Goal: Task Accomplishment & Management: Manage account settings

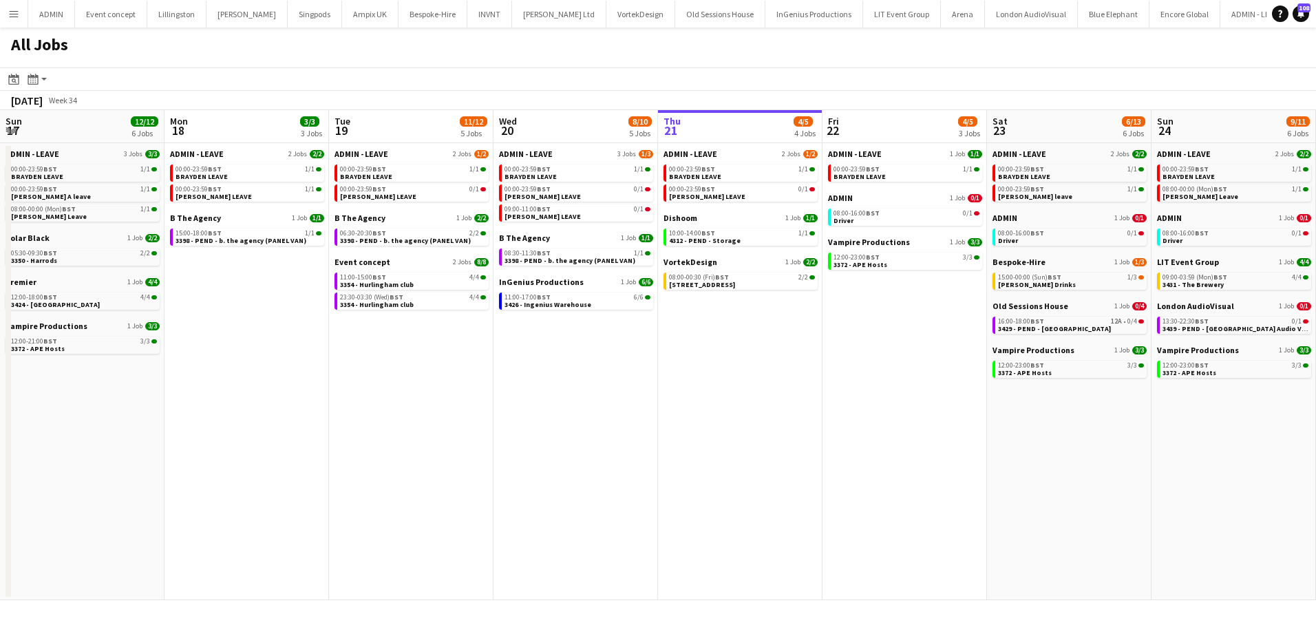
scroll to position [0, 329]
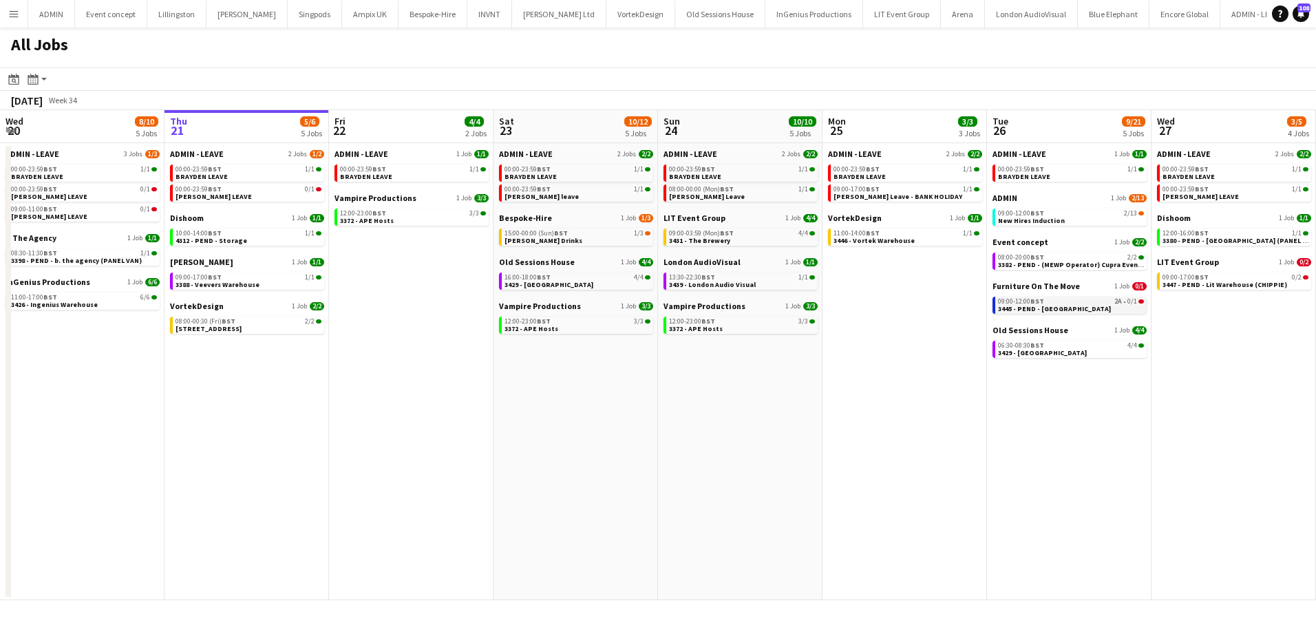
click at [1060, 308] on span "3445 - PEND - [GEOGRAPHIC_DATA]" at bounding box center [1054, 308] width 113 height 9
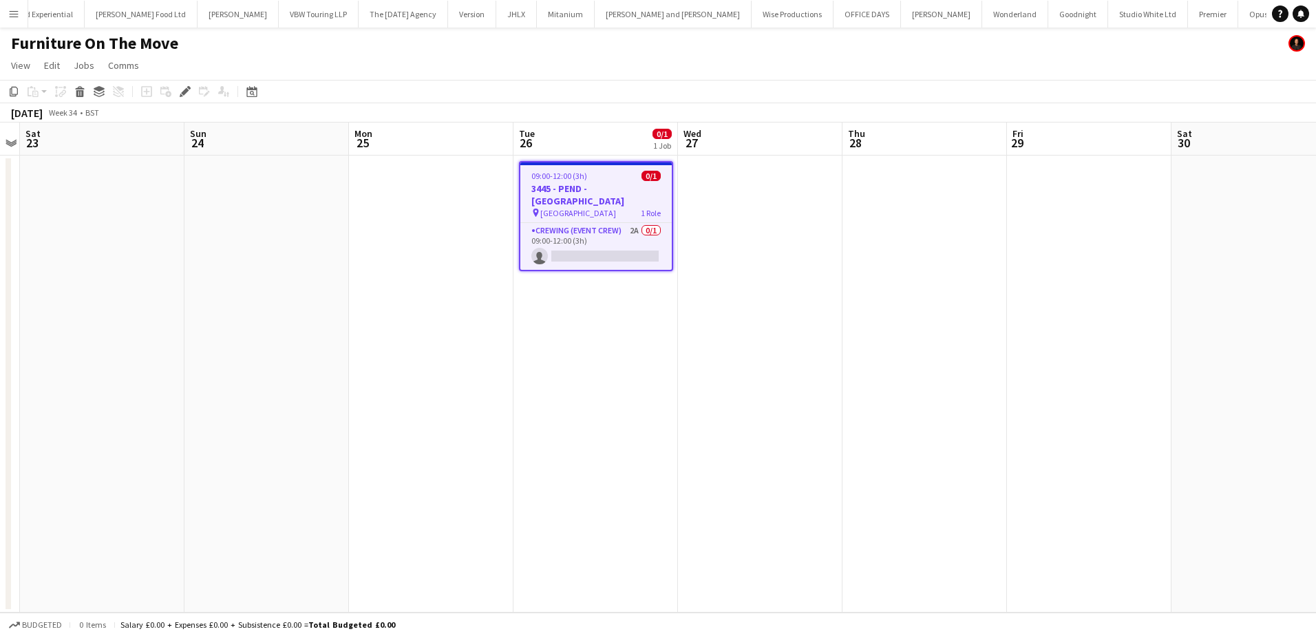
scroll to position [0, 2308]
drag, startPoint x: 187, startPoint y: 87, endPoint x: 199, endPoint y: 91, distance: 12.2
click at [187, 87] on icon at bounding box center [188, 87] width 3 height 3
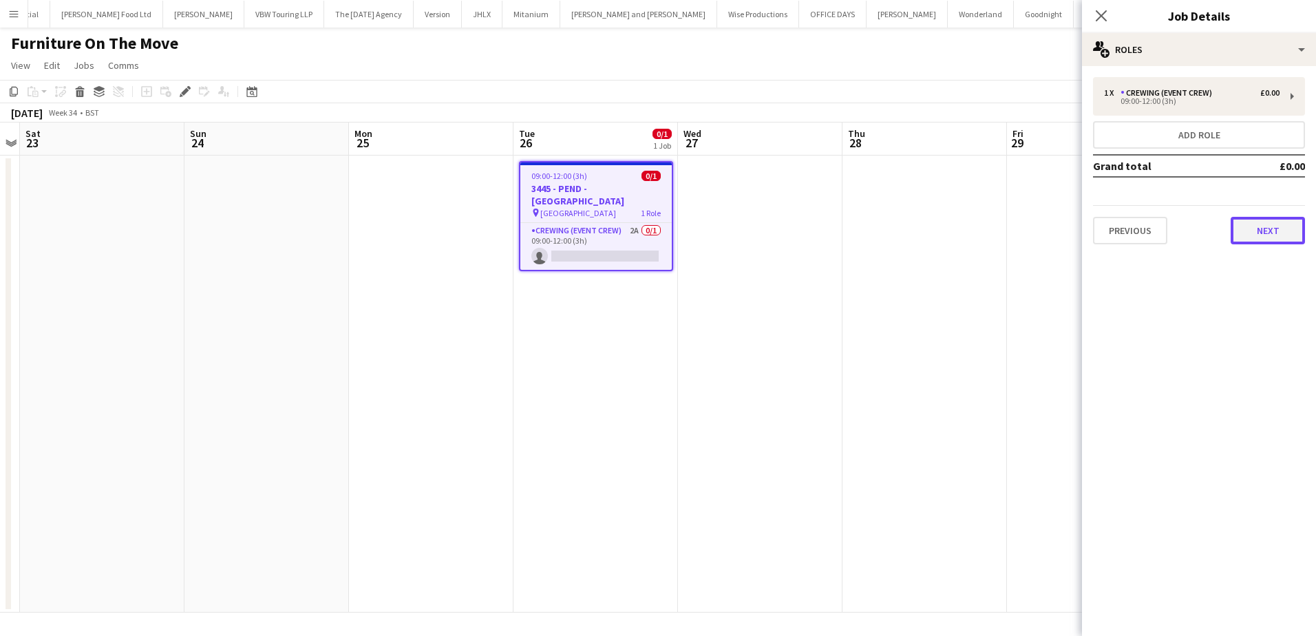
click at [1253, 240] on button "Next" at bounding box center [1267, 231] width 74 height 28
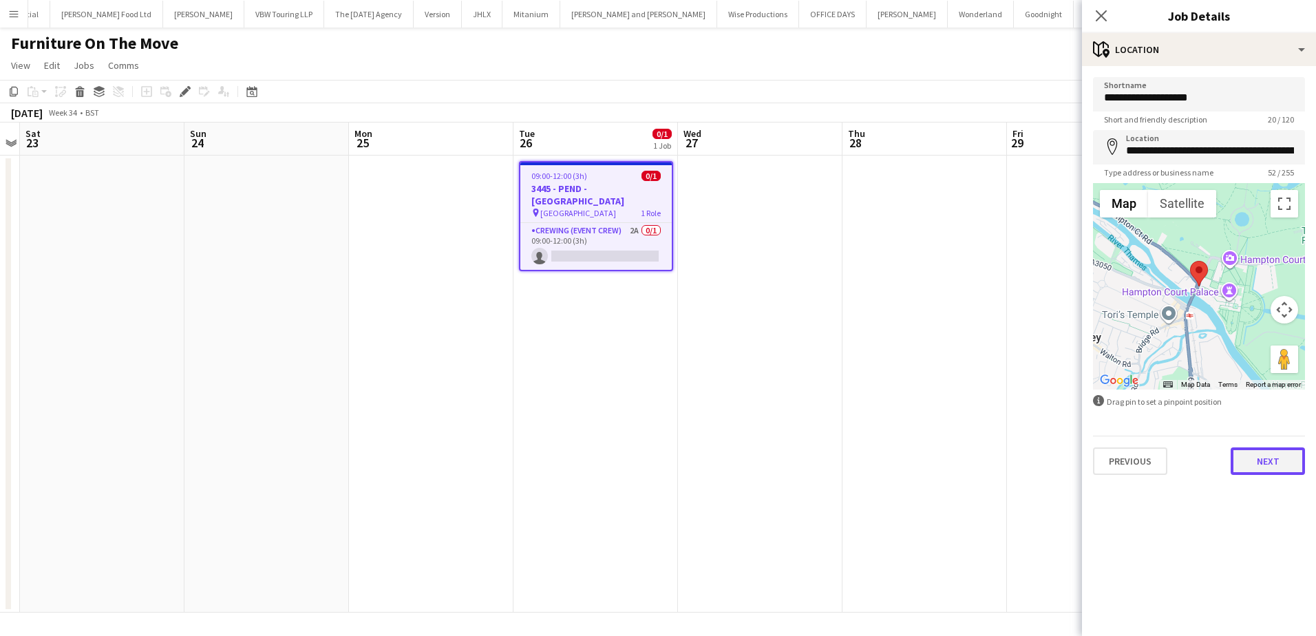
click at [1260, 455] on button "Next" at bounding box center [1267, 461] width 74 height 28
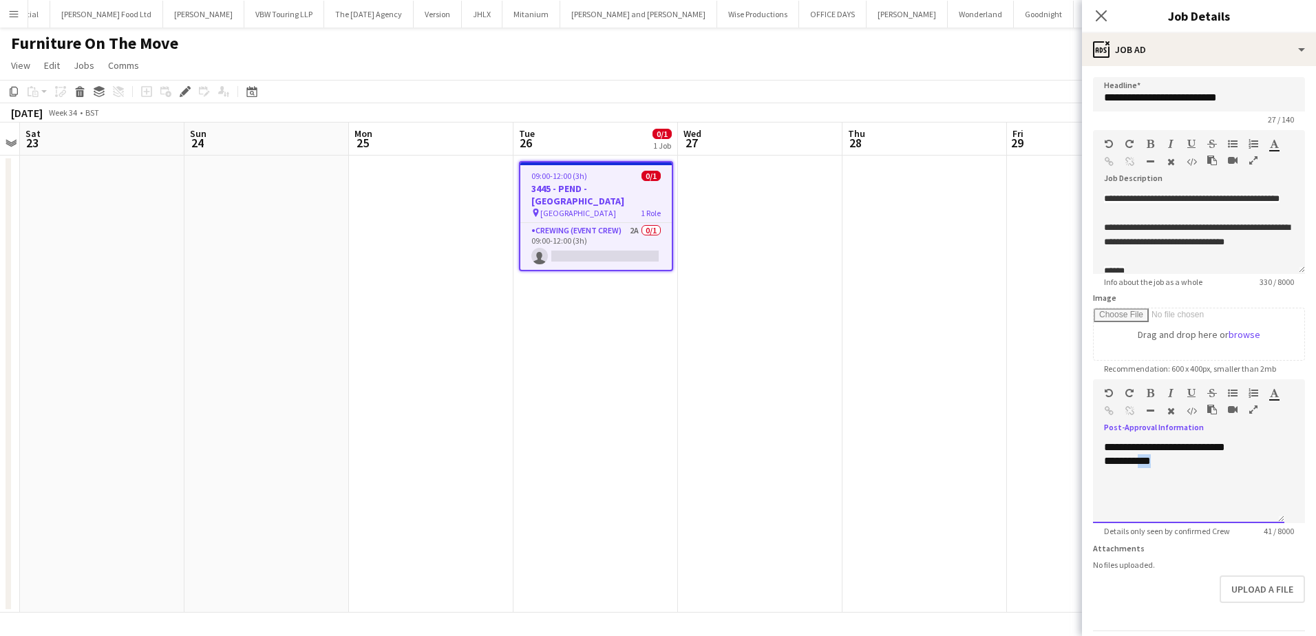
drag, startPoint x: 1167, startPoint y: 495, endPoint x: 1143, endPoint y: 493, distance: 24.2
click at [1143, 468] on div "**********" at bounding box center [1188, 461] width 169 height 14
paste div
click at [592, 228] on app-card-role "Crewing (Event Crew) 2A 0/1 09:00-12:00 (3h) single-neutral-actions" at bounding box center [595, 246] width 151 height 47
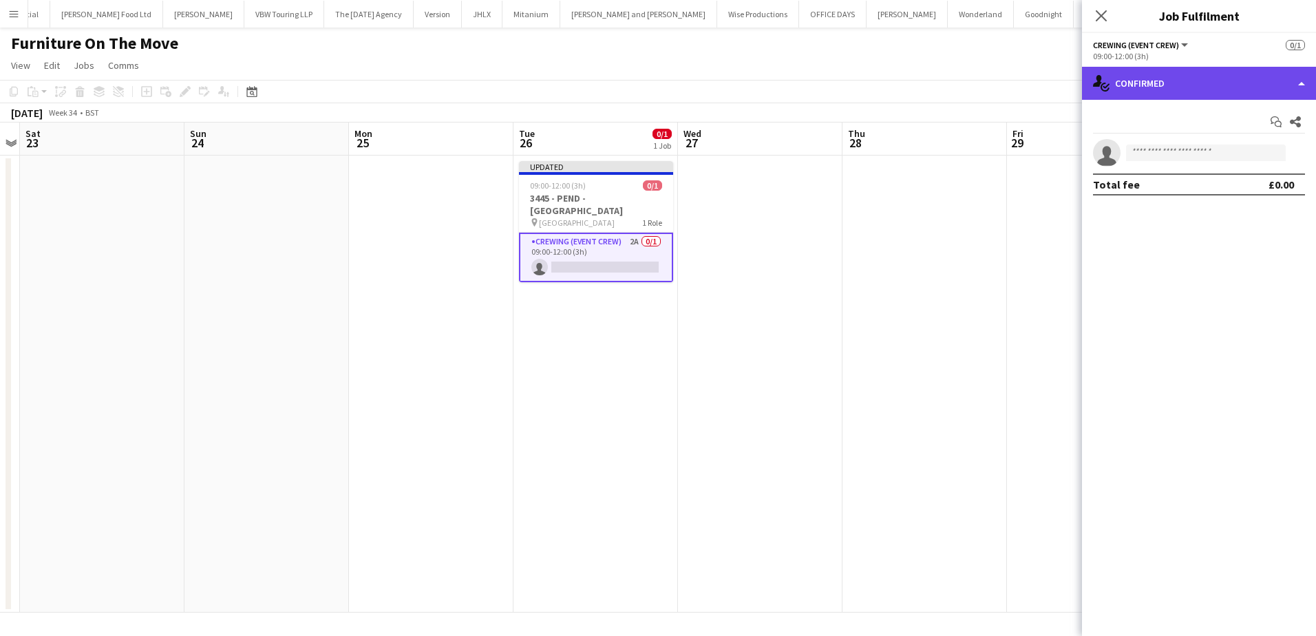
click at [1212, 98] on div "single-neutral-actions-check-2 Confirmed" at bounding box center [1199, 83] width 234 height 33
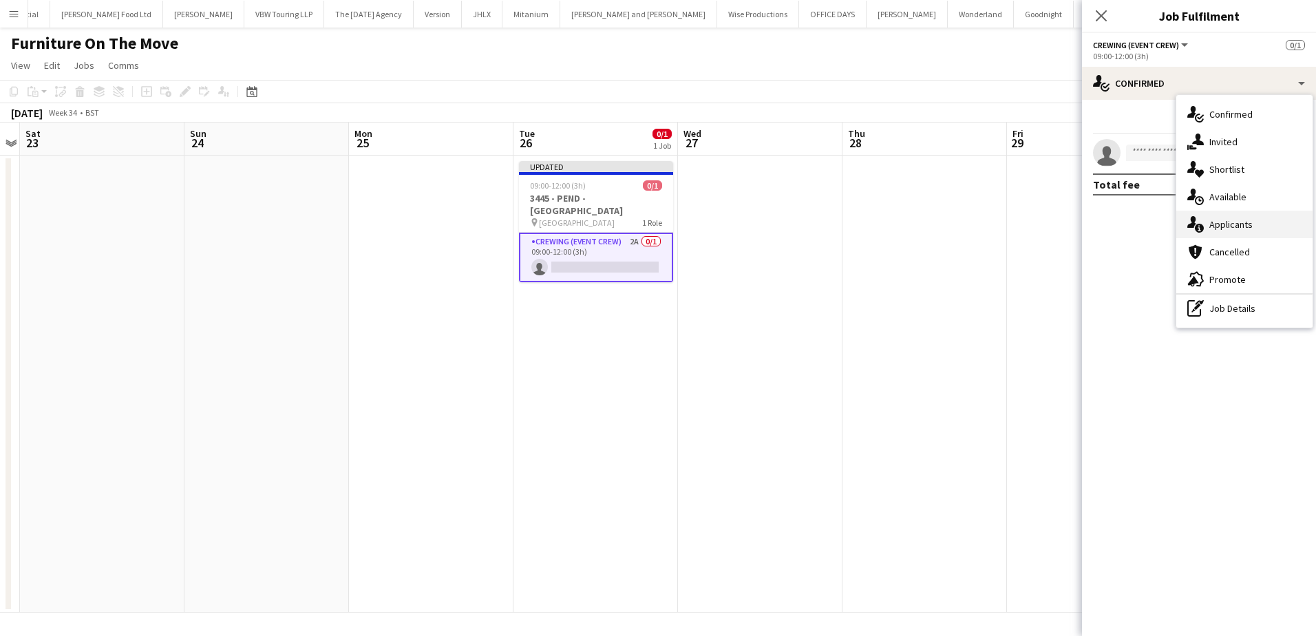
click at [1230, 216] on div "single-neutral-actions-information Applicants" at bounding box center [1244, 225] width 136 height 28
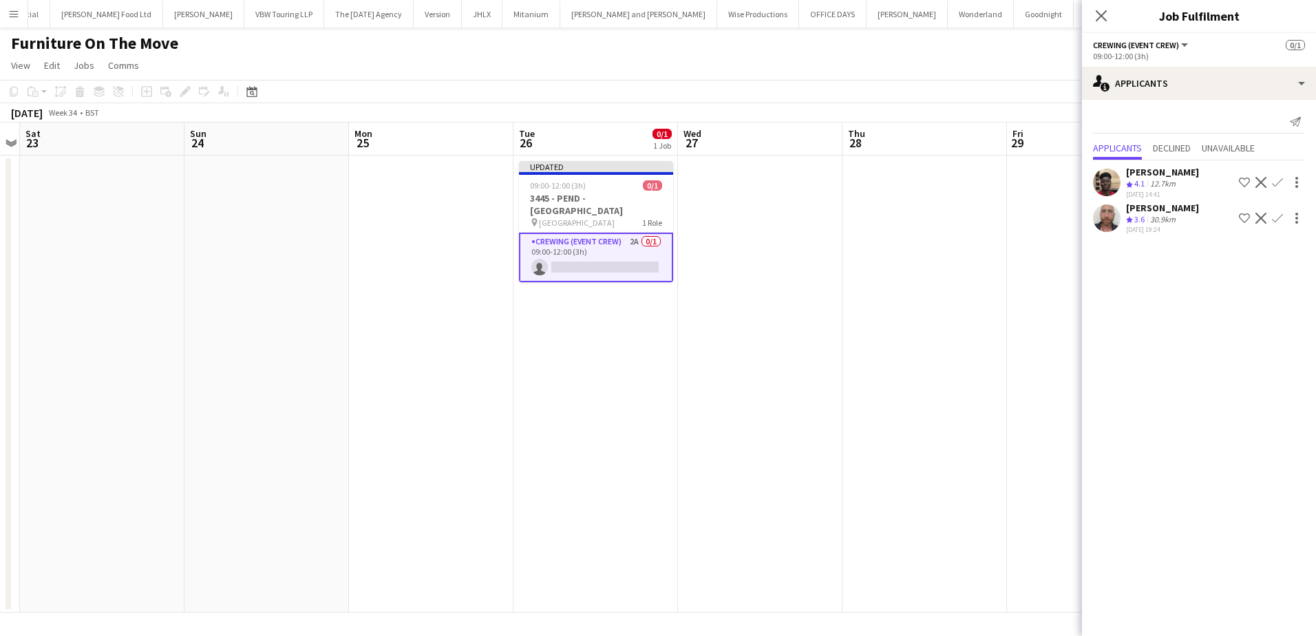
click at [1280, 219] on app-icon "Confirm" at bounding box center [1277, 218] width 11 height 11
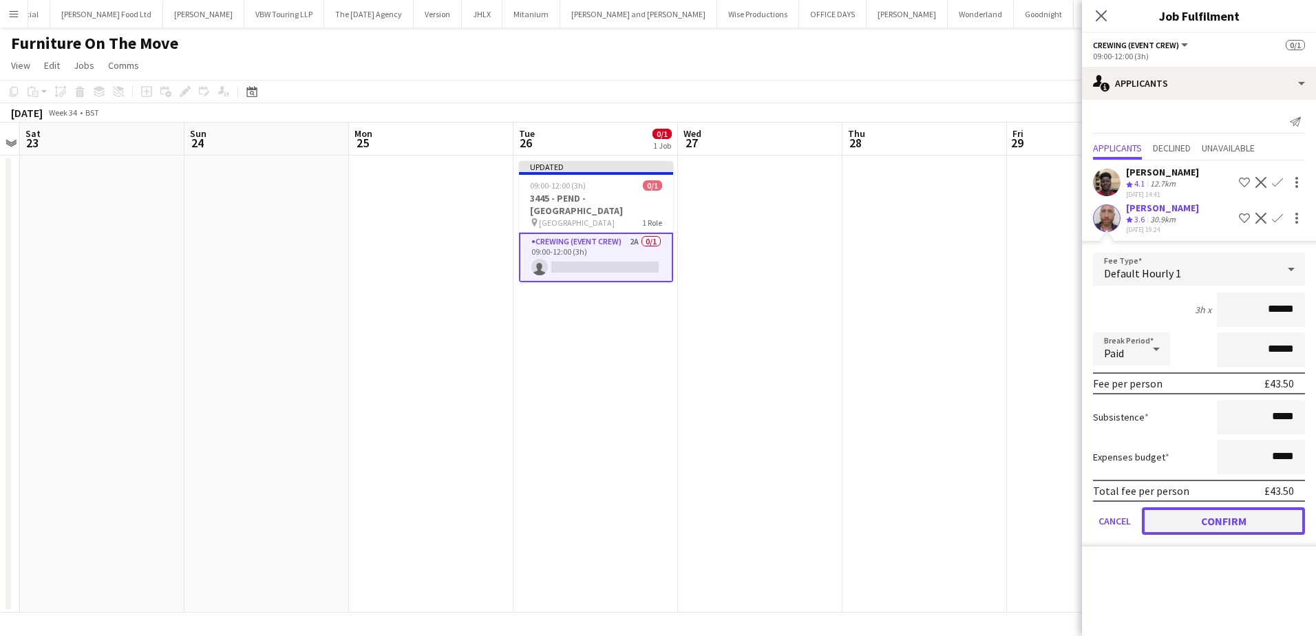
click at [1220, 519] on button "Confirm" at bounding box center [1222, 521] width 163 height 28
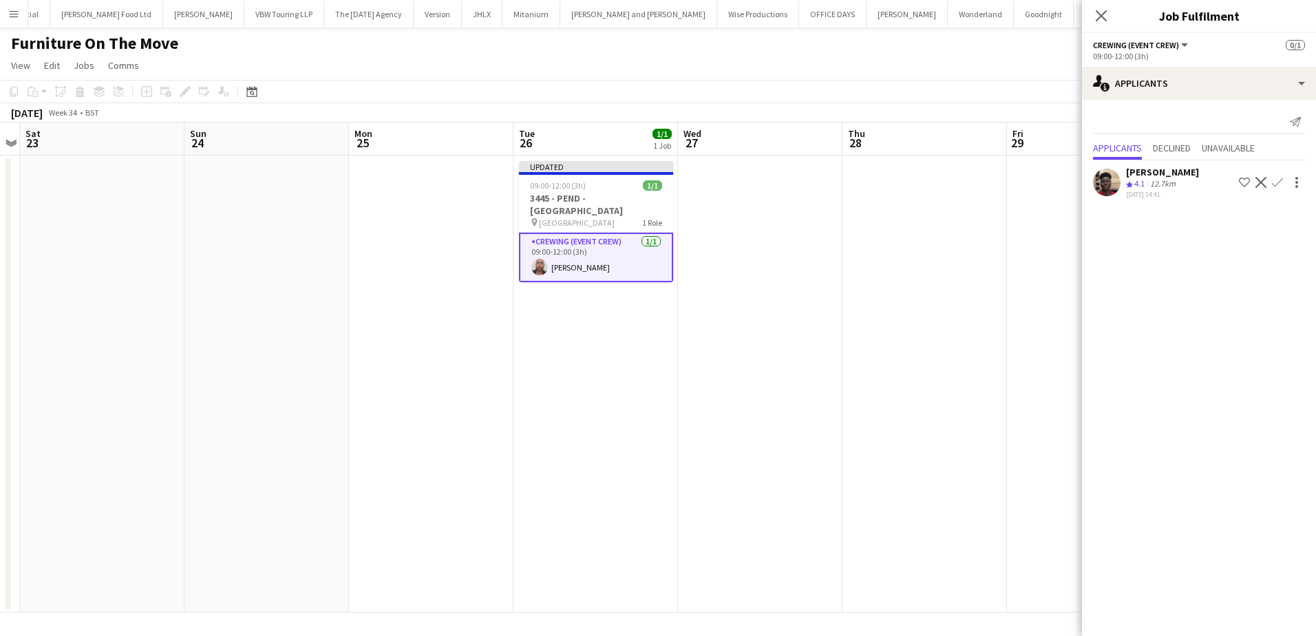
click at [922, 370] on app-date-cell at bounding box center [924, 384] width 164 height 457
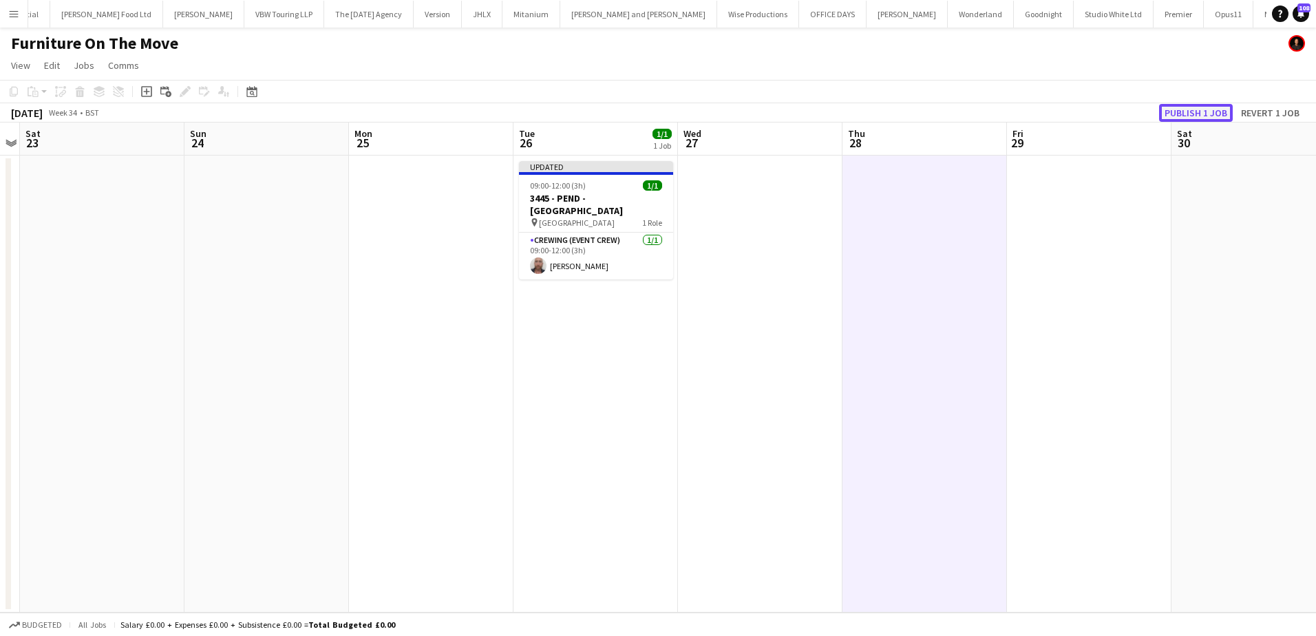
click at [1210, 109] on button "Publish 1 job" at bounding box center [1196, 113] width 74 height 18
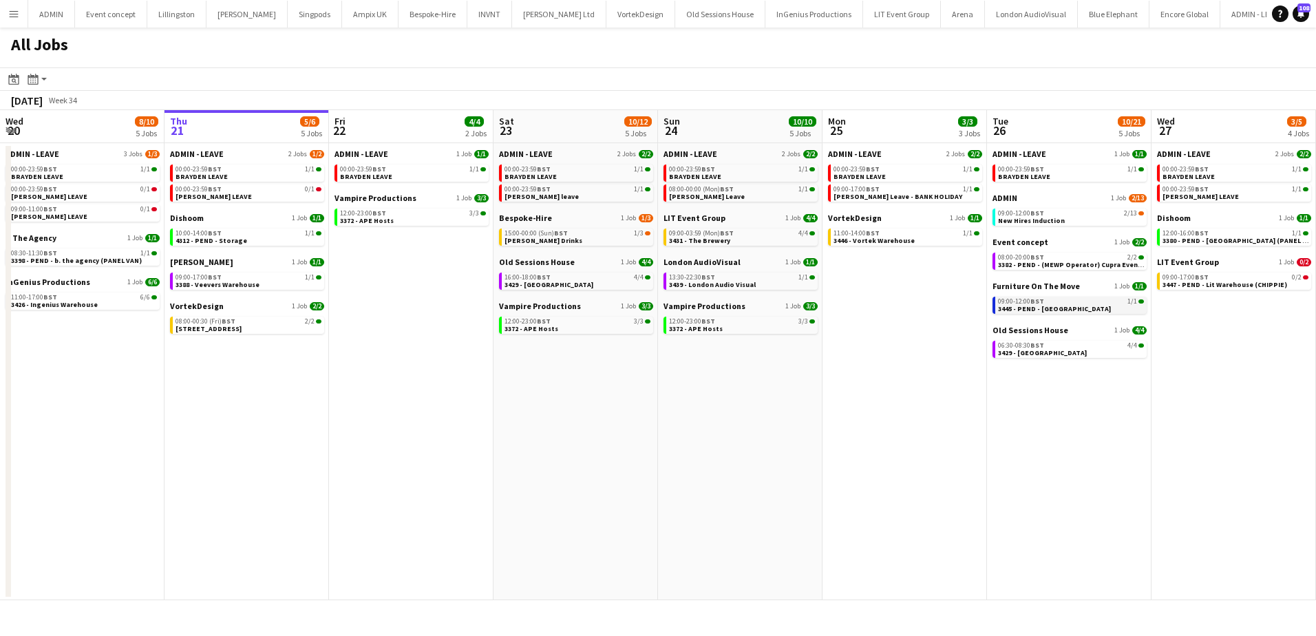
click at [1017, 307] on span "3445 - PEND - [GEOGRAPHIC_DATA]" at bounding box center [1054, 308] width 113 height 9
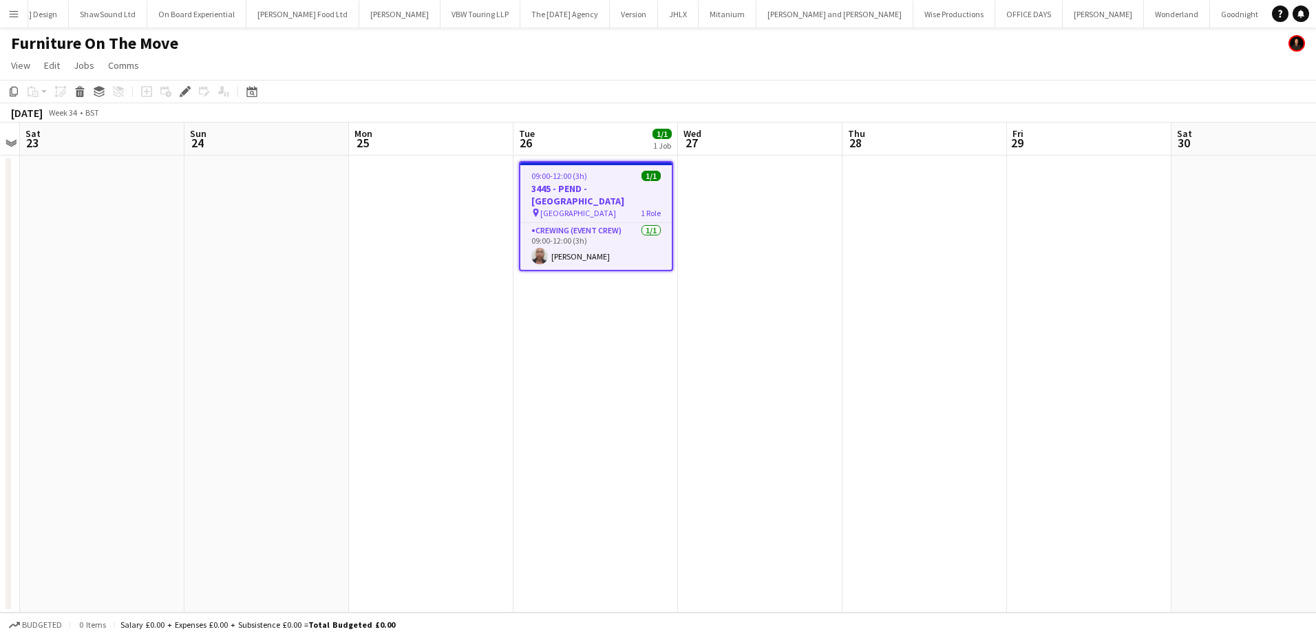
scroll to position [0, 2308]
click at [577, 248] on app-card-role "Crewing (Event Crew) 1/1 09:00-12:00 (3h) Sandy Grierson" at bounding box center [595, 246] width 151 height 47
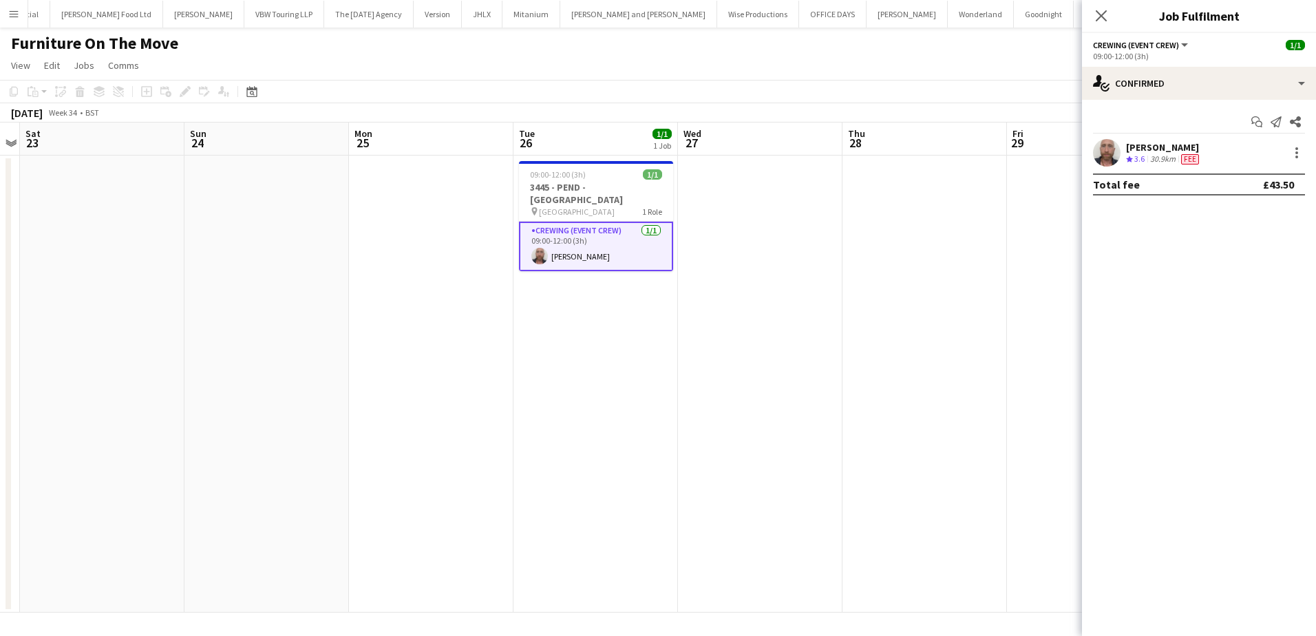
click at [1141, 148] on div "Sandy Grierson" at bounding box center [1164, 147] width 76 height 12
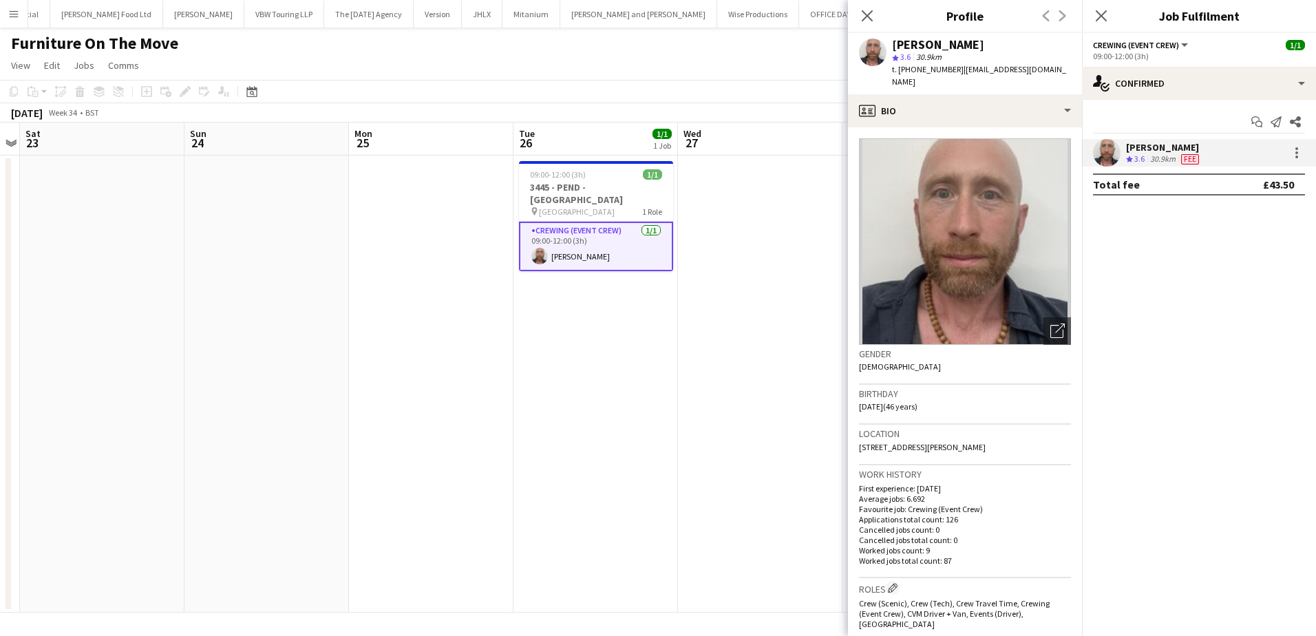
click at [936, 72] on span "t. +447973334527" at bounding box center [928, 69] width 72 height 10
copy span "447973334527"
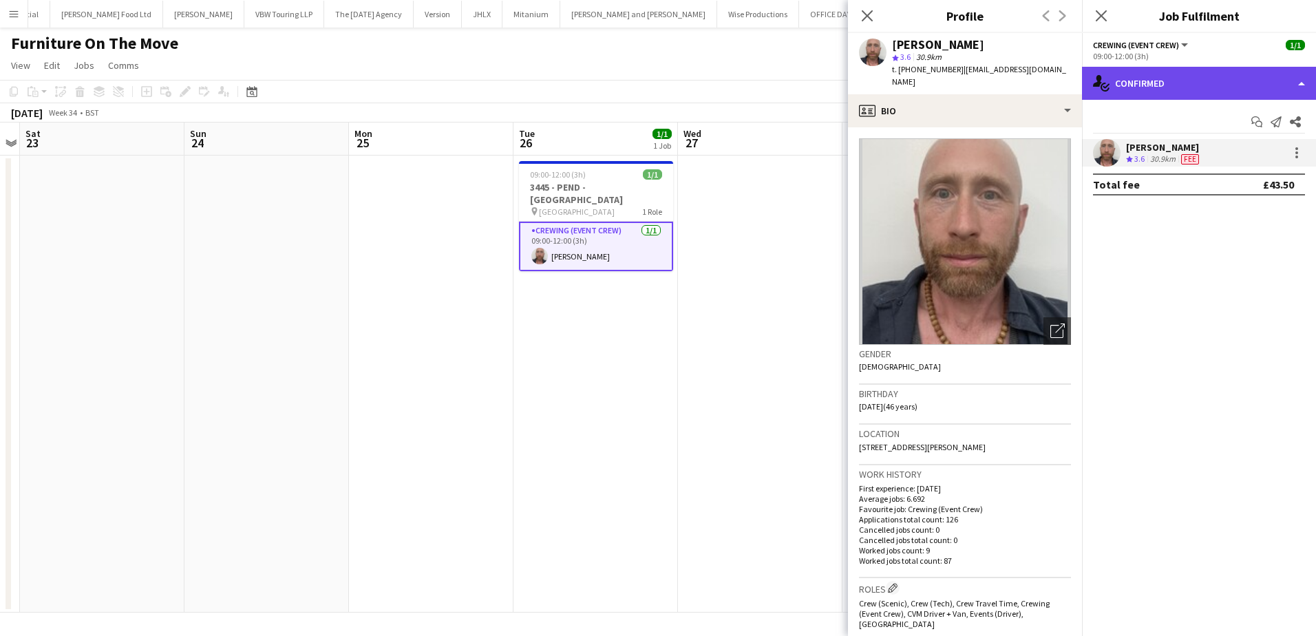
click at [1205, 79] on div "single-neutral-actions-check-2 Confirmed" at bounding box center [1199, 83] width 234 height 33
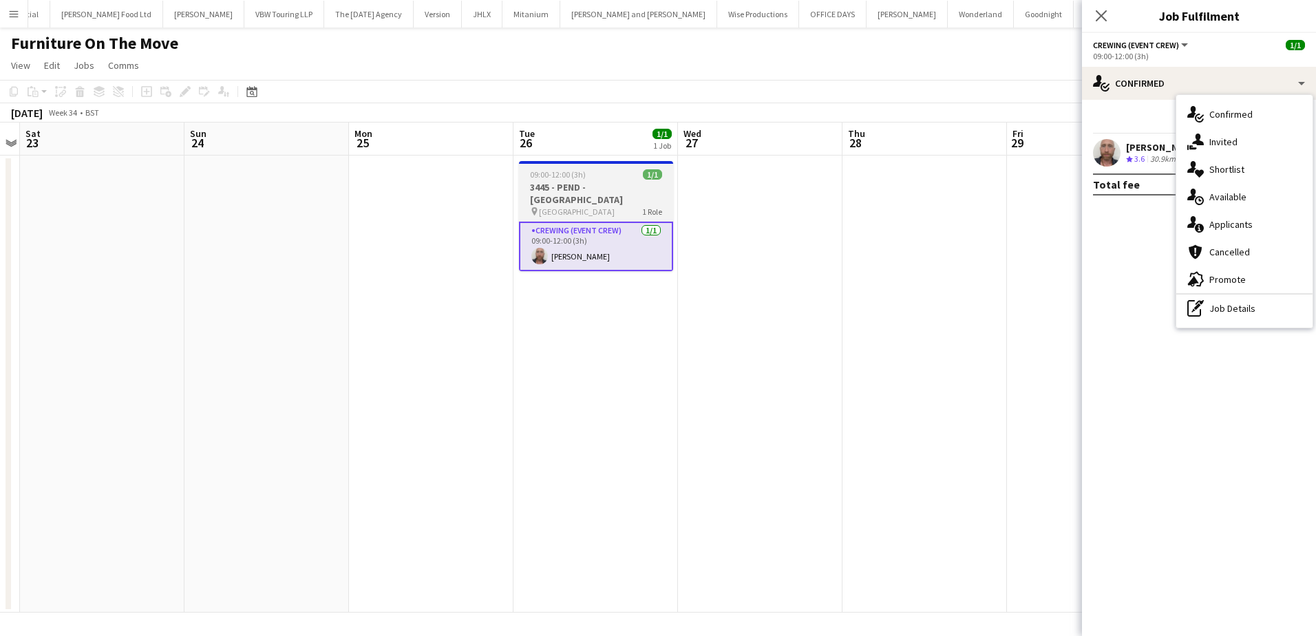
click at [605, 180] on app-job-card "09:00-12:00 (3h) 1/1 3445 - PEND - Hampton Court pin Hampton Court Palace 1 Rol…" at bounding box center [596, 216] width 154 height 110
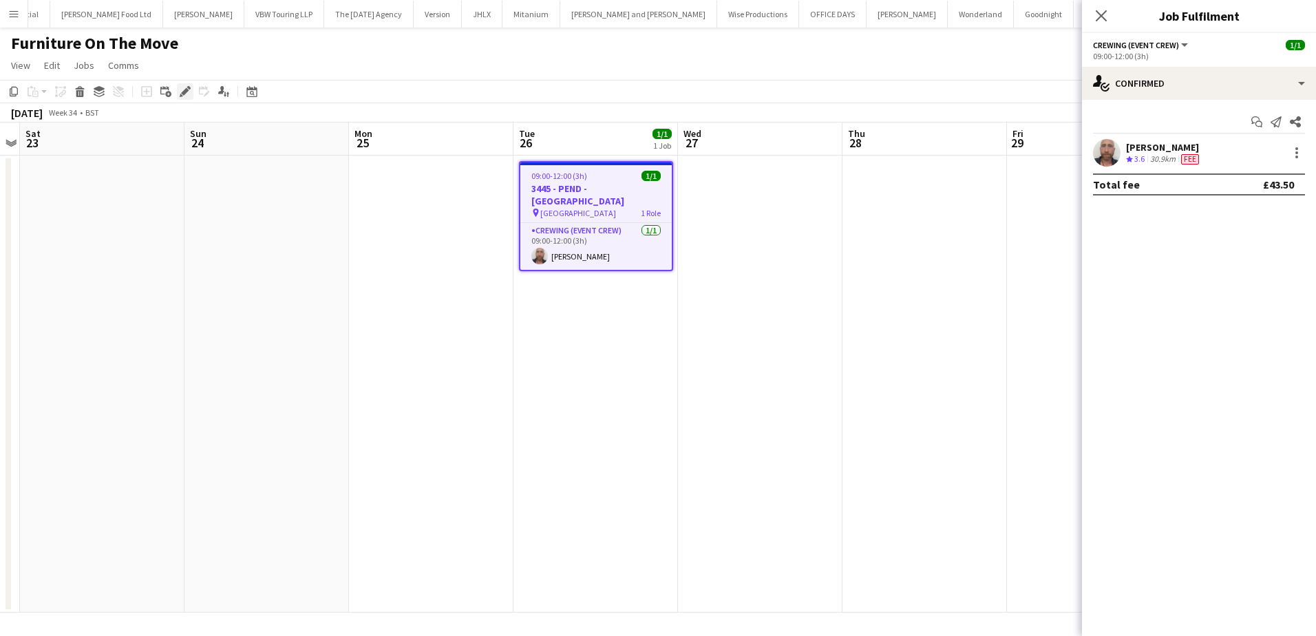
click at [180, 92] on icon "Edit" at bounding box center [185, 91] width 11 height 11
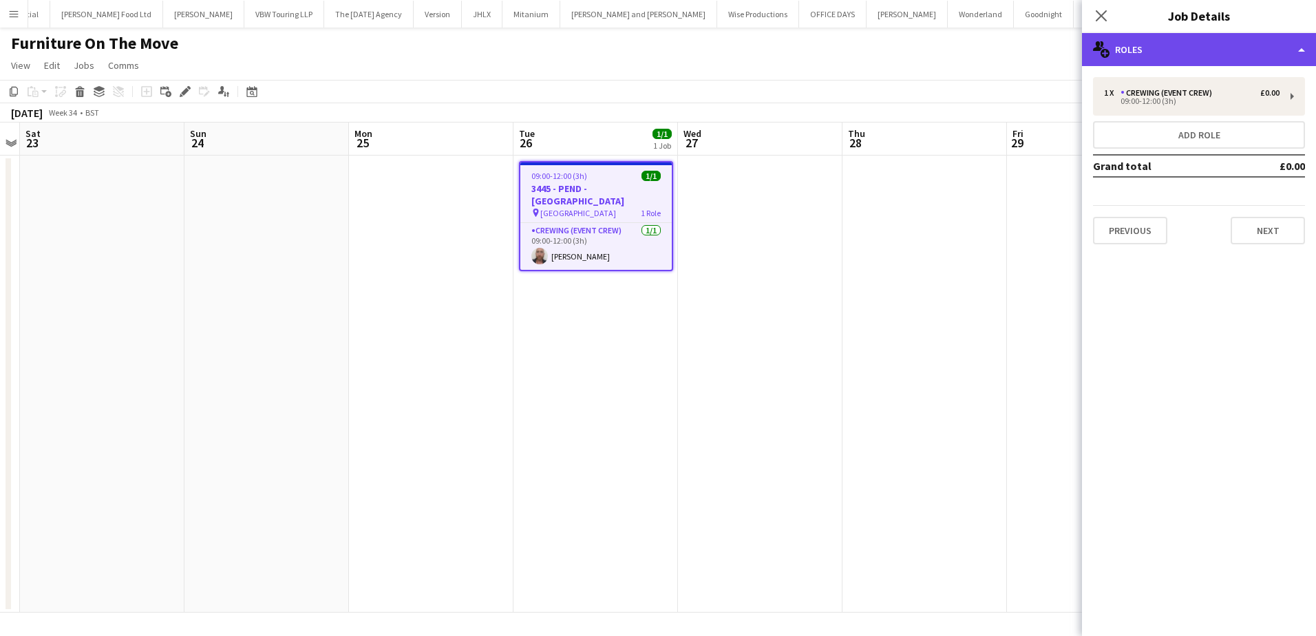
click at [1242, 53] on div "multiple-users-add Roles" at bounding box center [1199, 49] width 234 height 33
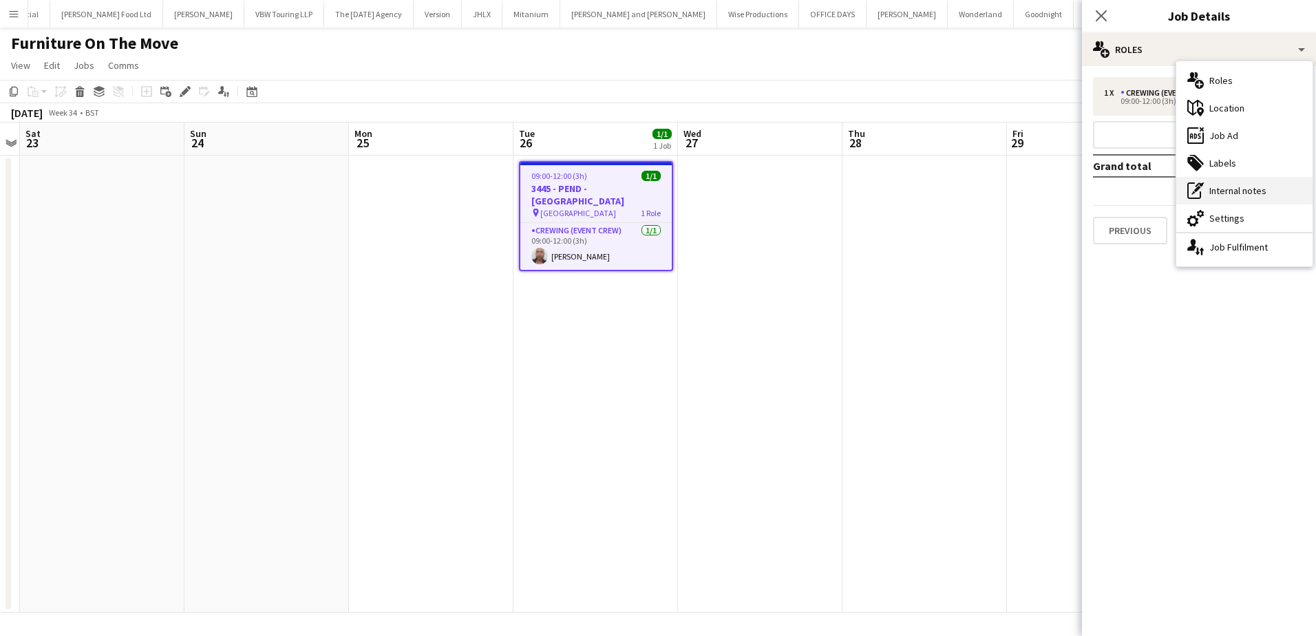
click at [1248, 187] on div "pen-write Internal notes" at bounding box center [1244, 191] width 136 height 28
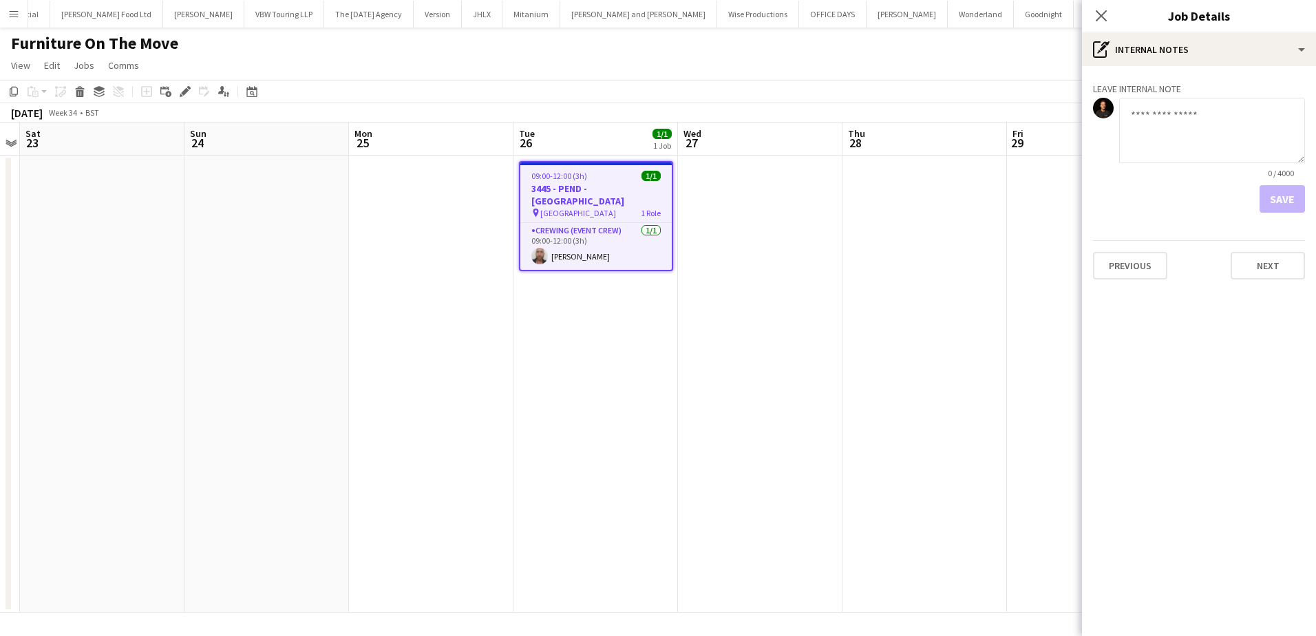
click at [1181, 133] on textarea at bounding box center [1212, 130] width 186 height 65
paste textarea "**********"
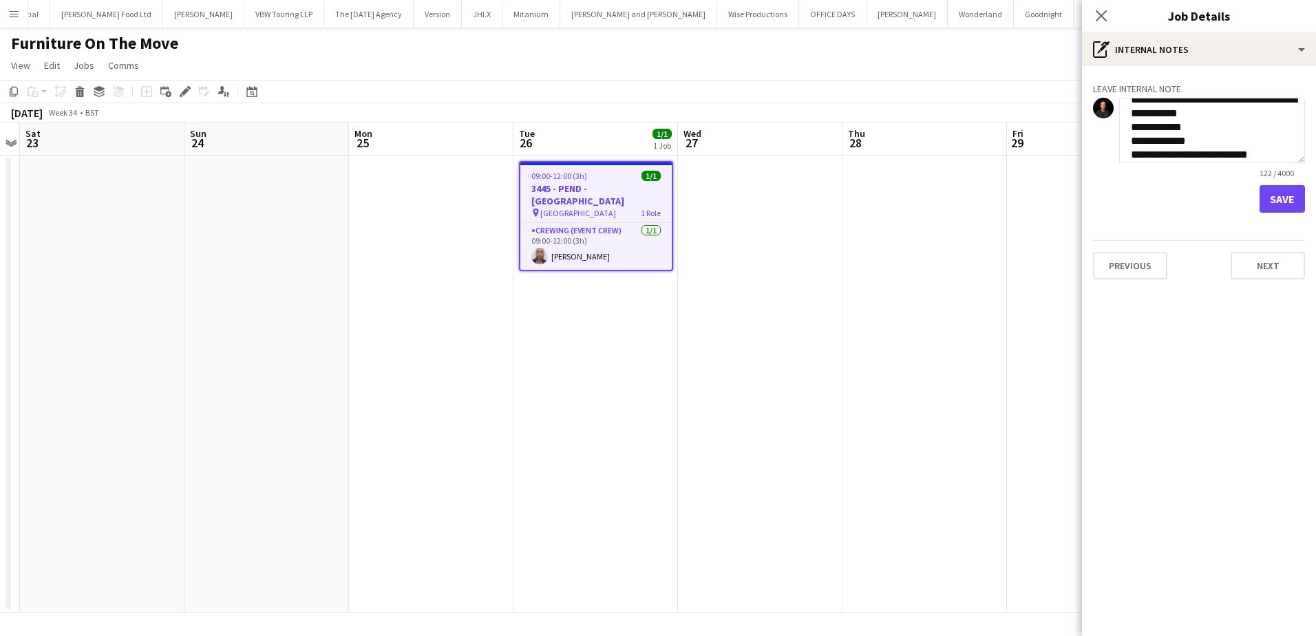
type textarea "**********"
click at [1289, 202] on button "Save" at bounding box center [1281, 199] width 45 height 28
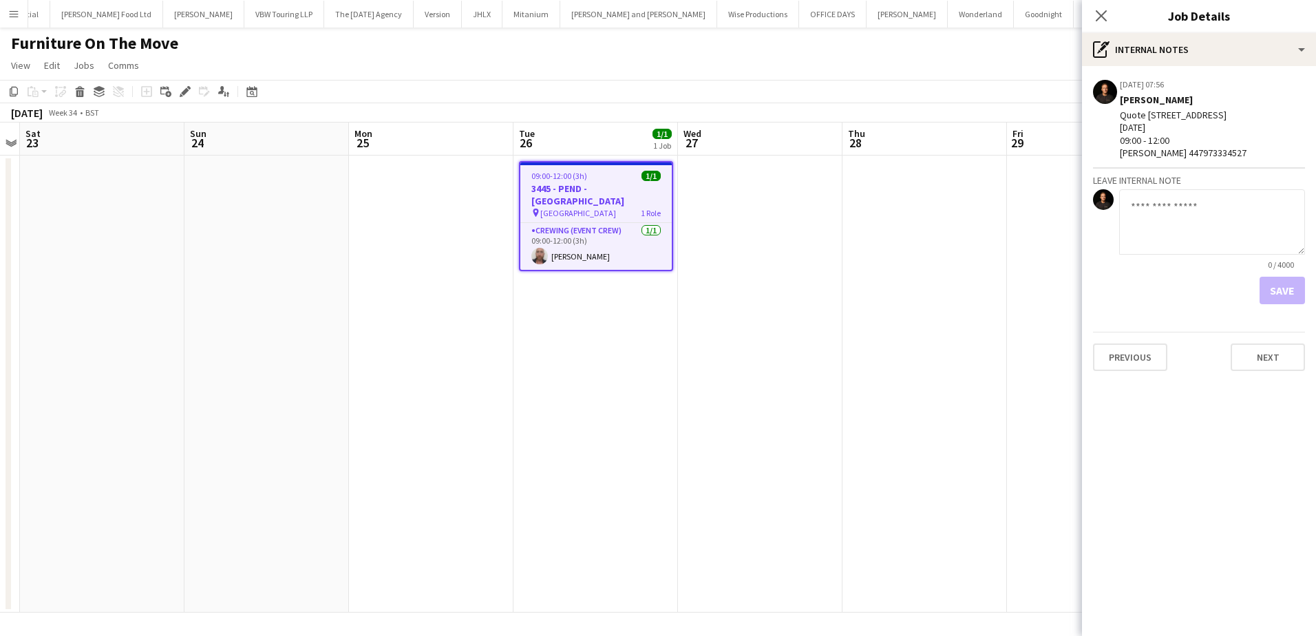
click at [989, 210] on app-date-cell at bounding box center [924, 384] width 164 height 457
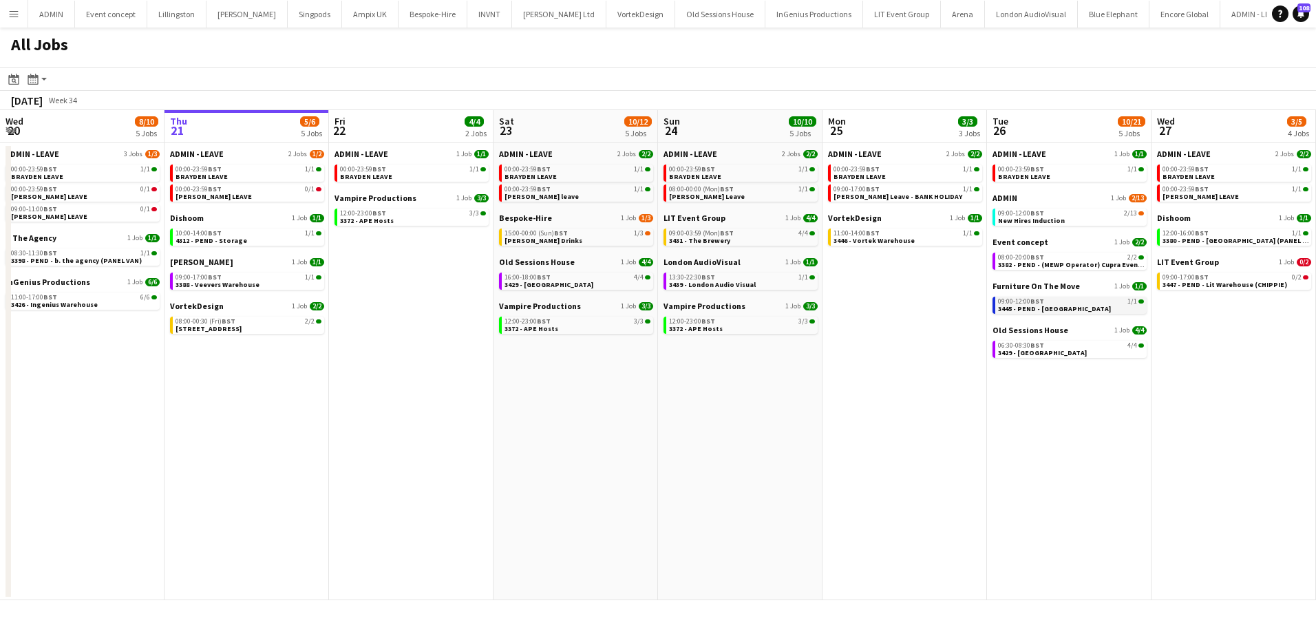
scroll to position [0, 328]
click at [1009, 305] on span "3445 - PEND - [GEOGRAPHIC_DATA]" at bounding box center [1054, 308] width 113 height 9
click at [278, 242] on link "10:00-14:00 BST 1/1 4312 - PEND - Storage" at bounding box center [249, 236] width 146 height 16
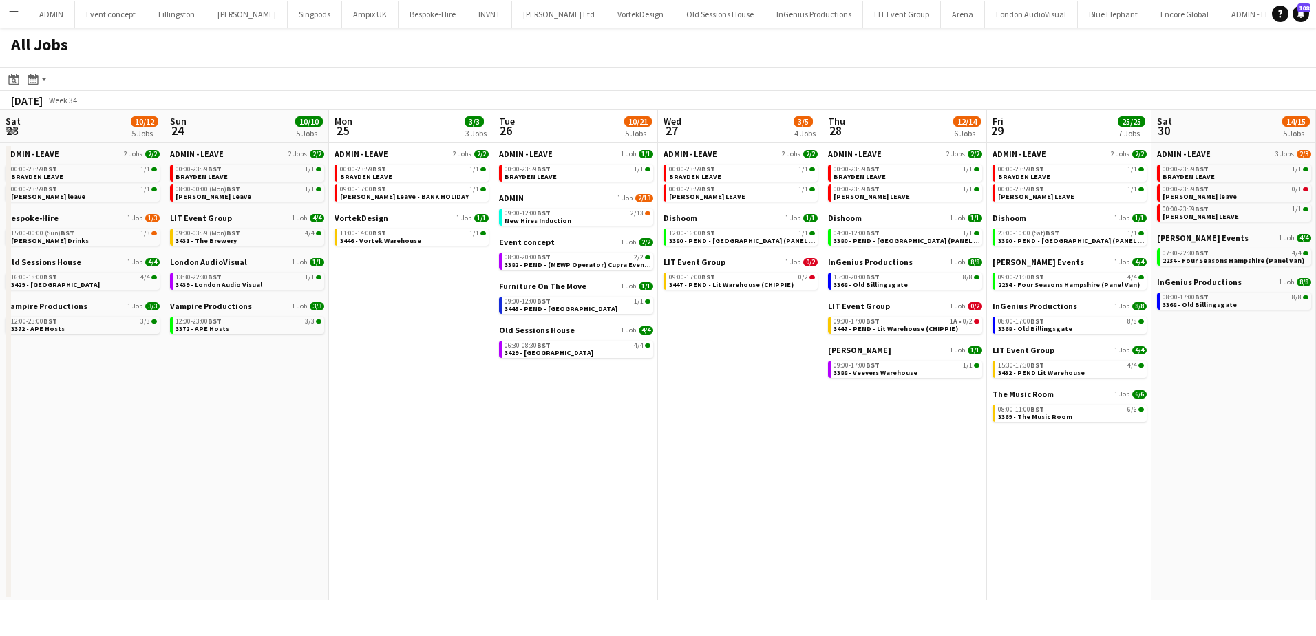
scroll to position [0, 533]
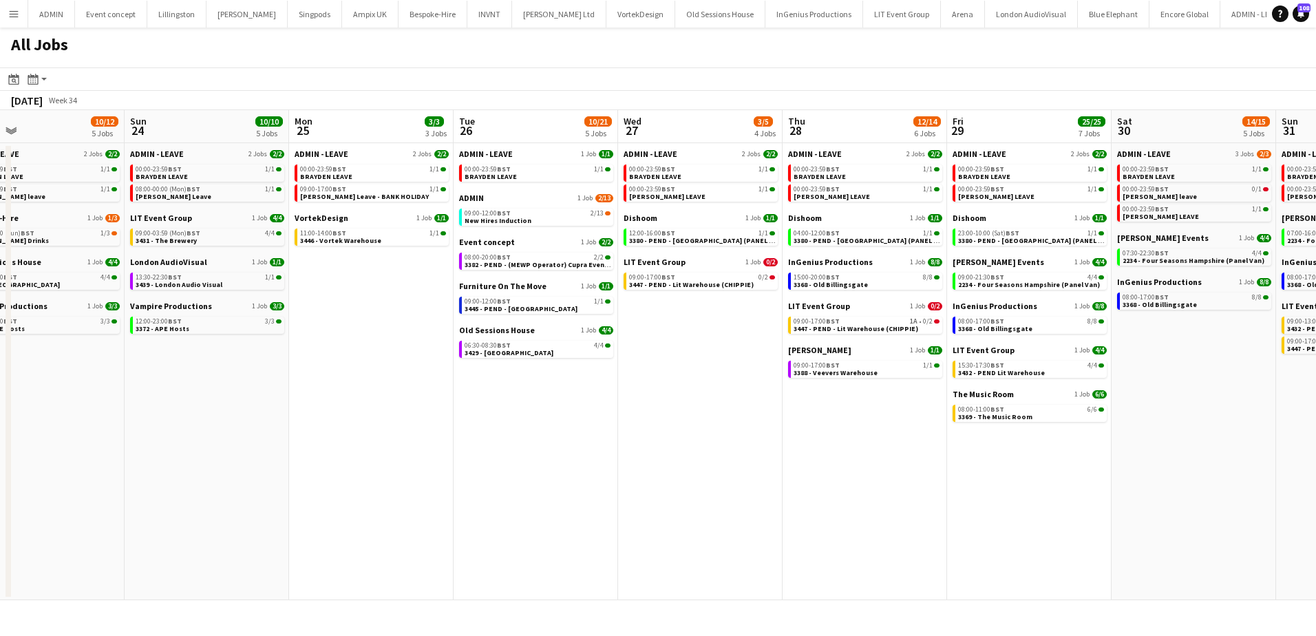
drag, startPoint x: 799, startPoint y: 304, endPoint x: 339, endPoint y: 308, distance: 459.6
click at [339, 308] on app-calendar-viewport "Wed 20 8/10 5 Jobs Thu 21 5/6 5 Jobs Fri 22 4/4 2 Jobs Sat 23 10/12 5 Jobs Sun …" at bounding box center [658, 355] width 1316 height 490
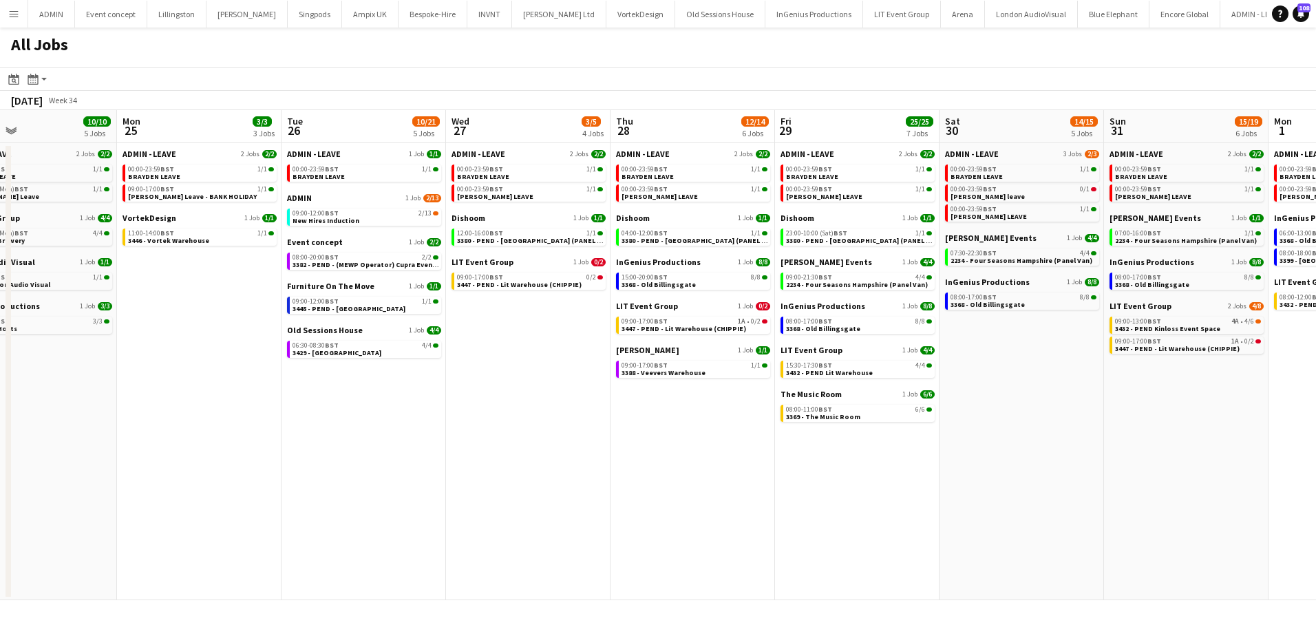
scroll to position [0, 393]
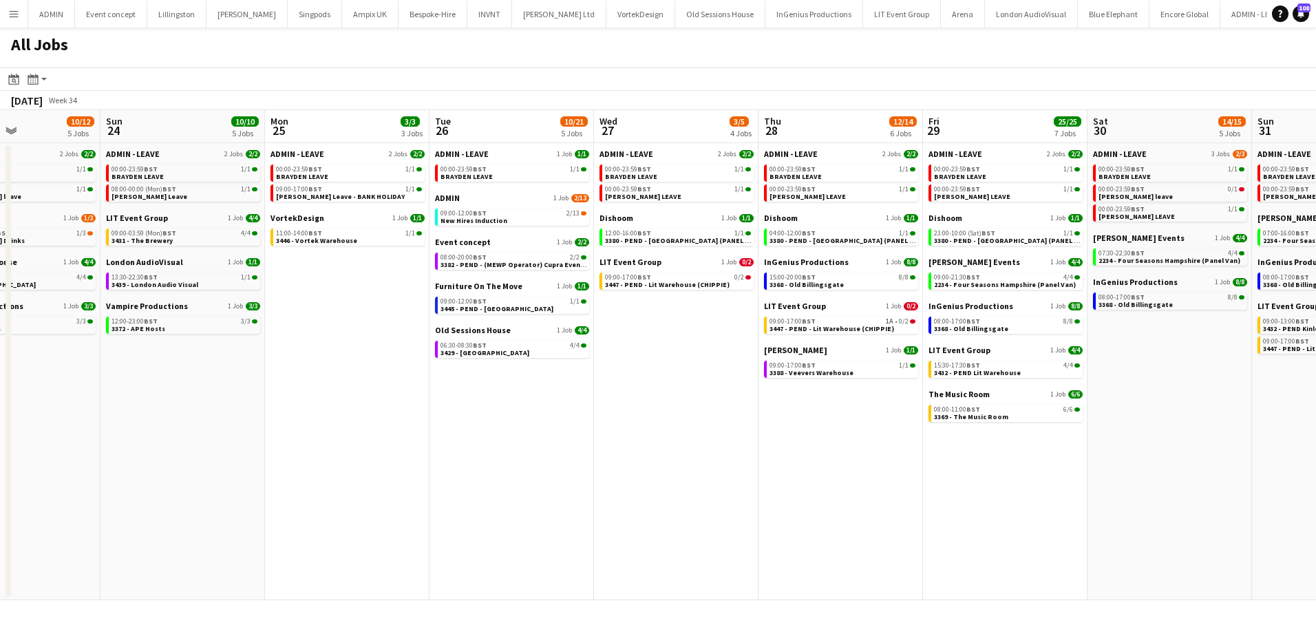
click at [454, 342] on app-all-jobs "All Jobs Date picker AUG 2025 AUG 2025 Monday M Tuesday T Wednesday W Thursday …" at bounding box center [658, 314] width 1316 height 572
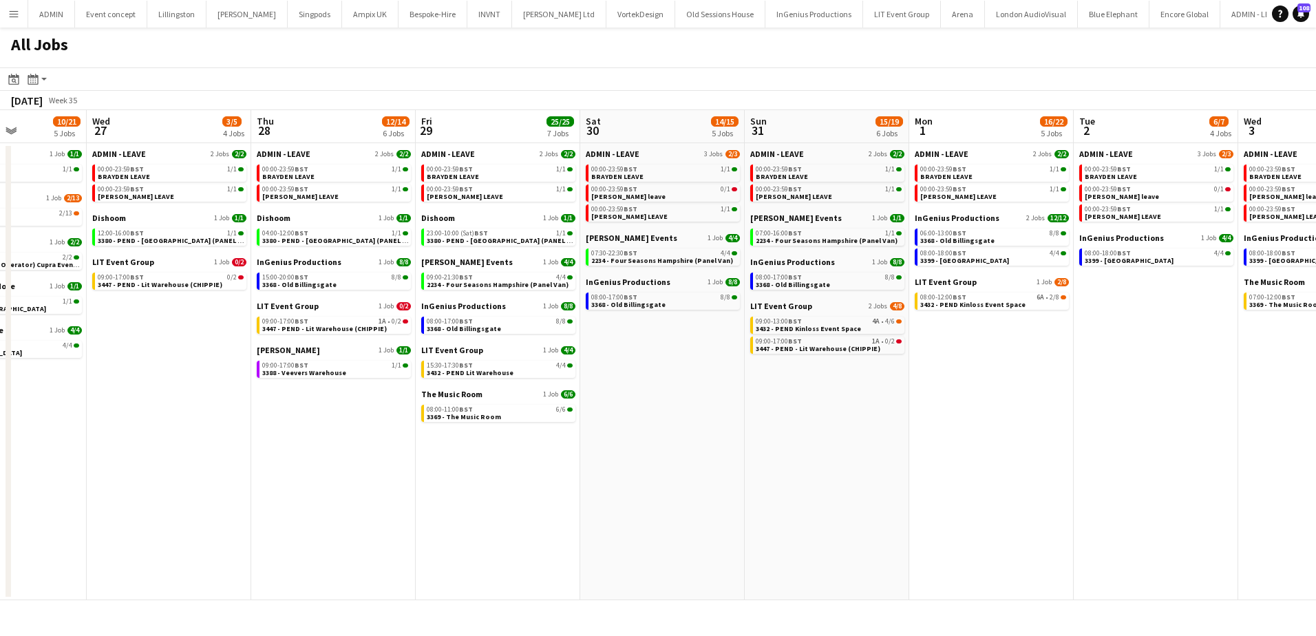
drag, startPoint x: 1106, startPoint y: 382, endPoint x: 598, endPoint y: 367, distance: 508.7
click at [598, 367] on app-calendar-viewport "Sun 24 10/10 5 Jobs Mon 25 3/3 3 Jobs Tue 26 10/21 5 Jobs Wed 27 3/5 4 Jobs Thu…" at bounding box center [658, 355] width 1316 height 490
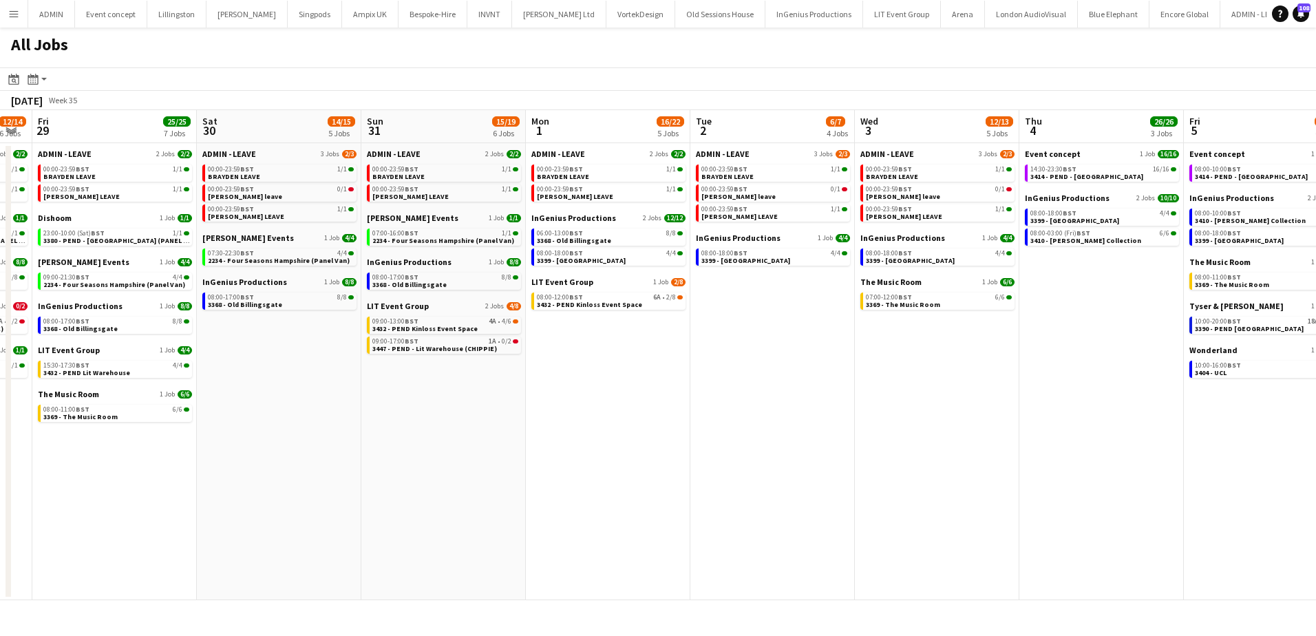
scroll to position [0, 465]
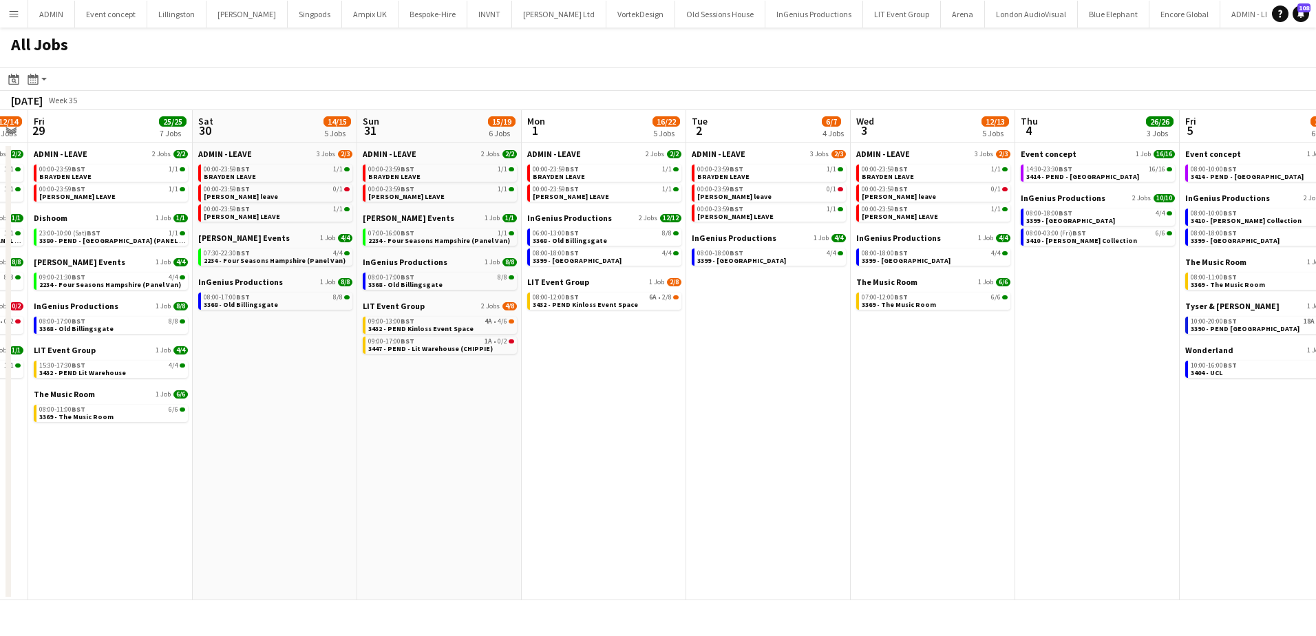
drag, startPoint x: 969, startPoint y: 368, endPoint x: 748, endPoint y: 367, distance: 221.6
click at [748, 367] on app-calendar-viewport "Tue 26 10/21 5 Jobs Wed 27 3/5 4 Jobs Thu 28 12/14 6 Jobs Fri 29 25/25 7 Jobs S…" at bounding box center [658, 355] width 1316 height 490
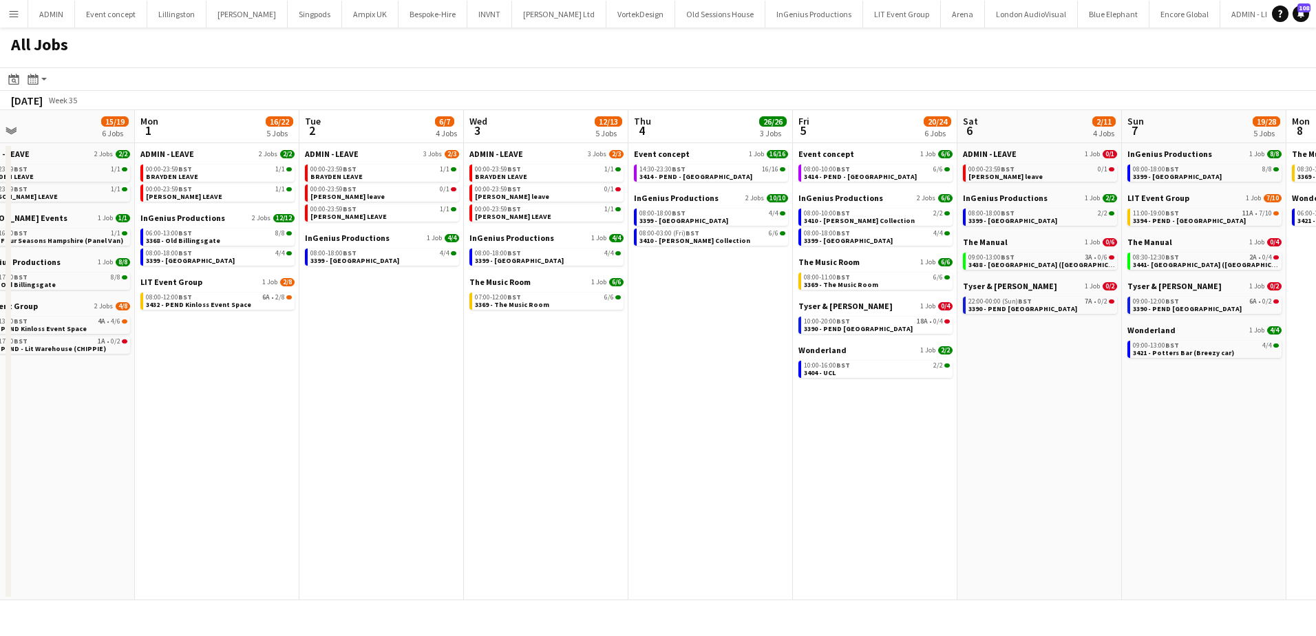
scroll to position [0, 385]
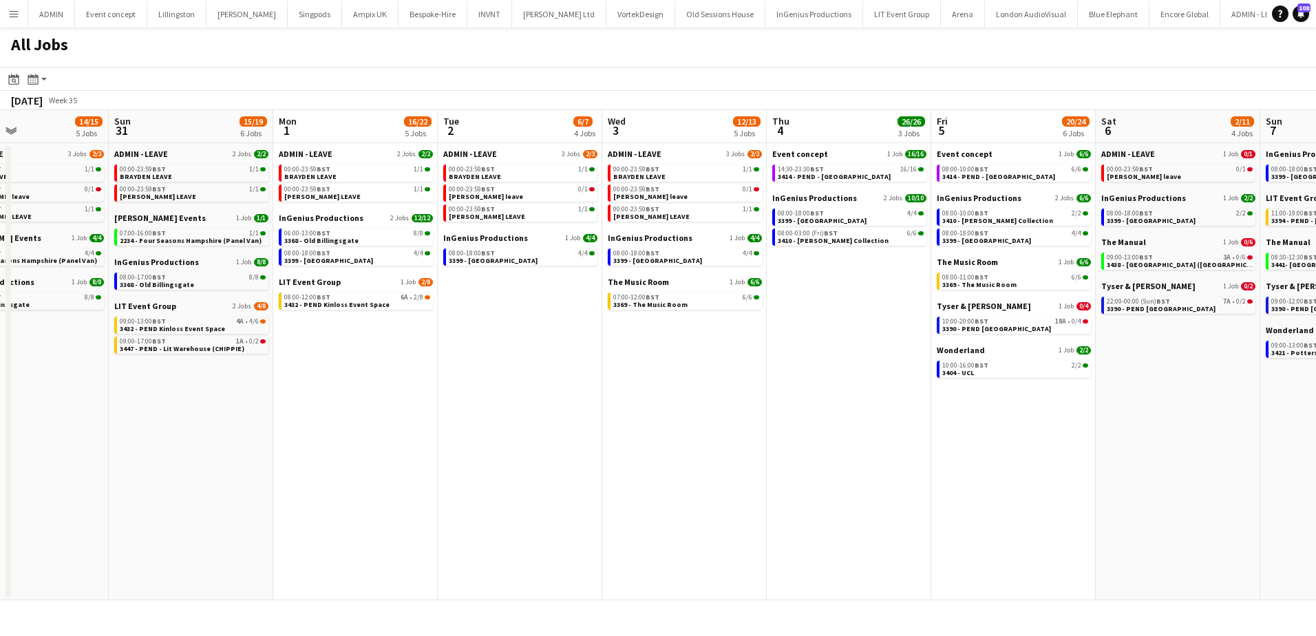
drag, startPoint x: 880, startPoint y: 444, endPoint x: 467, endPoint y: 429, distance: 413.1
click at [467, 429] on app-calendar-viewport "Thu 28 12/14 6 Jobs Fri 29 25/25 7 Jobs Sat 30 14/15 5 Jobs Sun 31 15/19 6 Jobs…" at bounding box center [658, 355] width 1316 height 490
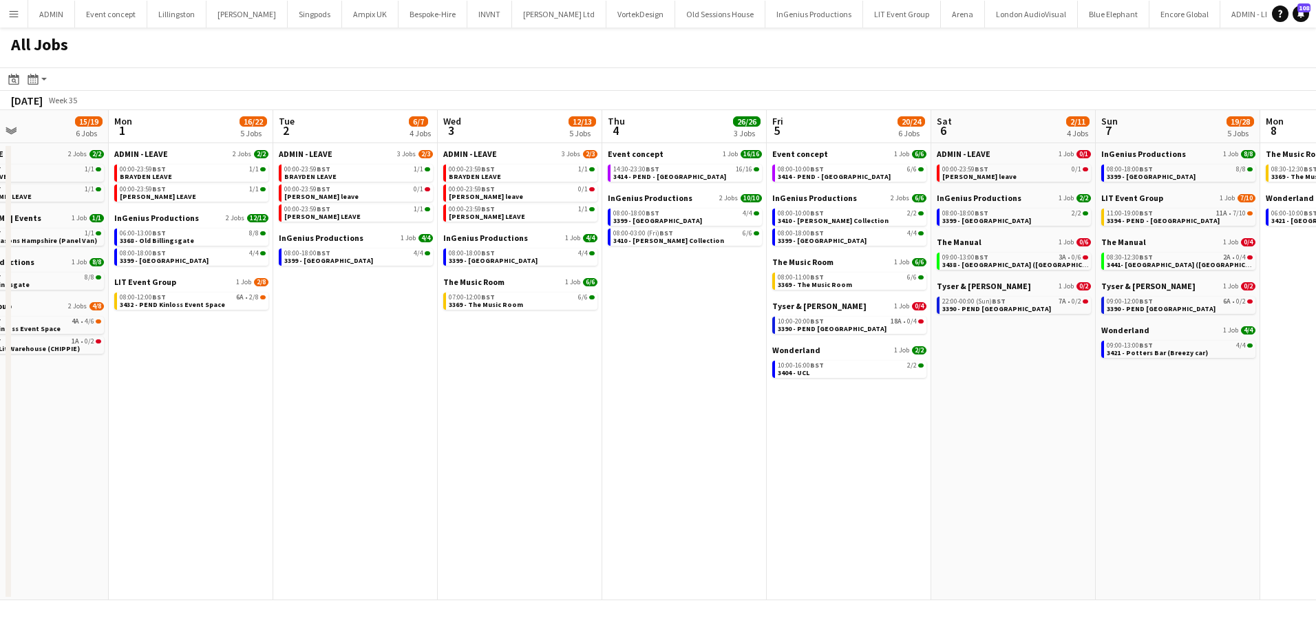
scroll to position [0, 414]
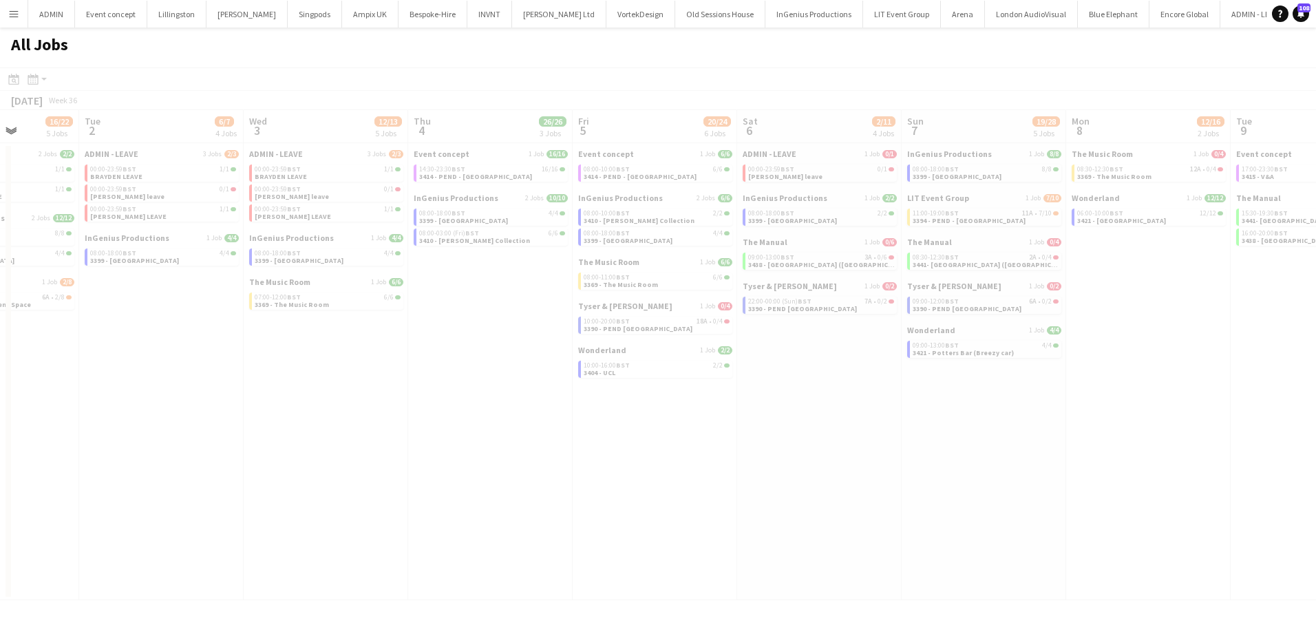
drag, startPoint x: 1011, startPoint y: 365, endPoint x: 599, endPoint y: 358, distance: 411.5
click at [599, 358] on app-all-jobs "All Jobs Date picker AUG 2025 AUG 2025 Monday M Tuesday T Wednesday W Thursday …" at bounding box center [658, 314] width 1316 height 572
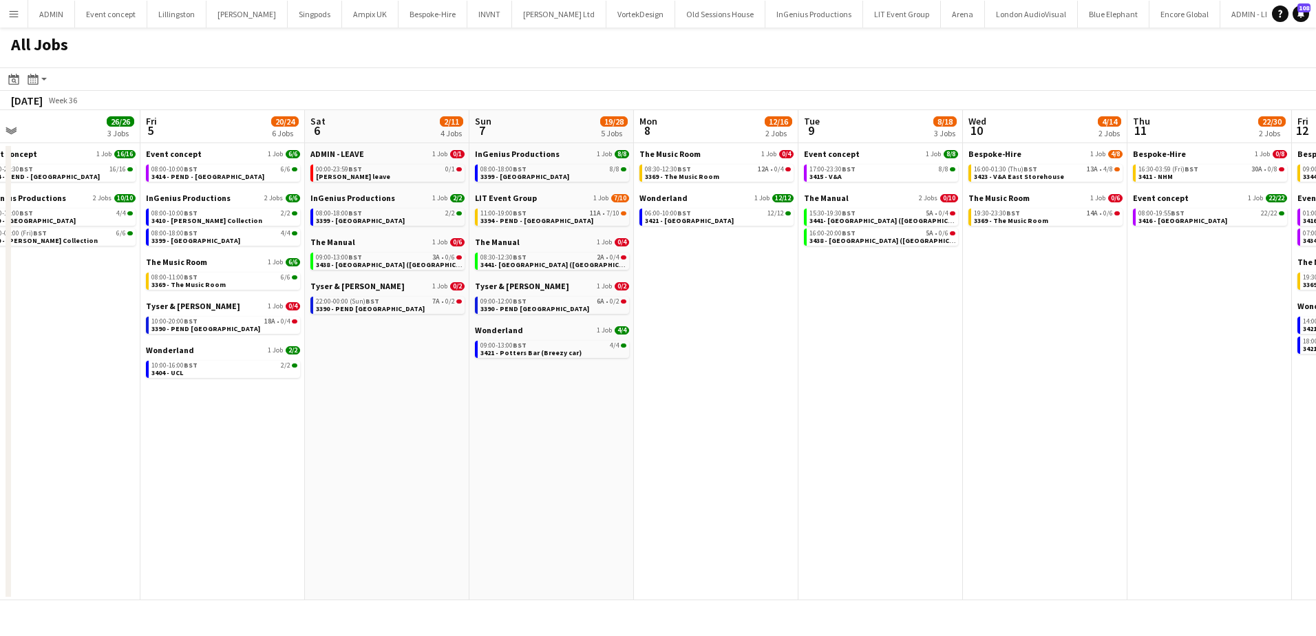
drag, startPoint x: 1113, startPoint y: 348, endPoint x: 515, endPoint y: 348, distance: 597.9
click at [515, 348] on app-calendar-viewport "Mon 1 16/22 5 Jobs Tue 2 6/7 4 Jobs Wed 3 12/13 5 Jobs Thu 4 26/26 3 Jobs Fri 5…" at bounding box center [658, 355] width 1316 height 490
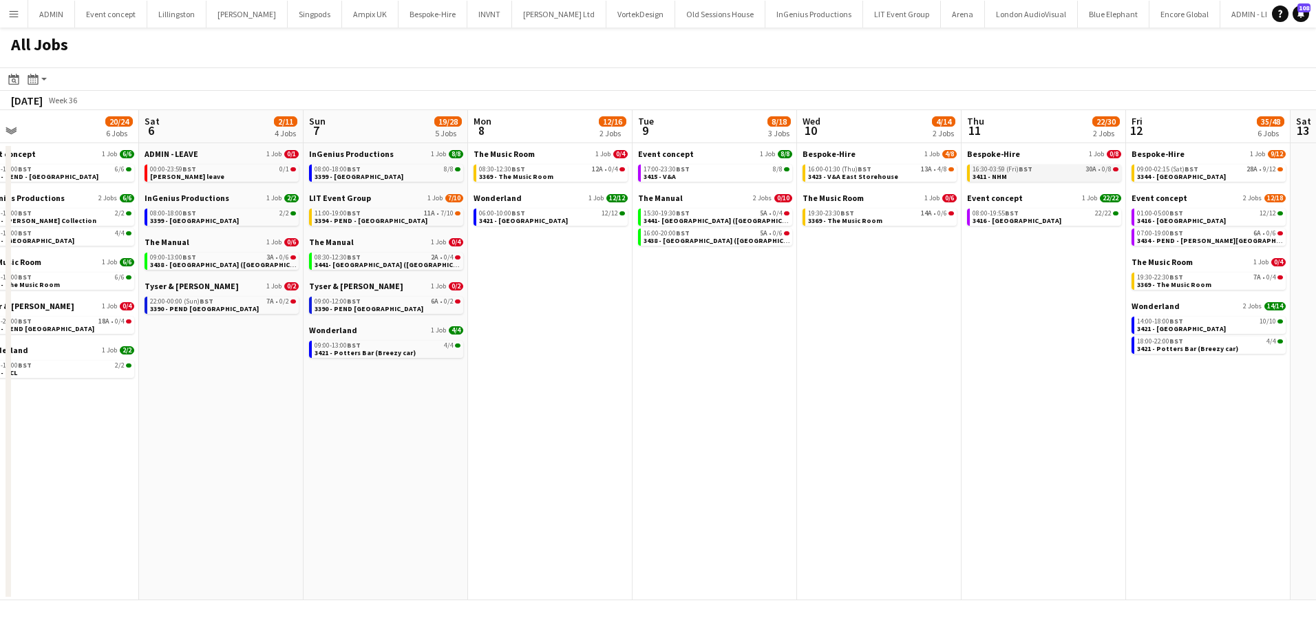
click at [991, 177] on span "3411 - NHM" at bounding box center [989, 176] width 34 height 9
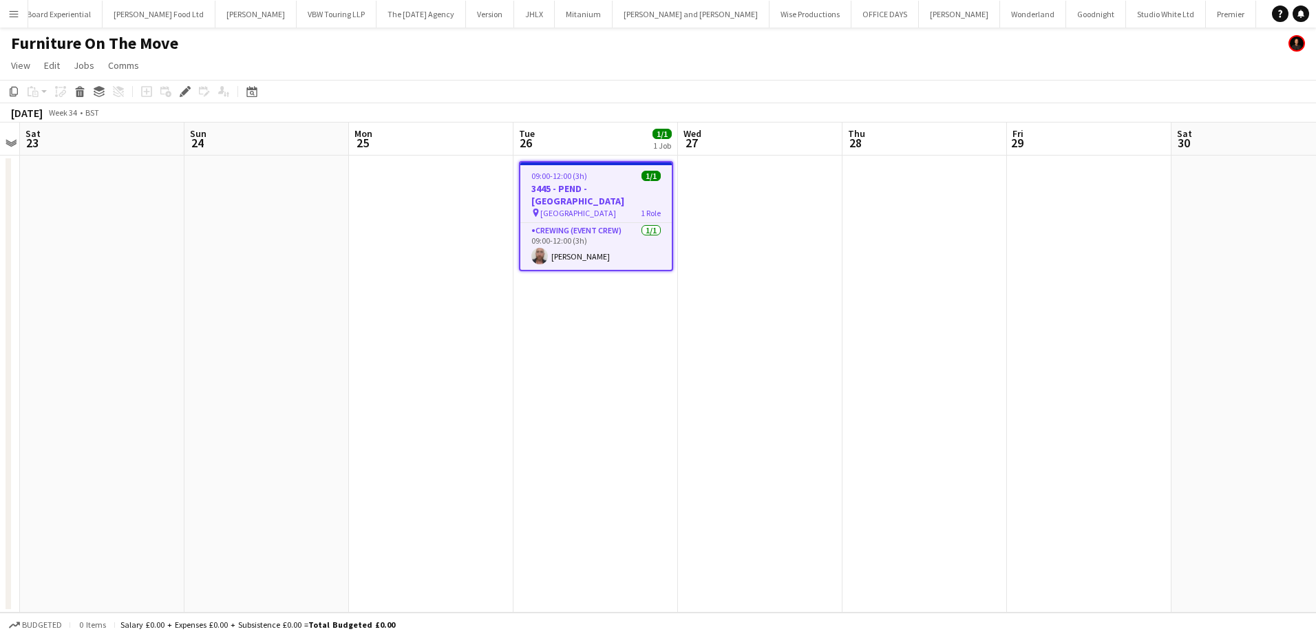
scroll to position [0, 2308]
click at [186, 91] on icon at bounding box center [185, 92] width 8 height 8
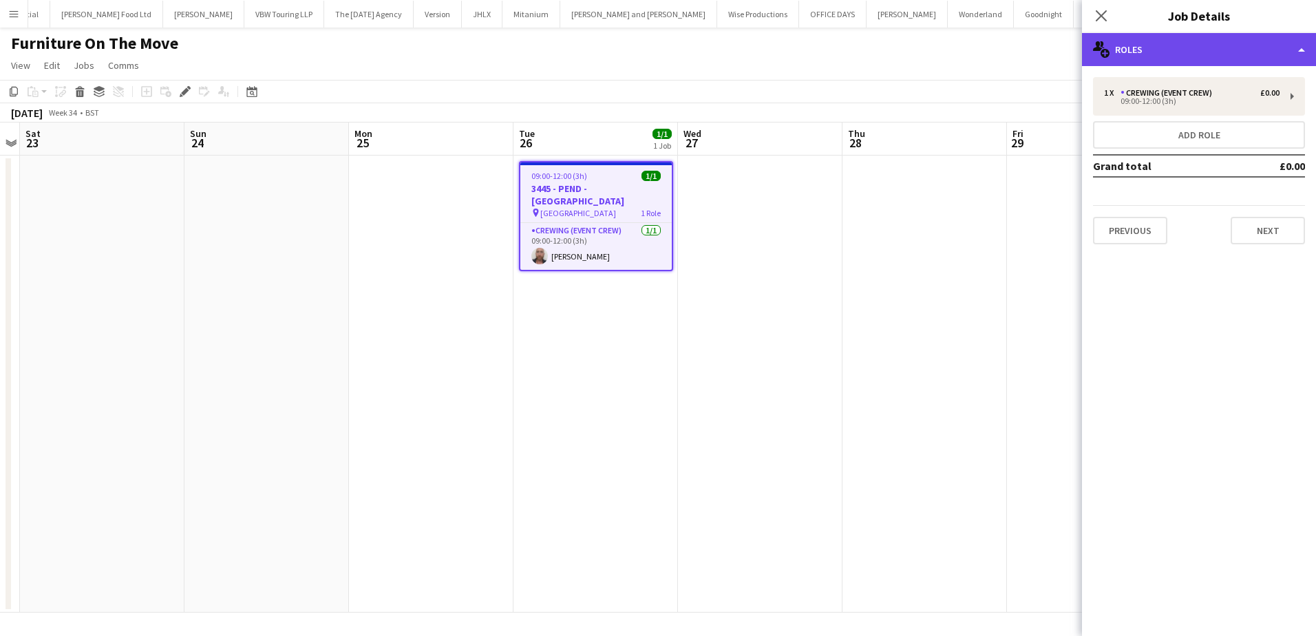
click at [1159, 50] on div "multiple-users-add Roles" at bounding box center [1199, 49] width 234 height 33
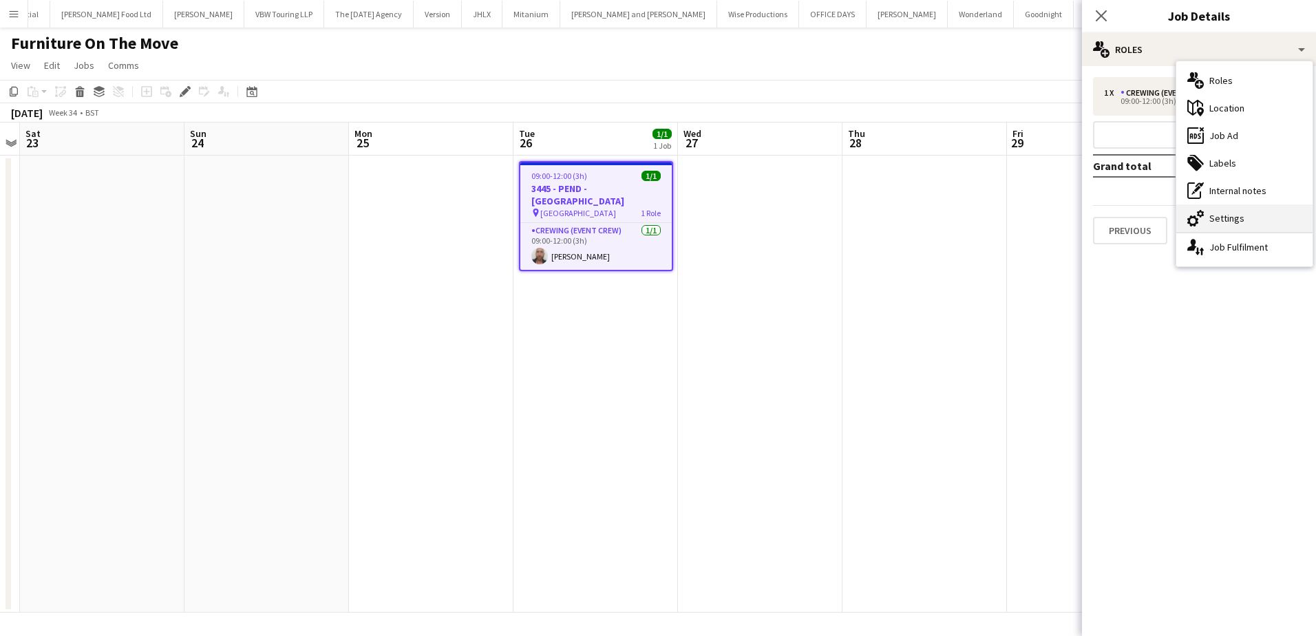
click at [1245, 210] on div "cog-double-3 Settings" at bounding box center [1244, 218] width 136 height 28
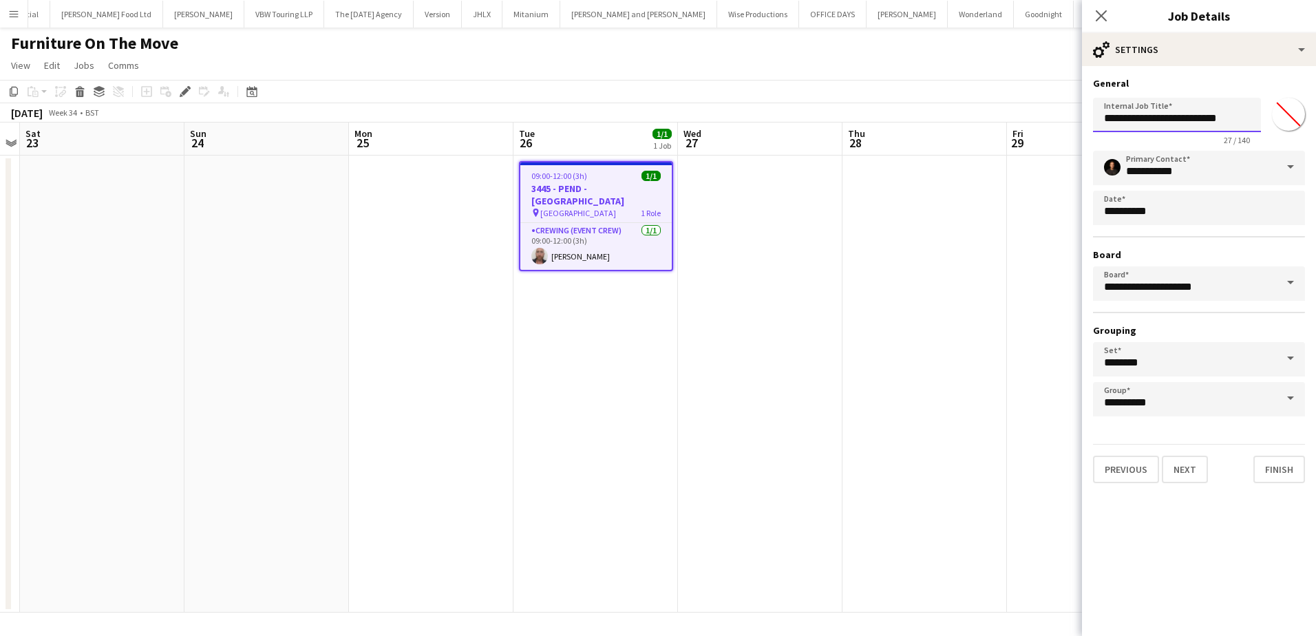
click at [1155, 121] on input "**********" at bounding box center [1177, 115] width 168 height 34
type input "**********"
click at [996, 216] on app-date-cell at bounding box center [924, 384] width 164 height 457
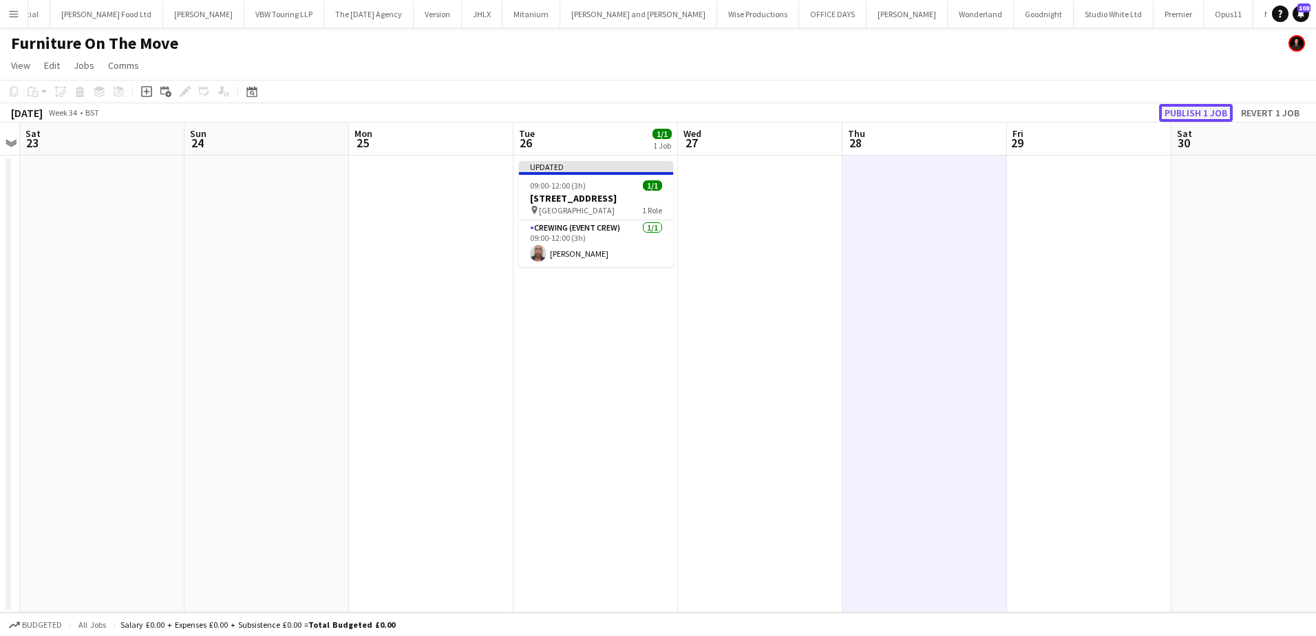
click at [1221, 115] on button "Publish 1 job" at bounding box center [1196, 113] width 74 height 18
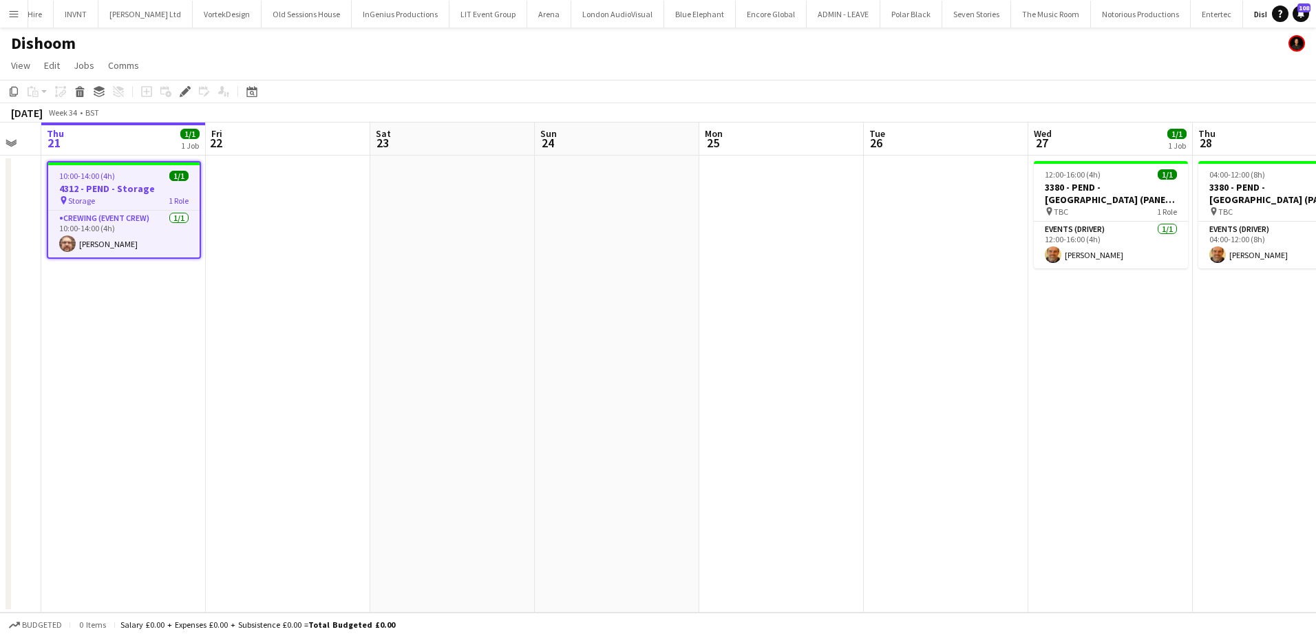
scroll to position [0, 488]
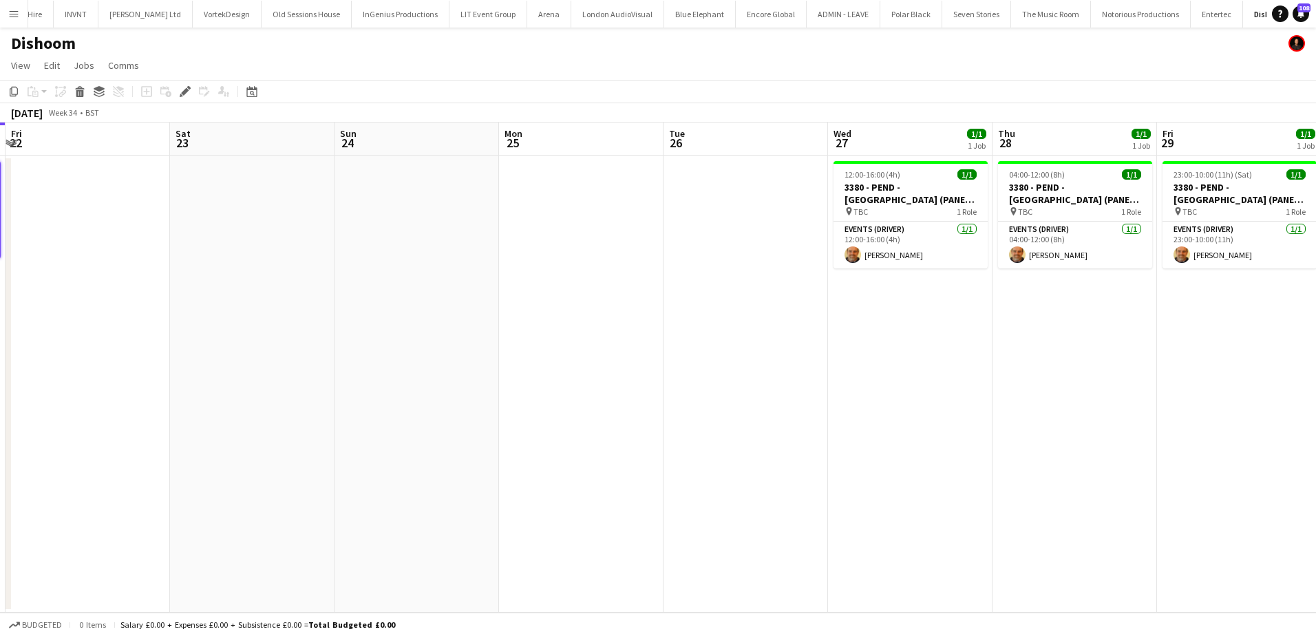
drag, startPoint x: 950, startPoint y: 354, endPoint x: 277, endPoint y: 351, distance: 672.2
click at [277, 351] on app-calendar-viewport "Tue 19 Wed 20 Thu 21 1/1 1 Job Fri 22 Sat 23 Sun 24 Mon 25 Tue 26 Wed 27 1/1 1 …" at bounding box center [658, 367] width 1316 height 490
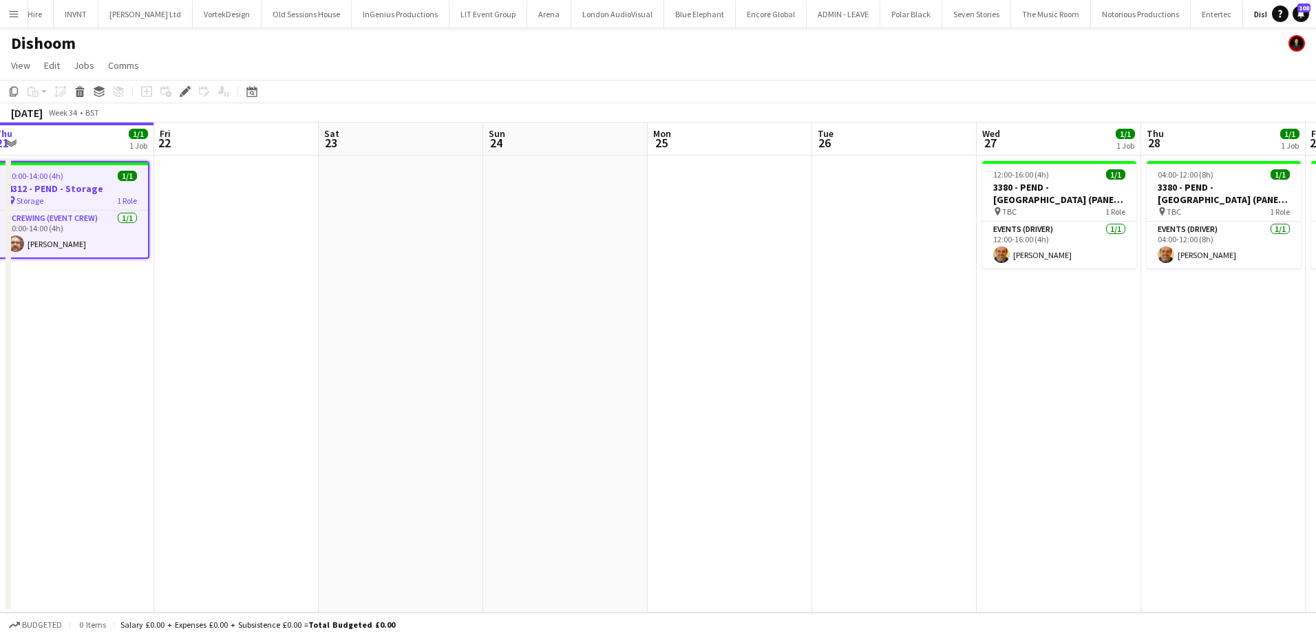
scroll to position [0, 318]
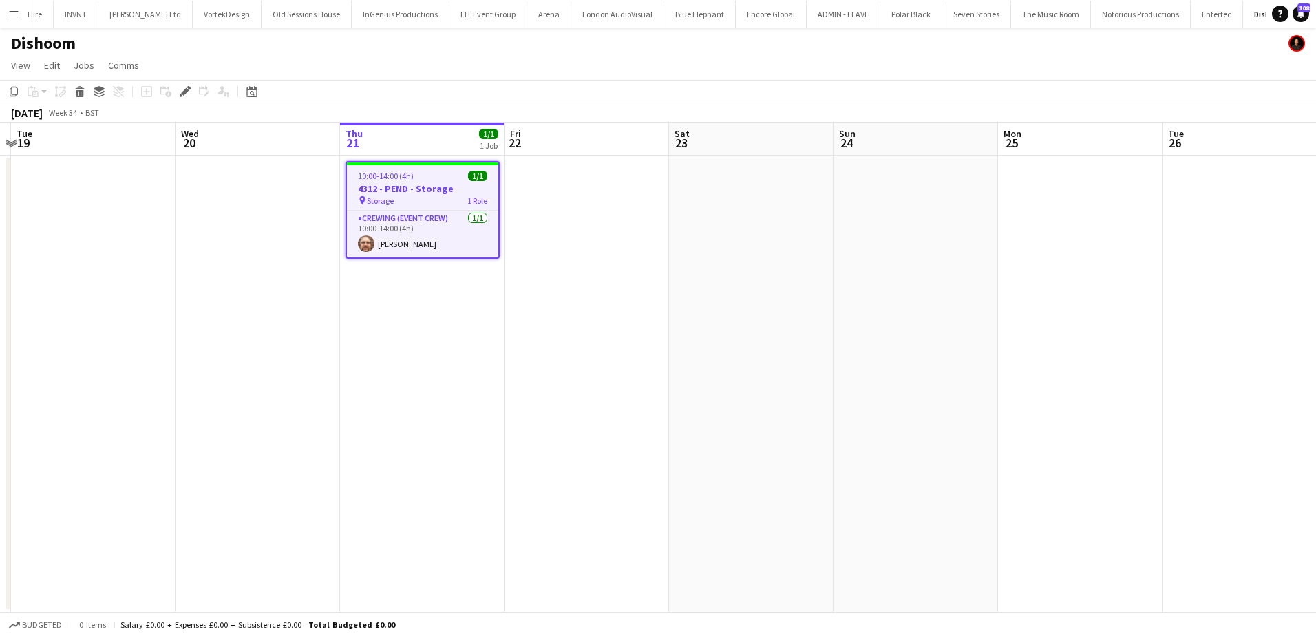
drag, startPoint x: 724, startPoint y: 334, endPoint x: 1223, endPoint y: 346, distance: 499.0
click at [1223, 346] on app-calendar-viewport "Sun 17 Mon 18 Tue 19 Wed 20 Thu 21 1/1 1 Job Fri 22 Sat 23 Sun 24 Mon 25 Tue 26…" at bounding box center [658, 367] width 1316 height 490
drag, startPoint x: 12, startPoint y: 94, endPoint x: 263, endPoint y: 141, distance: 254.9
click at [12, 94] on icon "Copy" at bounding box center [13, 91] width 11 height 11
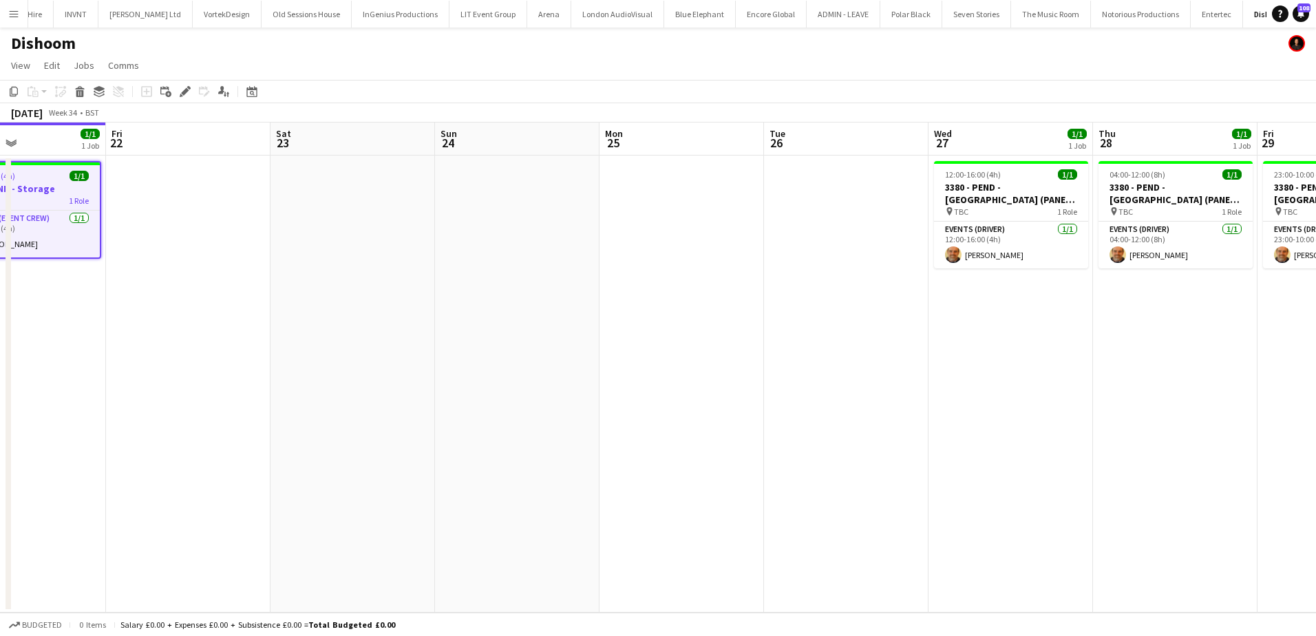
scroll to position [0, 411]
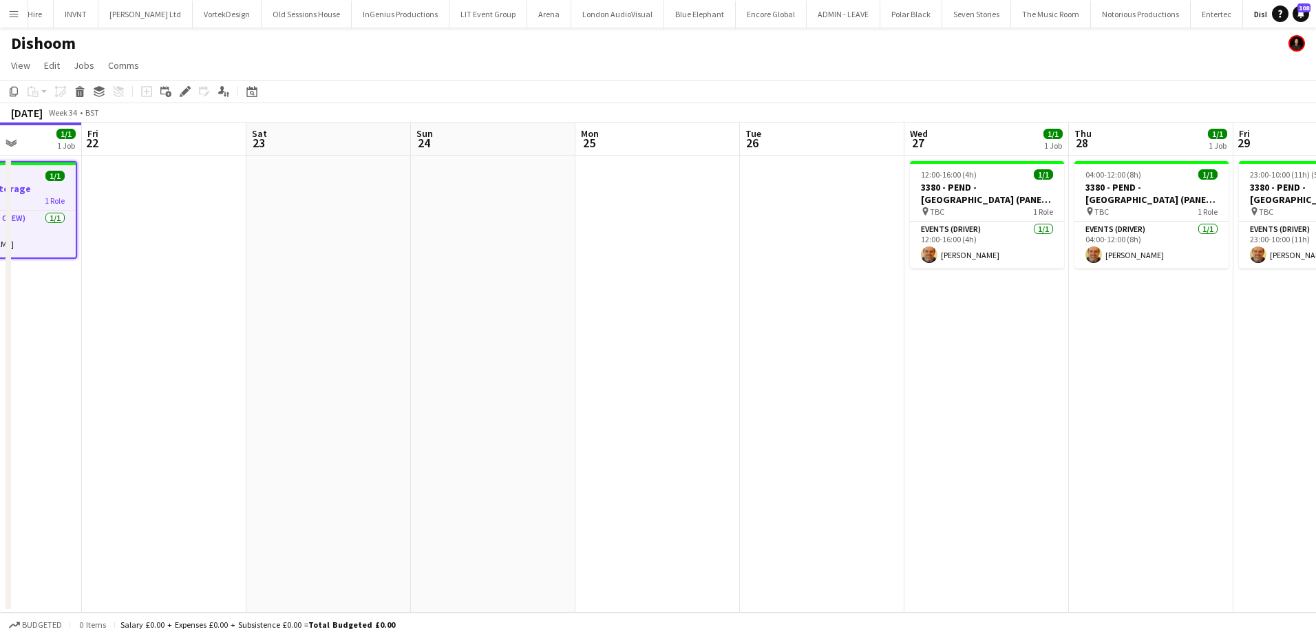
drag, startPoint x: 1180, startPoint y: 365, endPoint x: 775, endPoint y: 348, distance: 404.9
click at [771, 352] on app-calendar-viewport "Tue 19 Wed 20 Thu 21 1/1 1 Job Fri 22 Sat 23 Sun 24 Mon 25 Tue 26 Wed 27 1/1 1 …" at bounding box center [658, 367] width 1316 height 490
click at [972, 349] on app-date-cell "12:00-16:00 (4h) 1/1 3380 - PEND - Glasgow (PANEL VAN) pin TBC 1 Role Events (D…" at bounding box center [986, 384] width 164 height 457
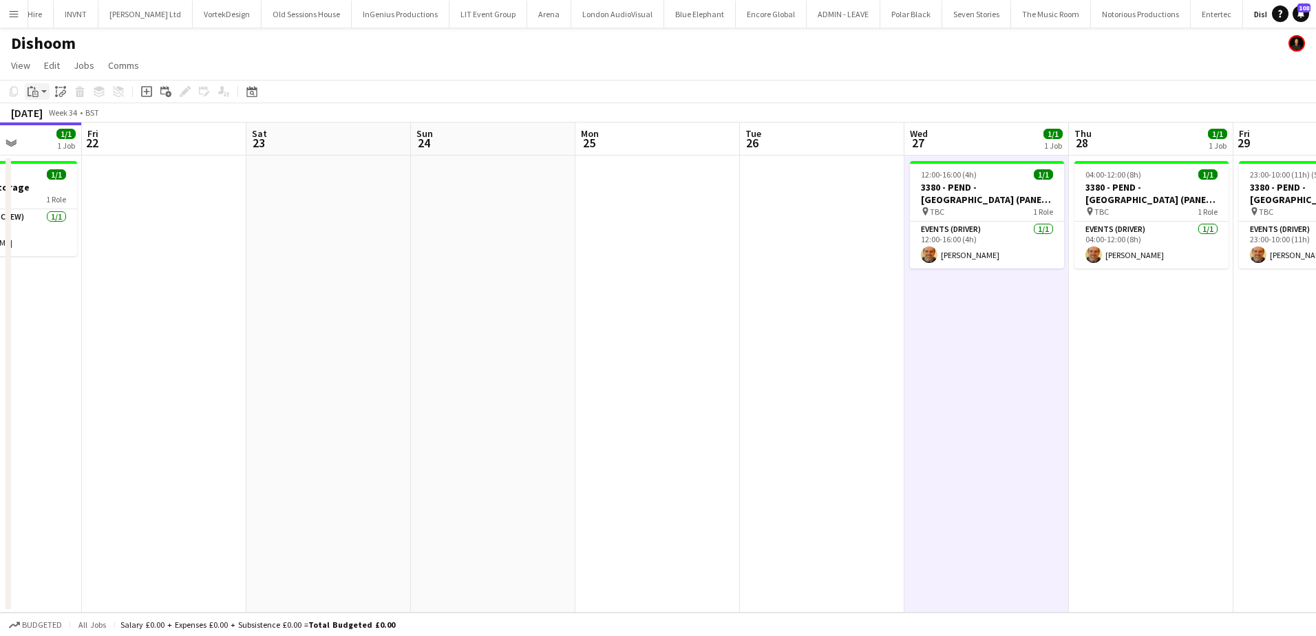
click at [28, 91] on icon at bounding box center [30, 91] width 4 height 9
click at [58, 121] on link "Paste Ctrl+V" at bounding box center [100, 117] width 129 height 12
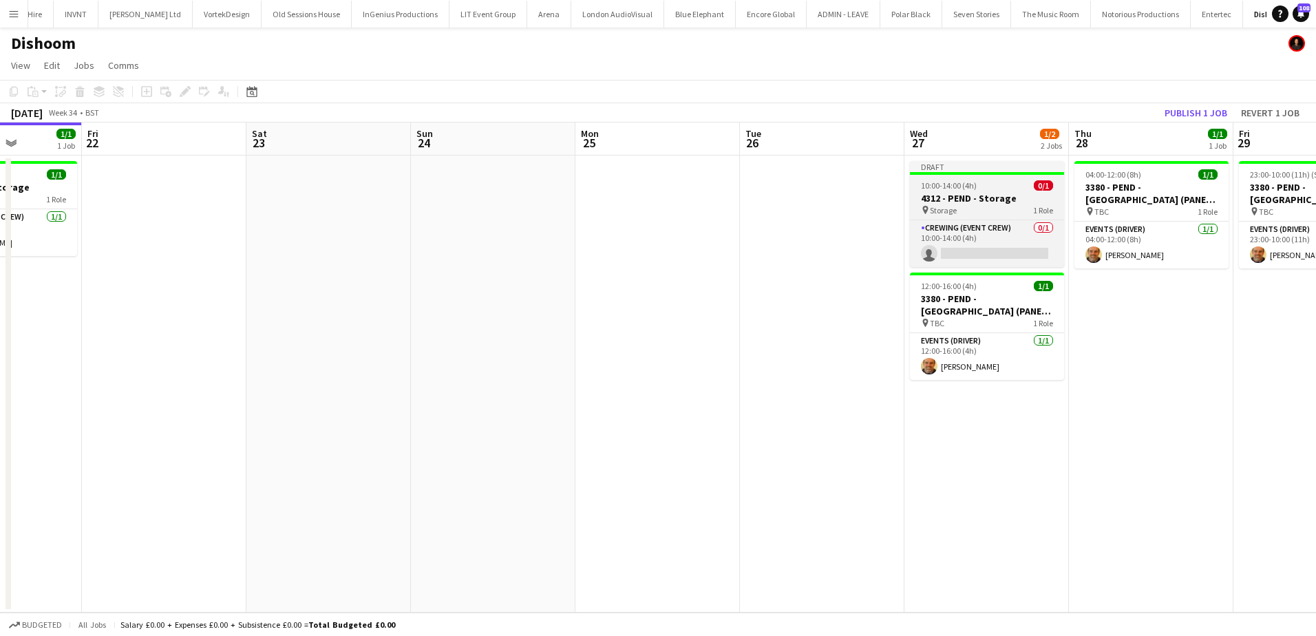
click at [953, 192] on h3 "4312 - PEND - Storage" at bounding box center [987, 198] width 154 height 12
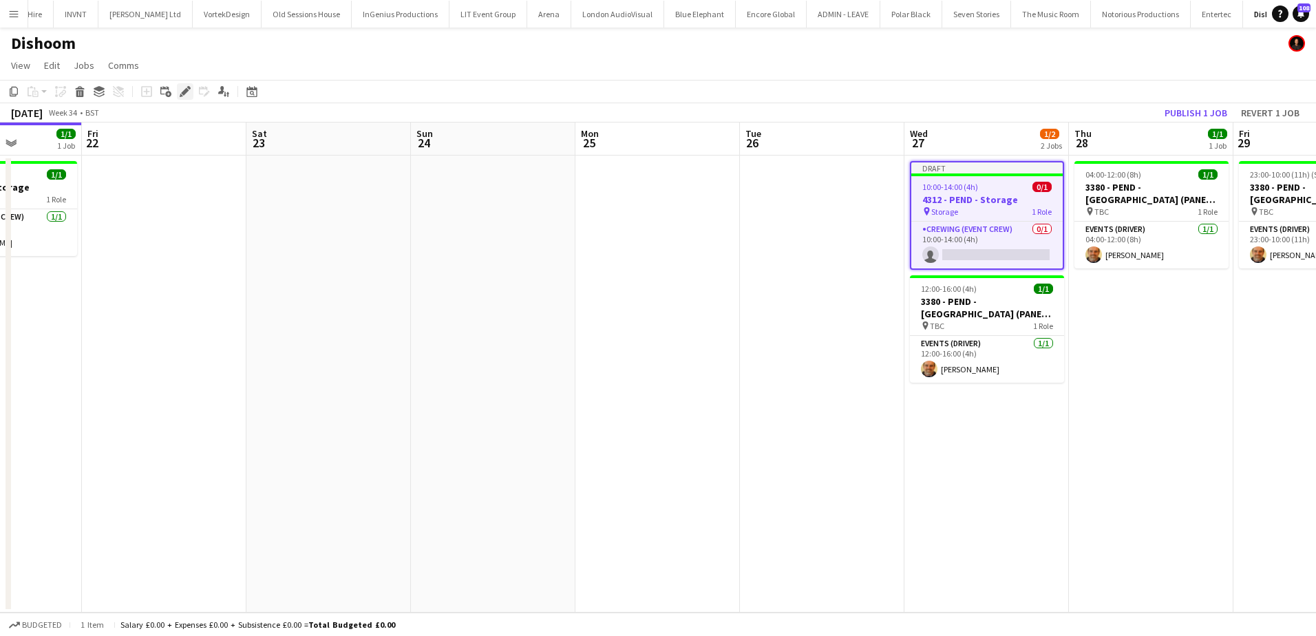
click at [182, 90] on icon "Edit" at bounding box center [185, 91] width 11 height 11
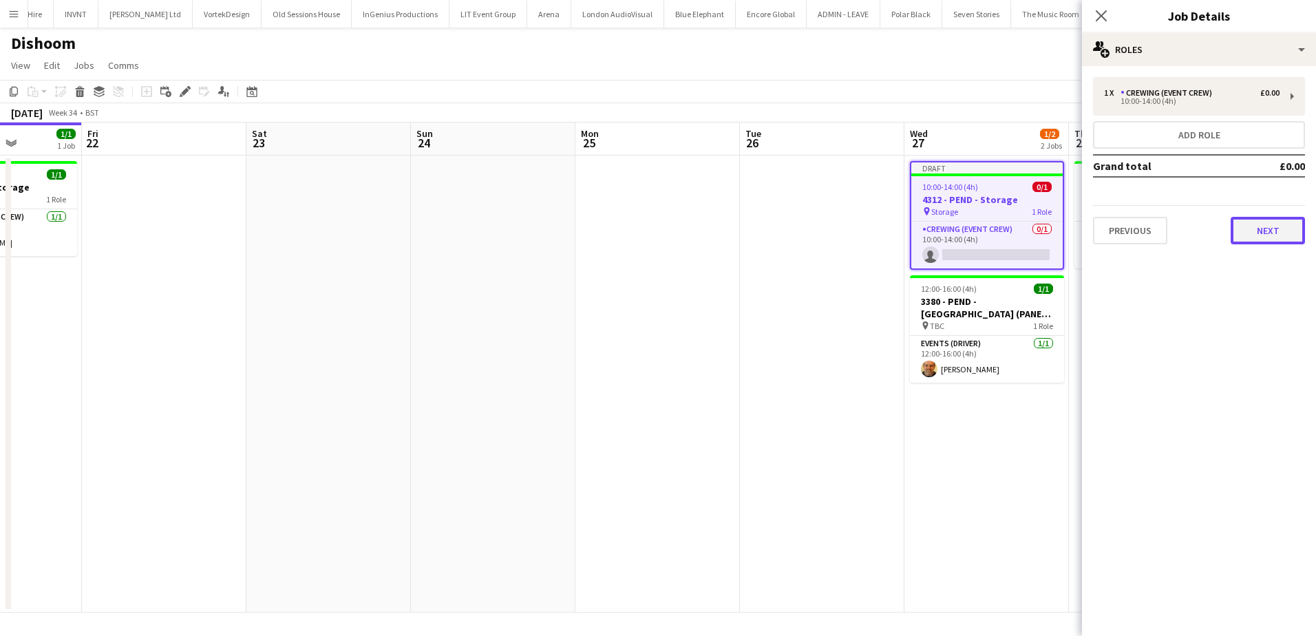
click at [1271, 228] on button "Next" at bounding box center [1267, 231] width 74 height 28
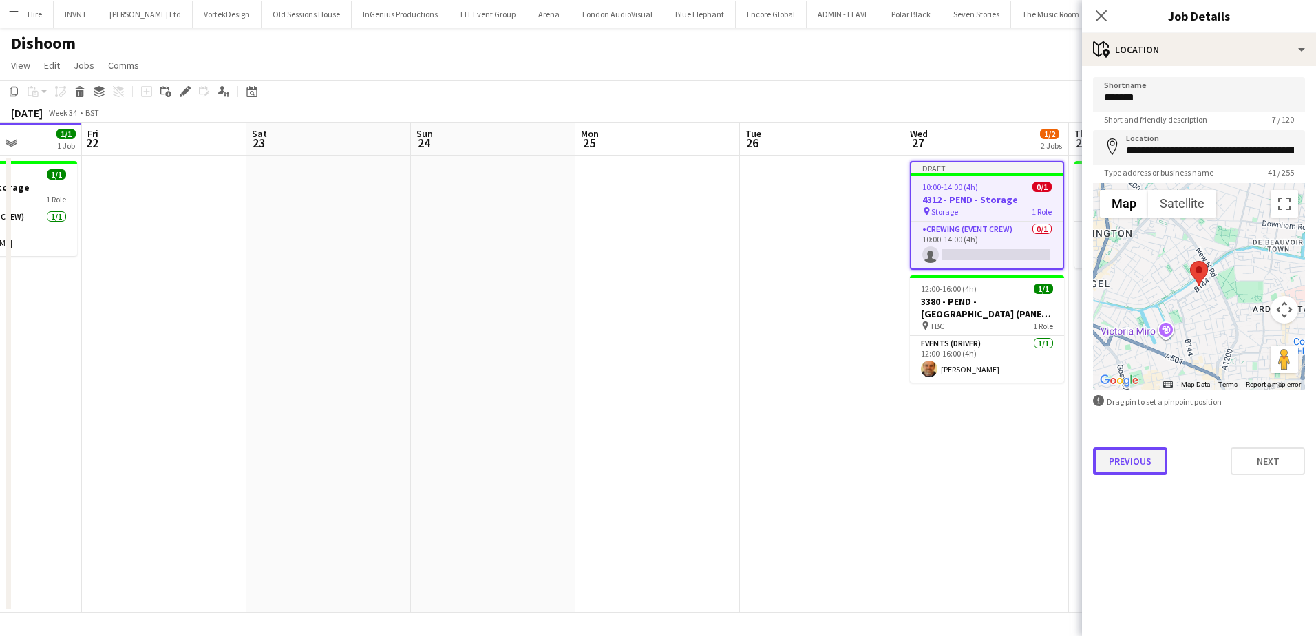
click at [1143, 457] on button "Previous" at bounding box center [1130, 461] width 74 height 28
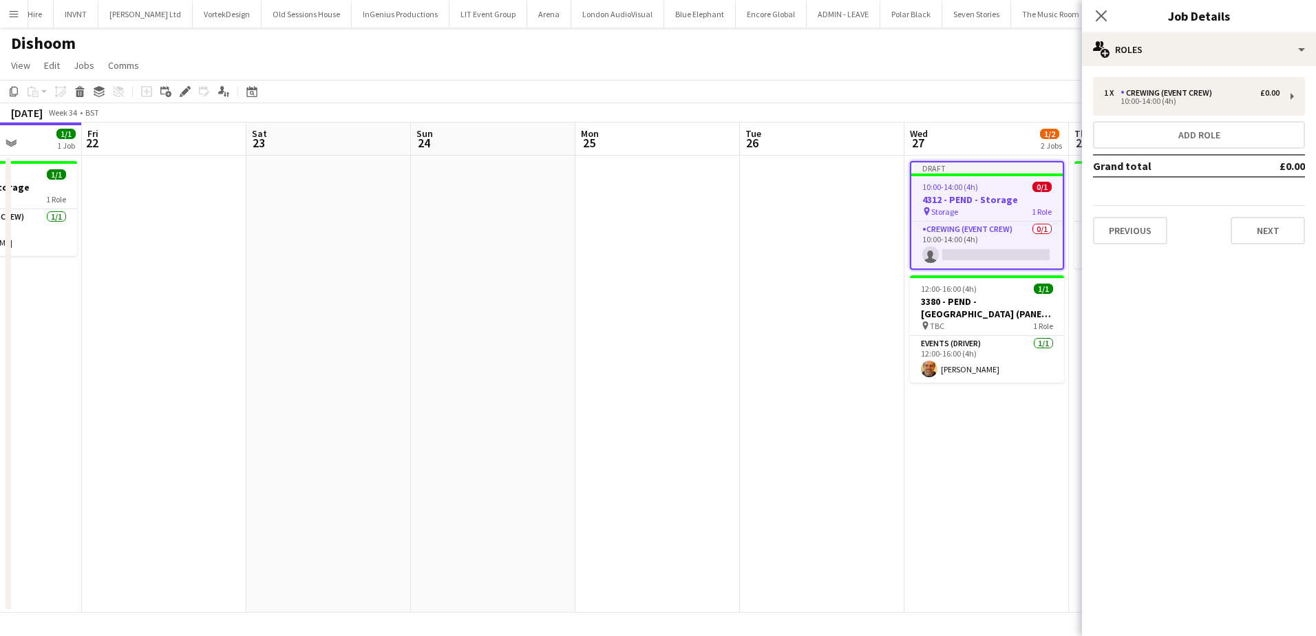
click at [1174, 76] on div "1 x Crewing (Event Crew) £0.00 10:00-14:00 (4h) Add role Grand total £0.00 Prev…" at bounding box center [1199, 160] width 234 height 189
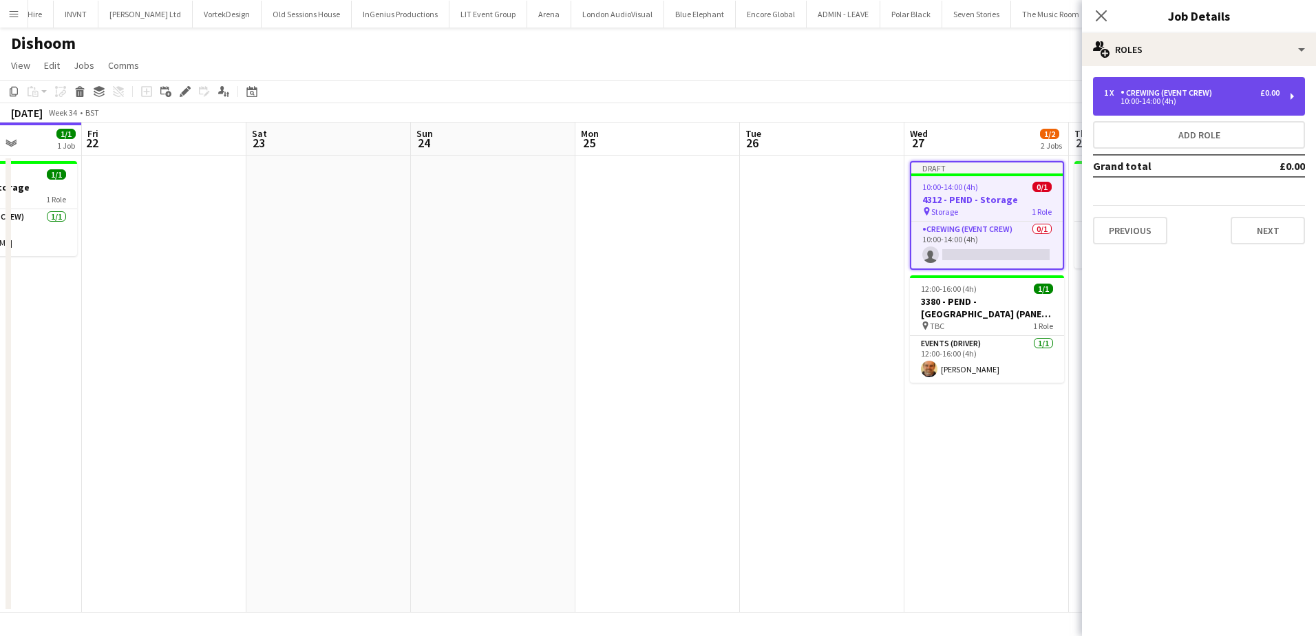
click at [1172, 87] on div "1 x Crewing (Event Crew) £0.00 10:00-14:00 (4h)" at bounding box center [1199, 96] width 212 height 39
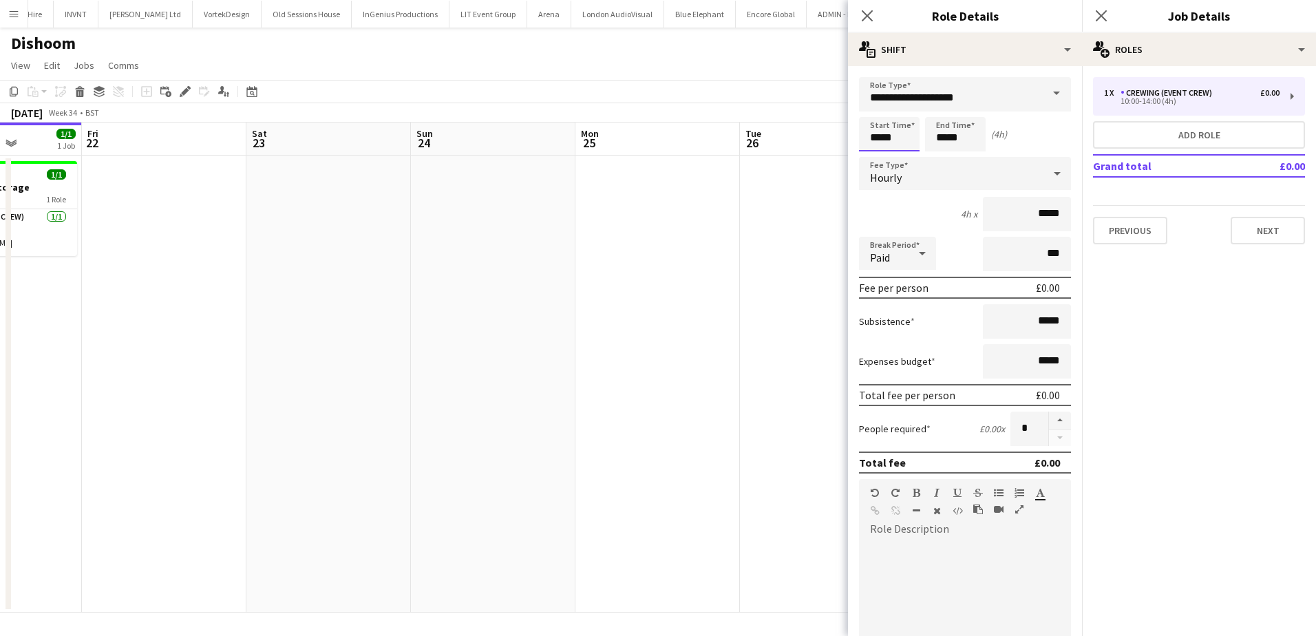
click at [888, 140] on input "*****" at bounding box center [889, 134] width 61 height 34
click at [898, 114] on div at bounding box center [903, 110] width 28 height 14
type input "*****"
click at [901, 113] on div at bounding box center [903, 110] width 28 height 14
drag, startPoint x: 962, startPoint y: 136, endPoint x: 963, endPoint y: 125, distance: 11.7
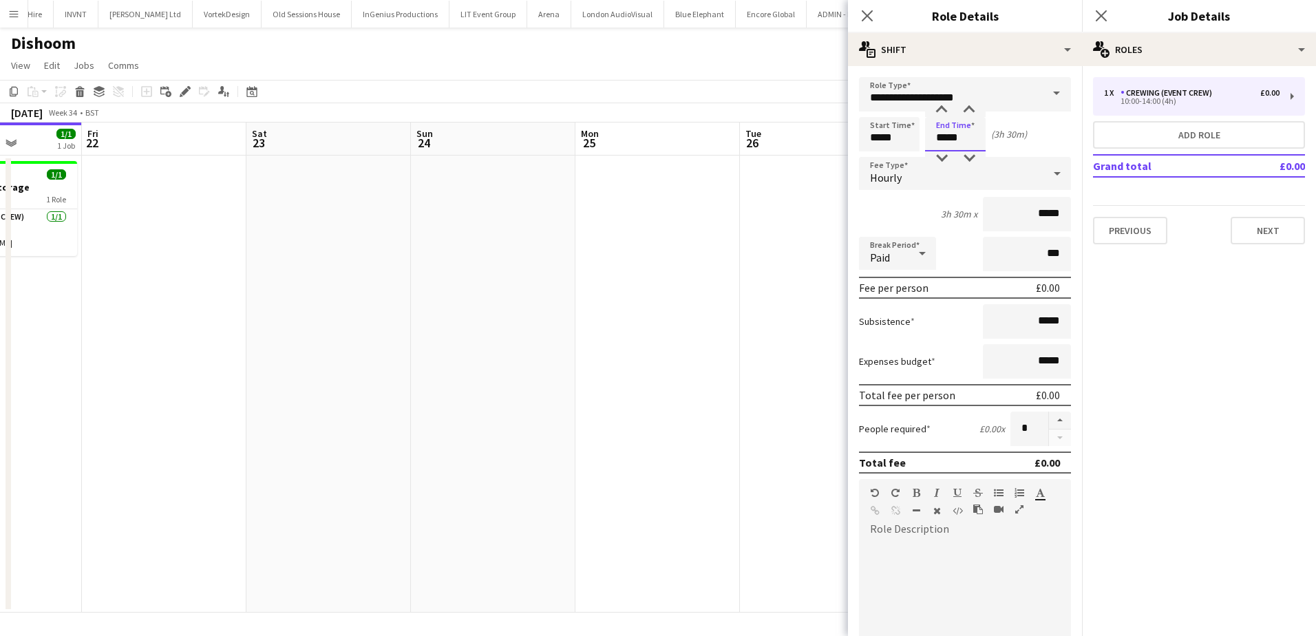
click at [962, 136] on input "*****" at bounding box center [955, 134] width 61 height 34
click at [968, 114] on div at bounding box center [969, 110] width 28 height 14
type input "*****"
click at [968, 114] on div at bounding box center [969, 110] width 28 height 14
click at [776, 233] on app-date-cell at bounding box center [822, 384] width 164 height 457
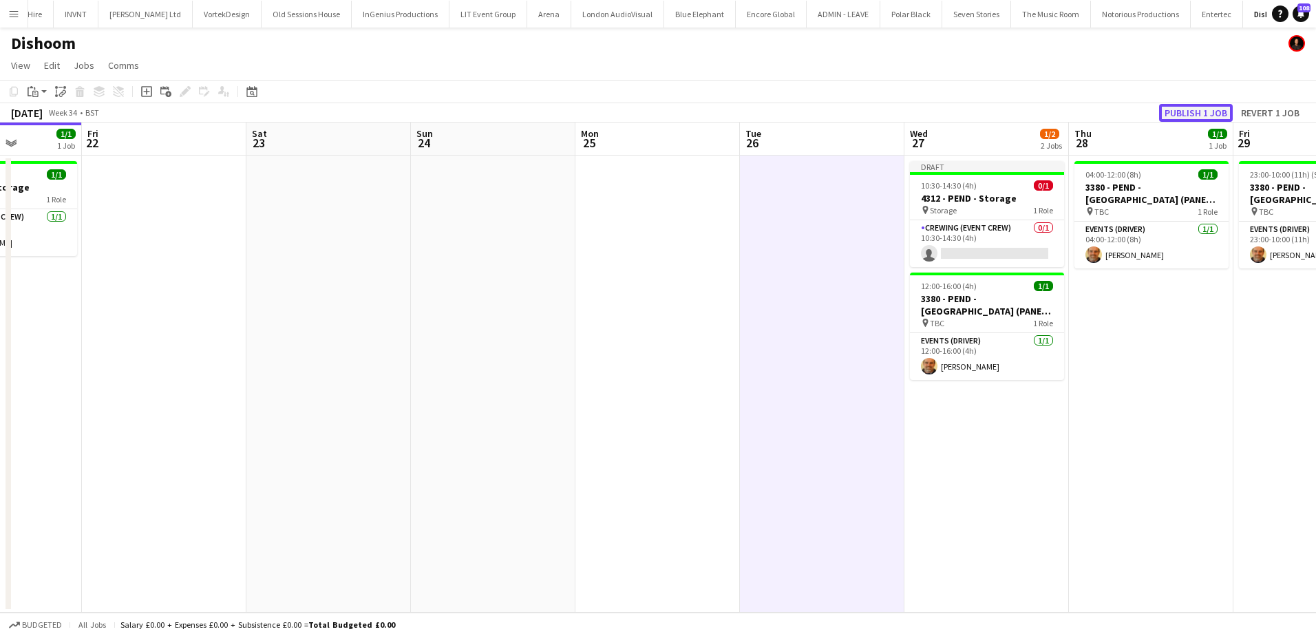
click at [1182, 112] on button "Publish 1 job" at bounding box center [1196, 113] width 74 height 18
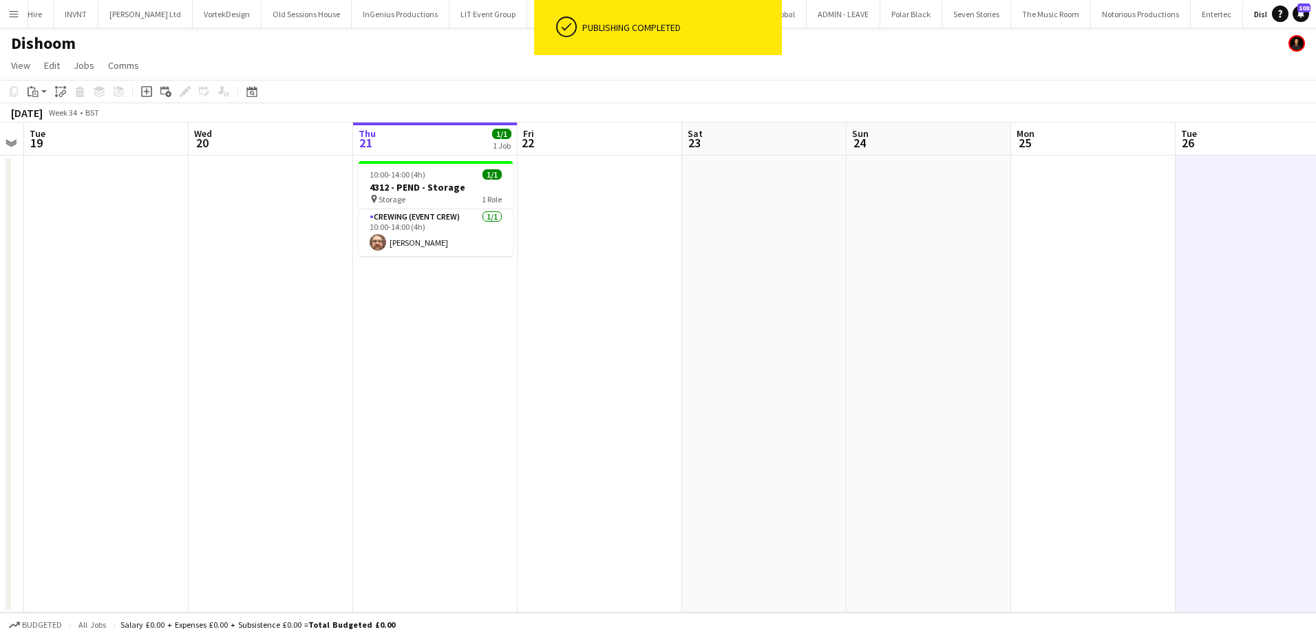
drag, startPoint x: 697, startPoint y: 252, endPoint x: 1133, endPoint y: 277, distance: 436.3
click at [1133, 277] on app-calendar-viewport "Sun 17 Mon 18 Tue 19 Wed 20 Thu 21 1/1 1 Job Fri 22 Sat 23 Sun 24 Mon 25 Tue 26…" at bounding box center [658, 367] width 1316 height 490
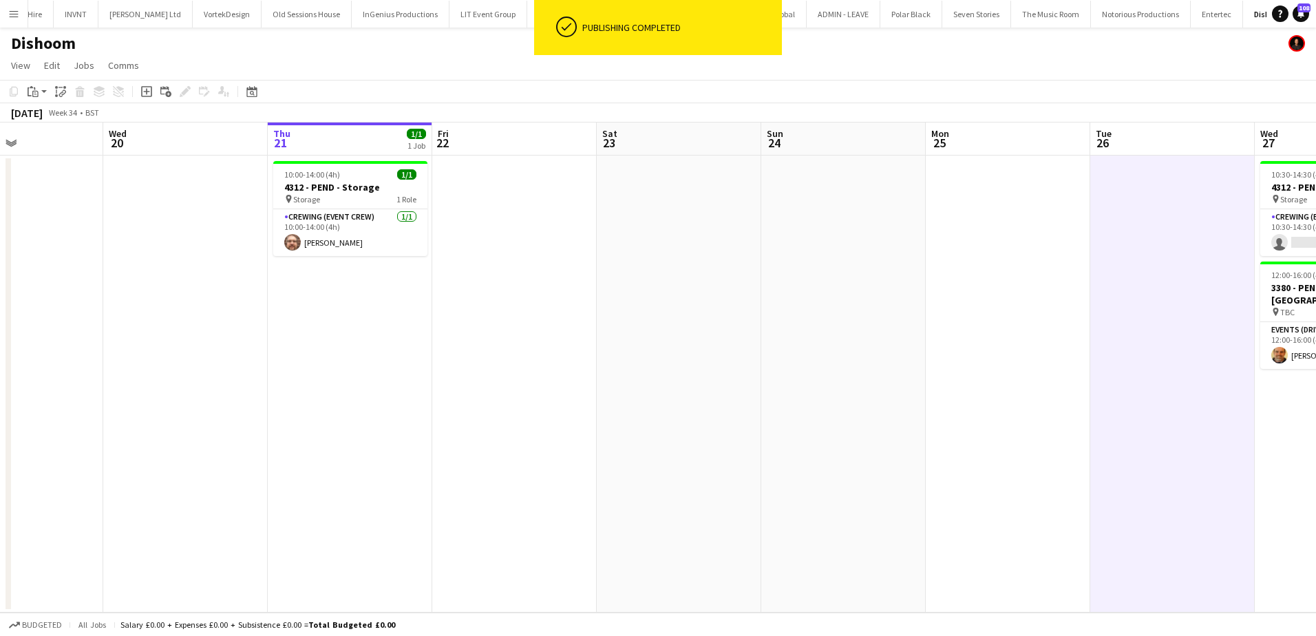
scroll to position [0, 385]
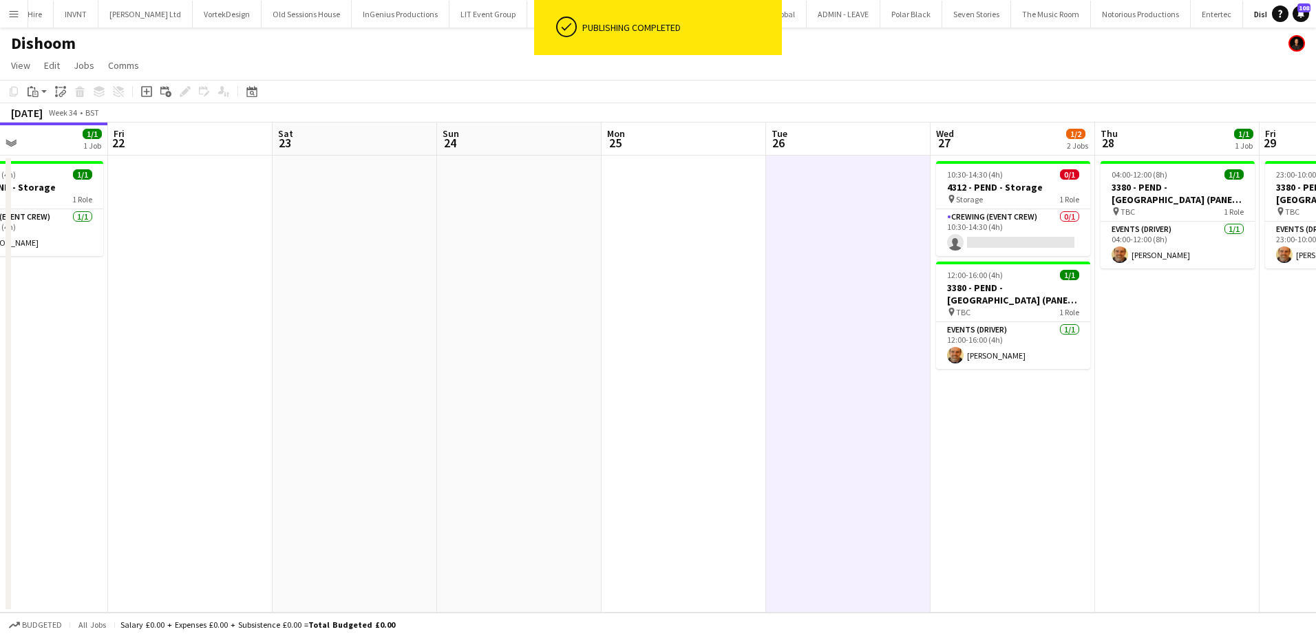
drag, startPoint x: 1117, startPoint y: 279, endPoint x: 711, endPoint y: 274, distance: 406.0
click at [711, 274] on app-calendar-viewport "Tue 19 Wed 20 Thu 21 1/1 1 Job Fri 22 Sat 23 Sun 24 Mon 25 Tue 26 Wed 27 1/2 2 …" at bounding box center [658, 367] width 1316 height 490
click at [1000, 174] on span "10:30-14:30 (4h)" at bounding box center [975, 174] width 56 height 10
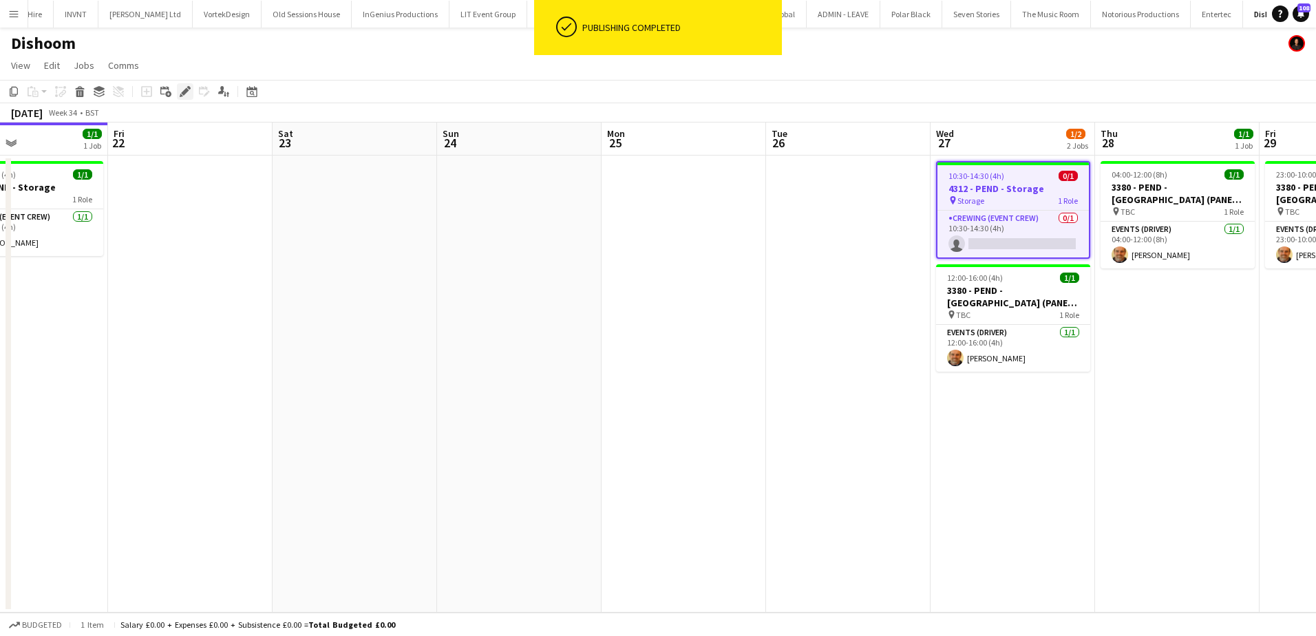
click at [182, 91] on icon "Edit" at bounding box center [185, 91] width 11 height 11
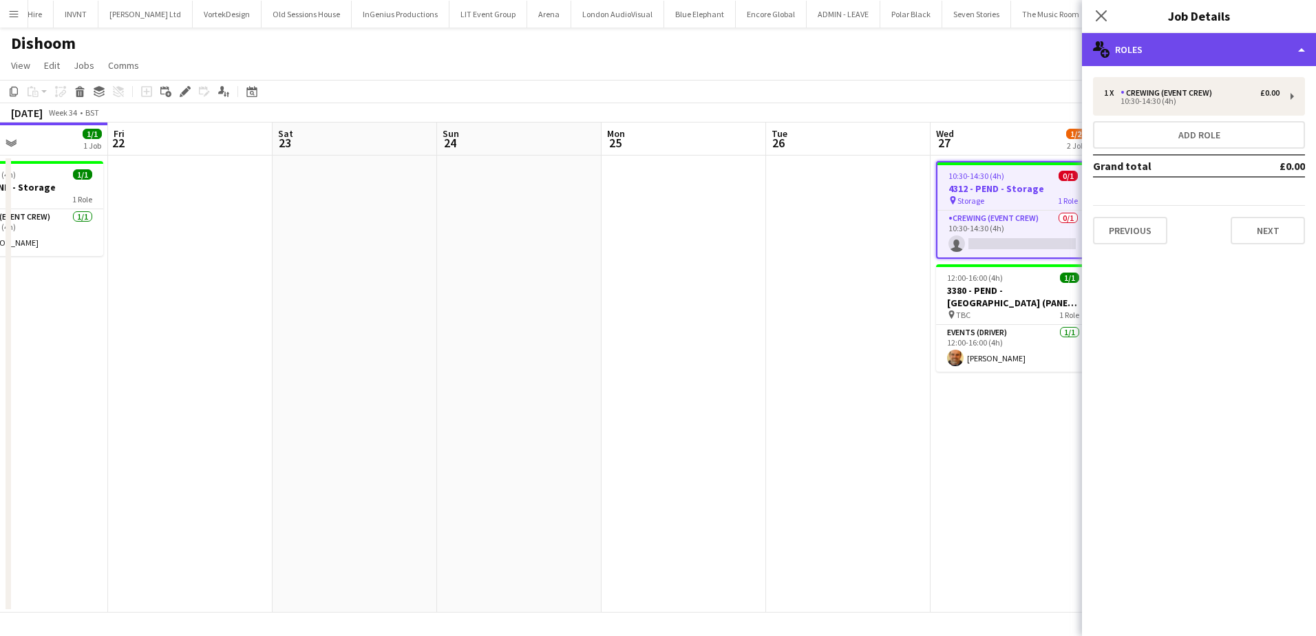
click at [1174, 50] on div "multiple-users-add Roles" at bounding box center [1199, 49] width 234 height 33
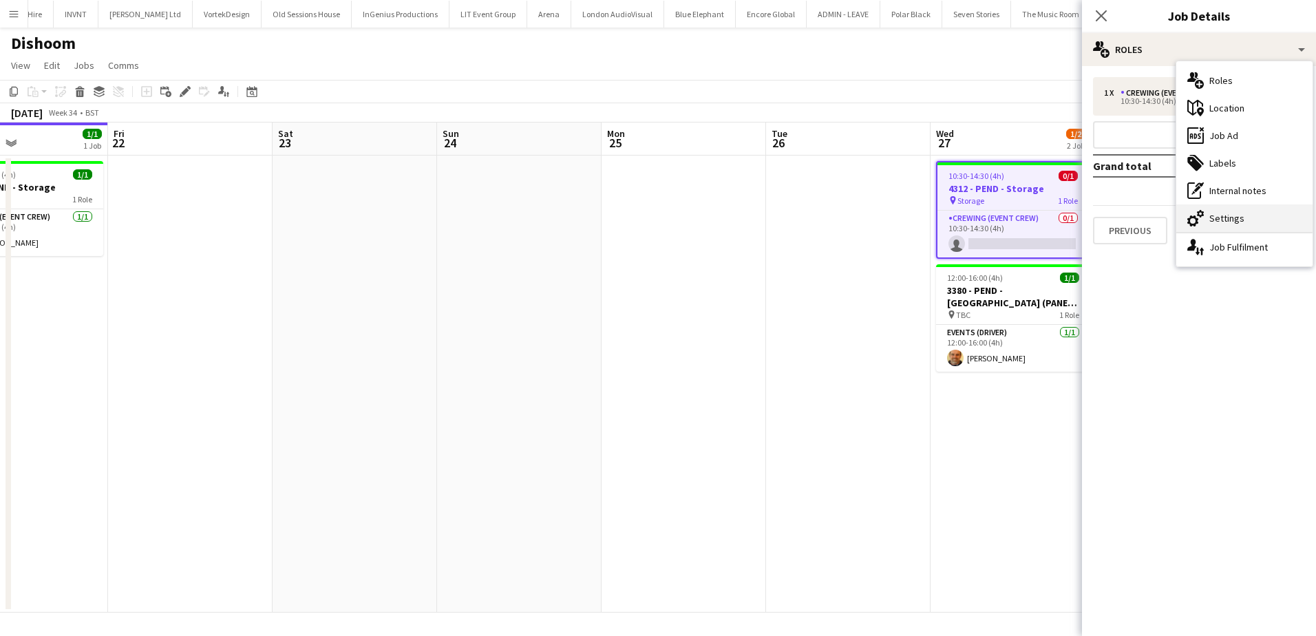
click at [1228, 214] on div "cog-double-3 Settings" at bounding box center [1244, 218] width 136 height 28
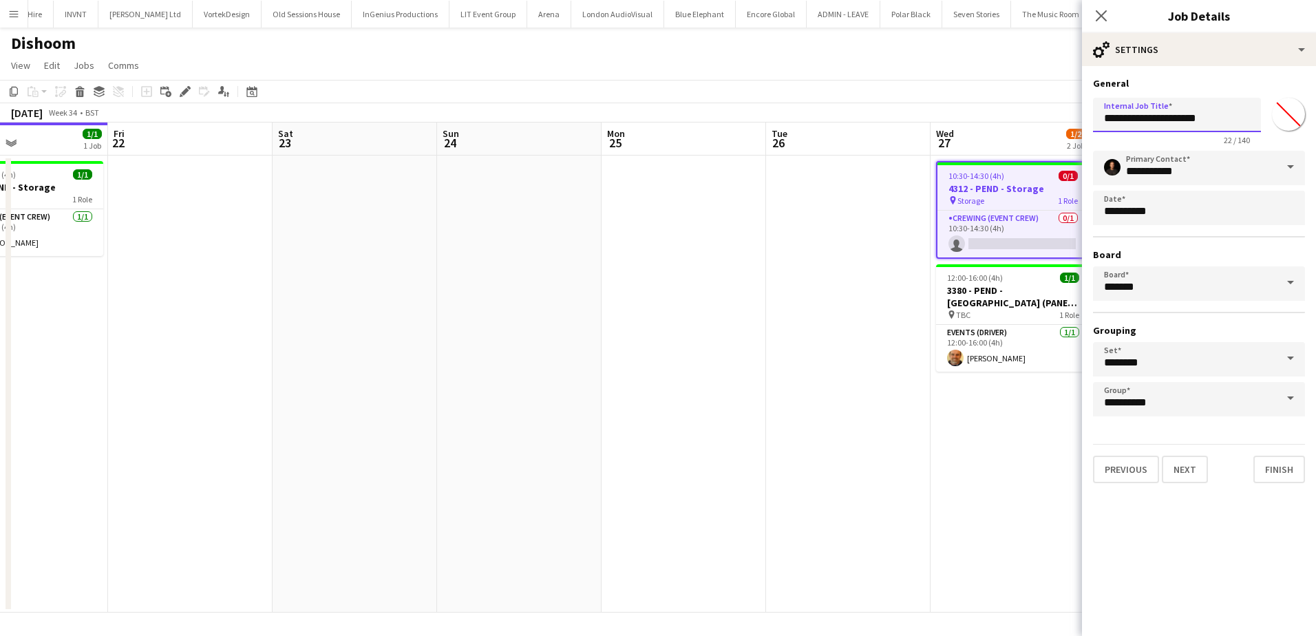
click at [1148, 123] on input "**********" at bounding box center [1177, 115] width 168 height 34
type input "**********"
click at [778, 250] on app-date-cell at bounding box center [848, 384] width 164 height 457
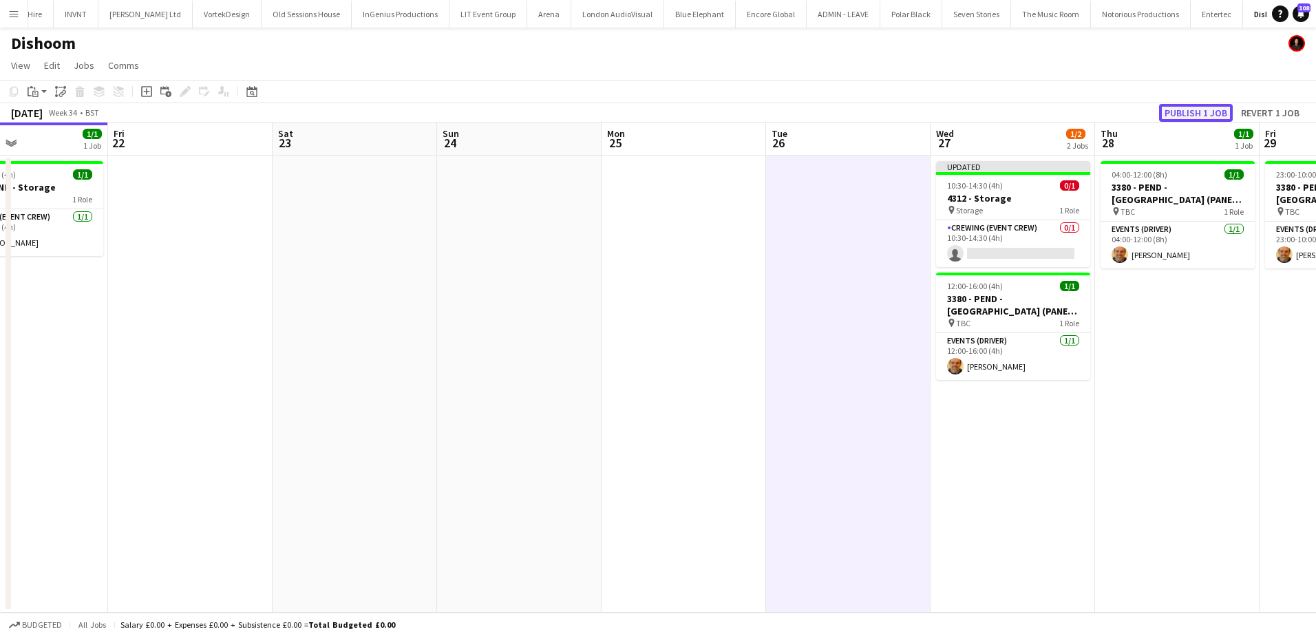
click at [1209, 111] on button "Publish 1 job" at bounding box center [1196, 113] width 74 height 18
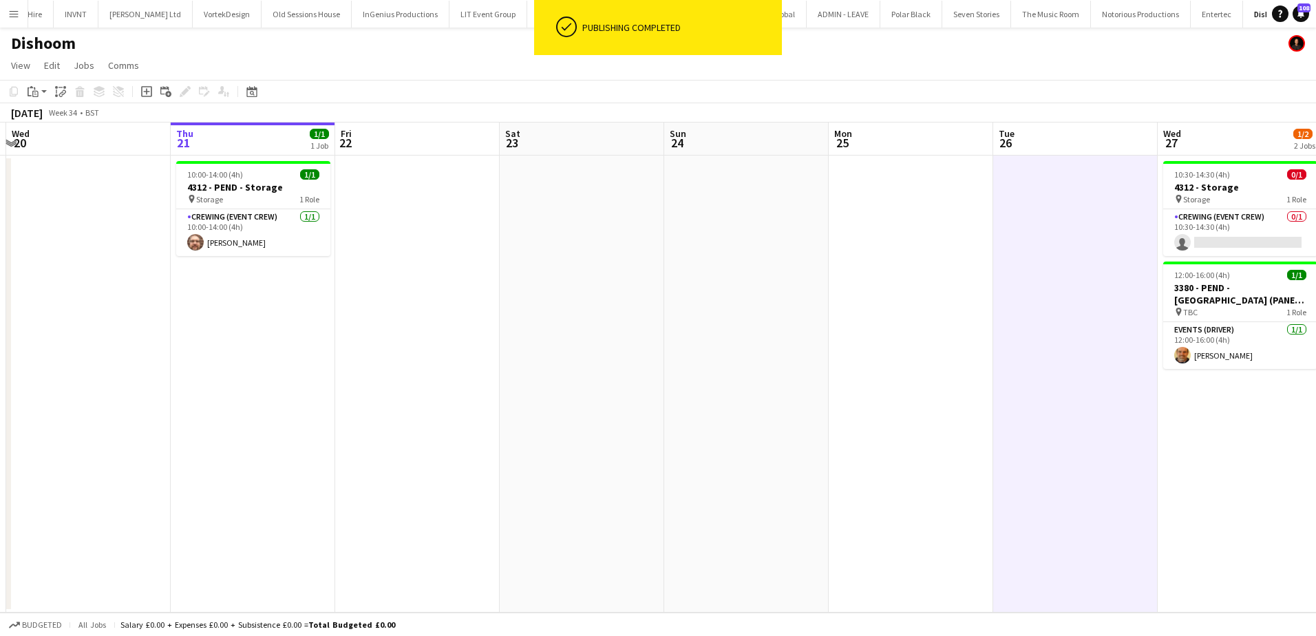
scroll to position [0, 312]
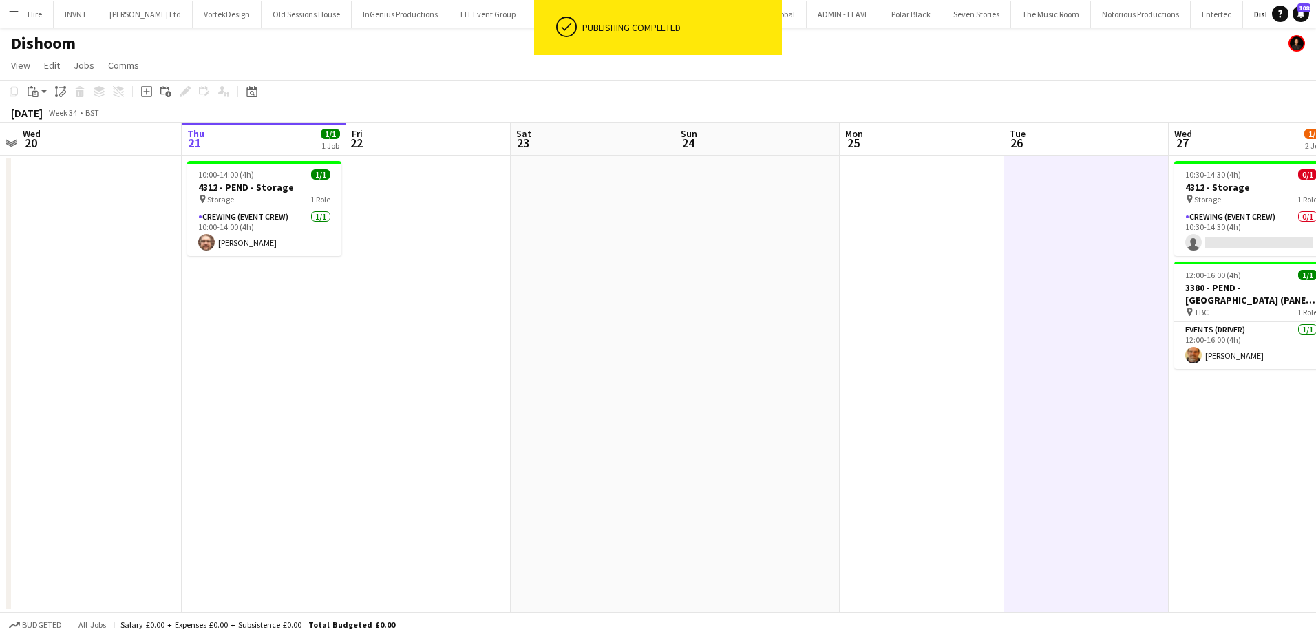
drag, startPoint x: 341, startPoint y: 317, endPoint x: 579, endPoint y: 334, distance: 238.6
click at [579, 334] on app-calendar-viewport "Mon 18 Tue 19 Wed 20 Thu 21 1/1 1 Job Fri 22 Sat 23 Sun 24 Mon 25 Tue 26 Wed 27…" at bounding box center [658, 367] width 1316 height 490
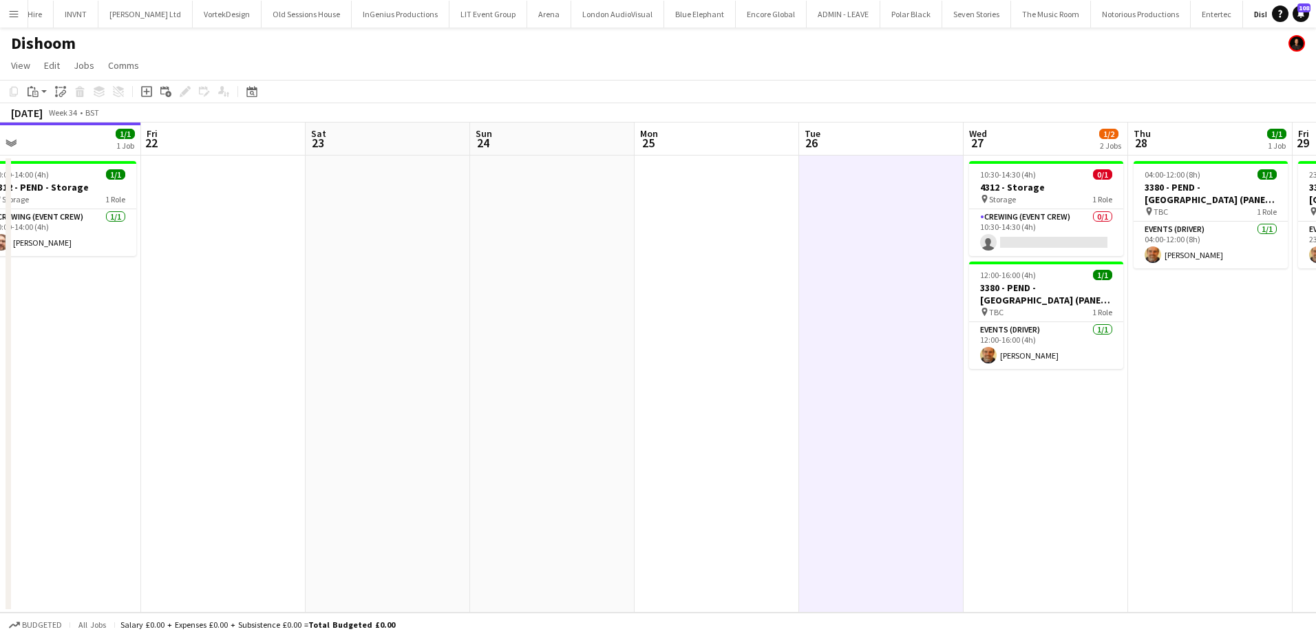
drag, startPoint x: 920, startPoint y: 284, endPoint x: 1082, endPoint y: 266, distance: 162.7
click at [1081, 268] on app-calendar-viewport "Tue 19 Wed 20 Thu 21 1/1 1 Job Fri 22 Sat 23 Sun 24 Mon 25 Tue 26 Wed 27 1/2 2 …" at bounding box center [658, 367] width 1316 height 490
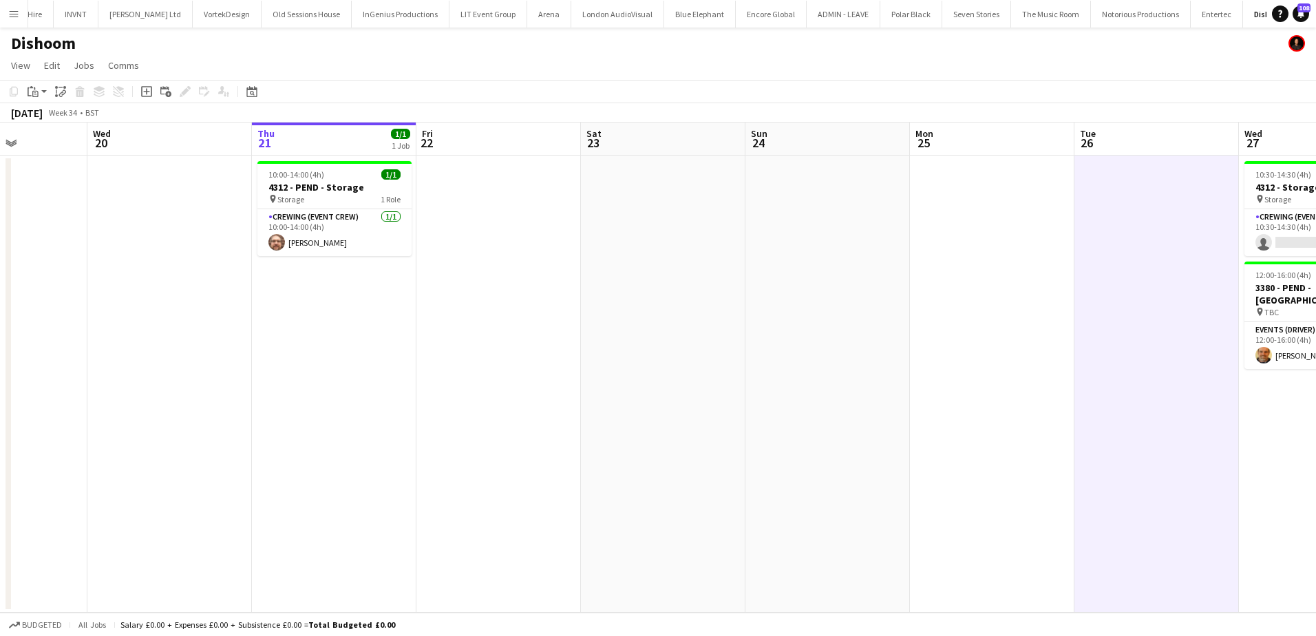
scroll to position [0, 361]
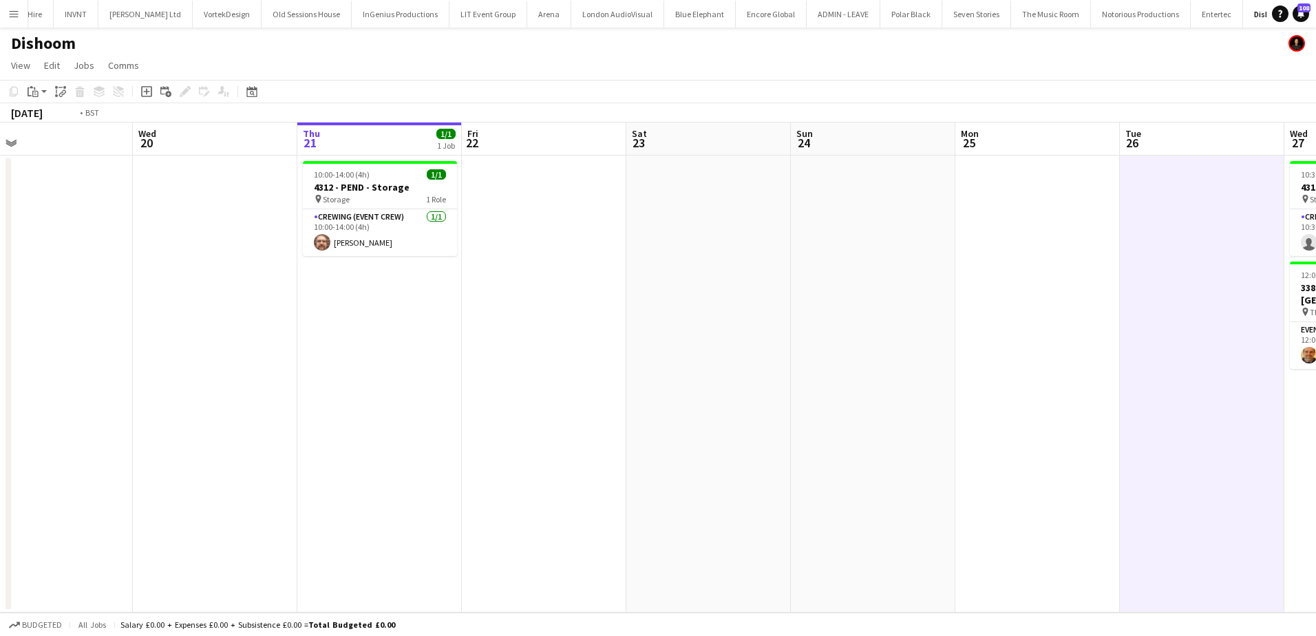
drag, startPoint x: 608, startPoint y: 378, endPoint x: 957, endPoint y: 343, distance: 351.3
click at [927, 352] on app-calendar-viewport "Sun 17 Mon 18 Tue 19 Wed 20 Thu 21 1/1 1 Job Fri 22 Sat 23 Sun 24 Mon 25 Tue 26…" at bounding box center [658, 367] width 1316 height 490
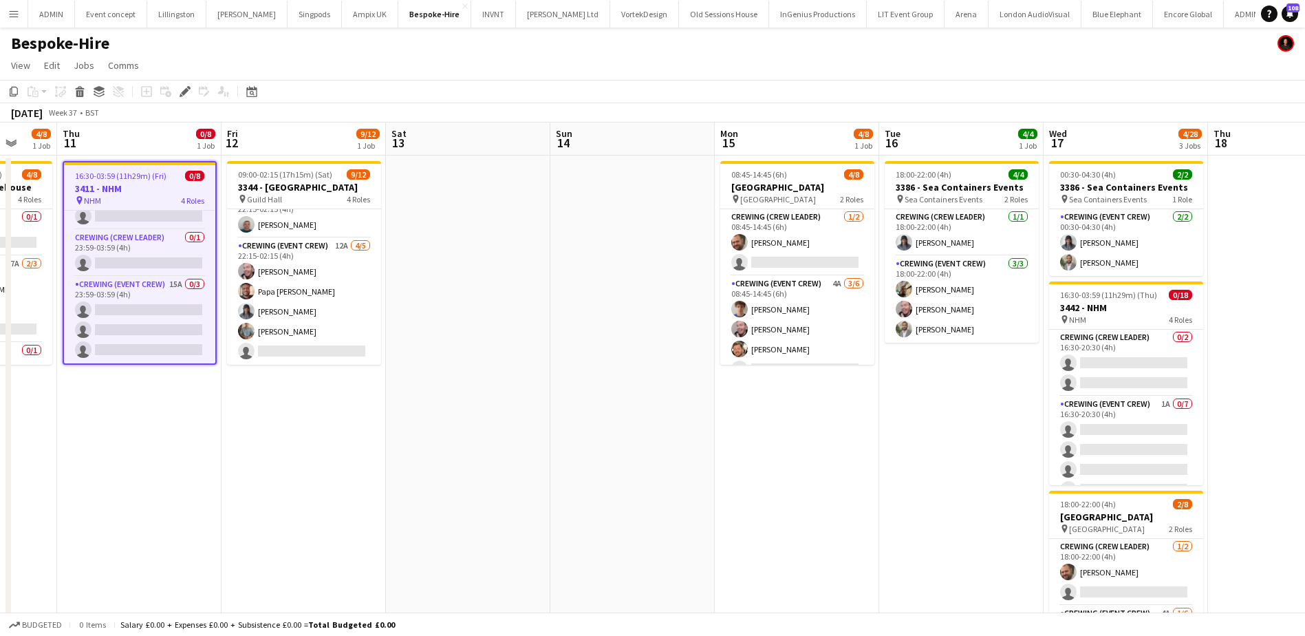
scroll to position [0, 462]
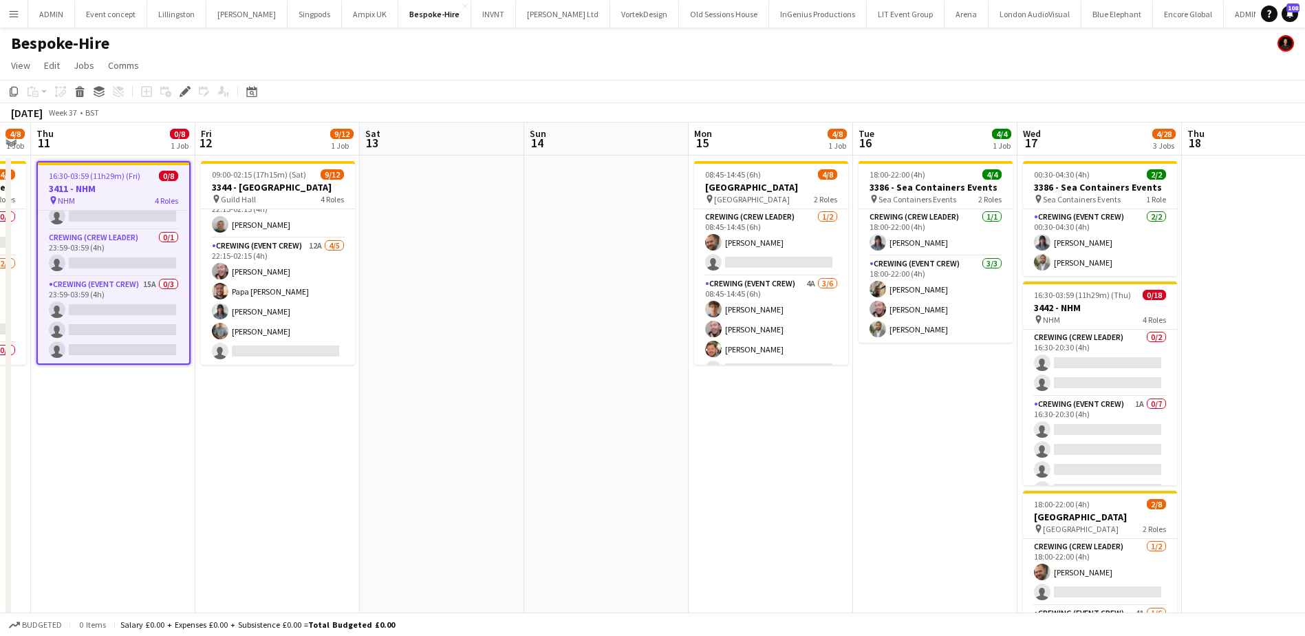
drag, startPoint x: 918, startPoint y: 376, endPoint x: 436, endPoint y: 402, distance: 483.0
click at [436, 402] on app-calendar-viewport "Mon 8 Tue 9 Wed 10 4/8 1 Job Thu 11 0/8 1 Job Fri 12 9/12 1 Job Sat 13 Sun 14 M…" at bounding box center [652, 428] width 1305 height 613
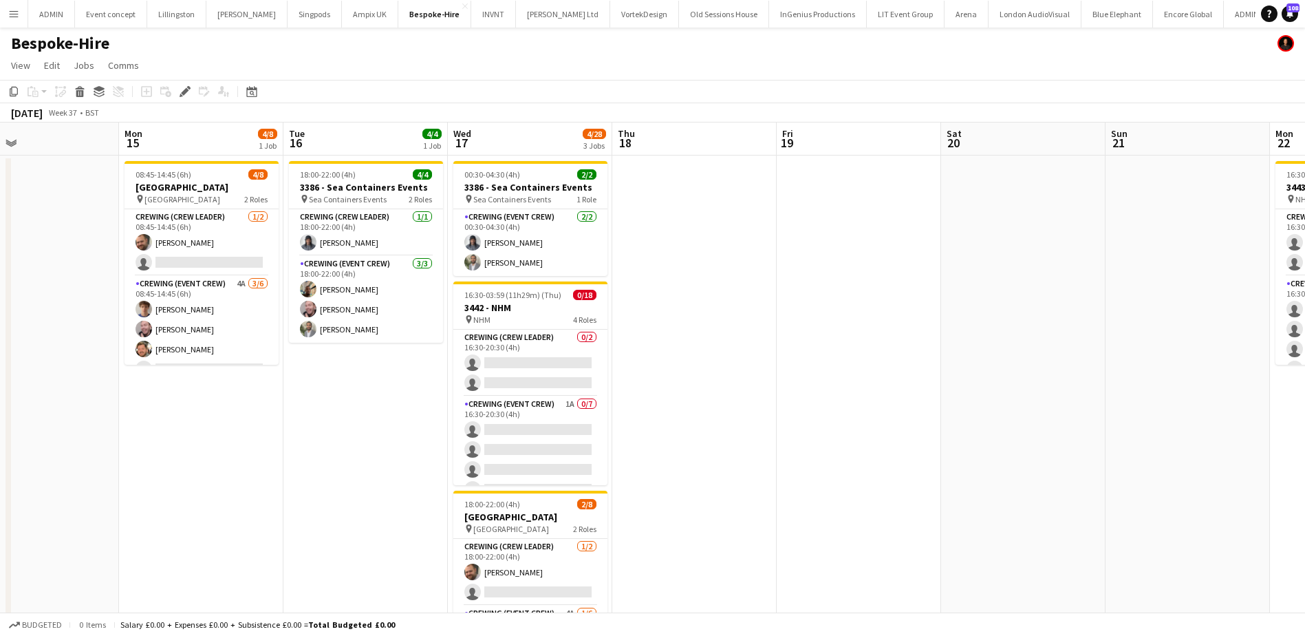
drag, startPoint x: 817, startPoint y: 487, endPoint x: 370, endPoint y: 461, distance: 448.0
click at [370, 461] on app-calendar-viewport "Thu 11 0/8 1 Job Fri 12 9/12 1 Job Sat 13 Sun 14 Mon 15 4/8 1 Job Tue 16 4/4 1 …" at bounding box center [652, 428] width 1305 height 613
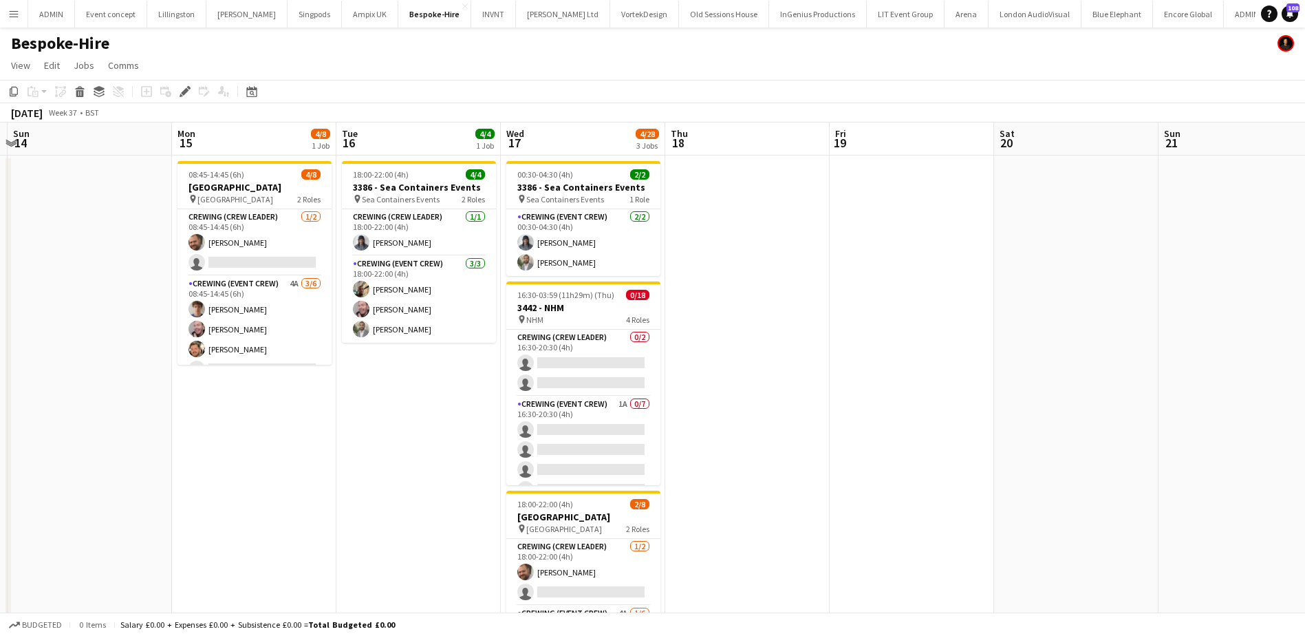
scroll to position [0, 536]
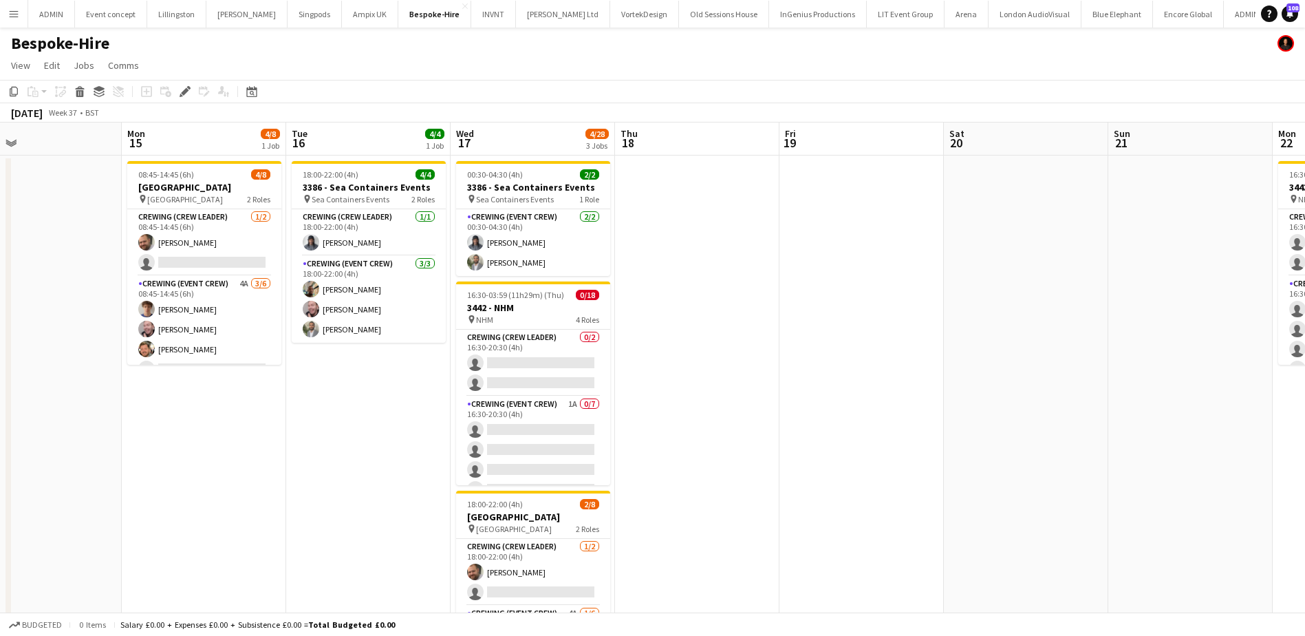
drag, startPoint x: 1062, startPoint y: 464, endPoint x: 943, endPoint y: 464, distance: 119.0
click at [943, 464] on app-calendar-viewport "Thu 11 0/8 1 Job Fri 12 9/12 1 Job Sat 13 Sun 14 Mon 15 4/8 1 Job Tue 16 4/4 1 …" at bounding box center [652, 428] width 1305 height 613
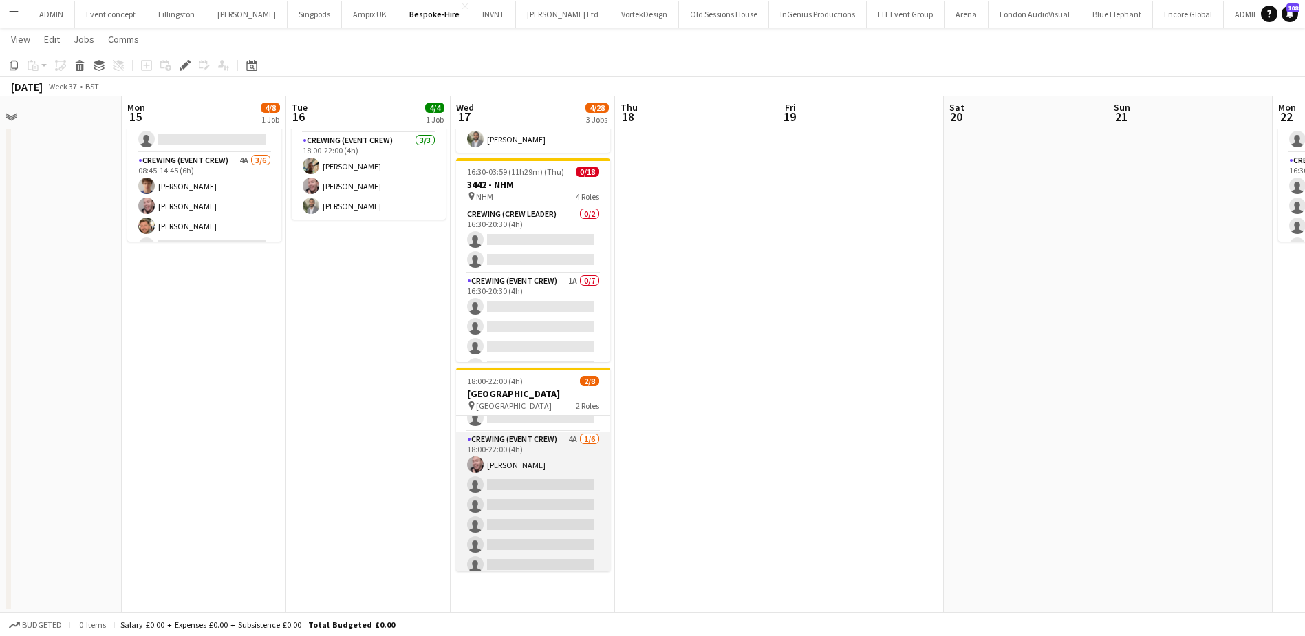
scroll to position [58, 0]
click at [538, 485] on app-card-role "Crewing (Event Crew) 4A 1/6 18:00-22:00 (4h) Eldon Taylor single-neutral-action…" at bounding box center [533, 498] width 154 height 147
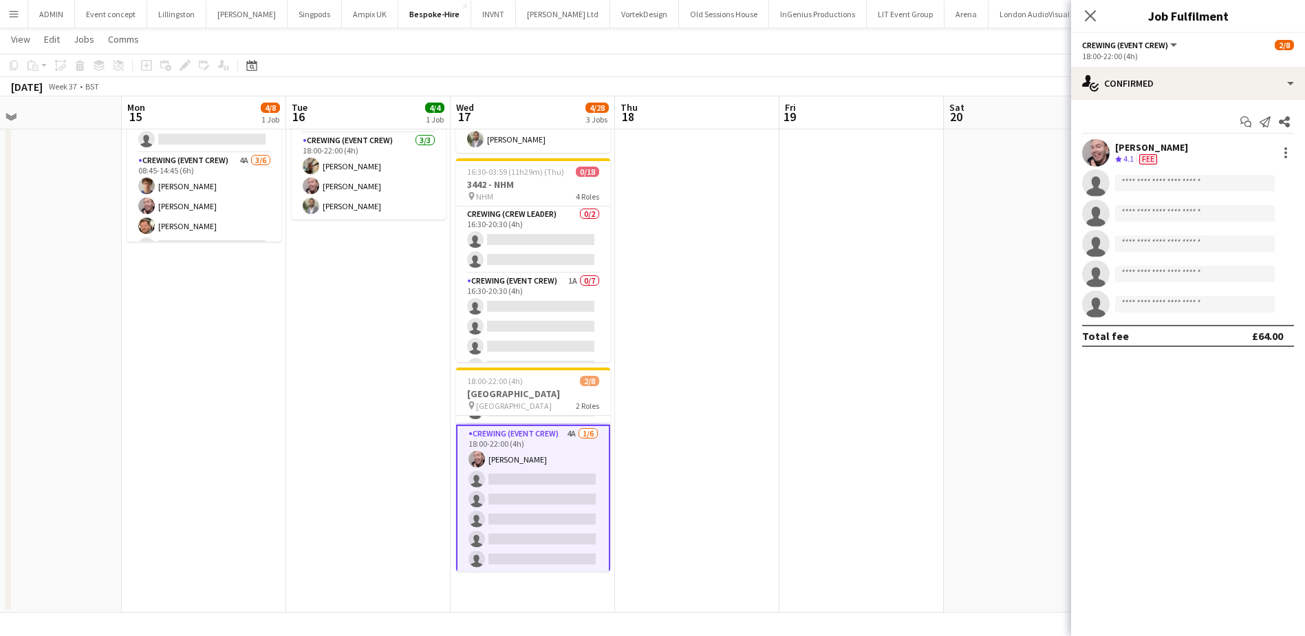
scroll to position [111, 0]
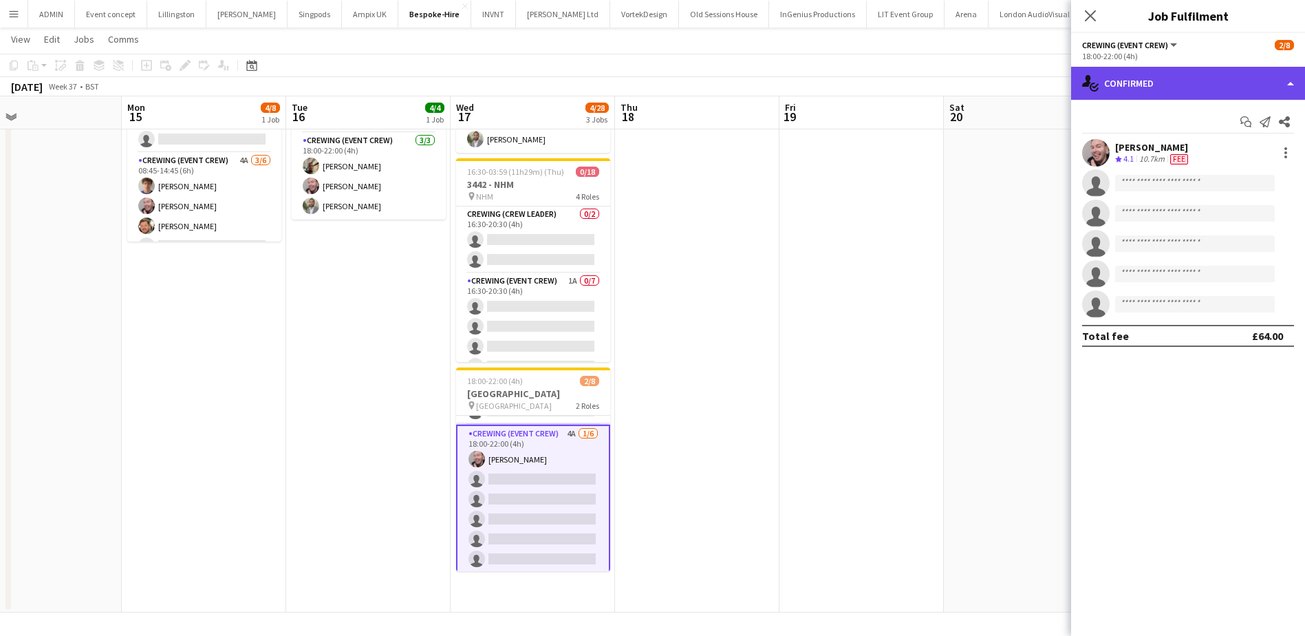
click at [1263, 96] on div "single-neutral-actions-check-2 Confirmed" at bounding box center [1188, 83] width 234 height 33
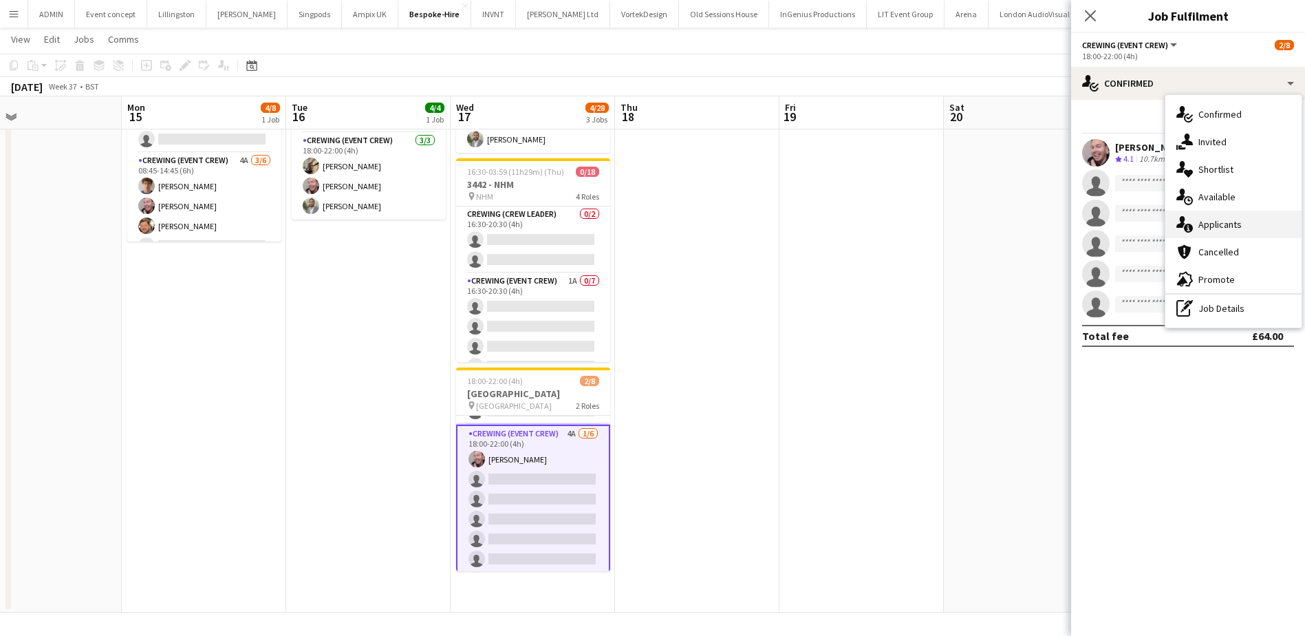
click at [1239, 224] on div "single-neutral-actions-information Applicants" at bounding box center [1234, 225] width 136 height 28
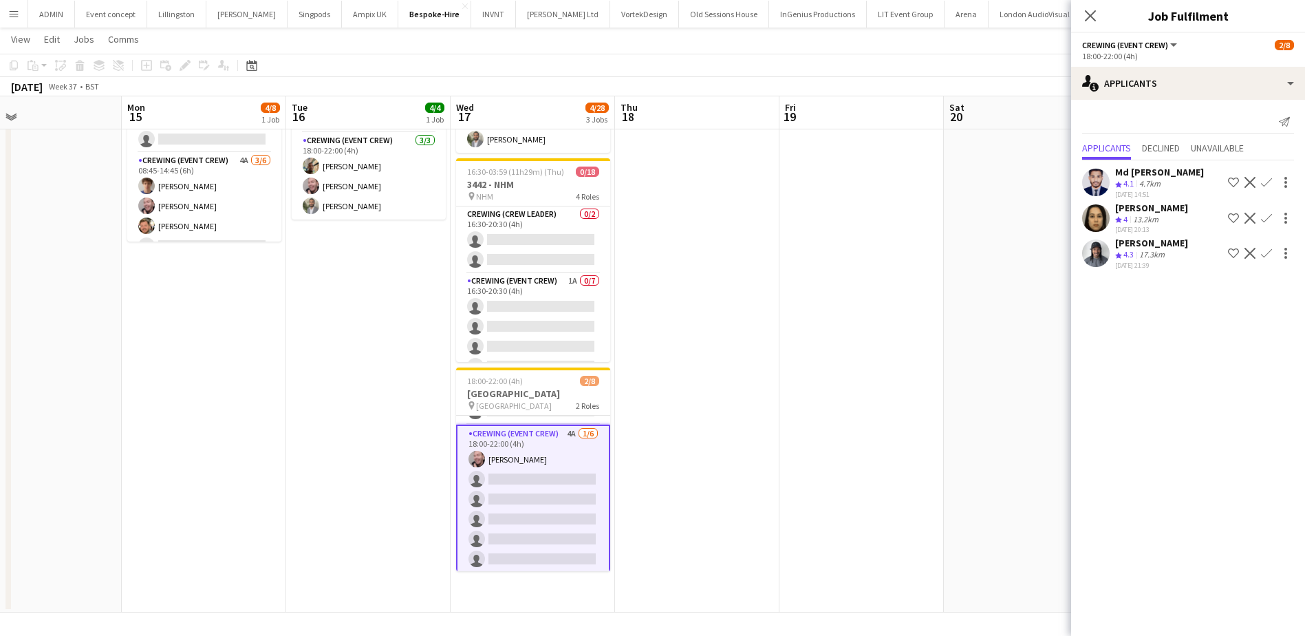
click at [1267, 254] on app-icon "Confirm" at bounding box center [1266, 253] width 11 height 11
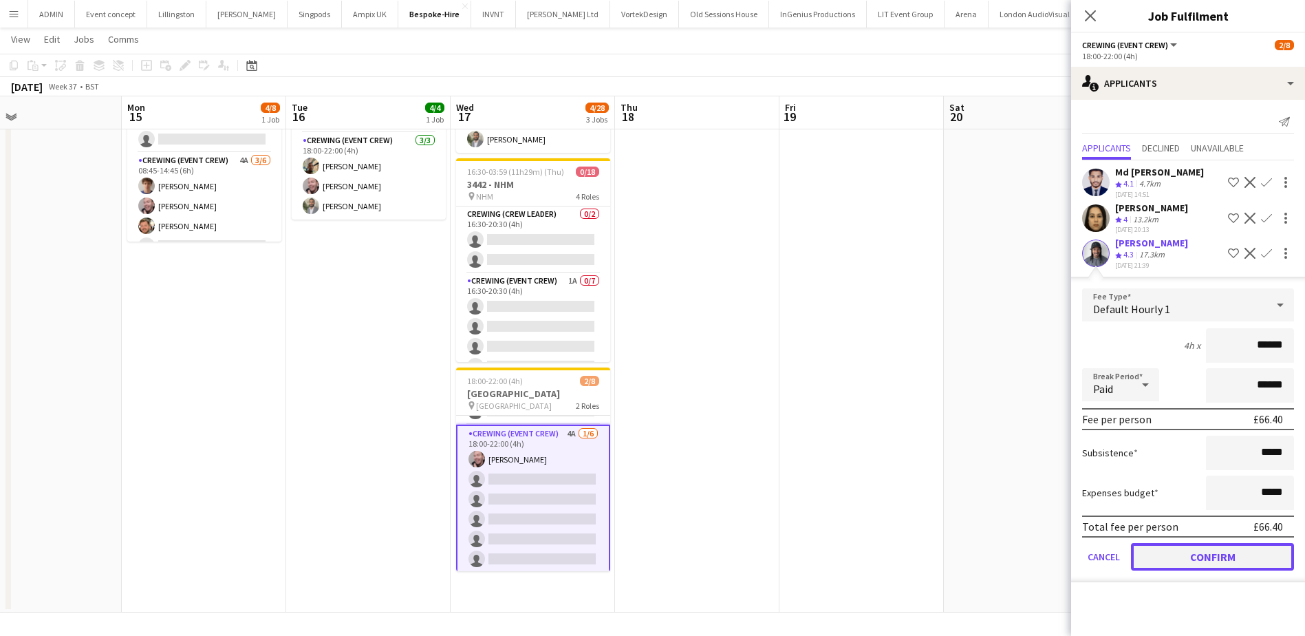
click at [1227, 552] on button "Confirm" at bounding box center [1212, 557] width 163 height 28
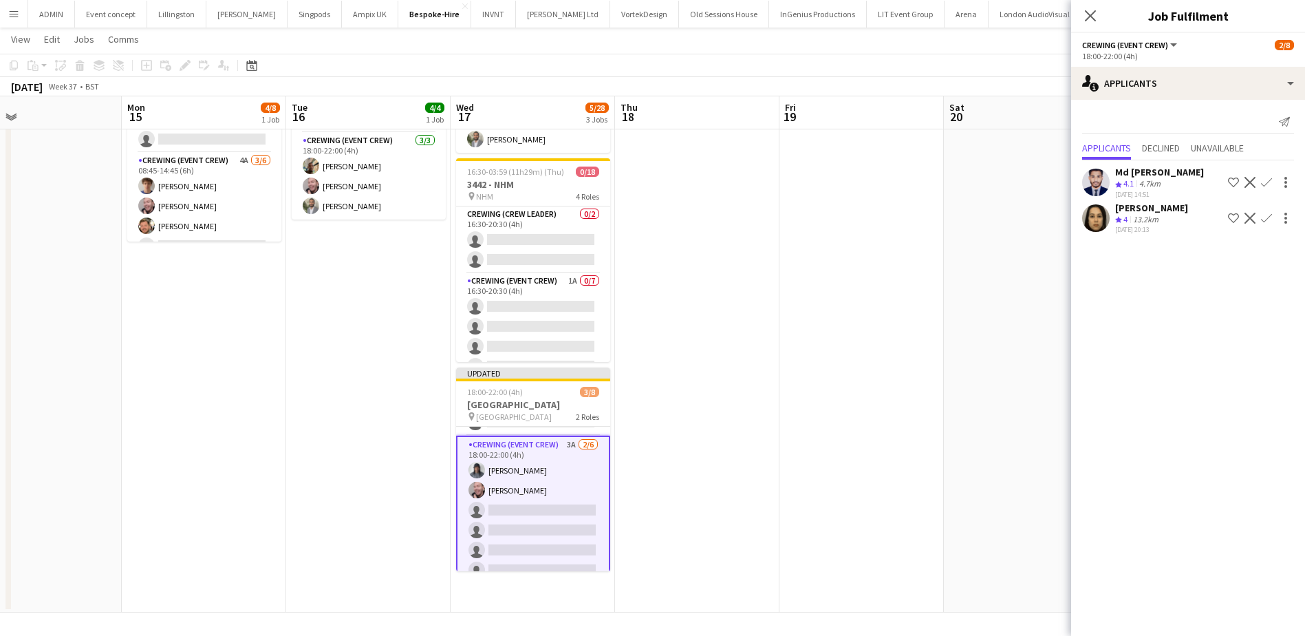
click at [1263, 181] on app-icon "Confirm" at bounding box center [1266, 182] width 11 height 11
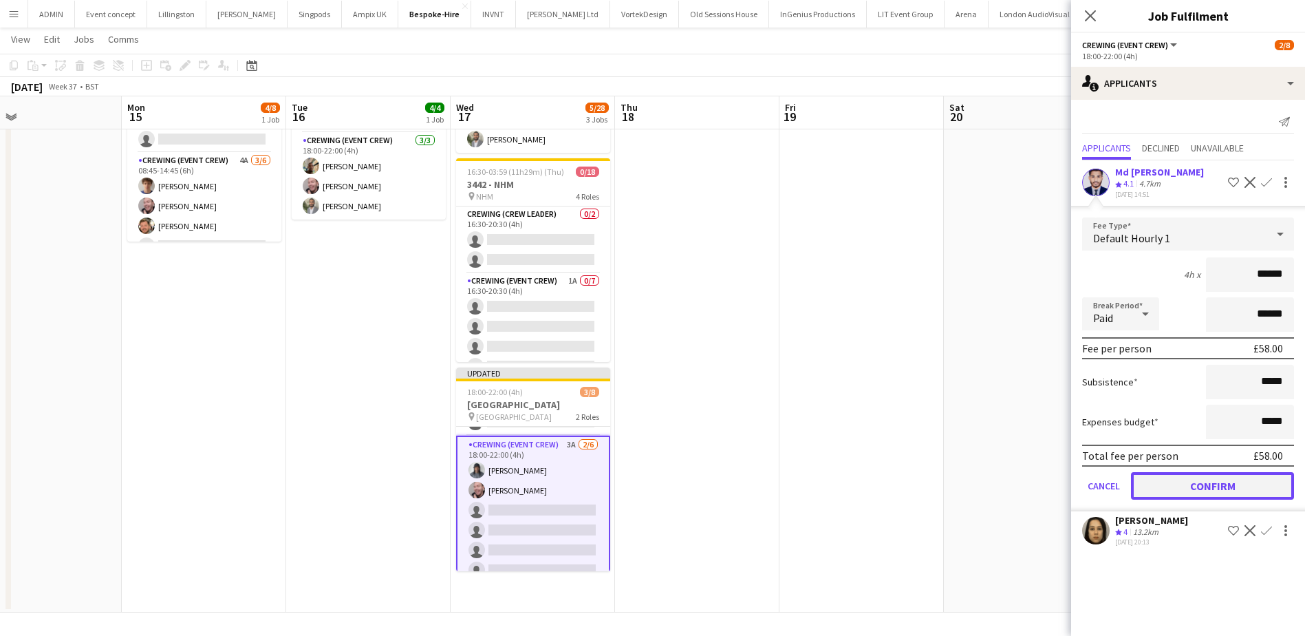
click at [1232, 482] on button "Confirm" at bounding box center [1212, 486] width 163 height 28
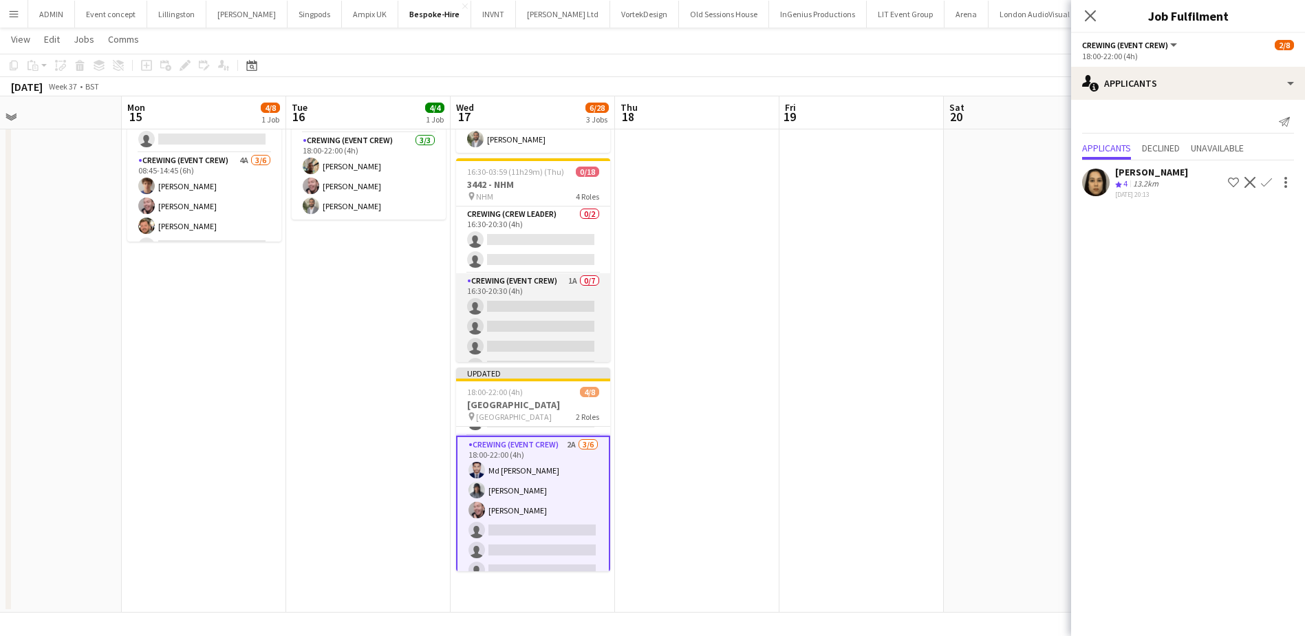
click at [528, 339] on app-card-role "Crewing (Event Crew) 1A 0/7 16:30-20:30 (4h) single-neutral-actions single-neut…" at bounding box center [533, 356] width 154 height 167
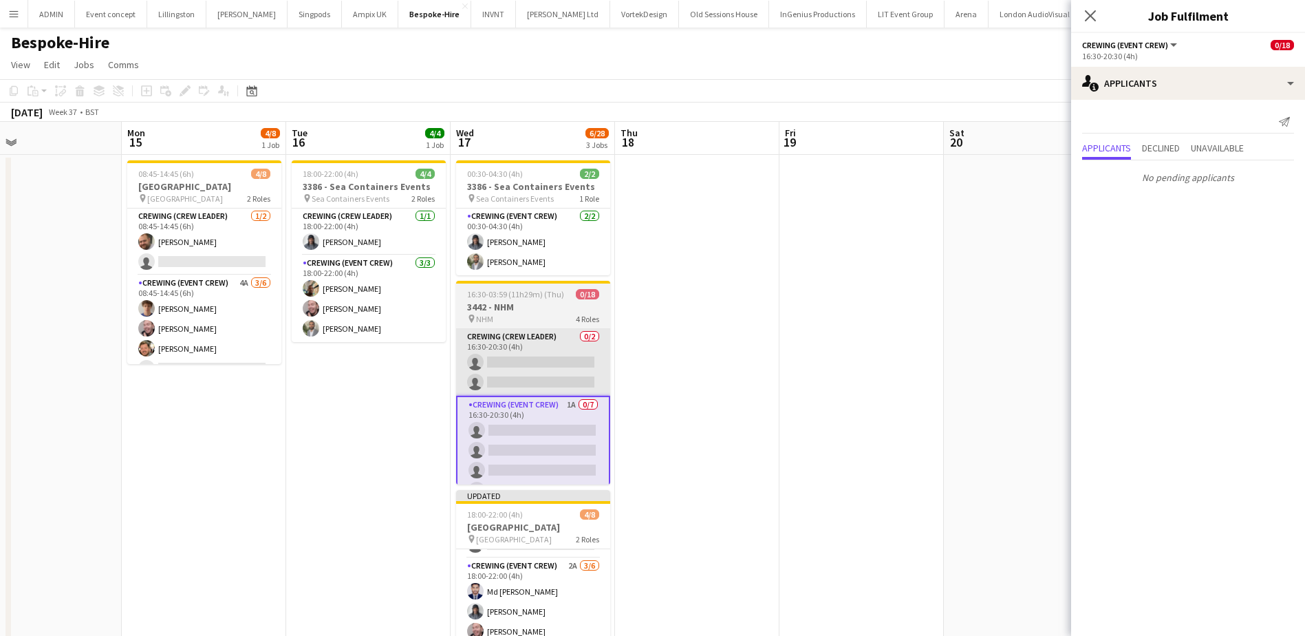
scroll to position [0, 0]
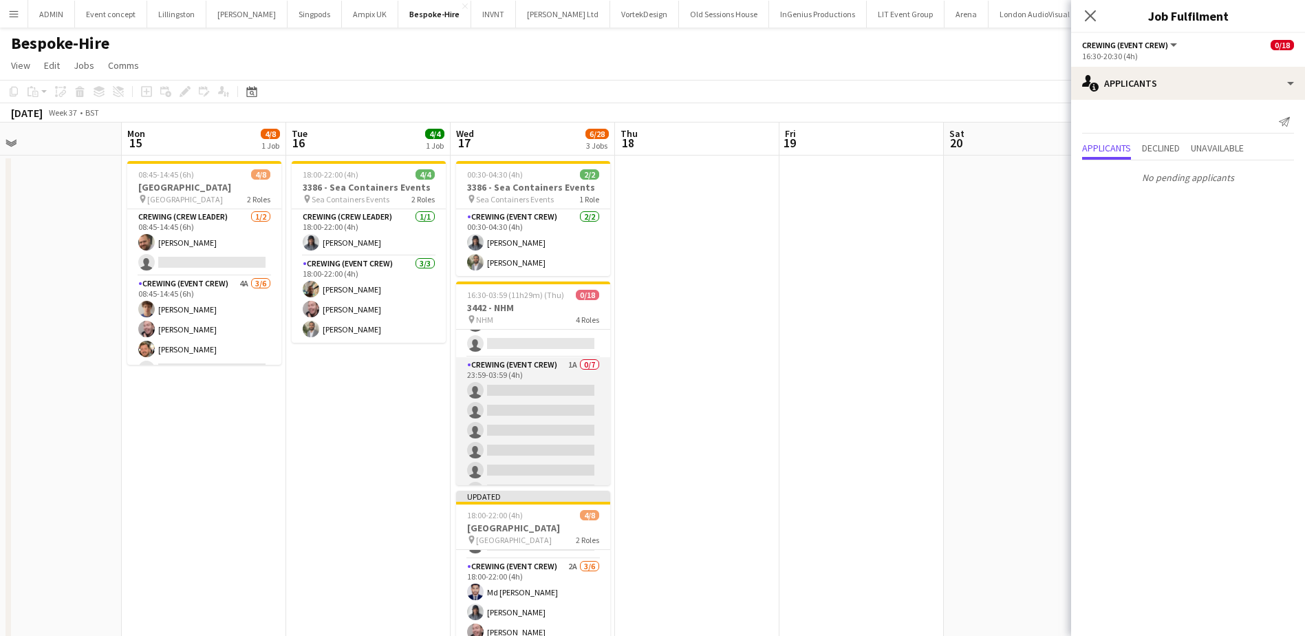
click at [557, 403] on app-card-role "Crewing (Event Crew) 1A 0/7 23:59-03:59 (4h) single-neutral-actions single-neut…" at bounding box center [533, 440] width 154 height 167
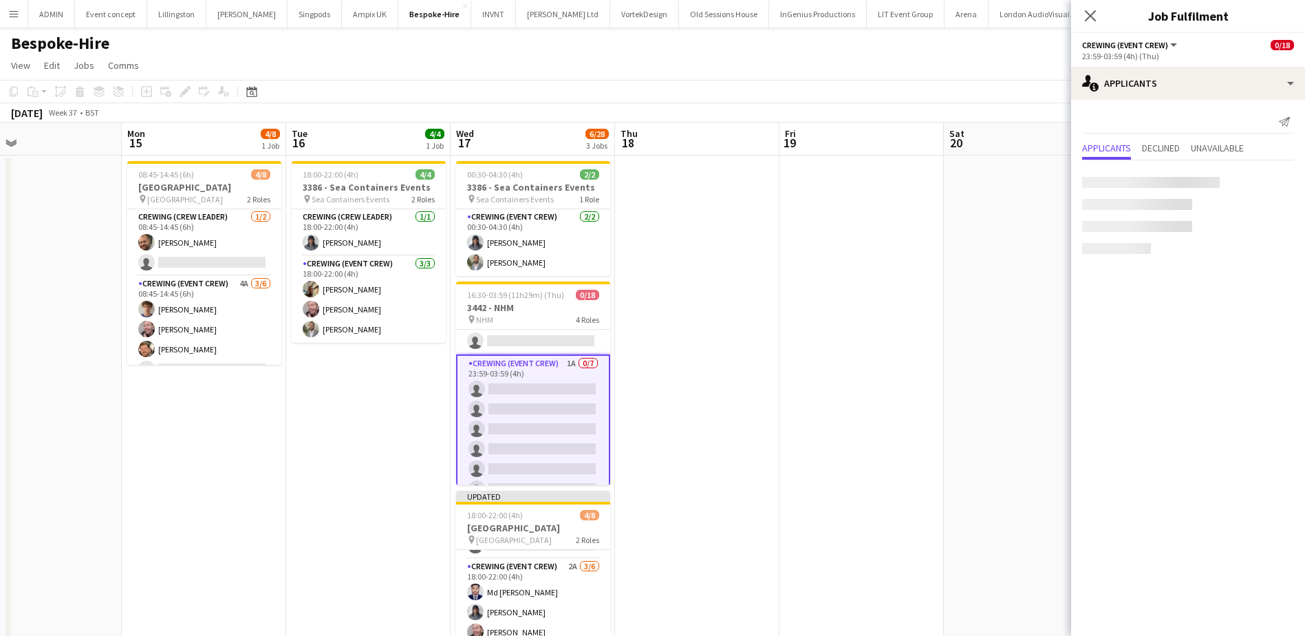
scroll to position [272, 0]
click at [1264, 184] on app-icon "Confirm" at bounding box center [1266, 182] width 11 height 11
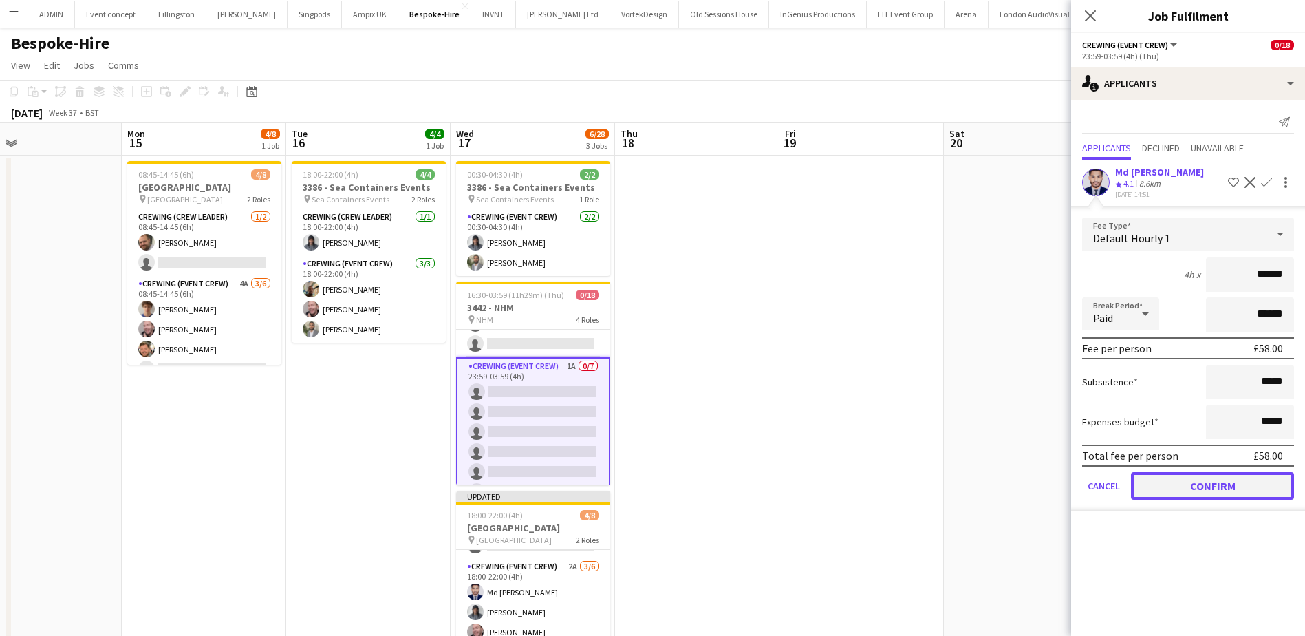
click at [1219, 482] on button "Confirm" at bounding box center [1212, 486] width 163 height 28
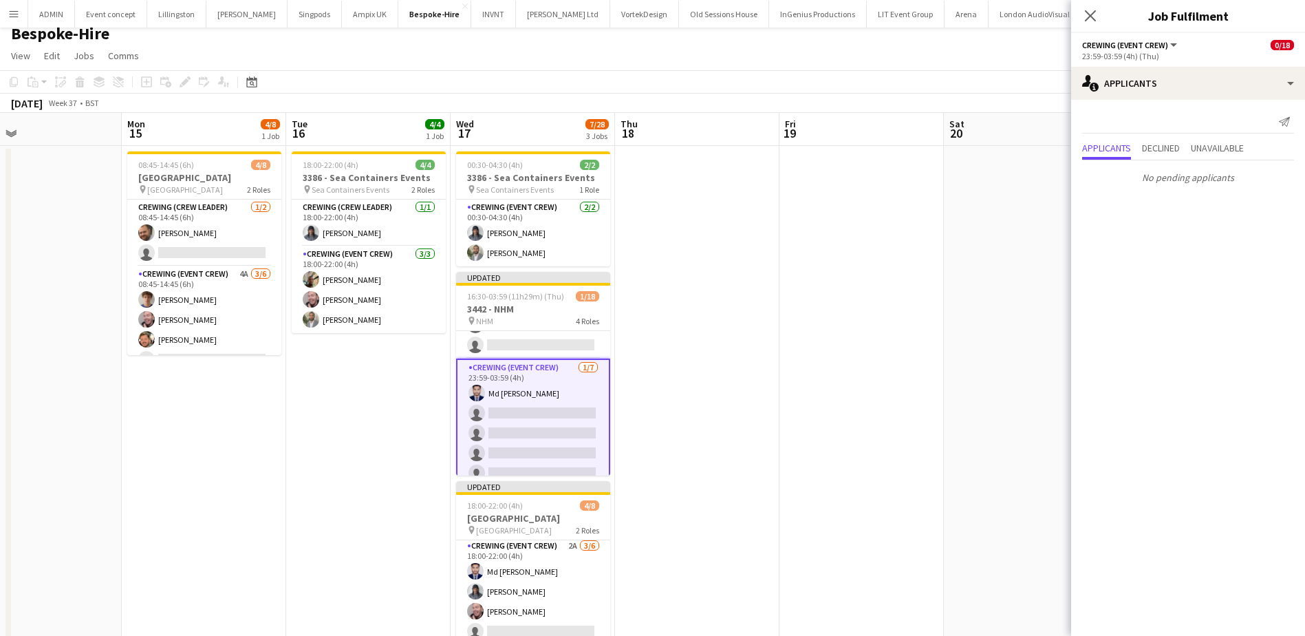
scroll to position [0, 0]
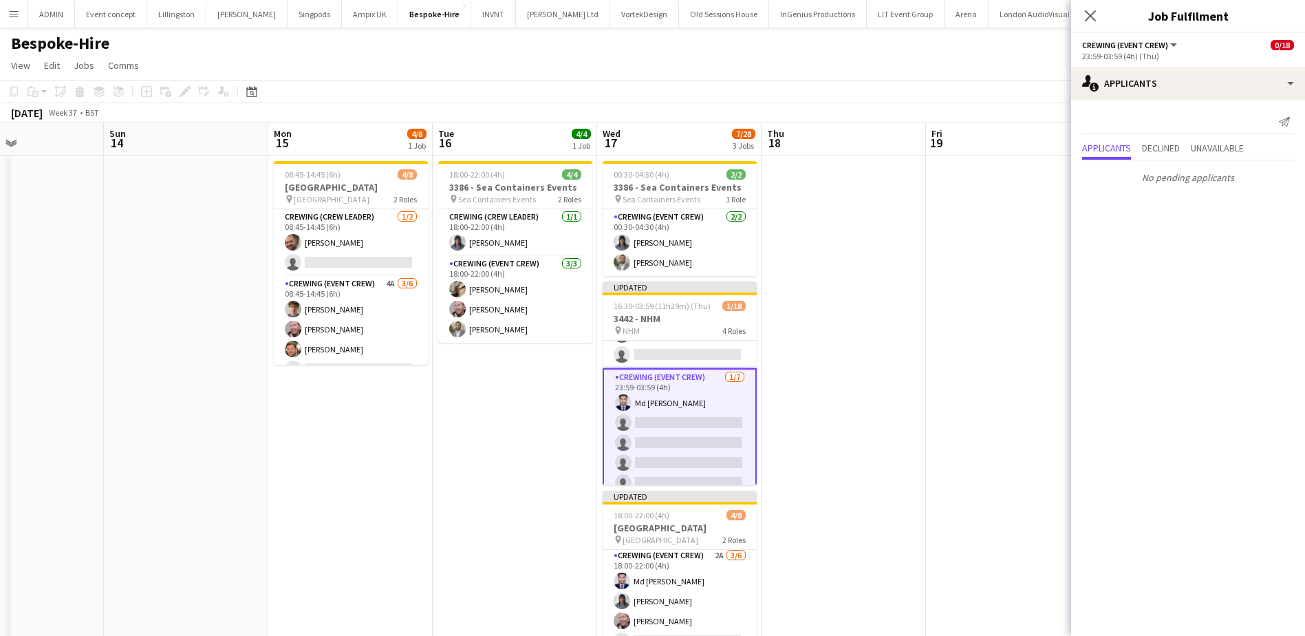
drag, startPoint x: 317, startPoint y: 438, endPoint x: 980, endPoint y: 433, distance: 663.3
click at [980, 433] on app-calendar-viewport "Thu 11 0/8 1 Job Fri 12 9/12 1 Job Sat 13 Sun 14 Mon 15 4/8 1 Job Tue 16 4/4 1 …" at bounding box center [652, 428] width 1305 height 613
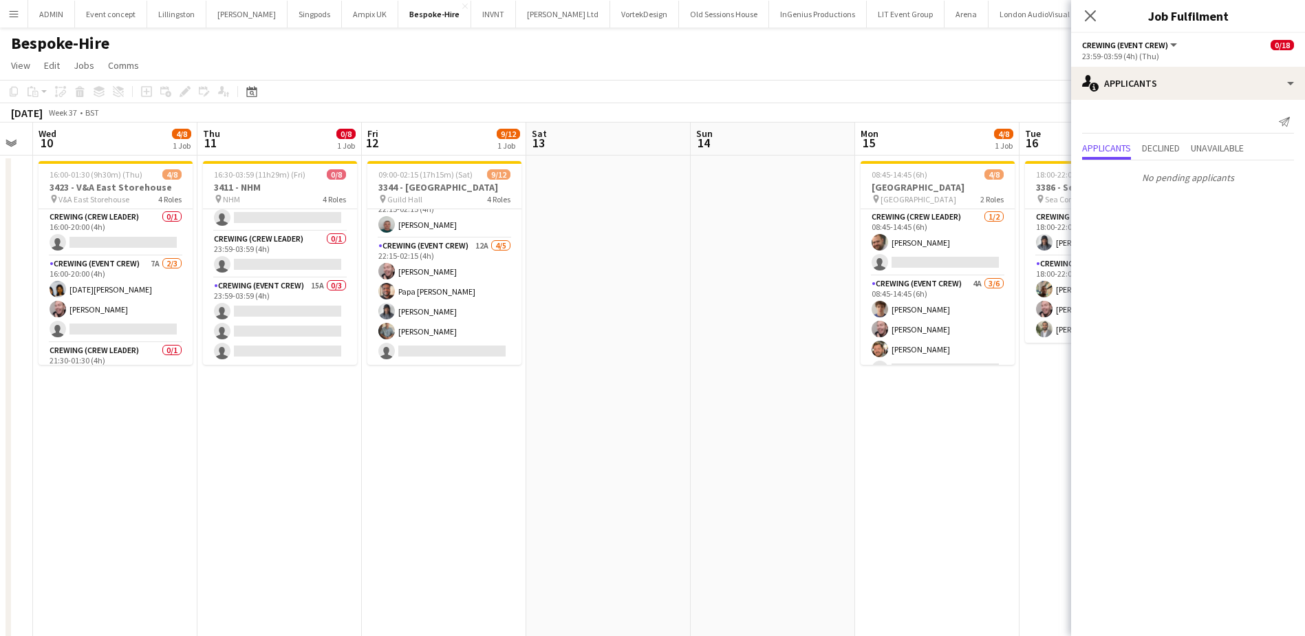
drag, startPoint x: 557, startPoint y: 426, endPoint x: 640, endPoint y: 415, distance: 84.0
click at [679, 437] on app-calendar-viewport "Mon 8 Tue 9 Wed 10 4/8 1 Job Thu 11 0/8 1 Job Fri 12 9/12 1 Job Sat 13 Sun 14 M…" at bounding box center [652, 428] width 1305 height 613
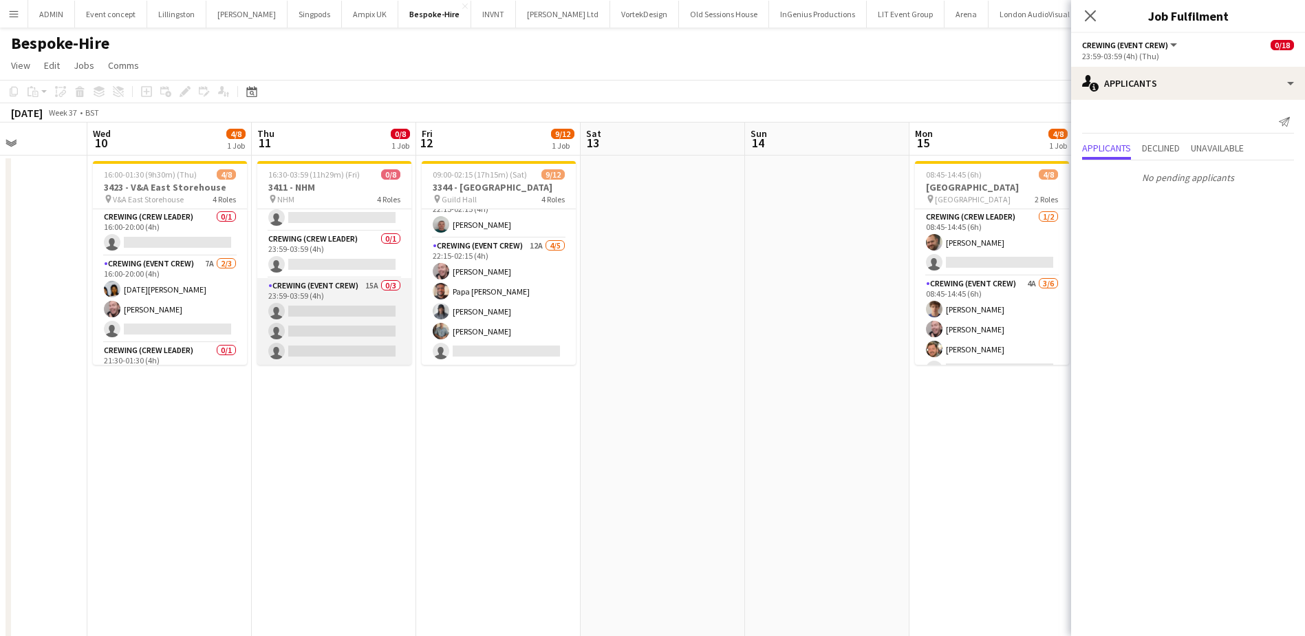
click at [363, 332] on app-card-role "Crewing (Event Crew) 15A 0/3 23:59-03:59 (4h) single-neutral-actions single-neu…" at bounding box center [334, 321] width 154 height 87
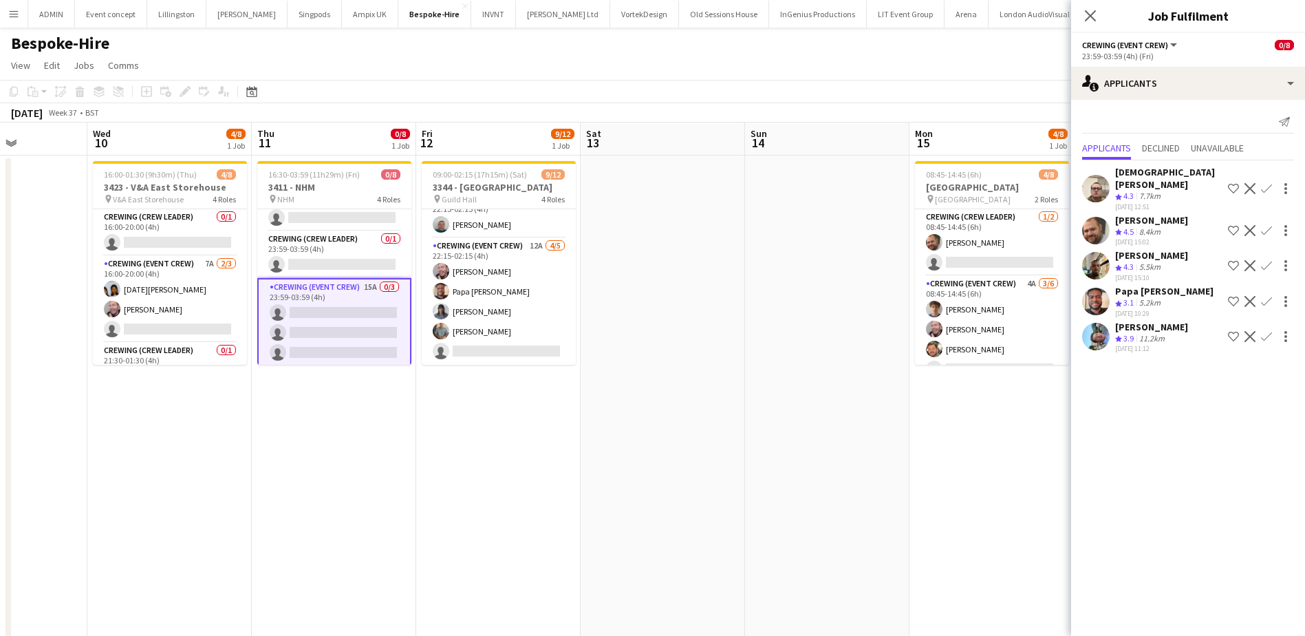
click at [1267, 331] on app-icon "Confirm" at bounding box center [1266, 336] width 11 height 11
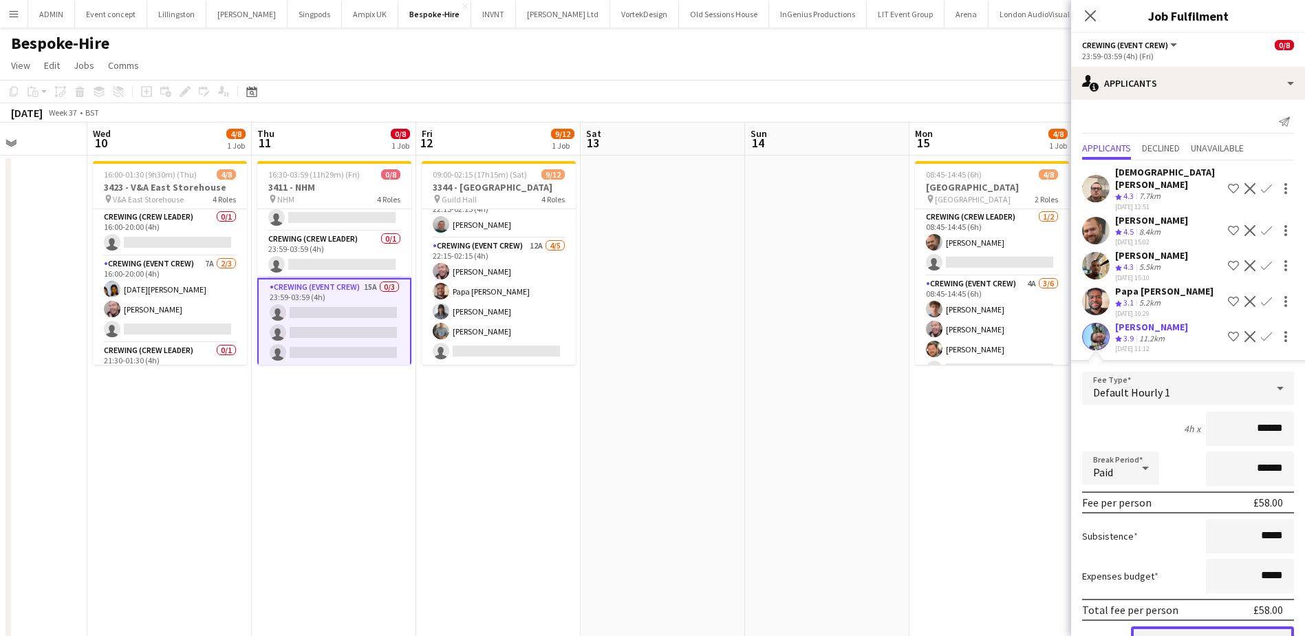
click at [1196, 626] on button "Confirm" at bounding box center [1212, 640] width 163 height 28
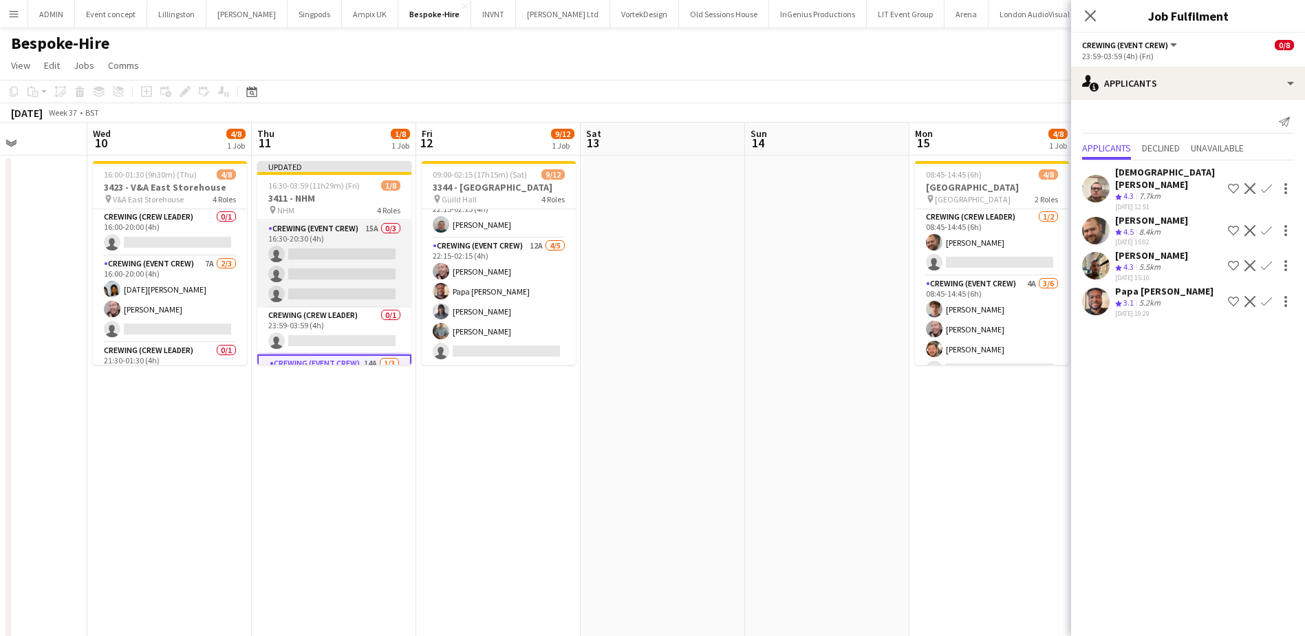
scroll to position [43, 0]
click at [334, 259] on app-card-role "Crewing (Event Crew) 15A 0/3 16:30-20:30 (4h) single-neutral-actions single-neu…" at bounding box center [334, 267] width 154 height 87
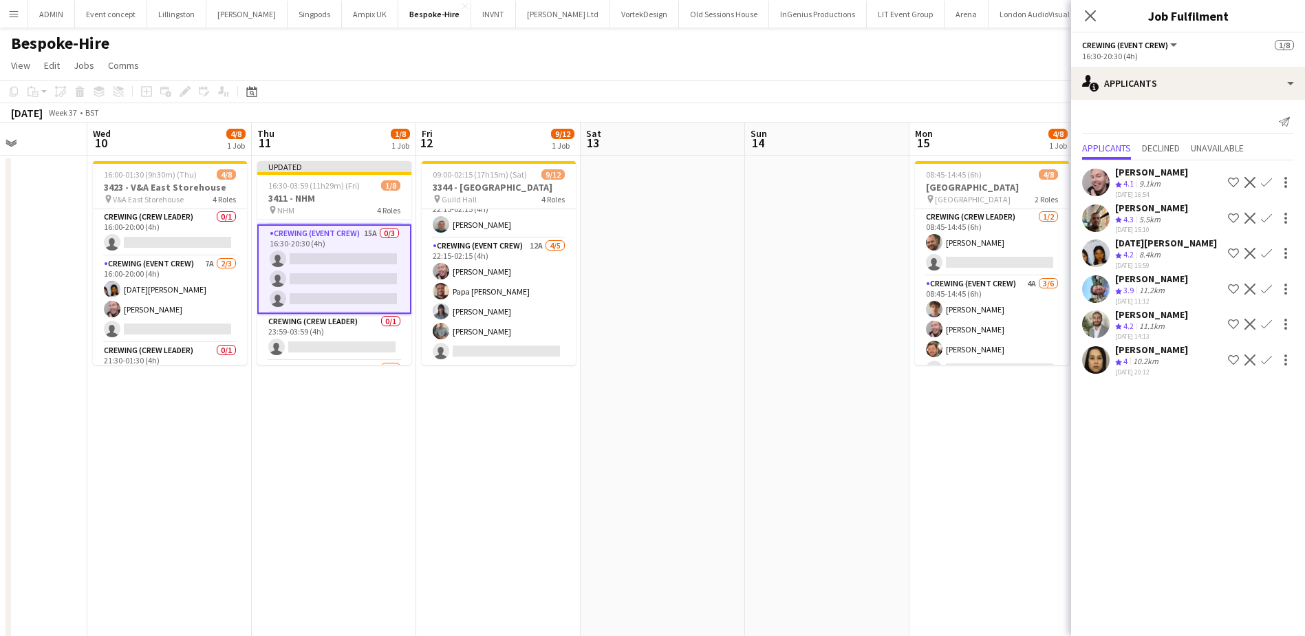
click at [1266, 286] on app-icon "Confirm" at bounding box center [1266, 288] width 11 height 11
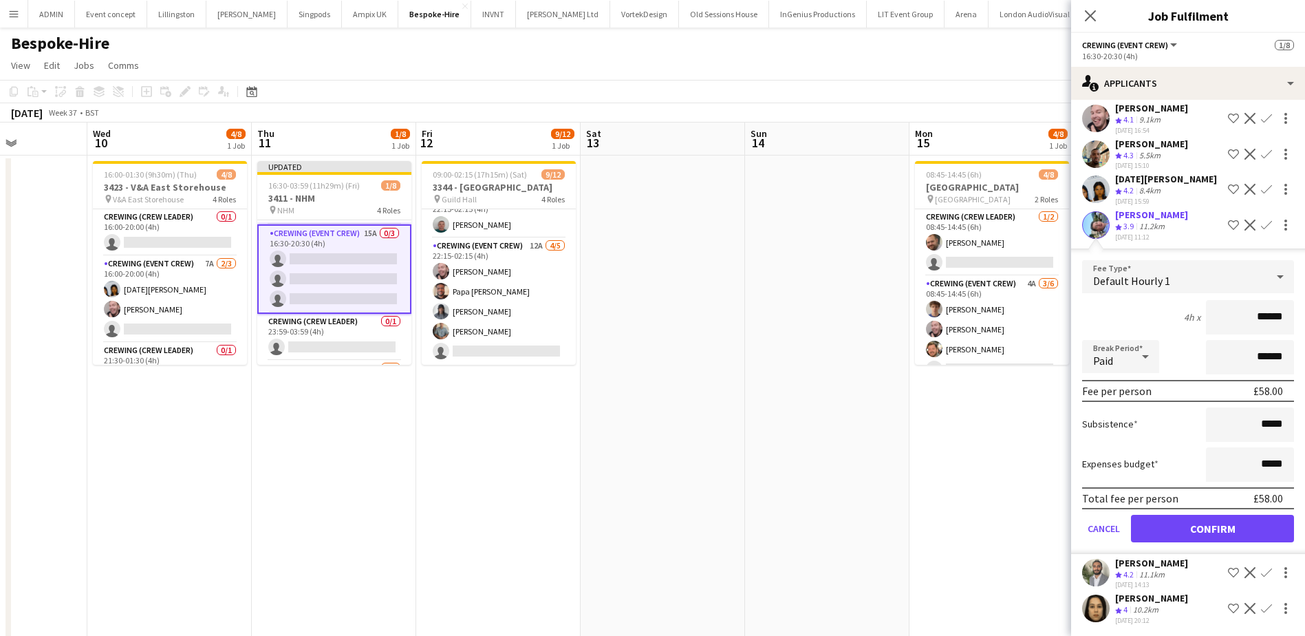
scroll to position [66, 0]
click at [1214, 518] on button "Confirm" at bounding box center [1212, 527] width 163 height 28
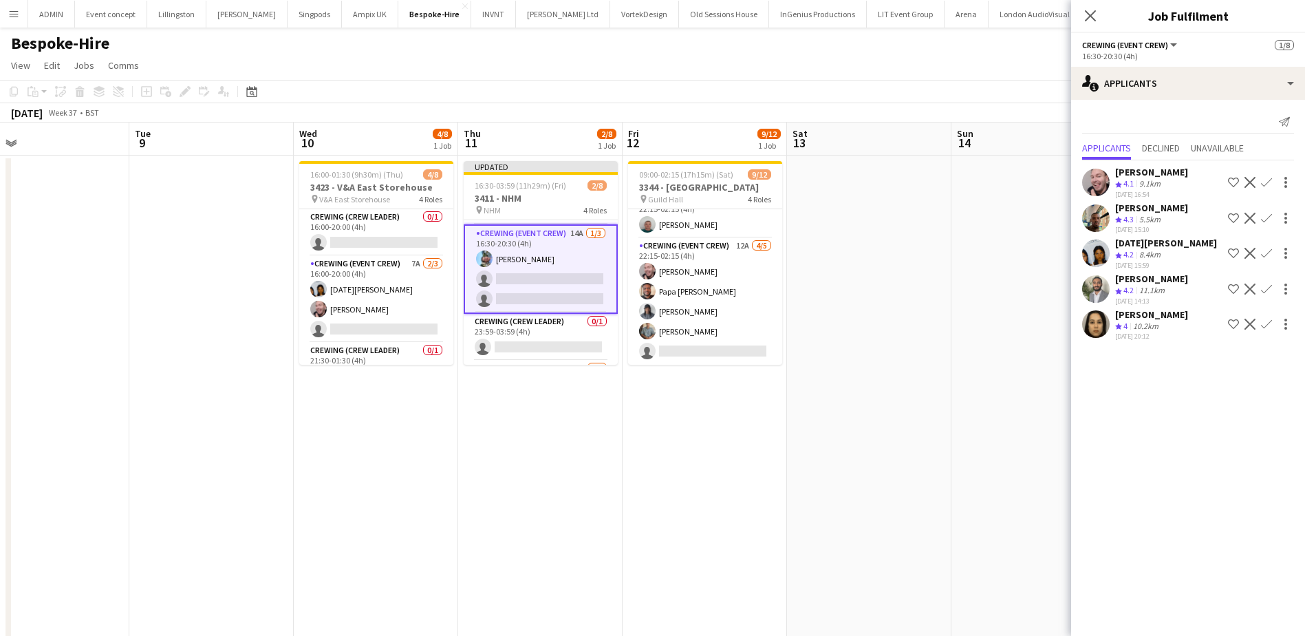
drag, startPoint x: 568, startPoint y: 423, endPoint x: 774, endPoint y: 433, distance: 206.6
click at [774, 433] on app-calendar-viewport "Sat 6 Sun 7 Mon 8 Tue 9 Wed 10 4/8 1 Job Thu 11 2/8 1 Job Fri 12 9/12 1 Job Sat…" at bounding box center [652, 428] width 1305 height 613
click at [407, 323] on app-card-role "Crewing (Event Crew) 7A 2/3 16:00-20:00 (4h) Lucia Caceres Eldon Taylor single-…" at bounding box center [376, 299] width 154 height 87
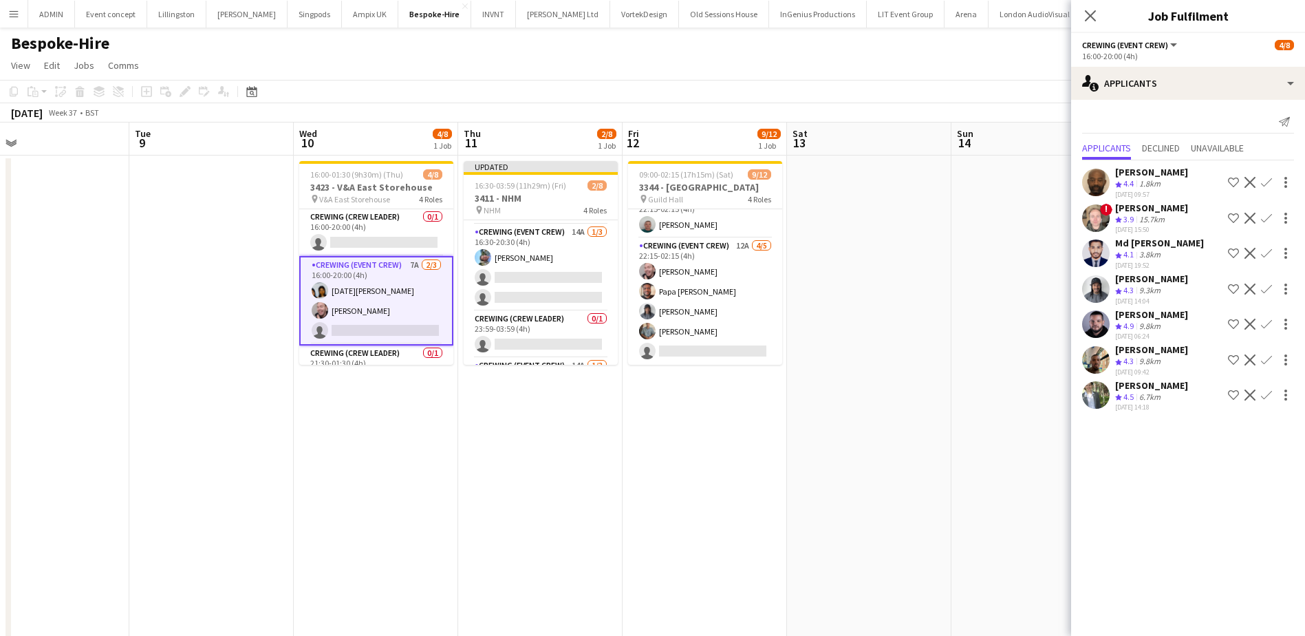
click at [722, 427] on app-date-cell "09:00-02:15 (17h15m) (Sat) 9/12 3344 - Guild Hall pin Guild Hall 4 Roles Crewin…" at bounding box center [705, 446] width 164 height 580
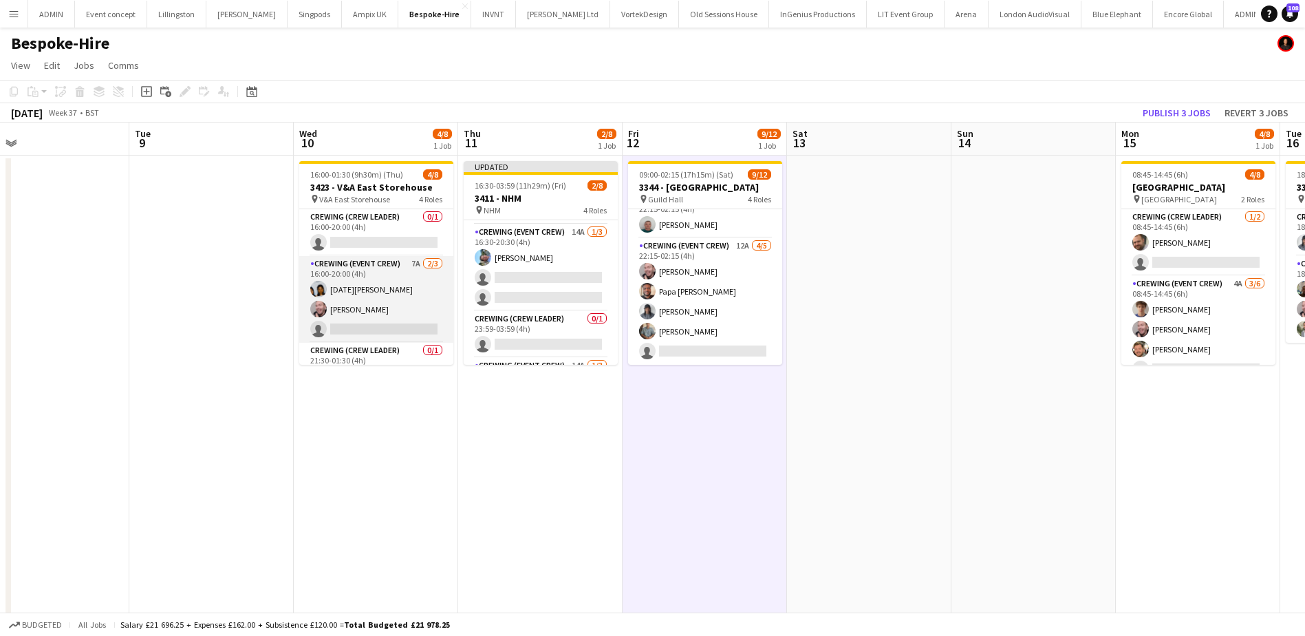
click at [433, 306] on app-card-role "Crewing (Event Crew) 7A 2/3 16:00-20:00 (4h) Lucia Caceres Eldon Taylor single-…" at bounding box center [376, 299] width 154 height 87
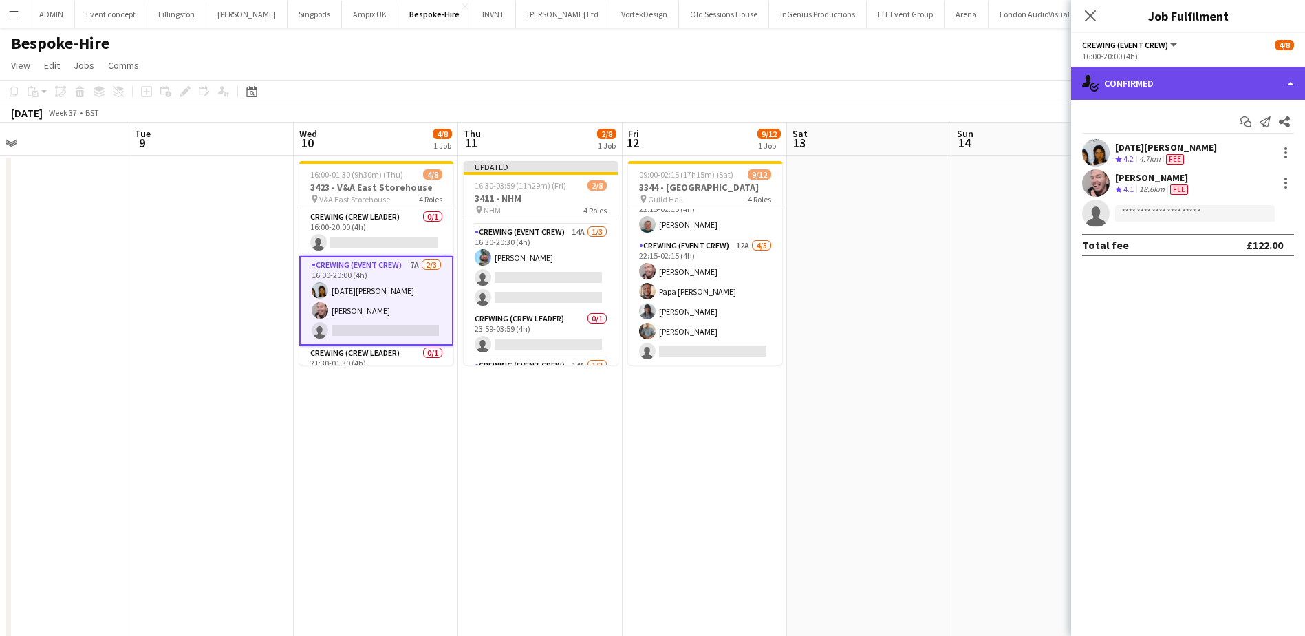
click at [1234, 83] on div "single-neutral-actions-check-2 Confirmed" at bounding box center [1188, 83] width 234 height 33
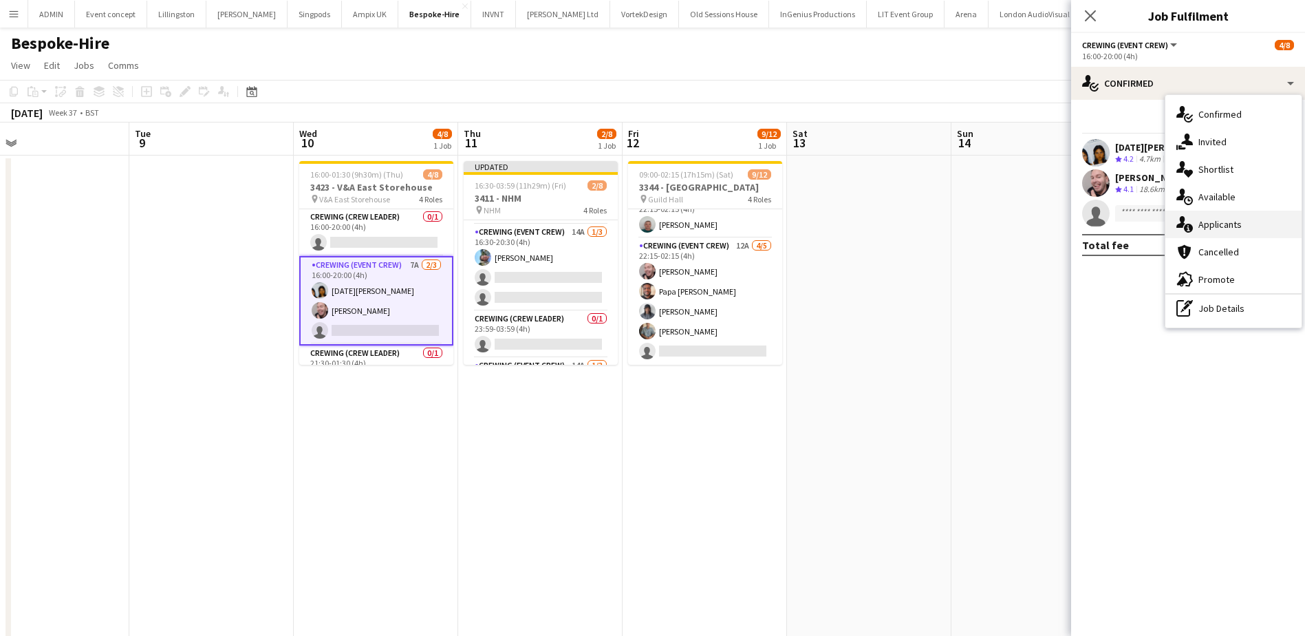
click at [1244, 224] on div "single-neutral-actions-information Applicants" at bounding box center [1234, 225] width 136 height 28
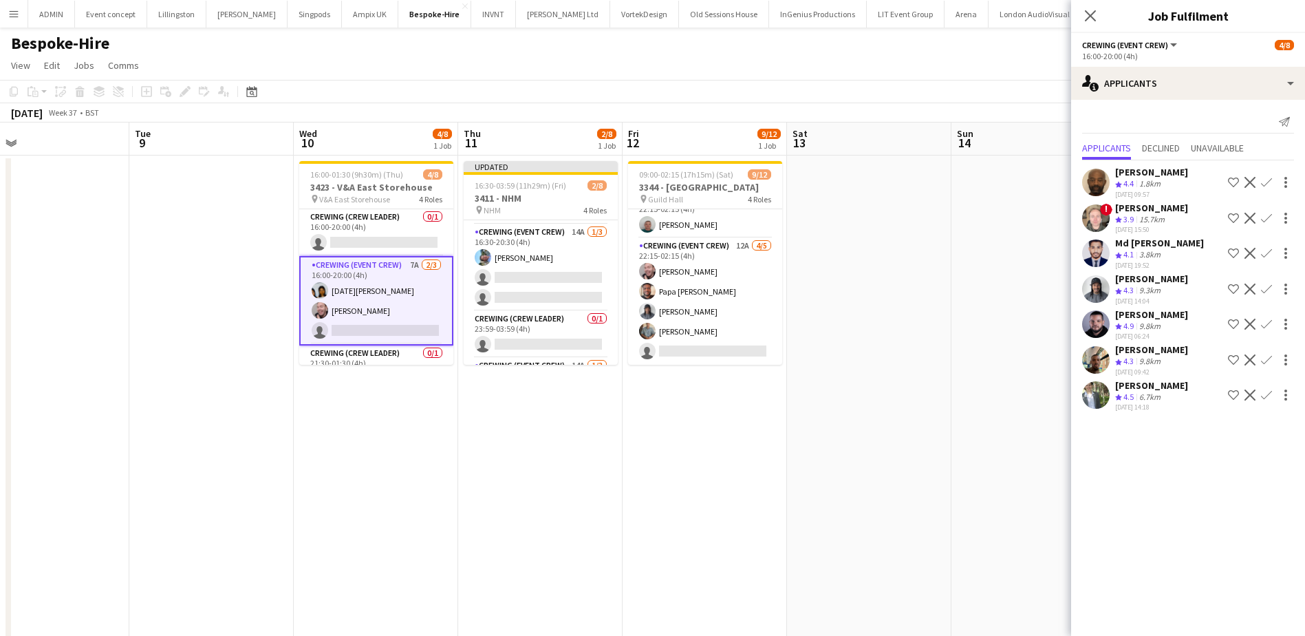
click at [1265, 287] on app-icon "Confirm" at bounding box center [1266, 288] width 11 height 11
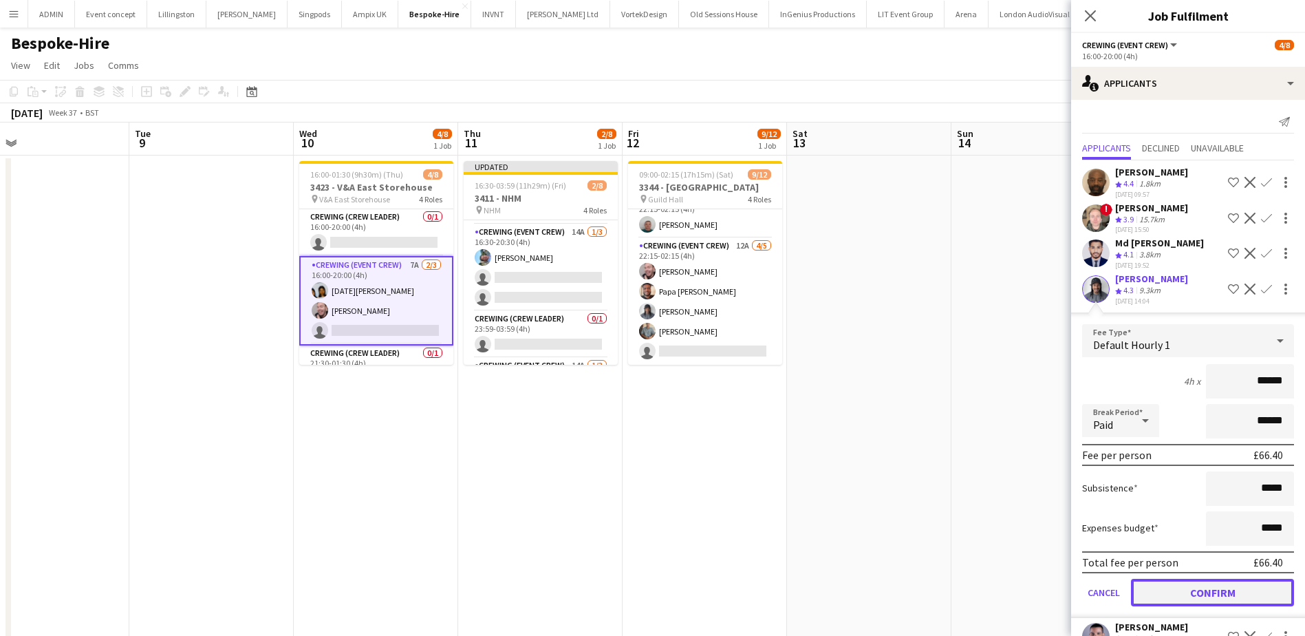
click at [1206, 589] on button "Confirm" at bounding box center [1212, 593] width 163 height 28
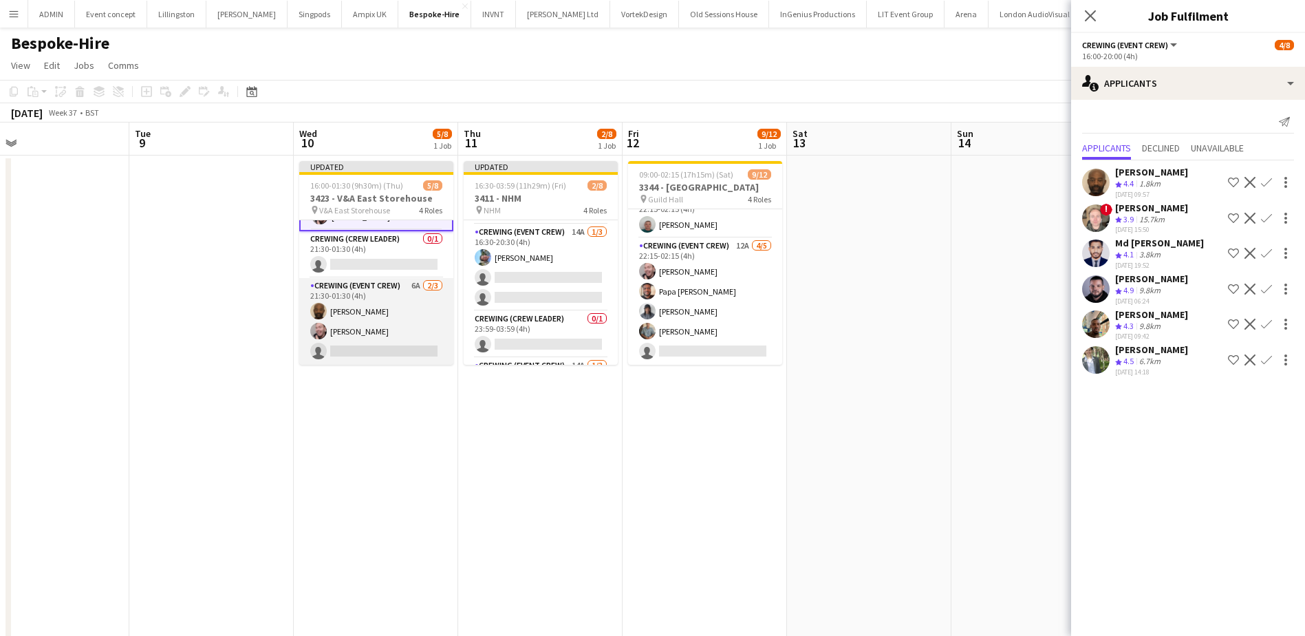
click at [398, 324] on app-card-role "Crewing (Event Crew) 6A 2/3 21:30-01:30 (4h) Kevin Olanrewaju Eldon Taylor sing…" at bounding box center [376, 321] width 154 height 87
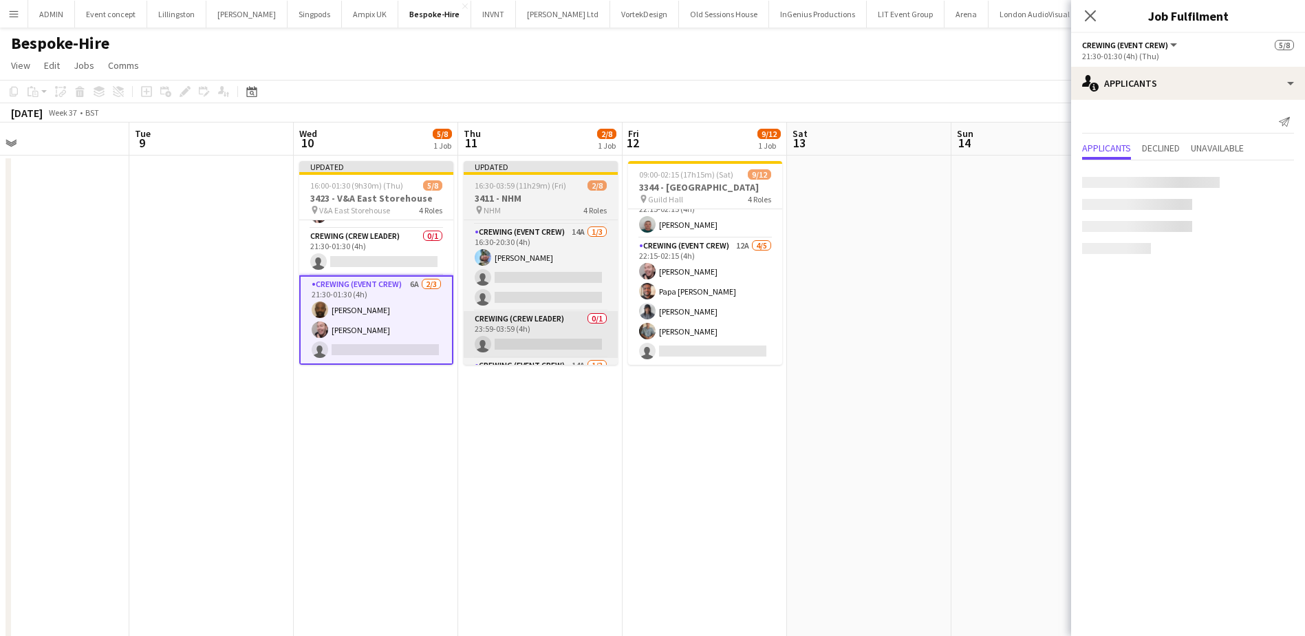
scroll to position [124, 0]
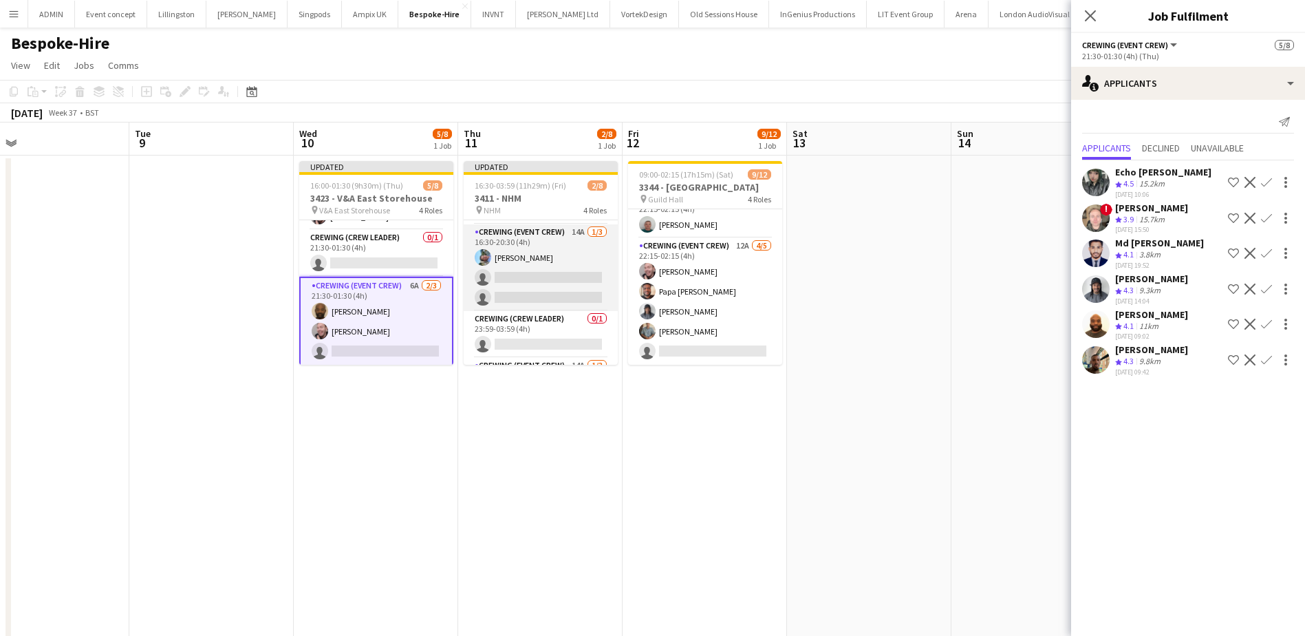
click at [539, 295] on app-card-role "Crewing (Event Crew) 14A 1/3 16:30-20:30 (4h) Liam Kinsella single-neutral-acti…" at bounding box center [541, 267] width 154 height 87
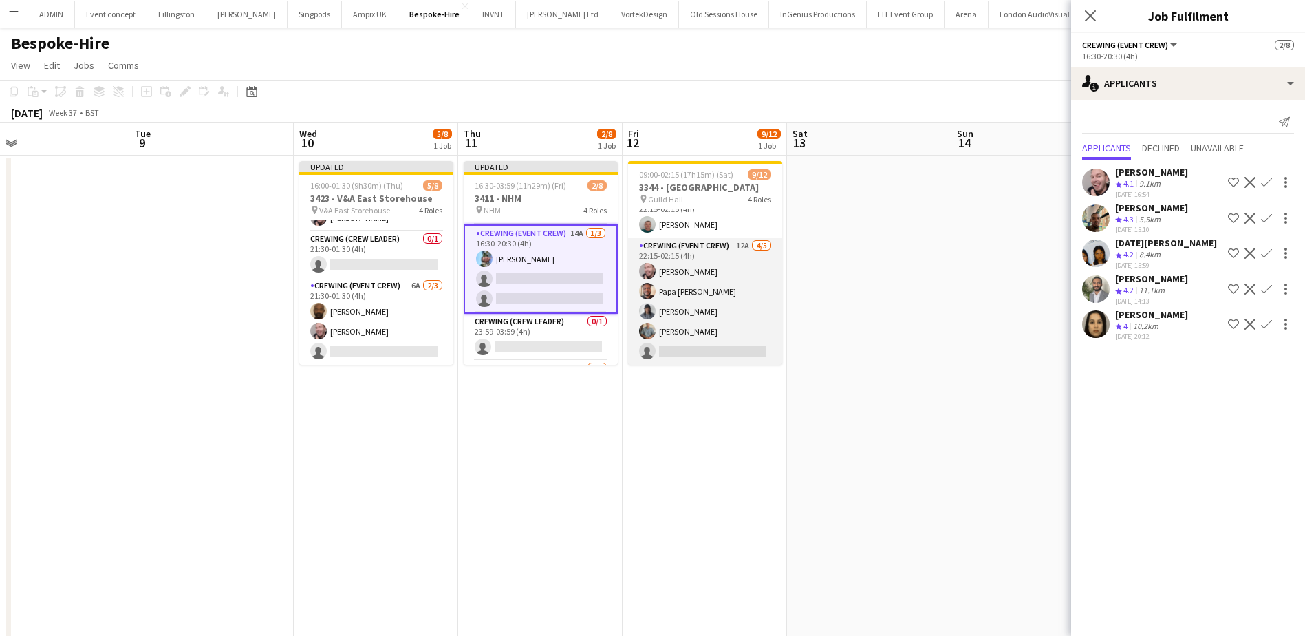
click at [738, 347] on app-card-role "Crewing (Event Crew) 12A 4/5 22:15-02:15 (4h) Eldon Taylor Papa Opoku-Adjei Kai…" at bounding box center [705, 301] width 154 height 127
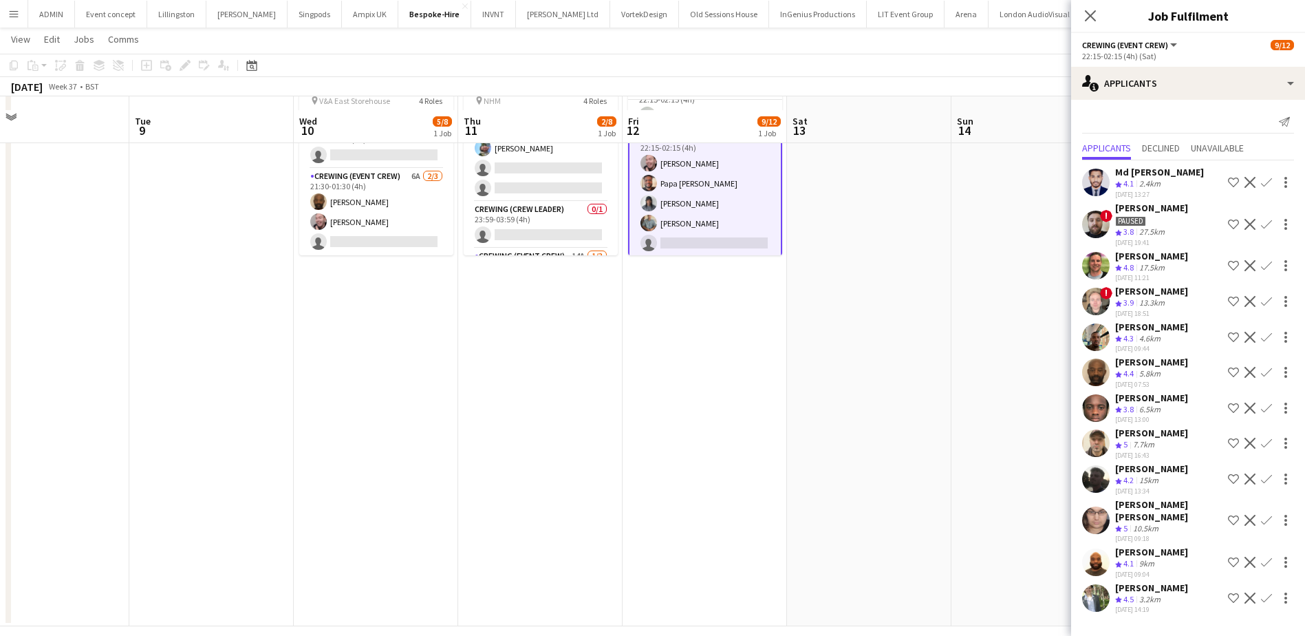
scroll to position [122, 0]
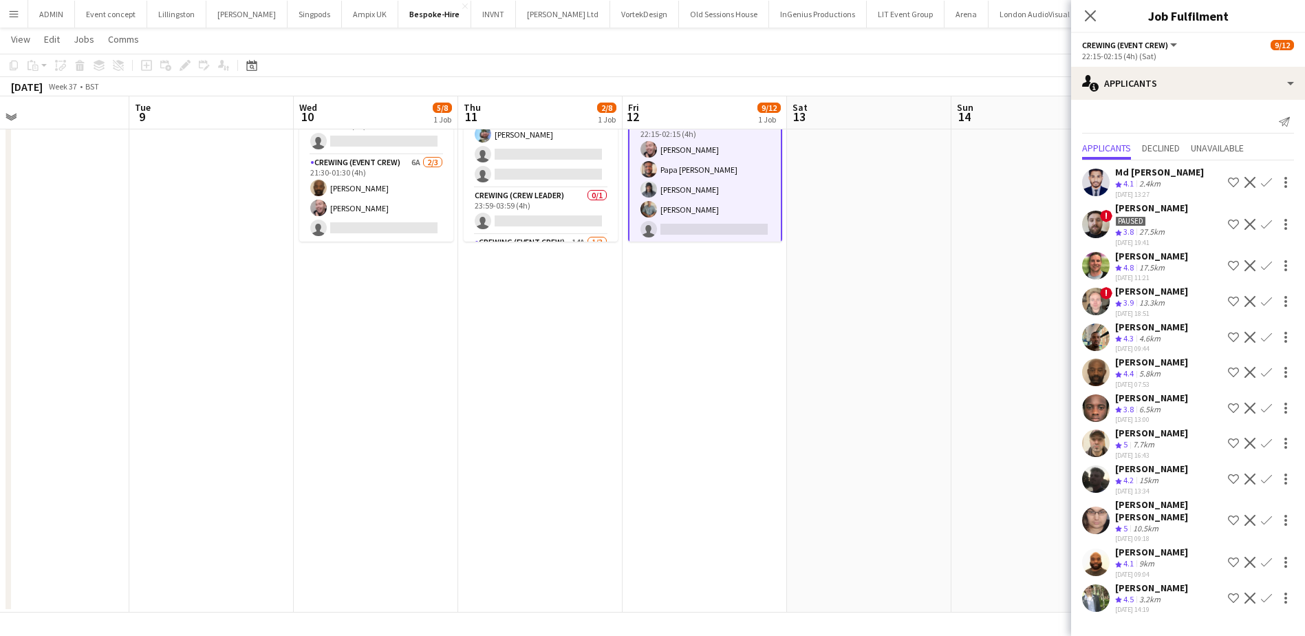
click at [918, 319] on app-date-cell at bounding box center [869, 322] width 164 height 580
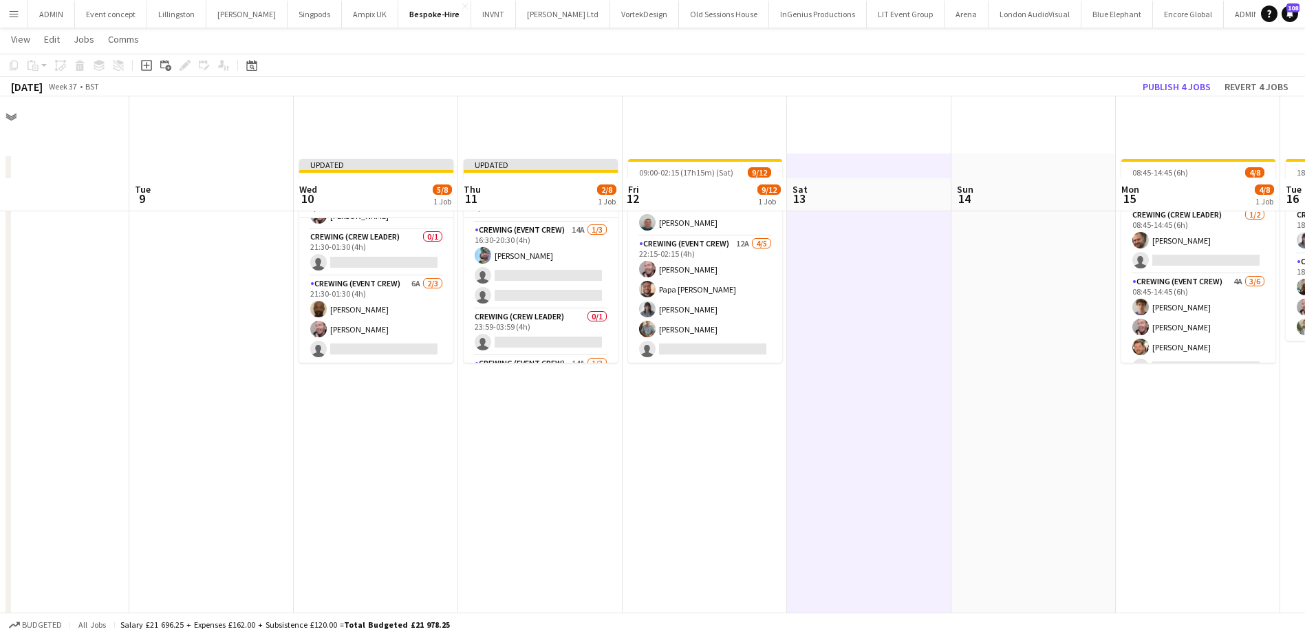
scroll to position [0, 0]
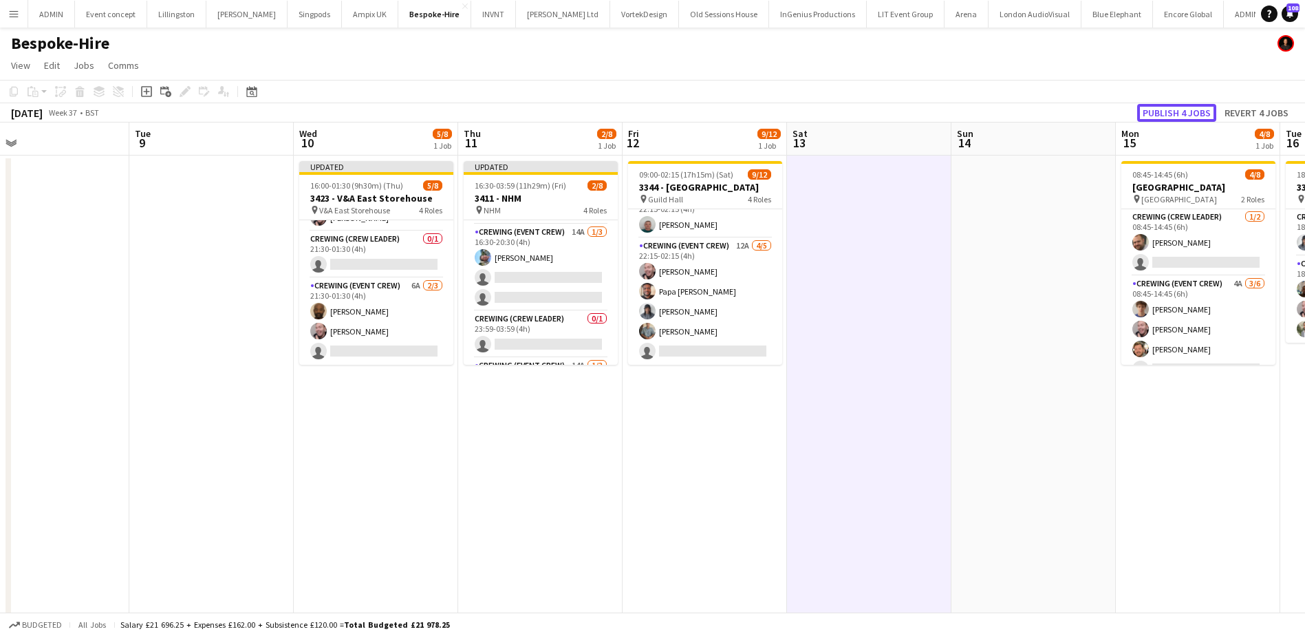
click at [1170, 108] on button "Publish 4 jobs" at bounding box center [1176, 113] width 79 height 18
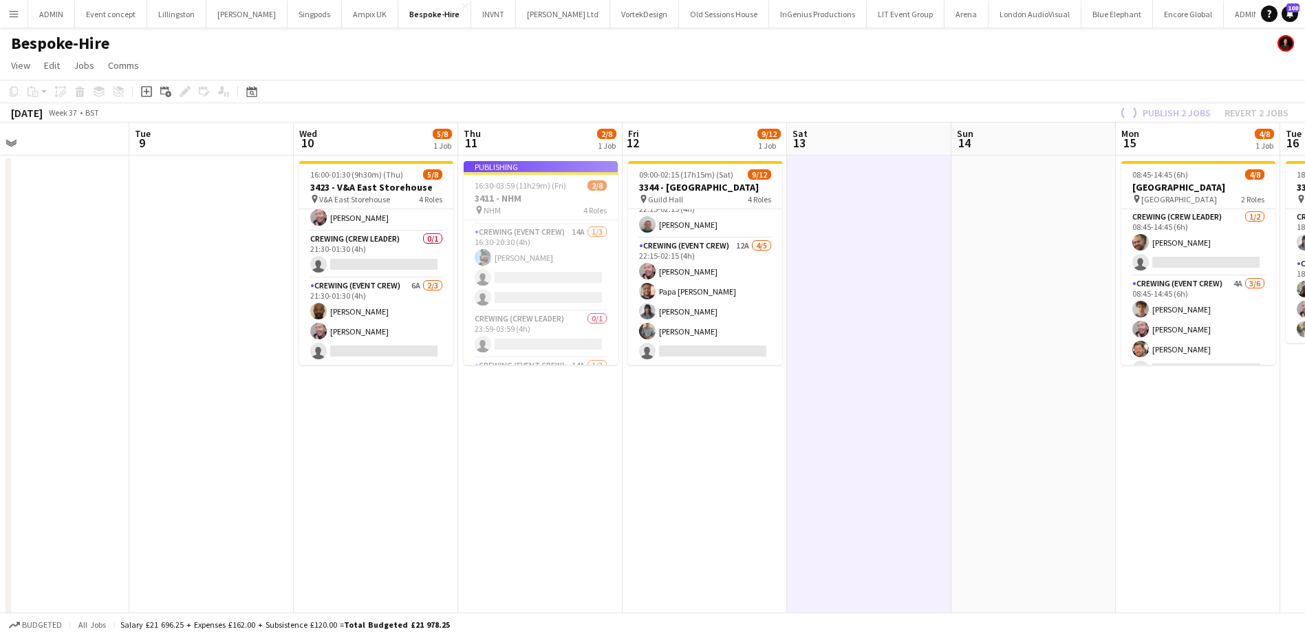
scroll to position [58, 0]
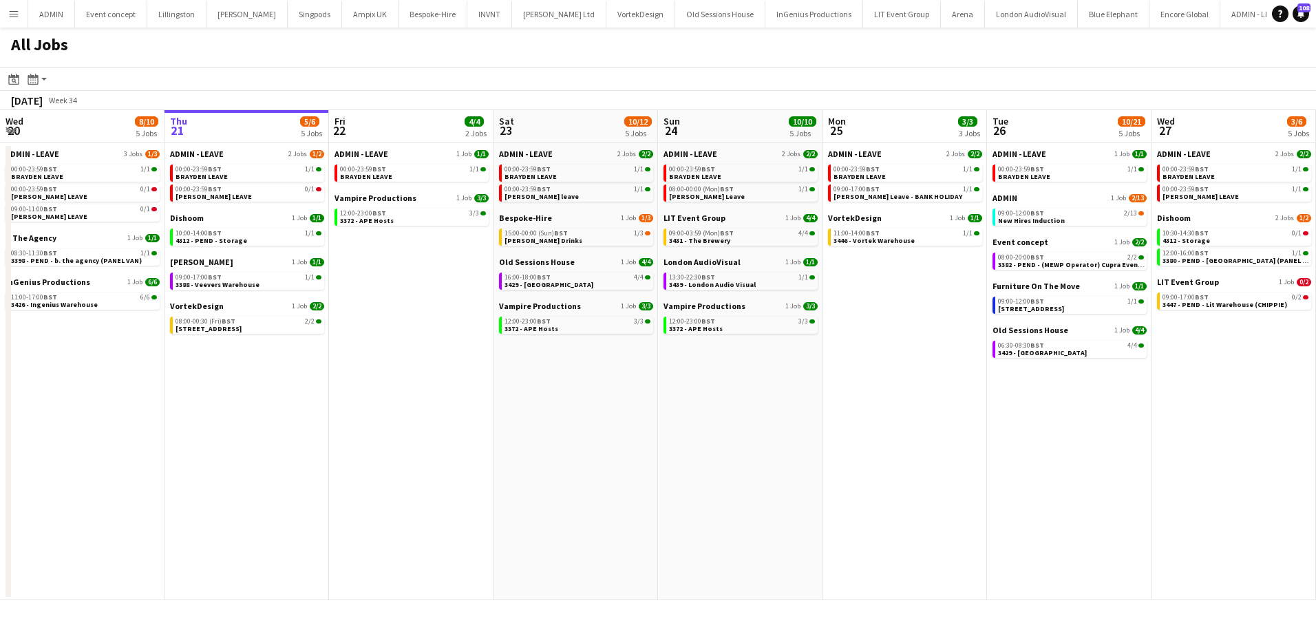
click at [473, 491] on app-date-cell "ADMIN - LEAVE 1 Job [DATE] 00:00-23:59 BST 1/1 BRAYDEN LEAVE Vampire Production…" at bounding box center [411, 371] width 164 height 457
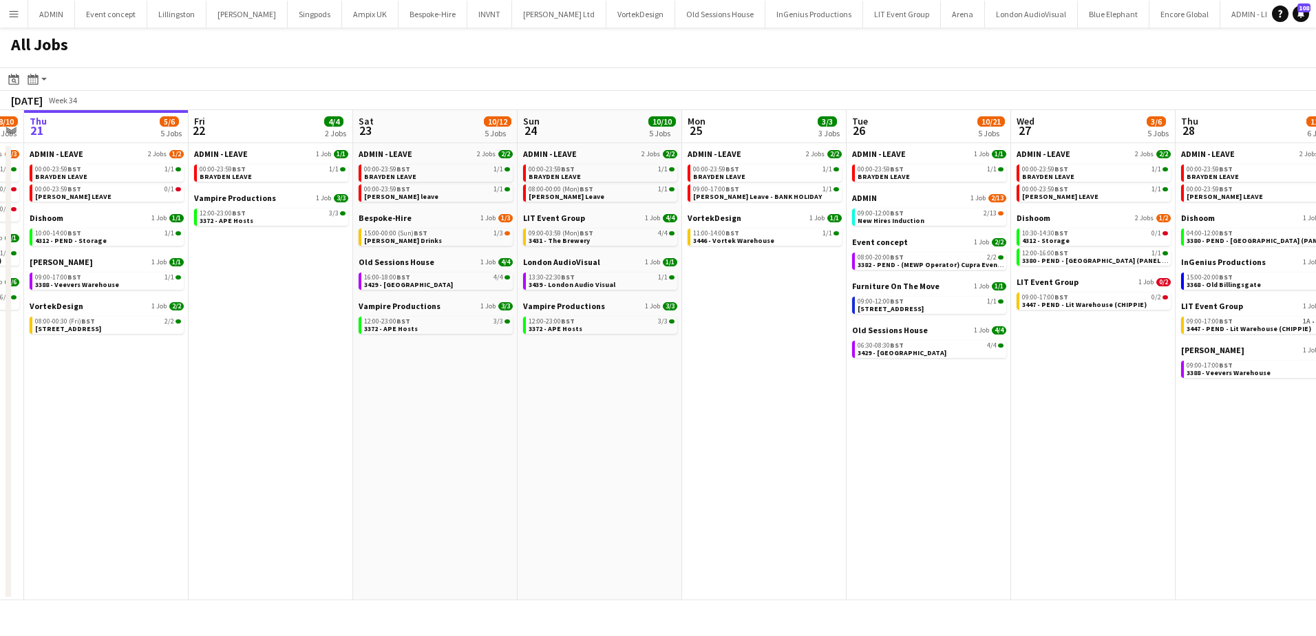
drag, startPoint x: 914, startPoint y: 400, endPoint x: 827, endPoint y: 385, distance: 88.0
click at [827, 385] on app-calendar-viewport "Mon 18 3/3 3 Jobs Tue 19 11/12 5 Jobs Wed 20 8/10 5 Jobs Thu 21 5/6 5 Jobs Fri …" at bounding box center [658, 355] width 1316 height 490
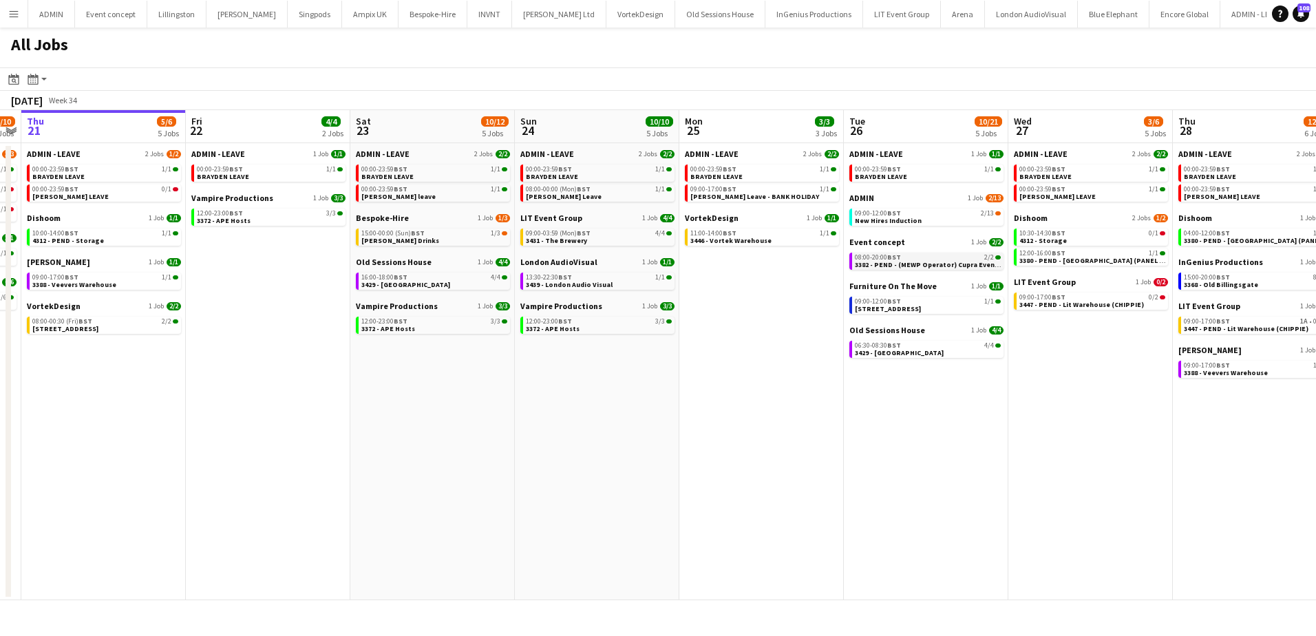
click at [914, 261] on span "3382 - PEND - (MEWP Operator) Cupra Event Day" at bounding box center [933, 264] width 157 height 9
click at [586, 324] on div "12:00-23:00 BST 3/3" at bounding box center [599, 321] width 146 height 7
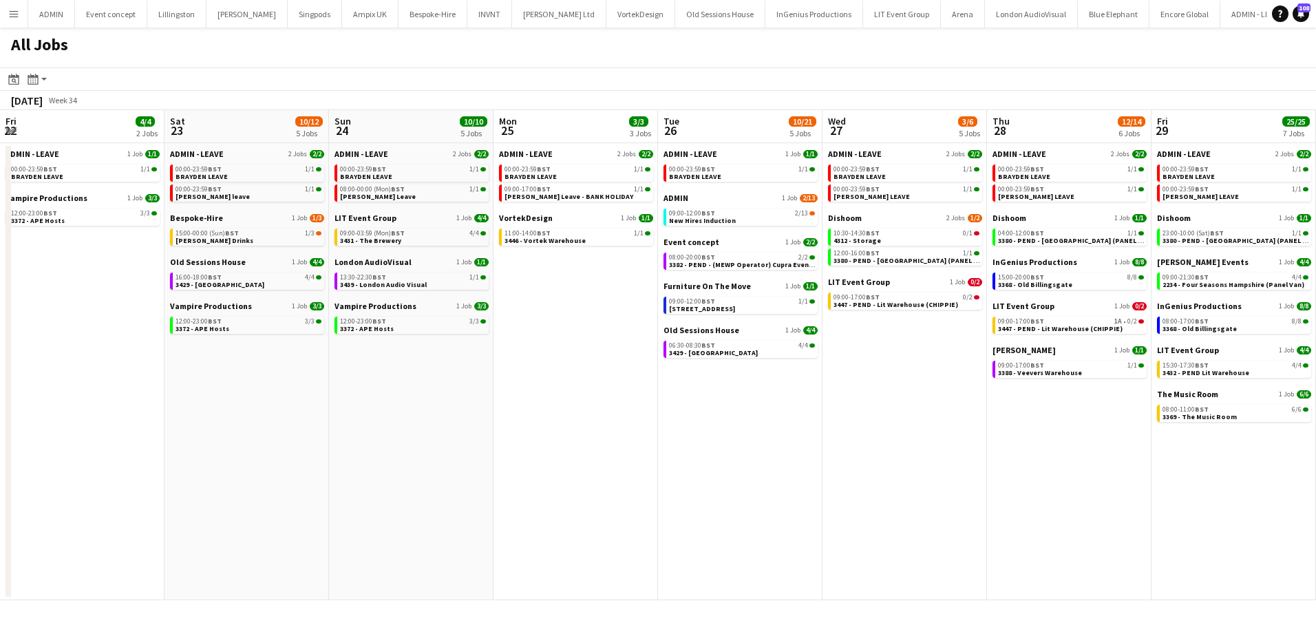
click at [437, 371] on app-all-jobs "All Jobs Date picker [DATE] [DATE] [DATE] M [DATE] T [DATE] W [DATE] T [DATE] F…" at bounding box center [658, 314] width 1316 height 572
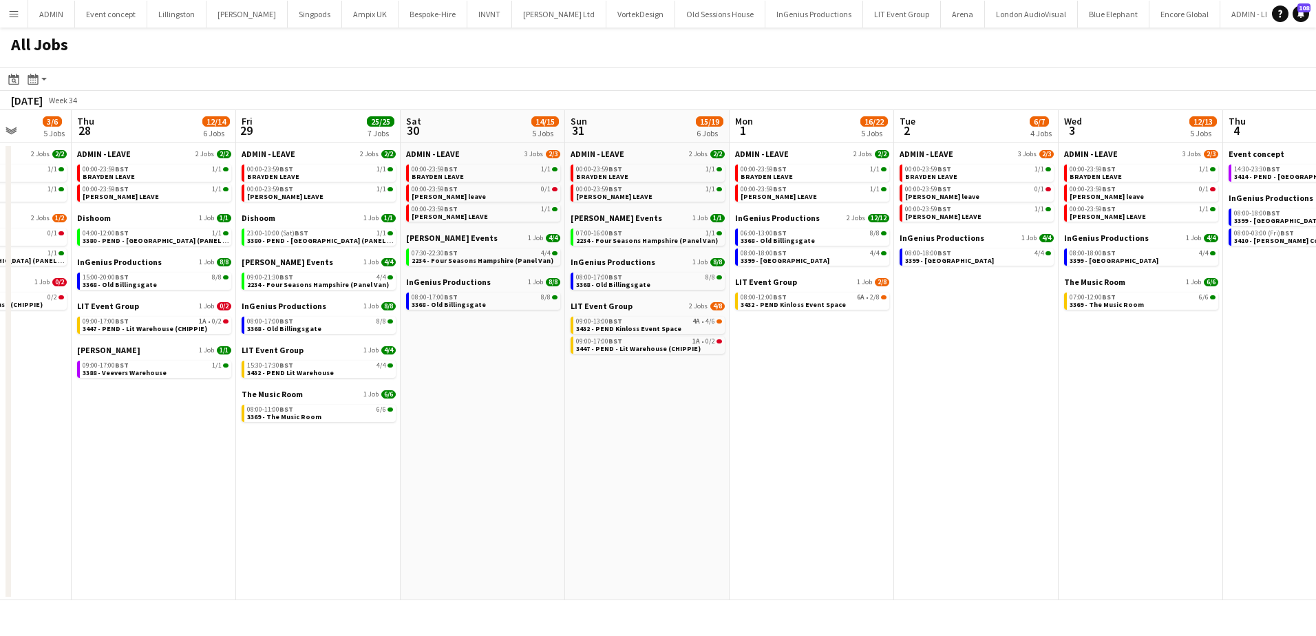
click at [290, 400] on app-all-jobs "All Jobs Date picker [DATE] [DATE] [DATE] M [DATE] T [DATE] W [DATE] T [DATE] F…" at bounding box center [658, 314] width 1316 height 572
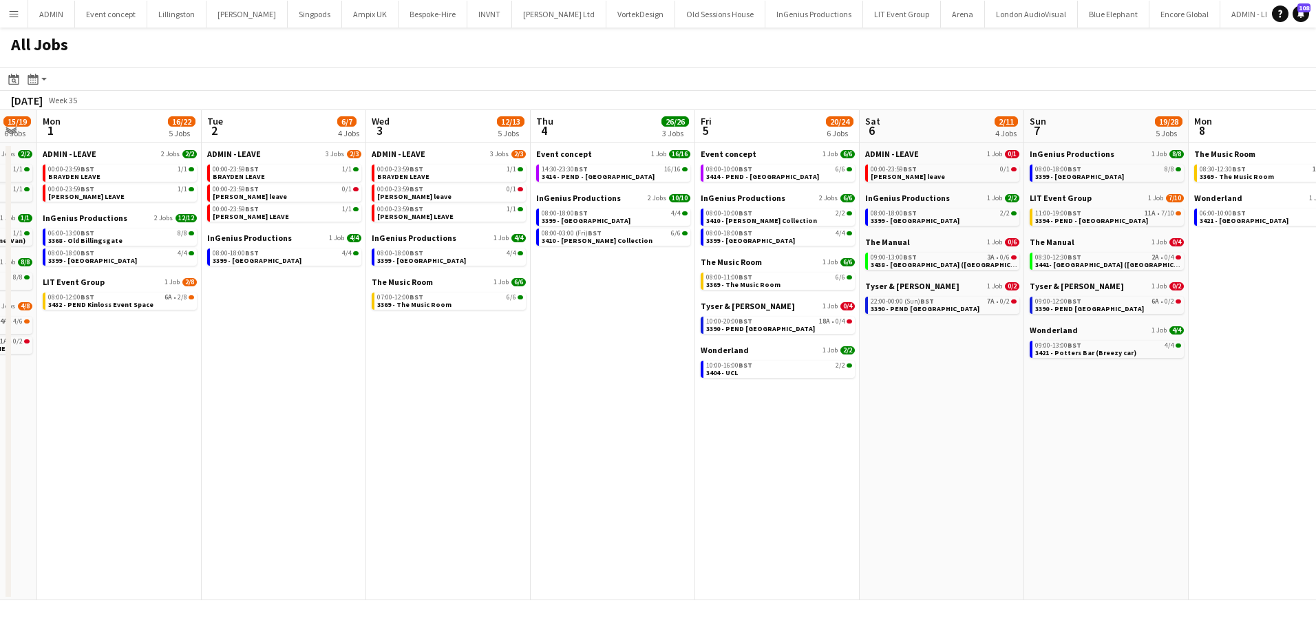
drag, startPoint x: 967, startPoint y: 435, endPoint x: 517, endPoint y: 401, distance: 451.2
click at [517, 401] on app-calendar-viewport "Fri 29 25/25 7 Jobs Sat 30 14/15 5 Jobs Sun 31 15/19 6 Jobs Mon 1 16/22 5 Jobs …" at bounding box center [658, 355] width 1316 height 490
click at [961, 257] on div "09:00-13:00 BST 3A • 0/6" at bounding box center [943, 257] width 146 height 7
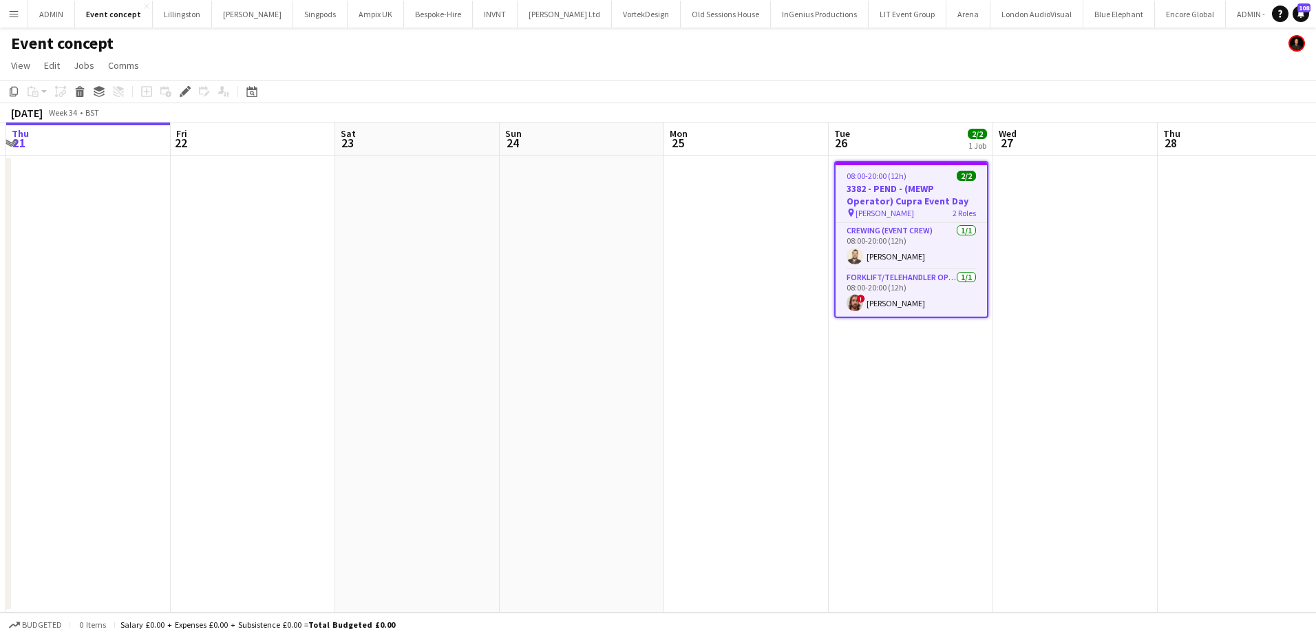
scroll to position [0, 489]
drag, startPoint x: 416, startPoint y: 256, endPoint x: 729, endPoint y: 228, distance: 315.0
click at [729, 228] on app-calendar-viewport "Mon 18 Tue 19 8/8 2 Jobs Wed 20 Thu 21 Fri 22 Sat 23 Sun 24 Mon 25 Tue 26 2/2 1…" at bounding box center [658, 367] width 1316 height 490
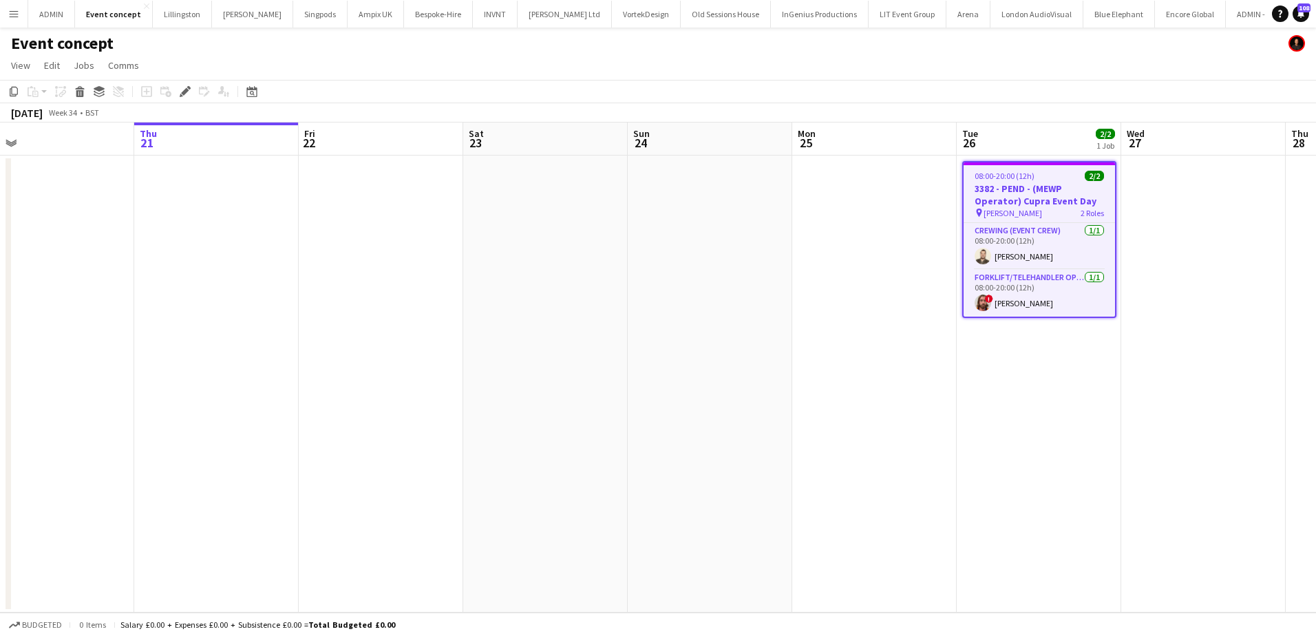
drag, startPoint x: 592, startPoint y: 245, endPoint x: 684, endPoint y: 233, distance: 92.3
click at [684, 233] on app-calendar-viewport "Sun 17 Mon 18 Tue 19 8/8 2 Jobs Wed 20 Thu 21 Fri 22 Sat 23 Sun 24 Mon 25 Tue 2…" at bounding box center [658, 367] width 1316 height 490
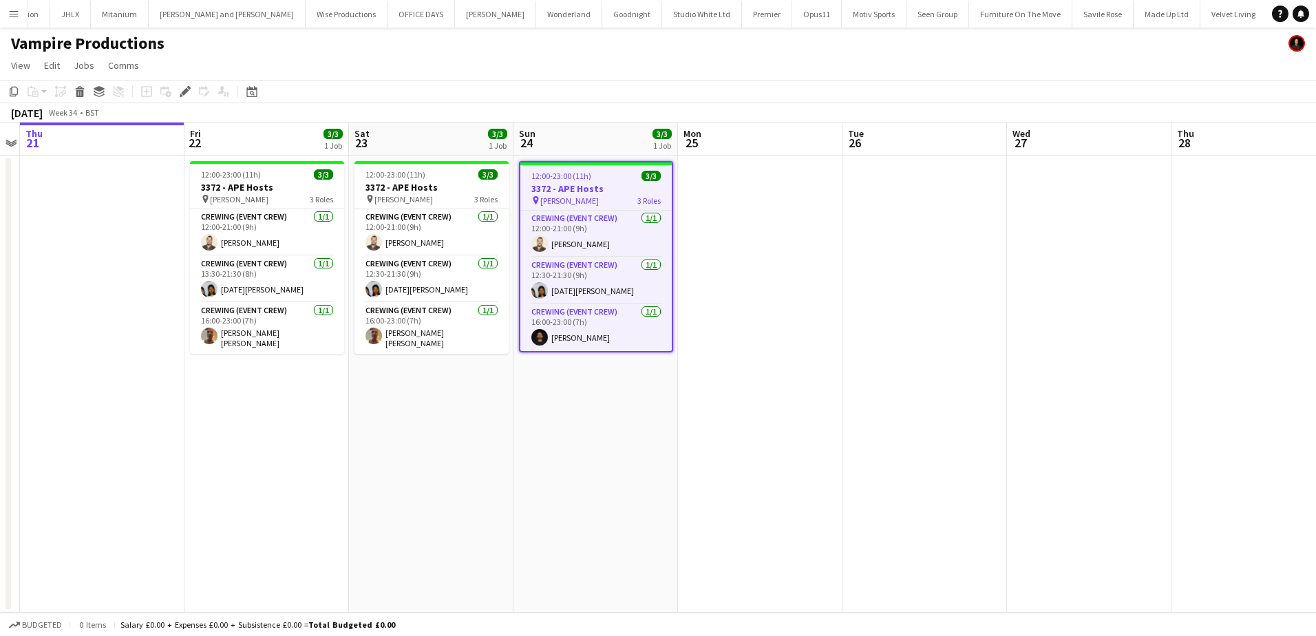
scroll to position [0, 2723]
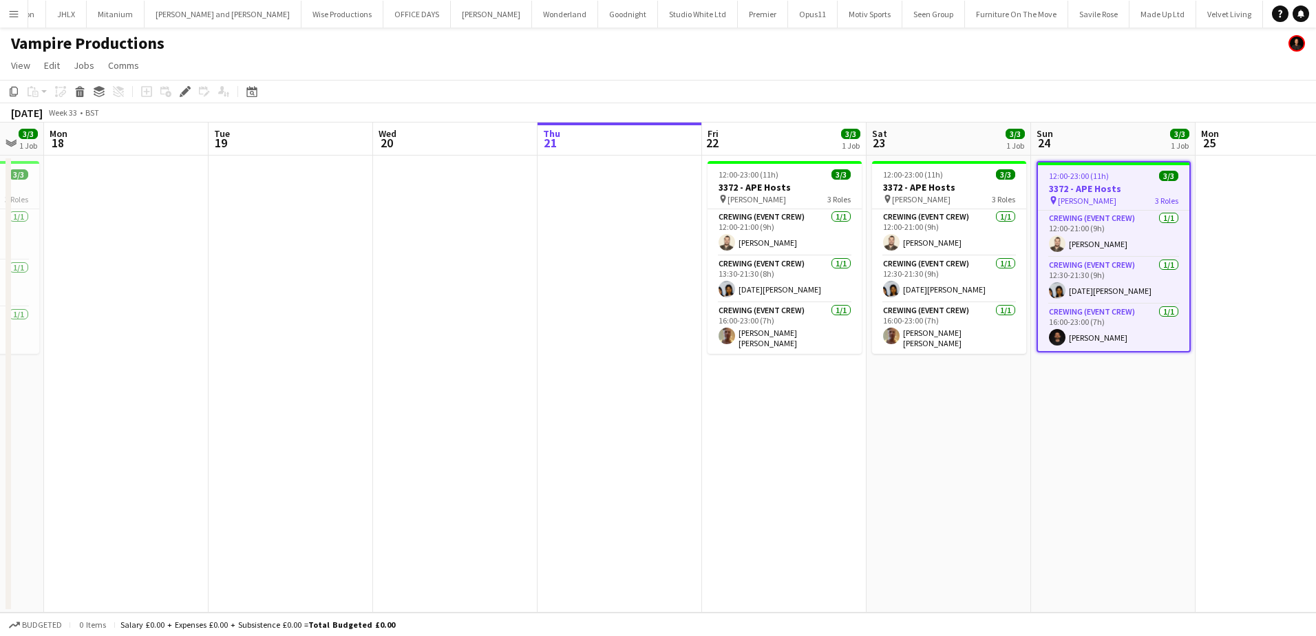
drag, startPoint x: 401, startPoint y: 397, endPoint x: 352, endPoint y: 374, distance: 54.5
click at [921, 395] on app-calendar-viewport "Sat 16 3/3 1 Job Sun 17 3/3 1 Job Mon 18 Tue 19 Wed 20 Thu 21 Fri 22 3/3 1 Job …" at bounding box center [658, 367] width 1316 height 490
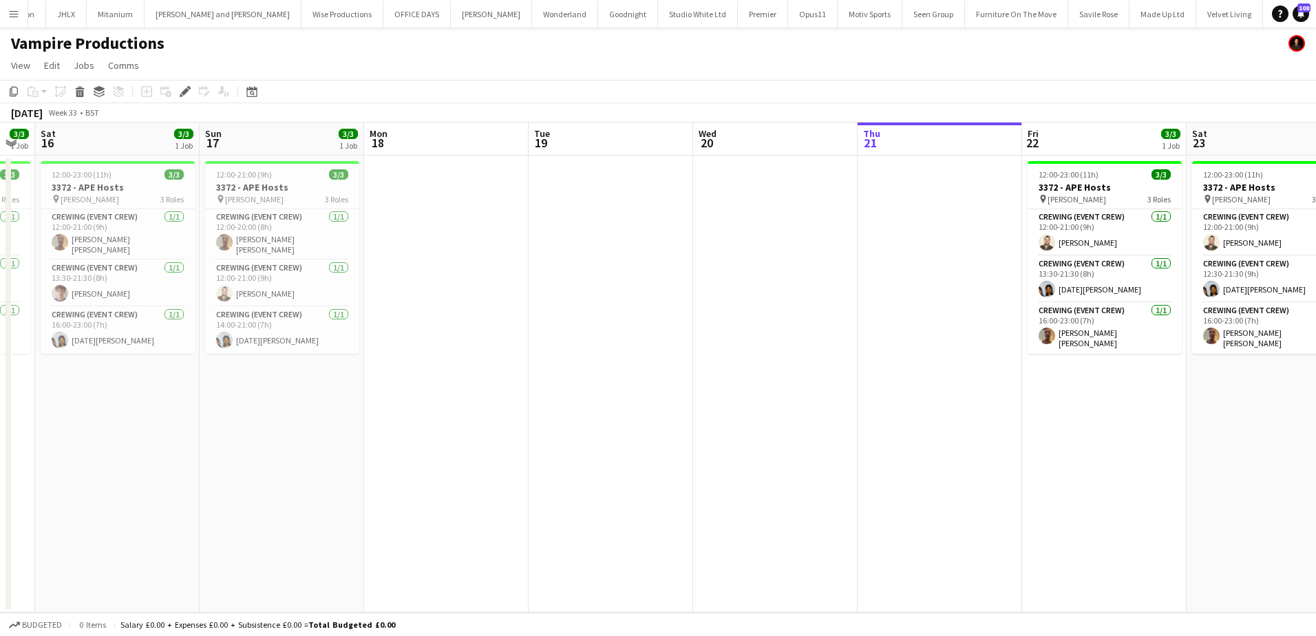
drag, startPoint x: 244, startPoint y: 373, endPoint x: 559, endPoint y: 370, distance: 314.5
click at [562, 372] on app-calendar-viewport "Thu 14 1/1 1 Job Fri 15 3/3 1 Job Sat 16 3/3 1 Job Sun 17 3/3 1 Job Mon 18 Tue …" at bounding box center [658, 367] width 1316 height 490
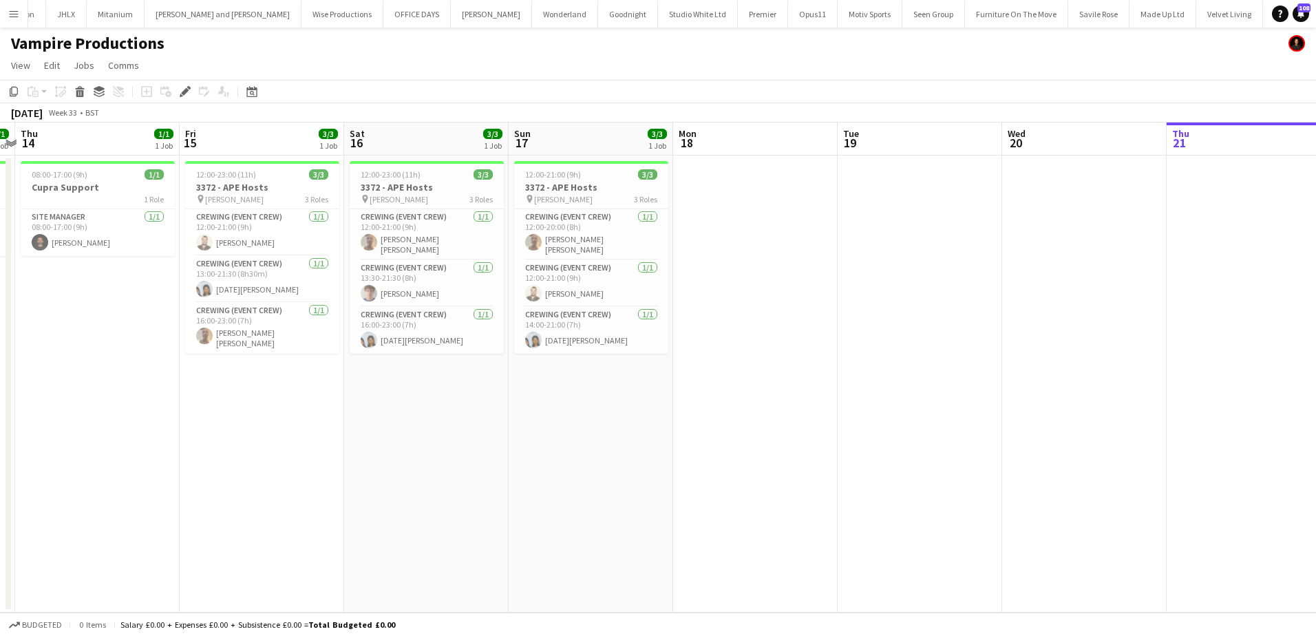
scroll to position [0, 400]
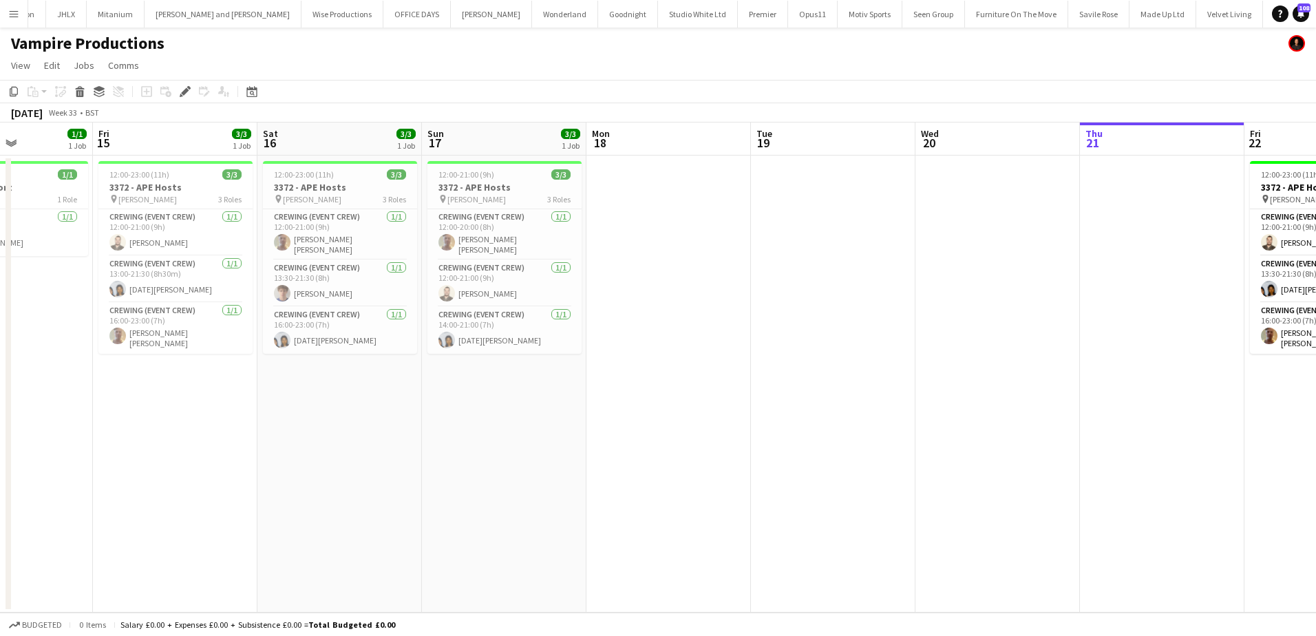
drag, startPoint x: 745, startPoint y: 372, endPoint x: 901, endPoint y: 372, distance: 156.2
click at [901, 372] on app-calendar-viewport "Tue 12 Wed 13 1/1 1 Job Thu 14 1/1 1 Job Fri 15 3/3 1 Job Sat 16 3/3 1 Job Sun …" at bounding box center [658, 367] width 1316 height 490
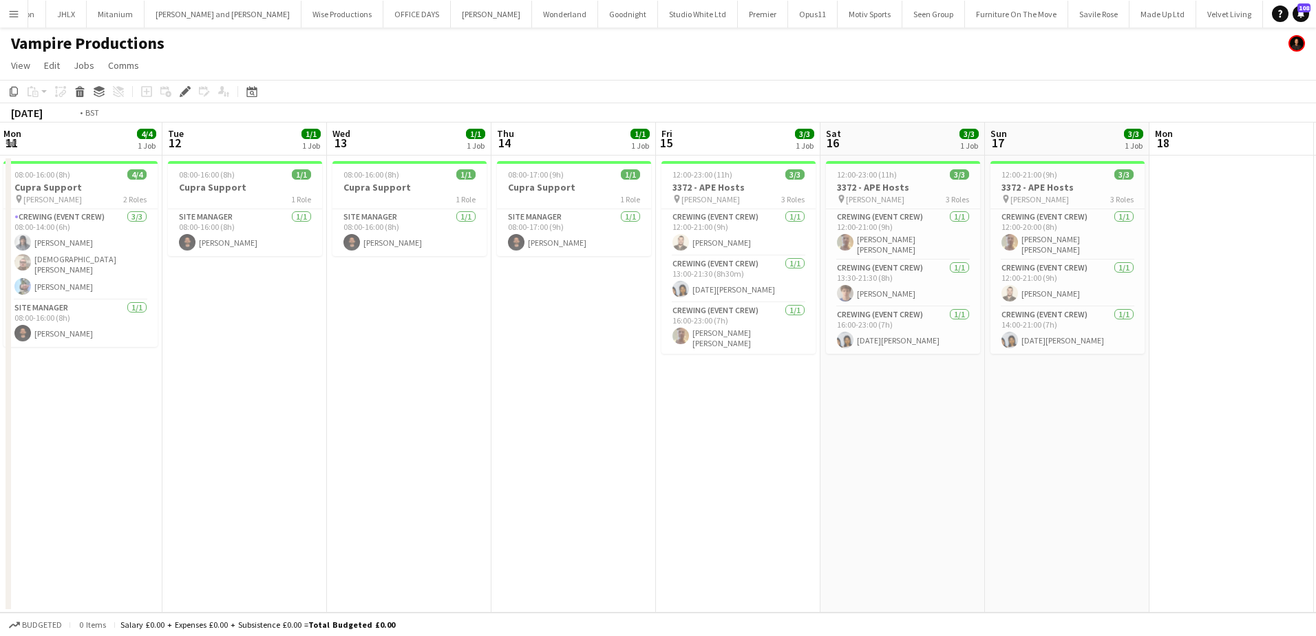
scroll to position [0, 329]
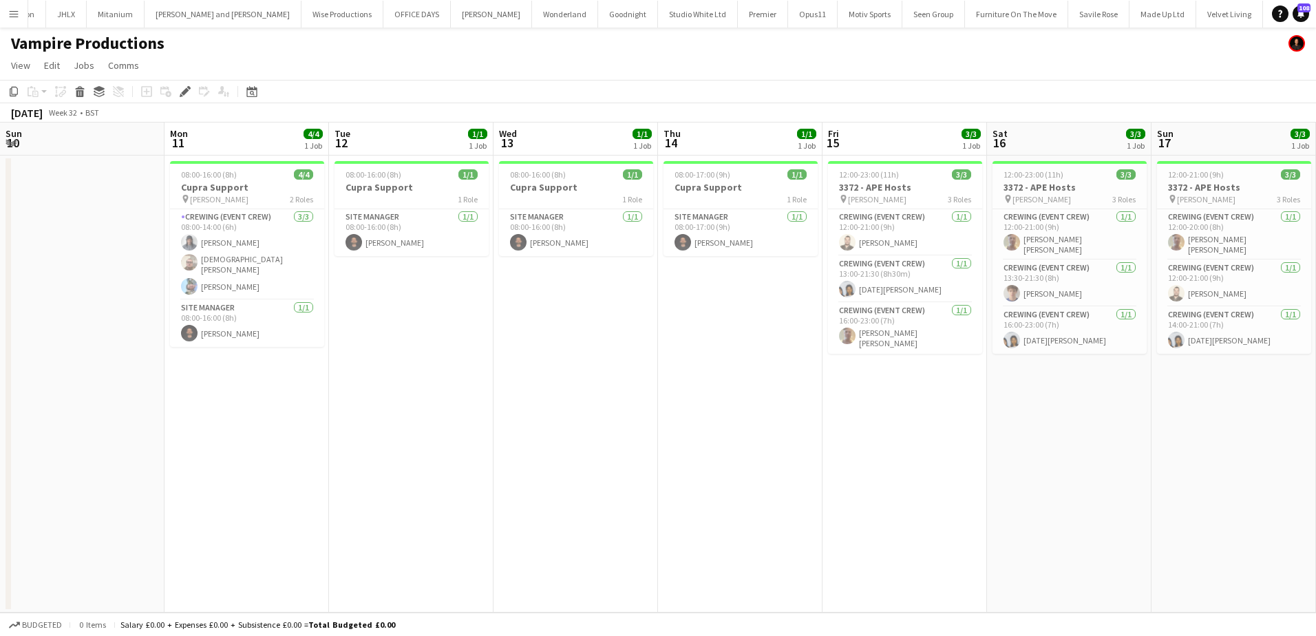
drag, startPoint x: 538, startPoint y: 427, endPoint x: 1013, endPoint y: 441, distance: 475.0
click at [1013, 441] on app-calendar-viewport "Fri 8 Sat 9 Sun 10 Mon 11 4/4 1 Job Tue 12 1/1 1 Job Wed 13 1/1 1 Job Thu 14 1/…" at bounding box center [658, 367] width 1316 height 490
click at [243, 178] on div "08:00-16:00 (8h) 4/4" at bounding box center [247, 174] width 154 height 10
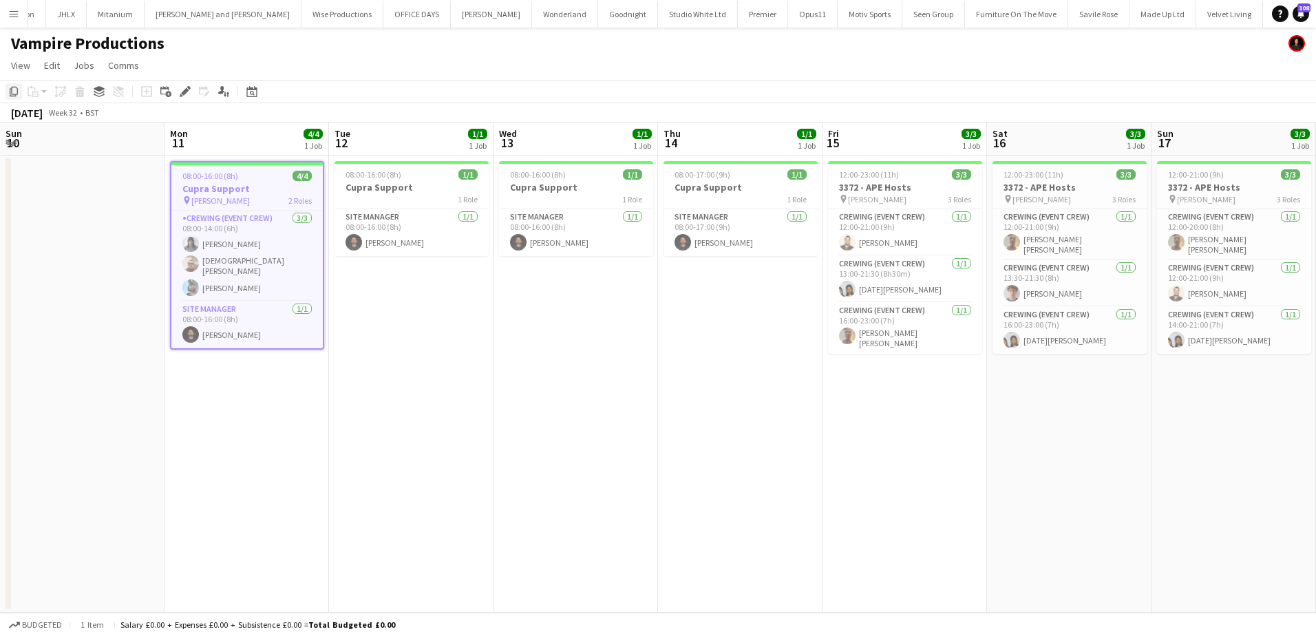
click at [14, 94] on icon at bounding box center [14, 92] width 8 height 10
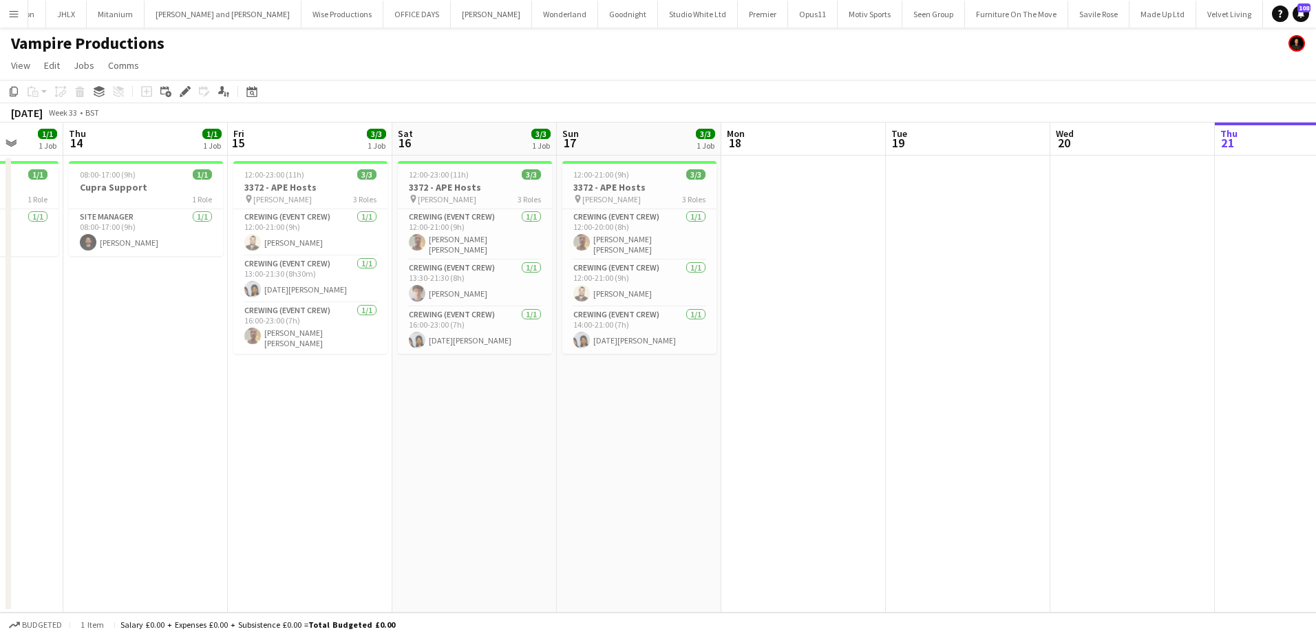
drag, startPoint x: 823, startPoint y: 484, endPoint x: 669, endPoint y: 438, distance: 160.9
click at [223, 418] on app-calendar-viewport "Mon 11 4/4 1 Job Tue 12 1/1 1 Job Wed 13 1/1 1 Job Thu 14 1/1 1 Job Fri 15 3/3 …" at bounding box center [658, 367] width 1316 height 490
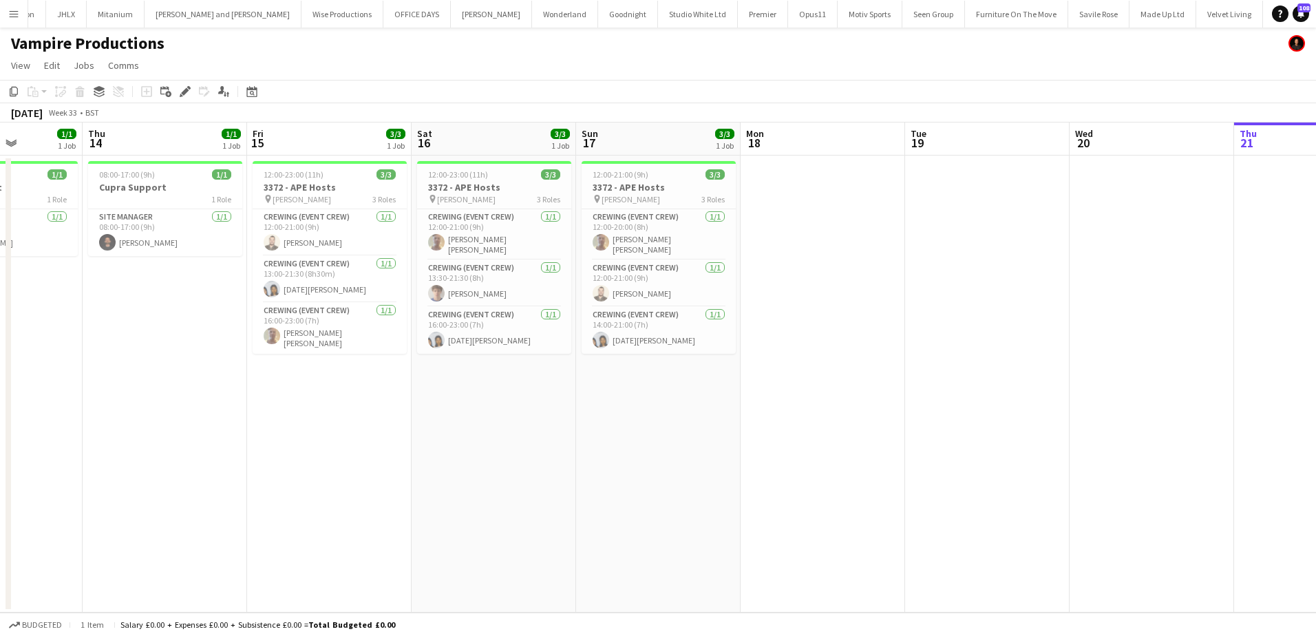
drag, startPoint x: 725, startPoint y: 442, endPoint x: 287, endPoint y: 416, distance: 438.3
click at [287, 416] on app-calendar-viewport "Mon 11 4/4 1 Job Tue 12 1/1 1 Job Wed 13 1/1 1 Job Thu 14 1/1 1 Job Fri 15 3/3 …" at bounding box center [658, 367] width 1316 height 490
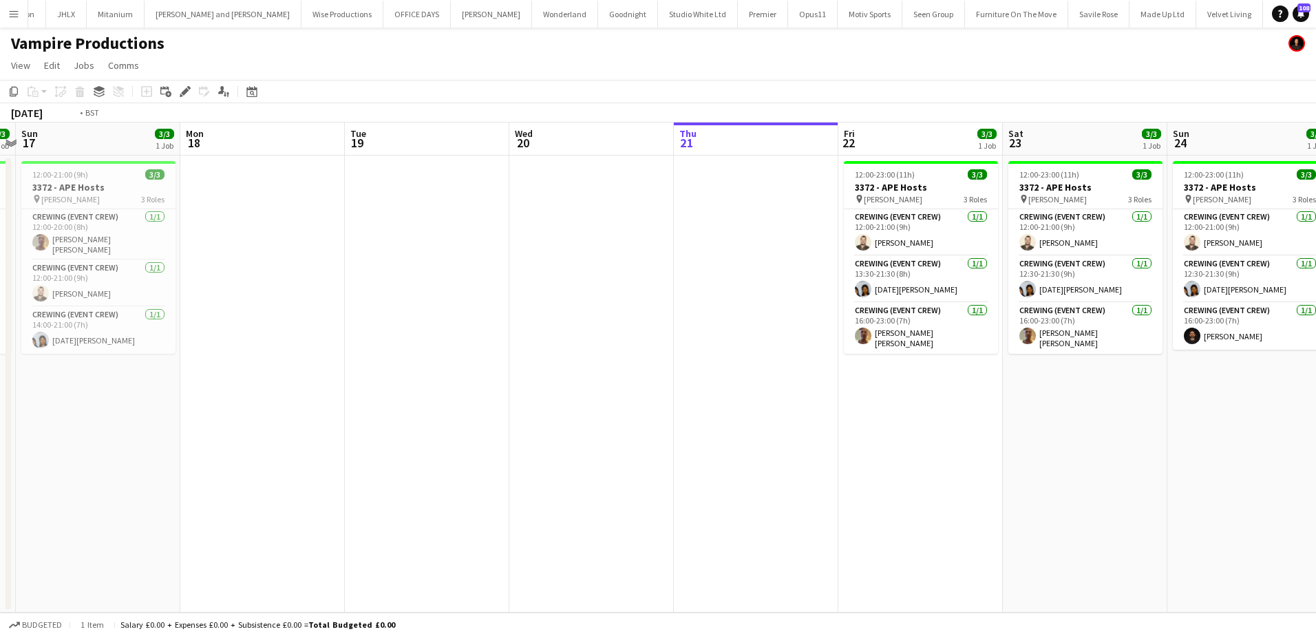
drag, startPoint x: 746, startPoint y: 416, endPoint x: 338, endPoint y: 399, distance: 408.4
click at [334, 399] on app-calendar-viewport "Thu 14 1/1 1 Job Fri 15 3/3 1 Job Sat 16 3/3 1 Job Sun 17 3/3 1 Job Mon 18 Tue …" at bounding box center [658, 367] width 1316 height 490
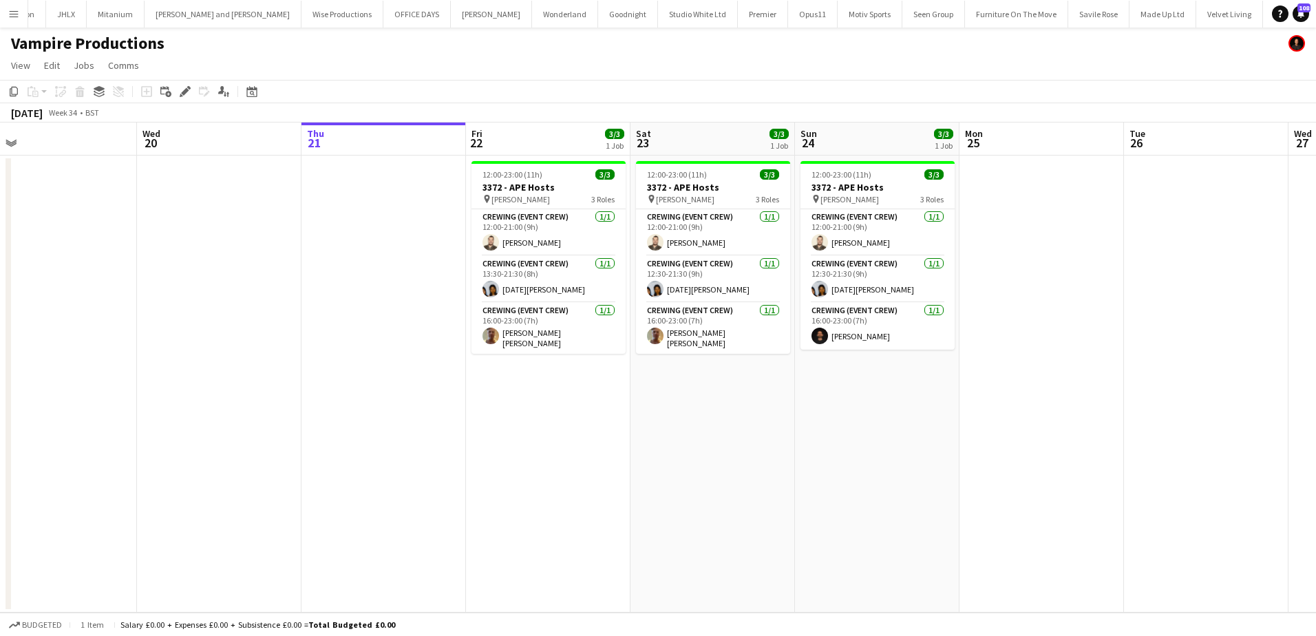
scroll to position [0, 440]
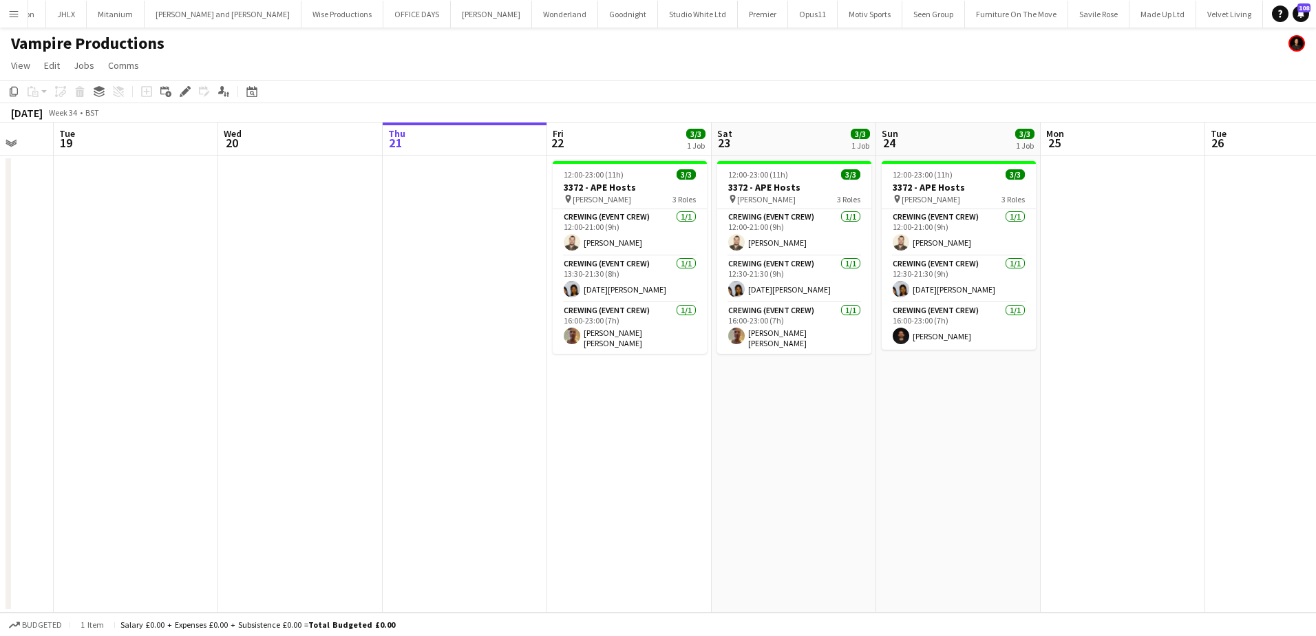
drag, startPoint x: 893, startPoint y: 450, endPoint x: 780, endPoint y: 427, distance: 115.2
click at [770, 438] on app-calendar-viewport "Sat 16 3/3 1 Job Sun 17 3/3 1 Job Mon 18 Tue 19 Wed 20 Thu 21 Fri 22 3/3 1 Job …" at bounding box center [658, 367] width 1316 height 490
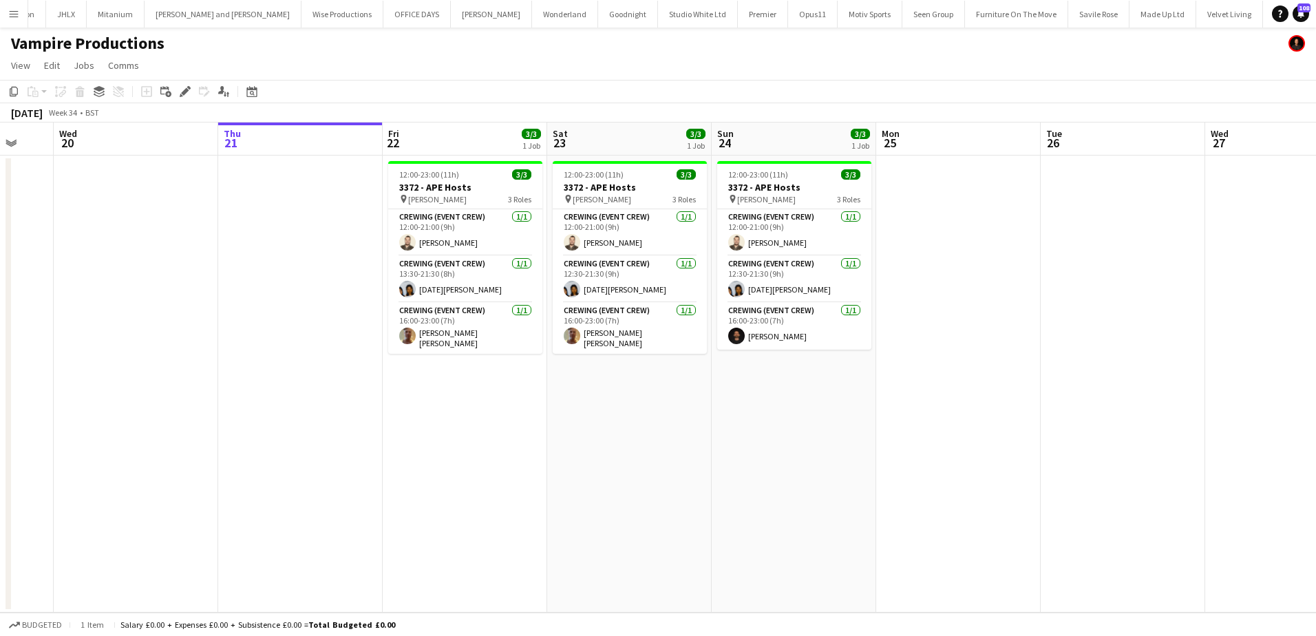
click at [1112, 223] on app-date-cell at bounding box center [1122, 384] width 164 height 457
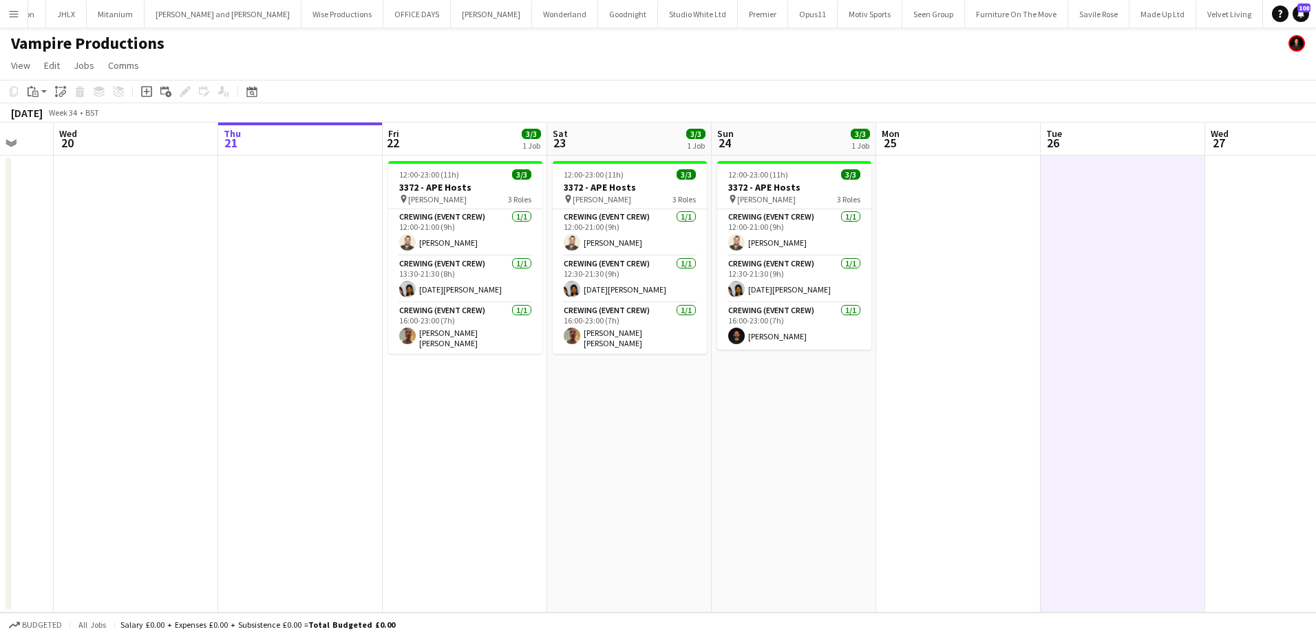
click at [22, 91] on div "Copy Paste Paste Ctrl+V Paste with crew Ctrl+Shift+V Paste linked Job Delete Gr…" at bounding box center [66, 91] width 121 height 17
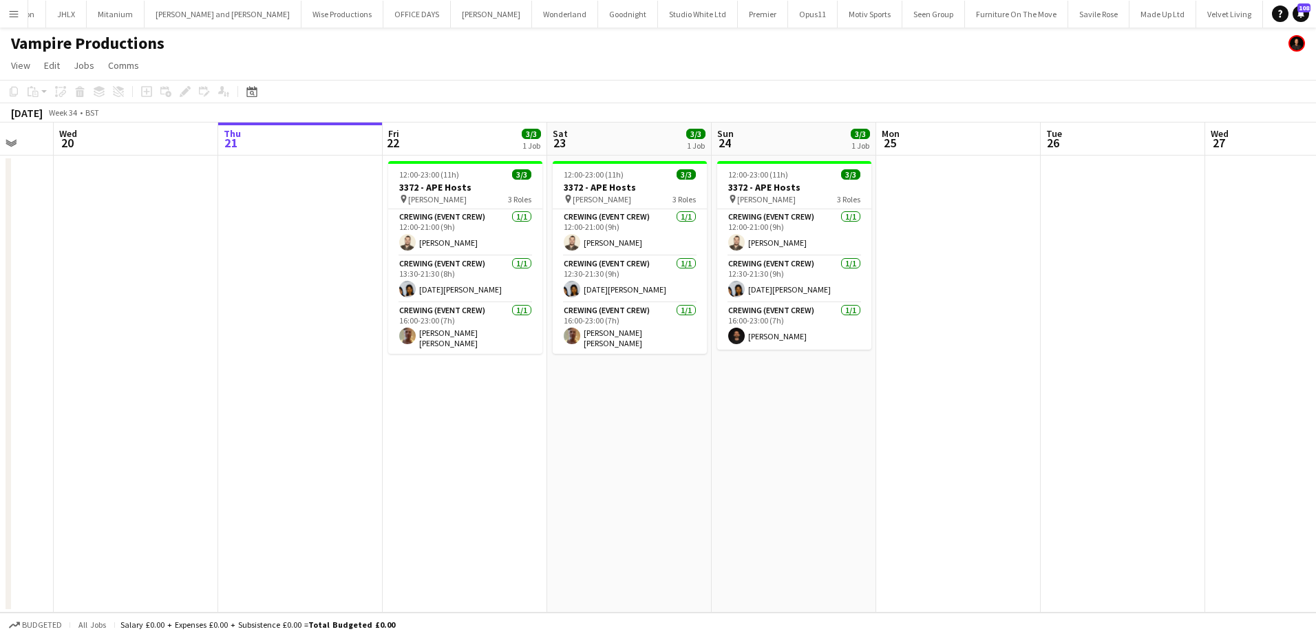
click at [1060, 183] on app-date-cell at bounding box center [1122, 384] width 164 height 457
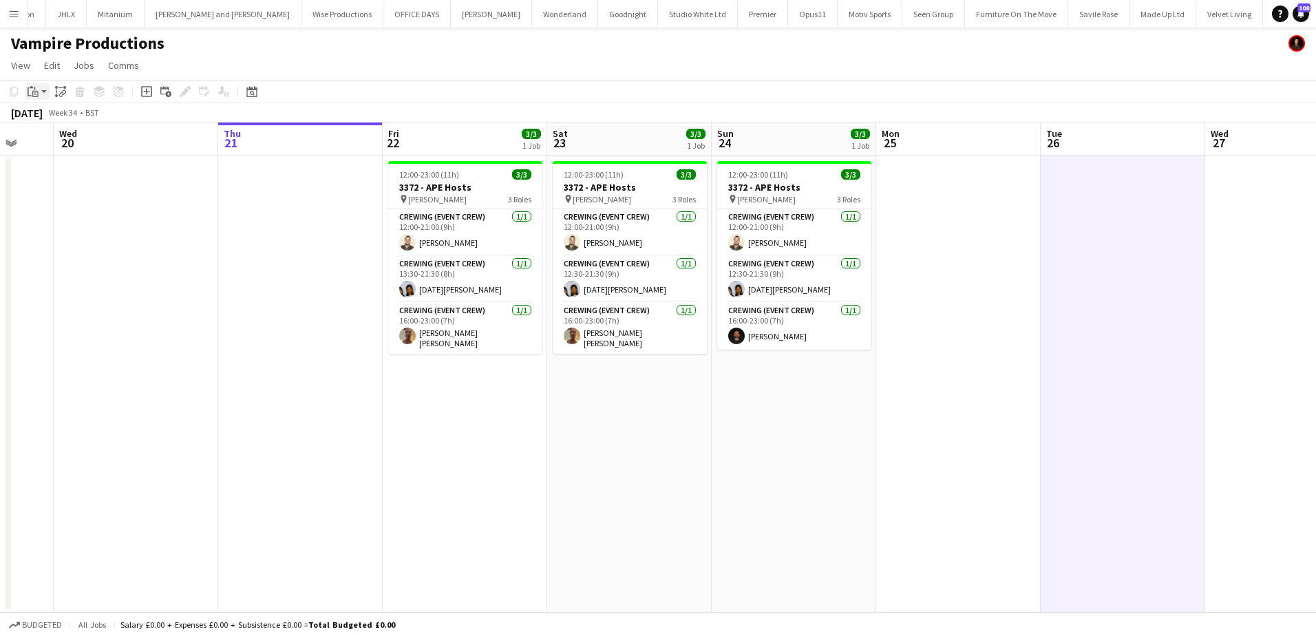
click at [34, 93] on icon at bounding box center [35, 92] width 2 height 1
click at [51, 120] on link "Paste Ctrl+V" at bounding box center [100, 117] width 129 height 12
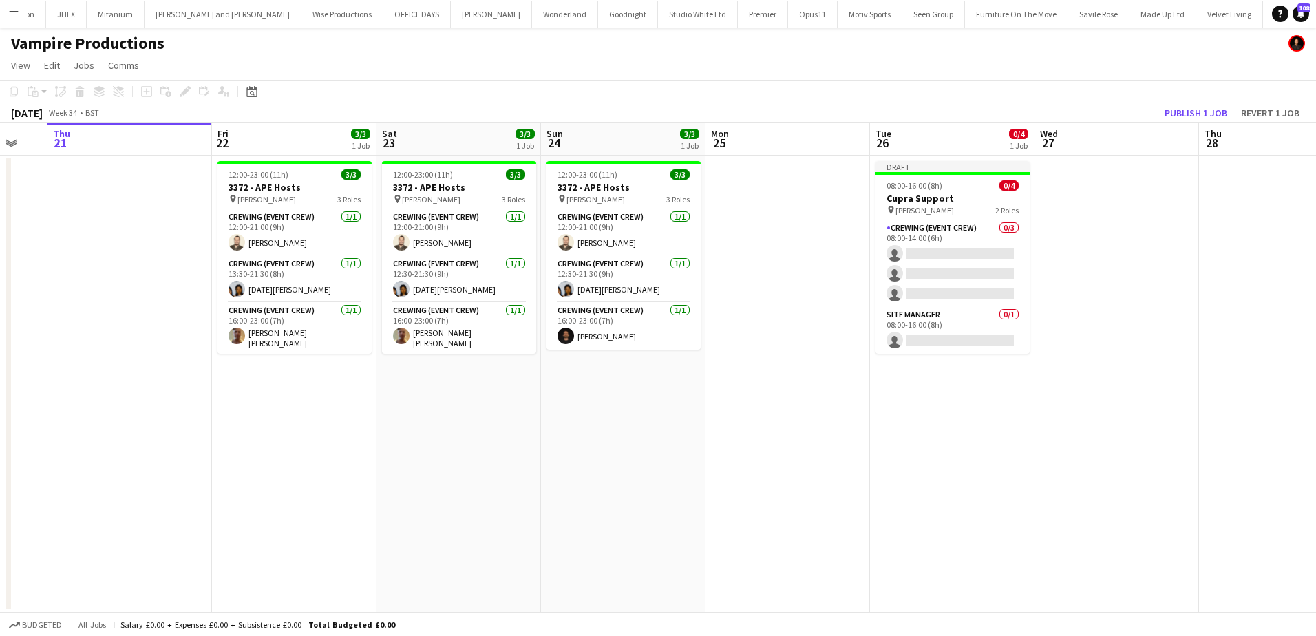
scroll to position [0, 455]
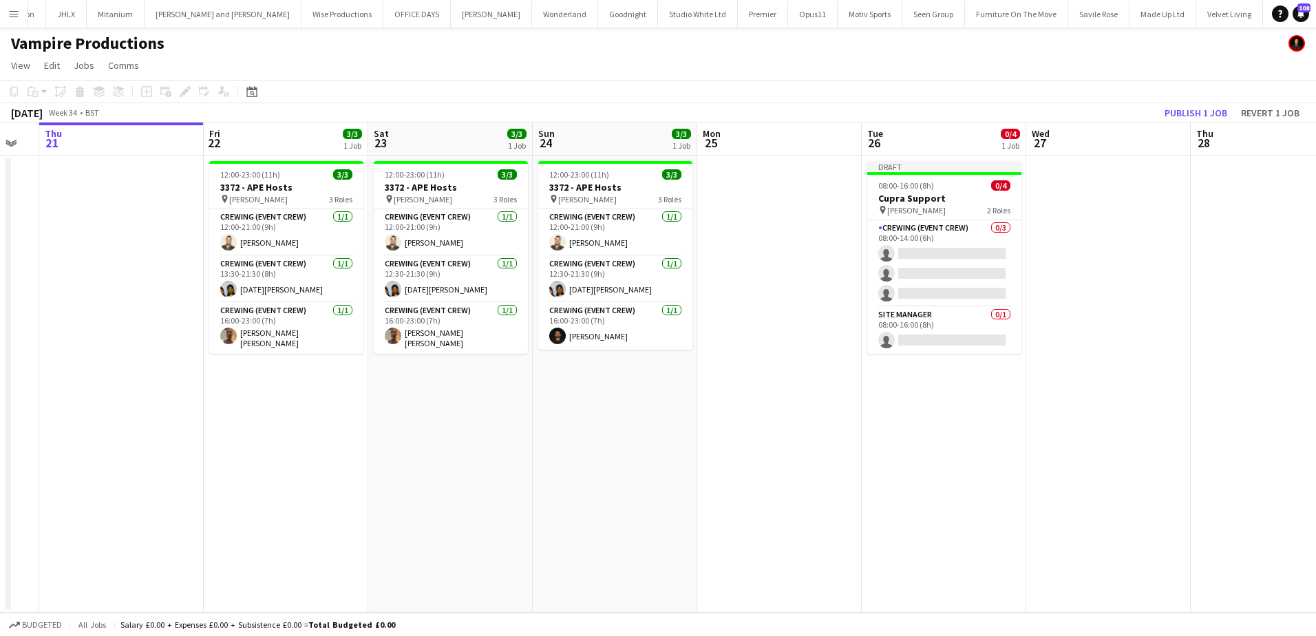
drag, startPoint x: 1234, startPoint y: 284, endPoint x: 1053, endPoint y: 269, distance: 182.3
click at [1055, 269] on app-calendar-viewport "Mon 18 Tue 19 Wed 20 Thu 21 Fri 22 3/3 1 Job Sat 23 3/3 1 Job Sun 24 3/3 1 Job …" at bounding box center [658, 367] width 1316 height 490
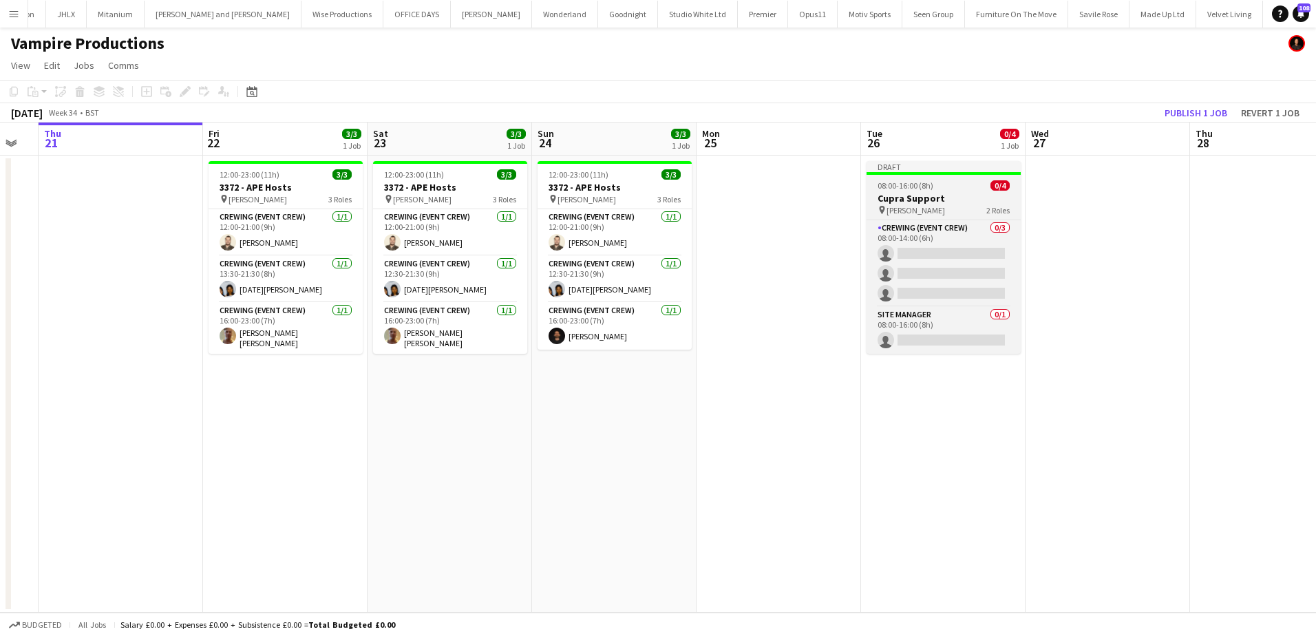
click at [926, 185] on span "08:00-16:00 (8h)" at bounding box center [905, 185] width 56 height 10
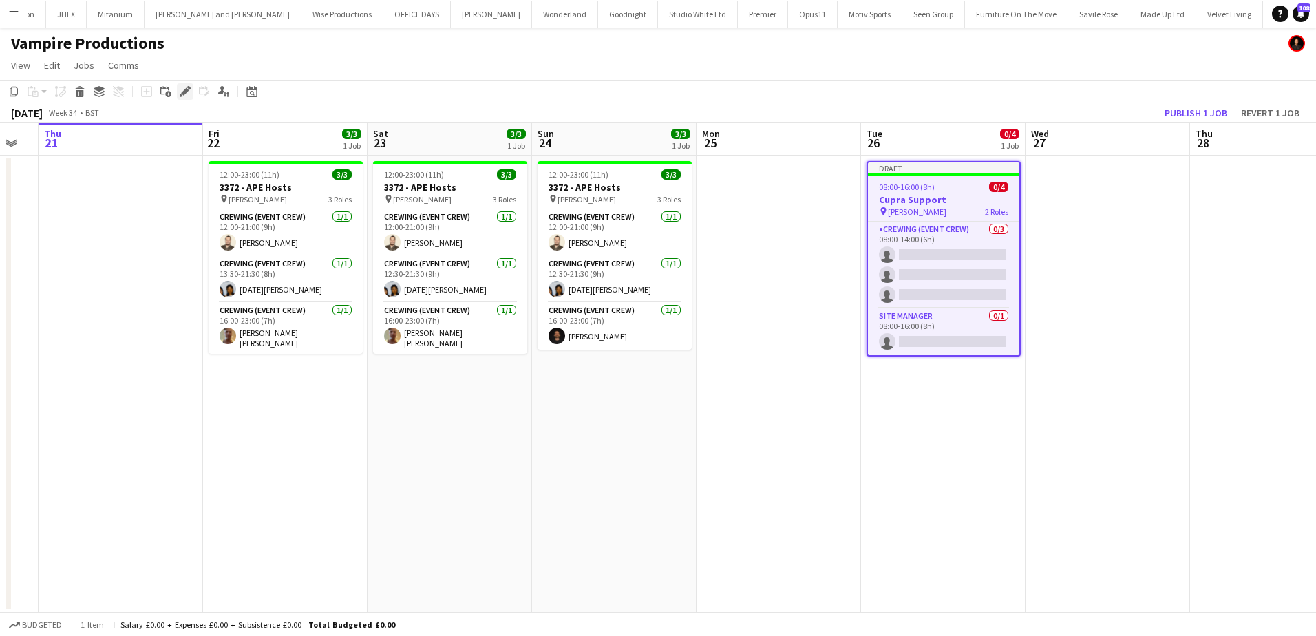
click at [188, 96] on icon "Edit" at bounding box center [185, 91] width 11 height 11
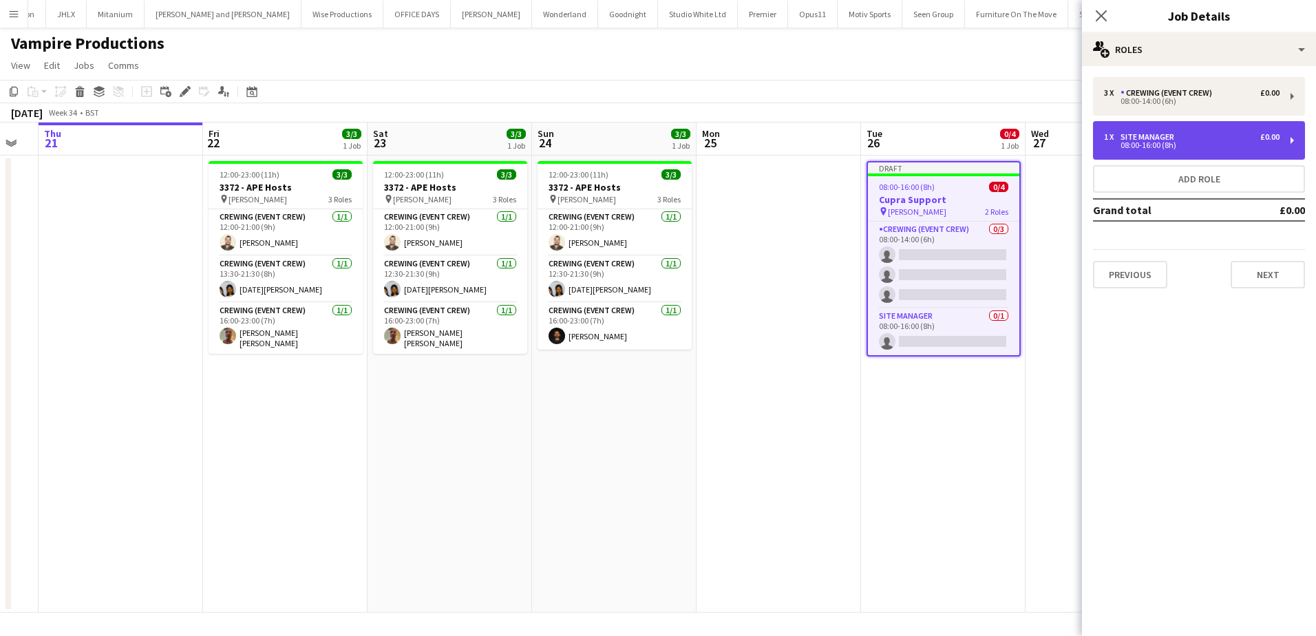
click at [1258, 149] on div "1 x Site Manager £0.00 08:00-16:00 (8h)" at bounding box center [1199, 140] width 212 height 39
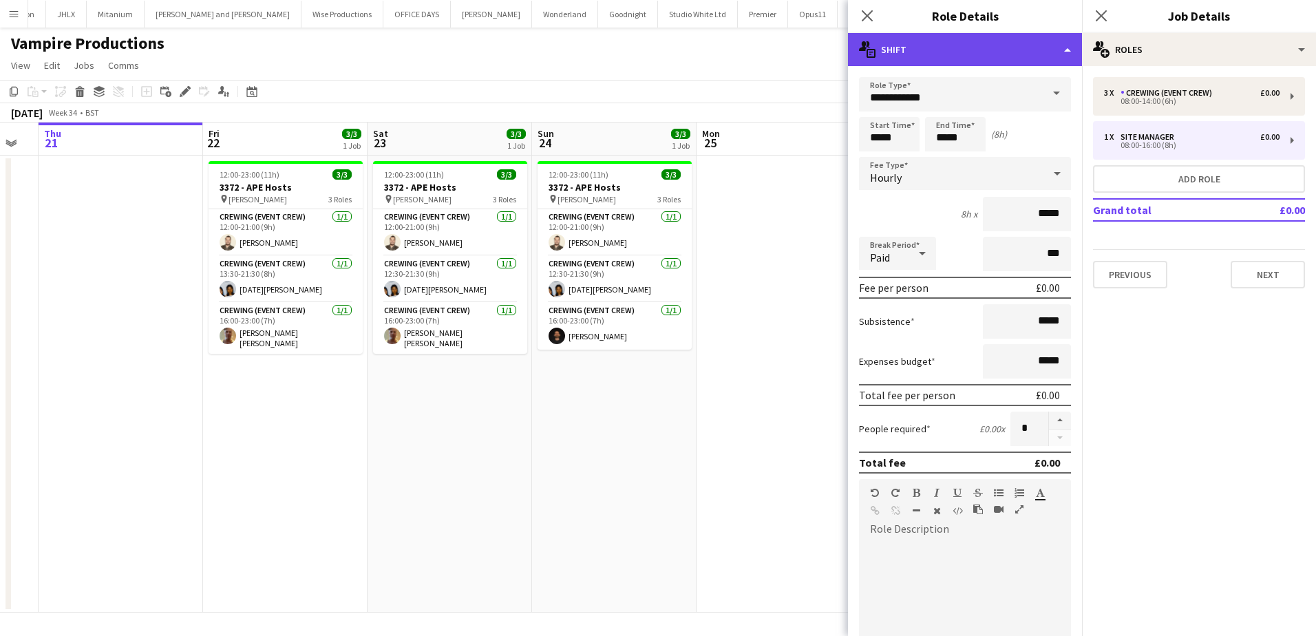
click at [1011, 52] on div "multiple-actions-text Shift" at bounding box center [965, 49] width 234 height 33
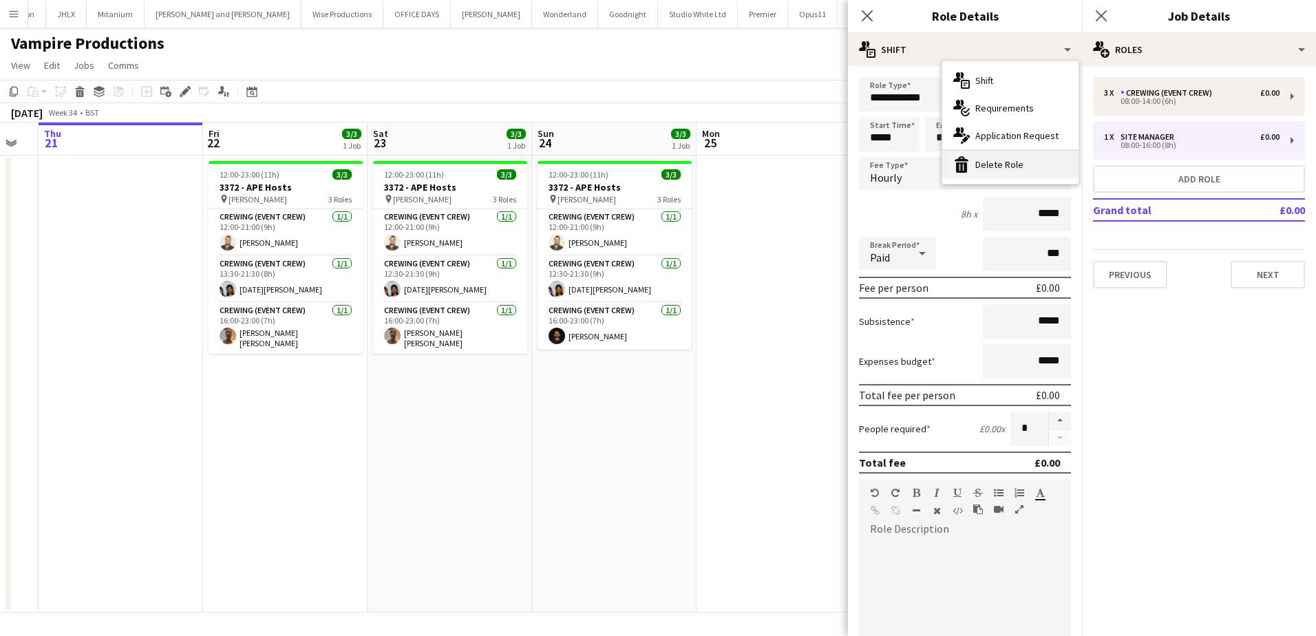
click at [982, 170] on div "bin-2 Delete Role" at bounding box center [1010, 165] width 136 height 28
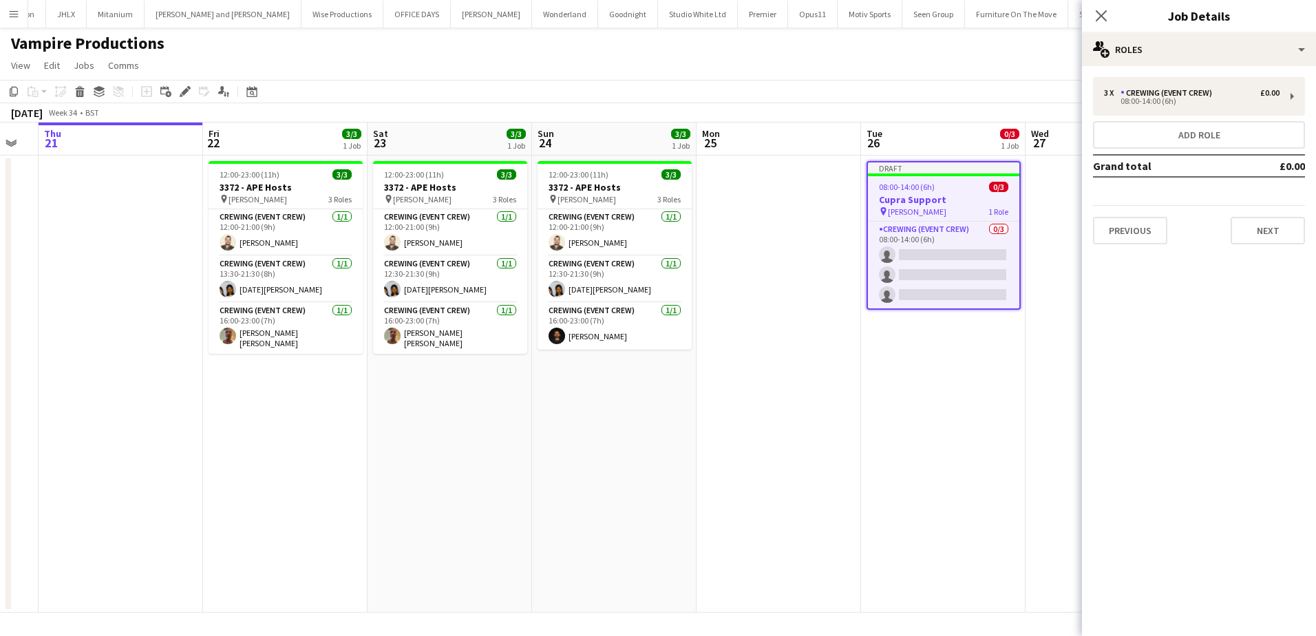
click at [831, 209] on app-date-cell at bounding box center [778, 384] width 164 height 457
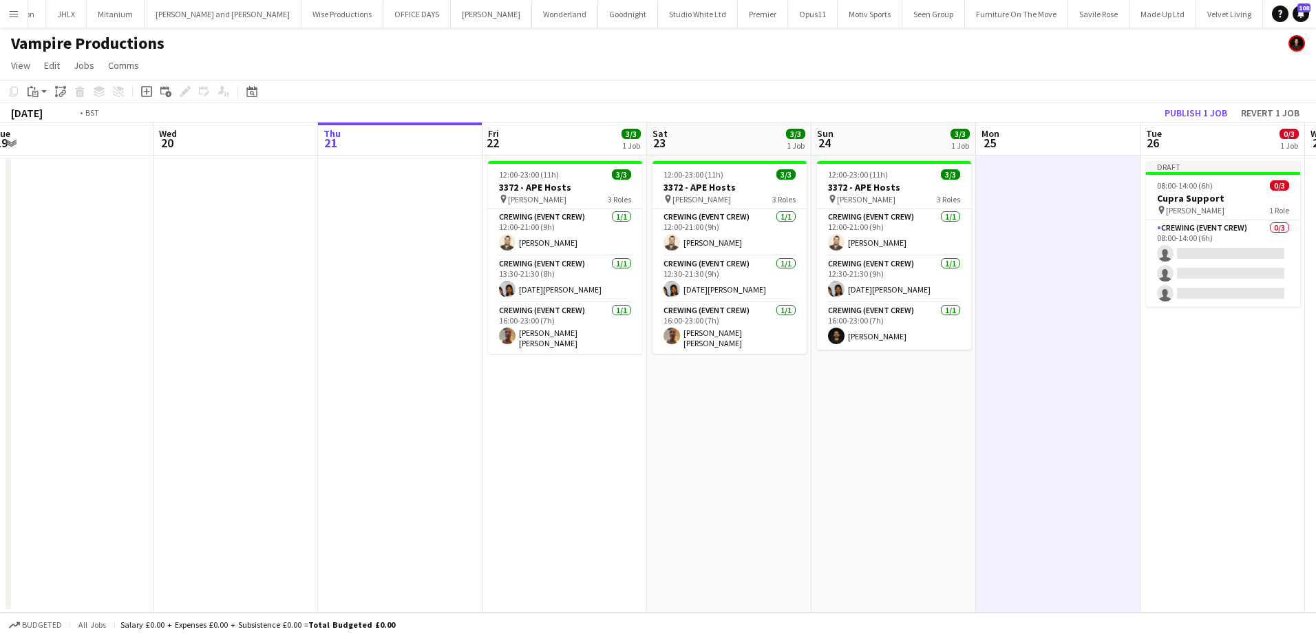
drag, startPoint x: 83, startPoint y: 268, endPoint x: 570, endPoint y: 296, distance: 487.3
click at [570, 296] on app-calendar-viewport "Sun 17 3/3 1 Job Mon 18 Tue 19 Wed 20 Thu 21 Fri 22 3/3 1 Job Sat 23 3/3 1 Job …" at bounding box center [658, 367] width 1316 height 490
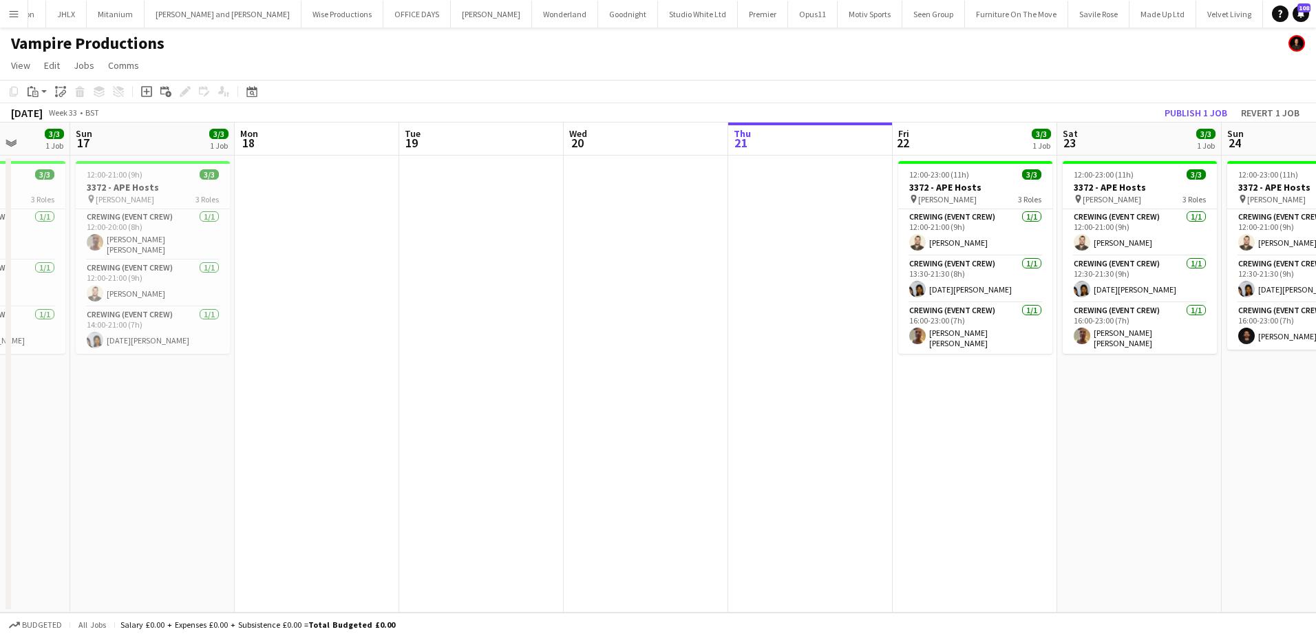
scroll to position [0, 375]
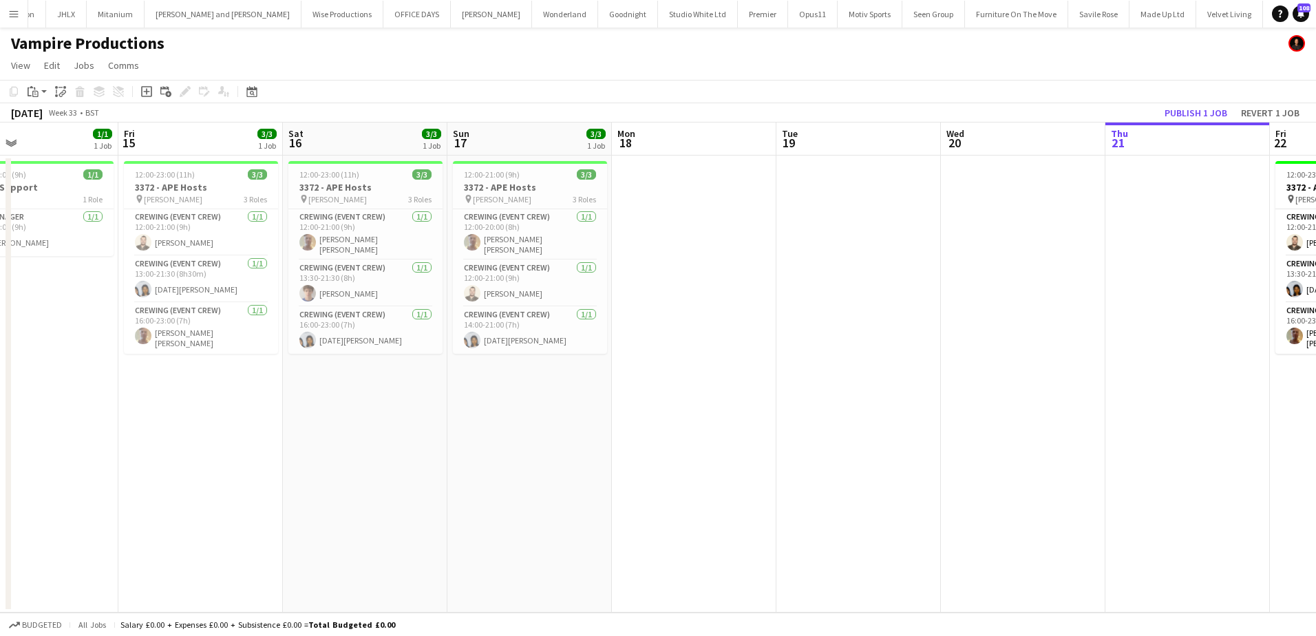
drag, startPoint x: 245, startPoint y: 301, endPoint x: 725, endPoint y: 315, distance: 480.5
click at [725, 315] on app-calendar-viewport "Tue 12 1/1 1 Job Wed 13 1/1 1 Job Thu 14 1/1 1 Job Fri 15 3/3 1 Job Sat 16 3/3 …" at bounding box center [658, 367] width 1316 height 490
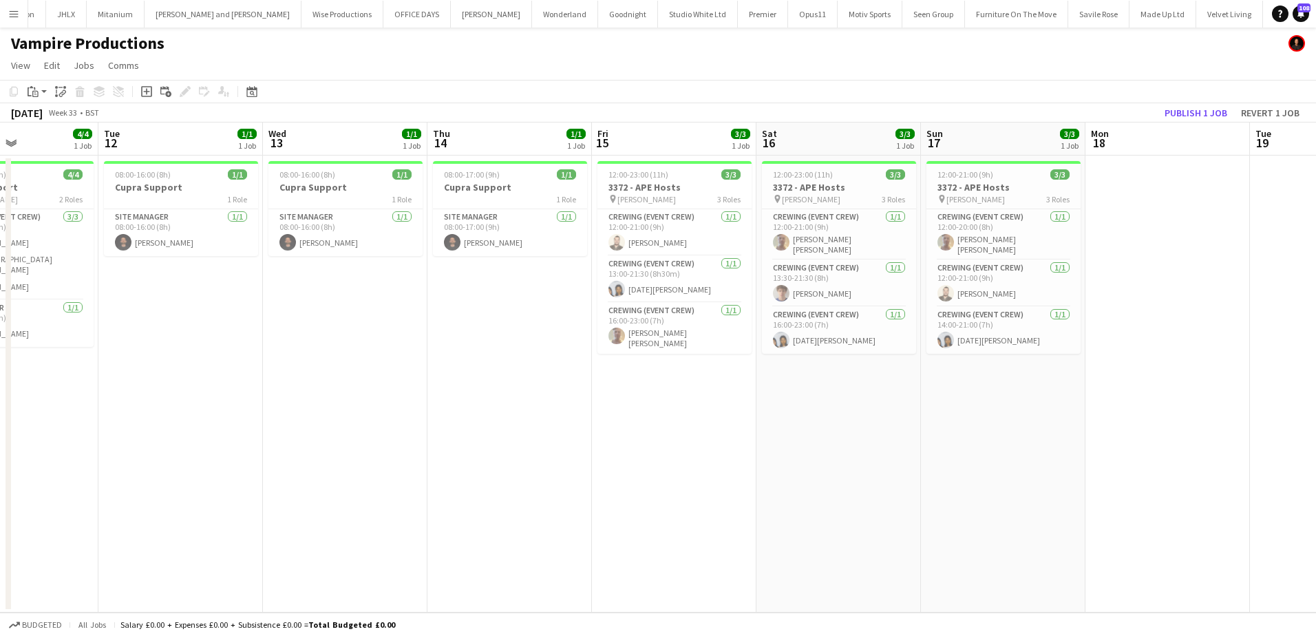
scroll to position [0, 388]
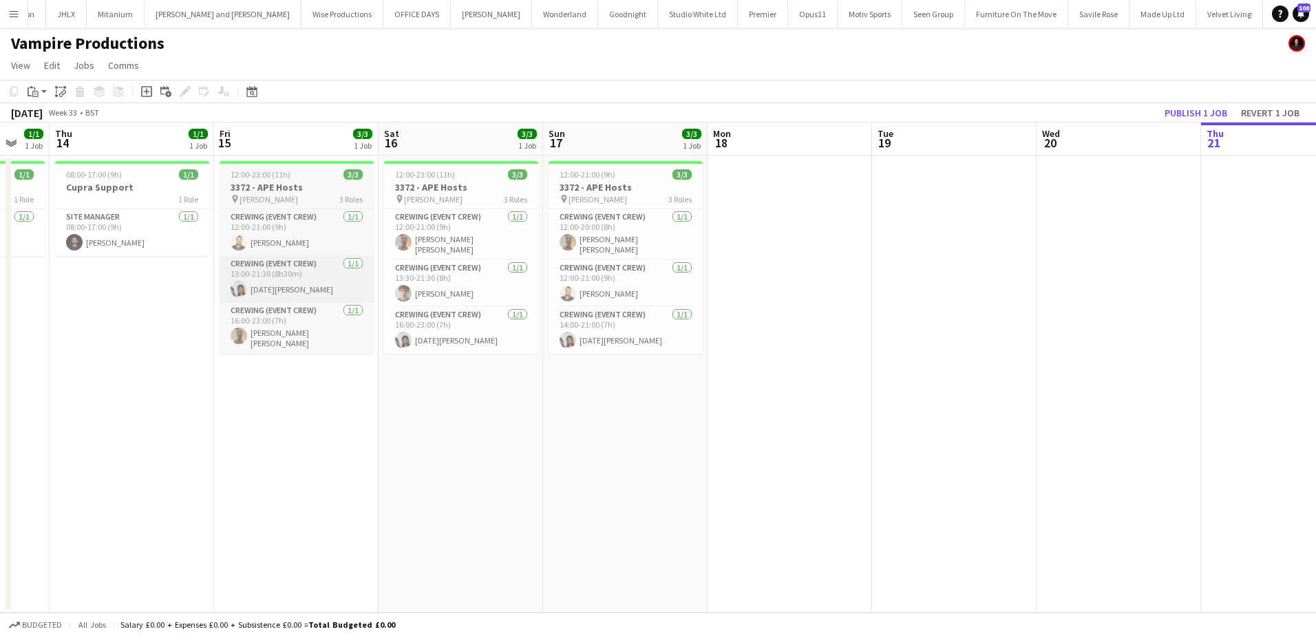
drag, startPoint x: 290, startPoint y: 323, endPoint x: 228, endPoint y: 297, distance: 67.9
click at [195, 297] on app-calendar-viewport "Mon 11 4/4 1 Job Tue 12 1/1 1 Job Wed 13 1/1 1 Job Thu 14 1/1 1 Job Fri 15 3/3 …" at bounding box center [658, 367] width 1316 height 490
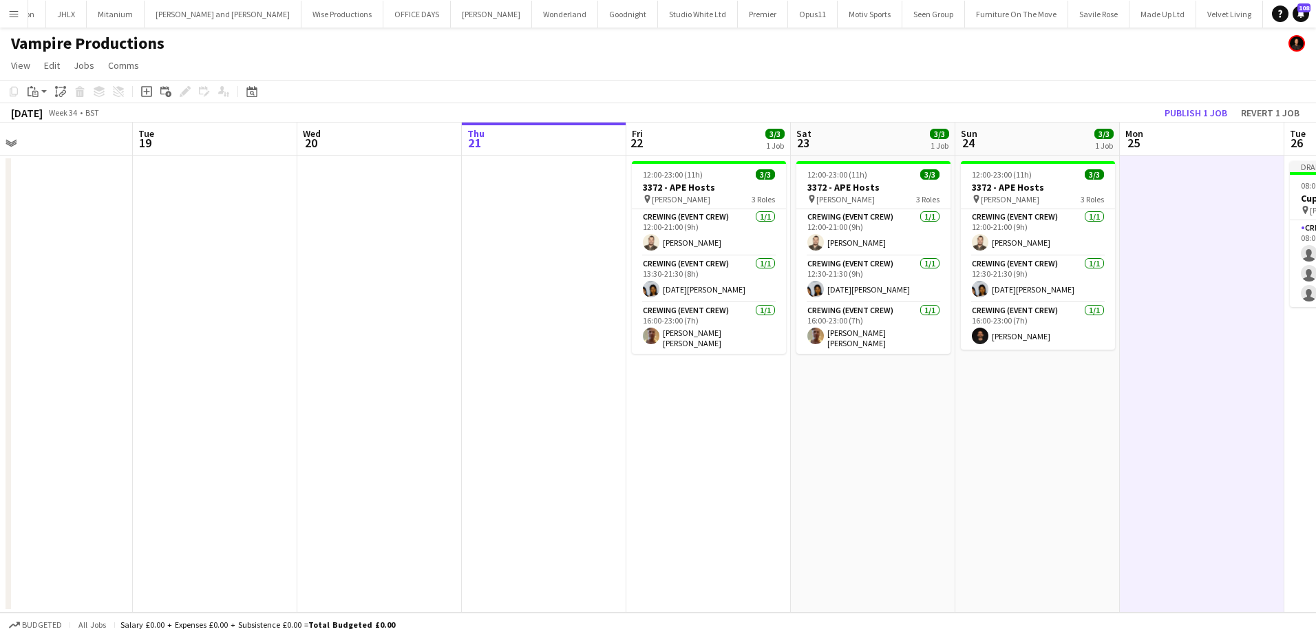
drag, startPoint x: 985, startPoint y: 317, endPoint x: 398, endPoint y: 281, distance: 588.7
click at [262, 273] on app-calendar-viewport "Fri 15 3/3 1 Job Sat 16 3/3 1 Job Sun 17 3/3 1 Job Mon 18 Tue 19 Wed 20 Thu 21 …" at bounding box center [658, 367] width 1316 height 490
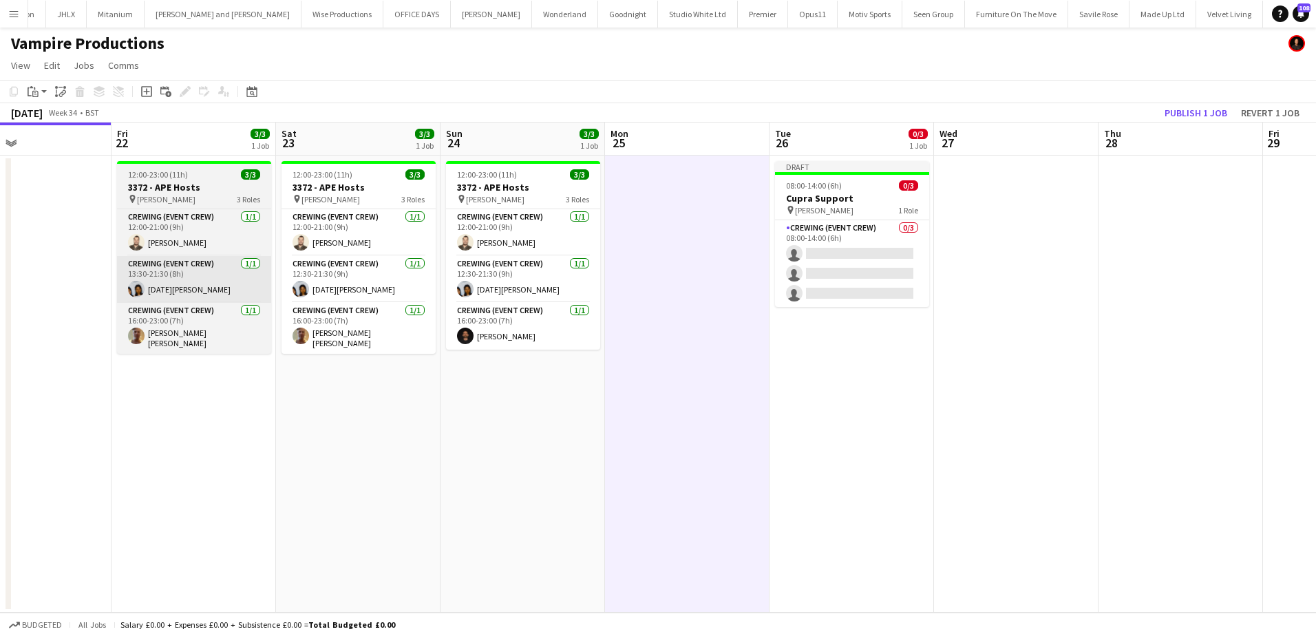
drag, startPoint x: 603, startPoint y: 336, endPoint x: 156, endPoint y: 274, distance: 451.6
click at [88, 274] on app-calendar-viewport "Mon 18 Tue 19 Wed 20 Thu 21 Fri 22 3/3 1 Job Sat 23 3/3 1 Job Sun 24 3/3 1 Job …" at bounding box center [658, 367] width 1316 height 490
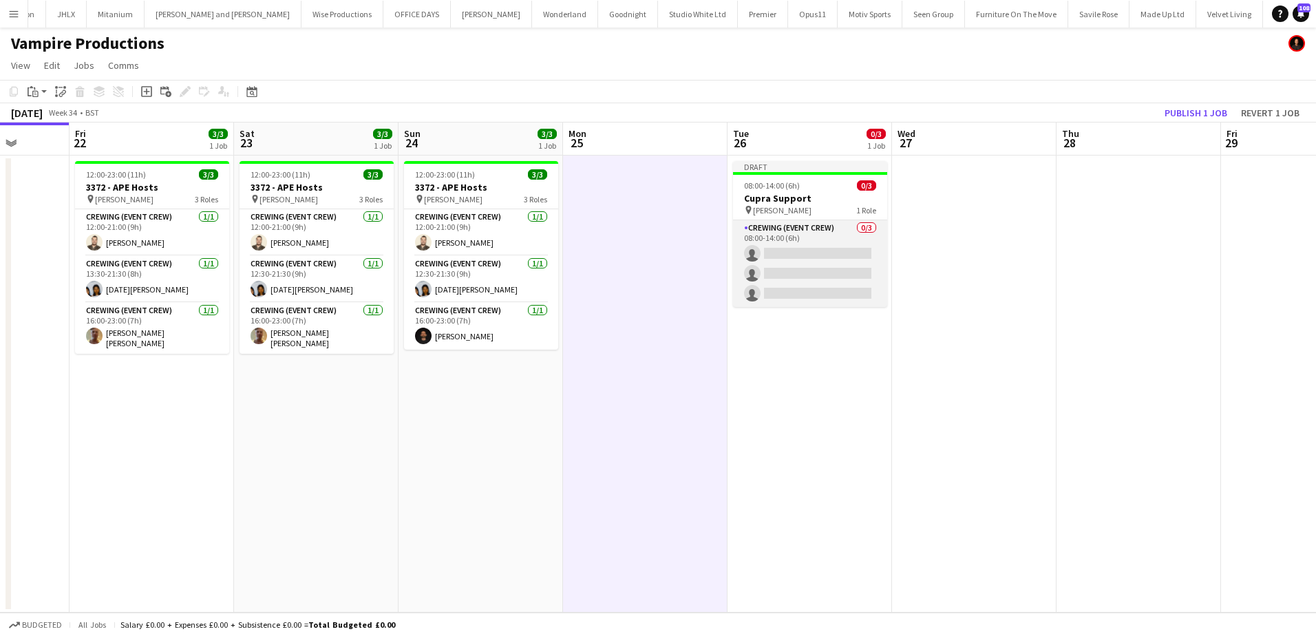
click at [789, 266] on app-card-role "Crewing (Event Crew) 0/3 08:00-14:00 (6h) single-neutral-actions single-neutral…" at bounding box center [810, 263] width 154 height 87
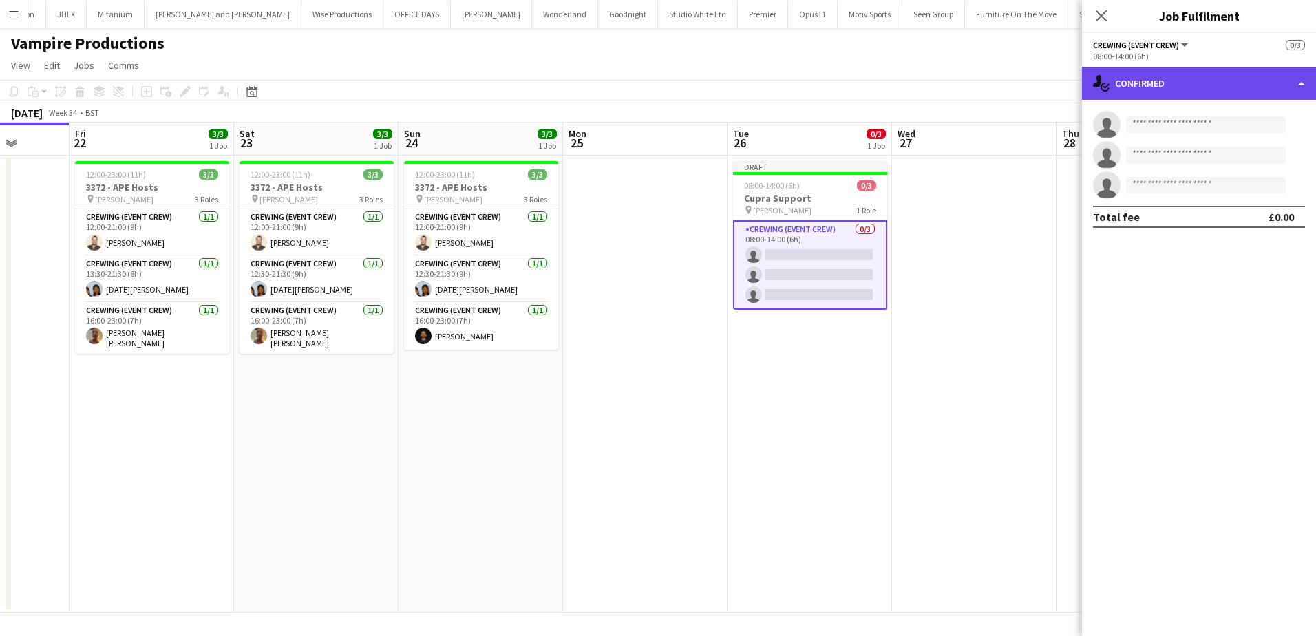
click at [1206, 86] on div "single-neutral-actions-check-2 Confirmed" at bounding box center [1199, 83] width 234 height 33
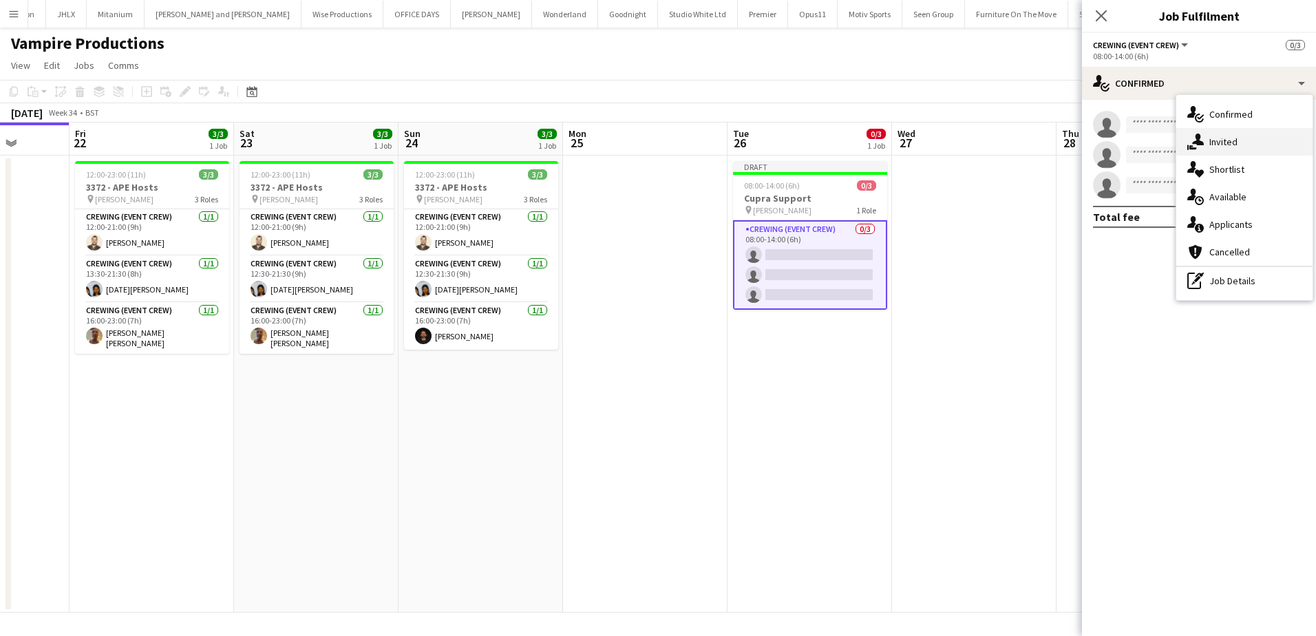
click at [1234, 140] on div "single-neutral-actions-share-1 Invited" at bounding box center [1244, 142] width 136 height 28
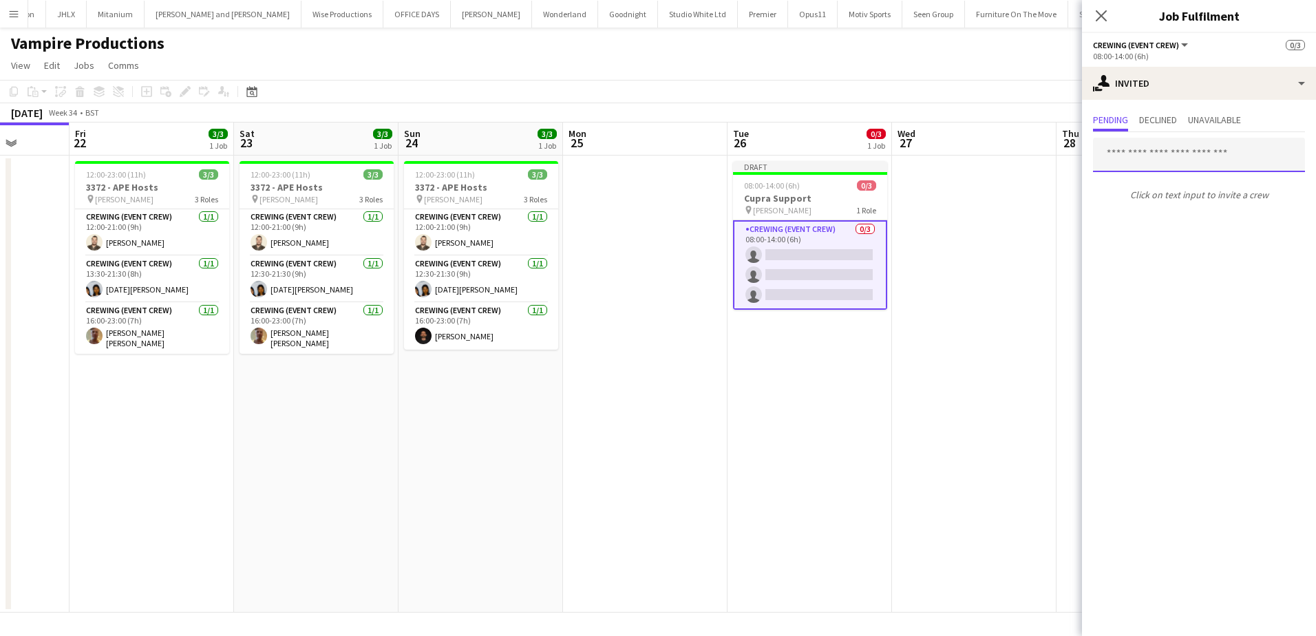
click at [1170, 153] on input "text" at bounding box center [1199, 155] width 212 height 34
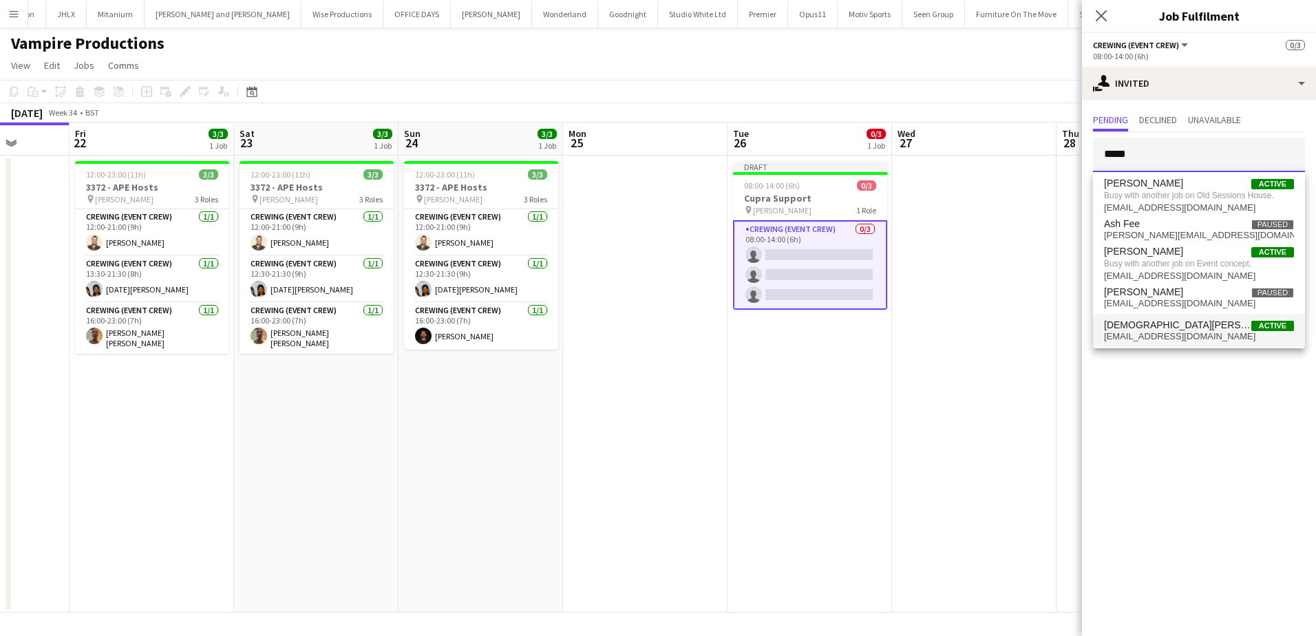
type input "*****"
click at [1148, 330] on span "[DEMOGRAPHIC_DATA][PERSON_NAME]" at bounding box center [1177, 325] width 147 height 12
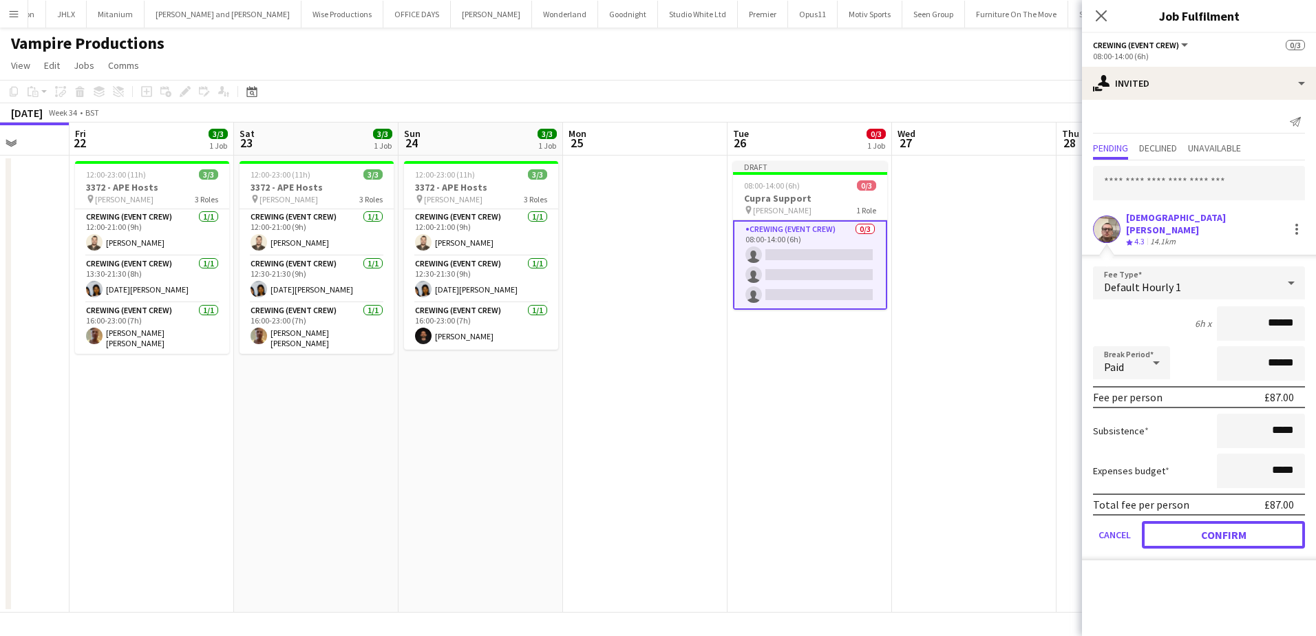
drag, startPoint x: 1228, startPoint y: 522, endPoint x: 1222, endPoint y: 511, distance: 12.6
click at [1228, 522] on button "Confirm" at bounding box center [1222, 535] width 163 height 28
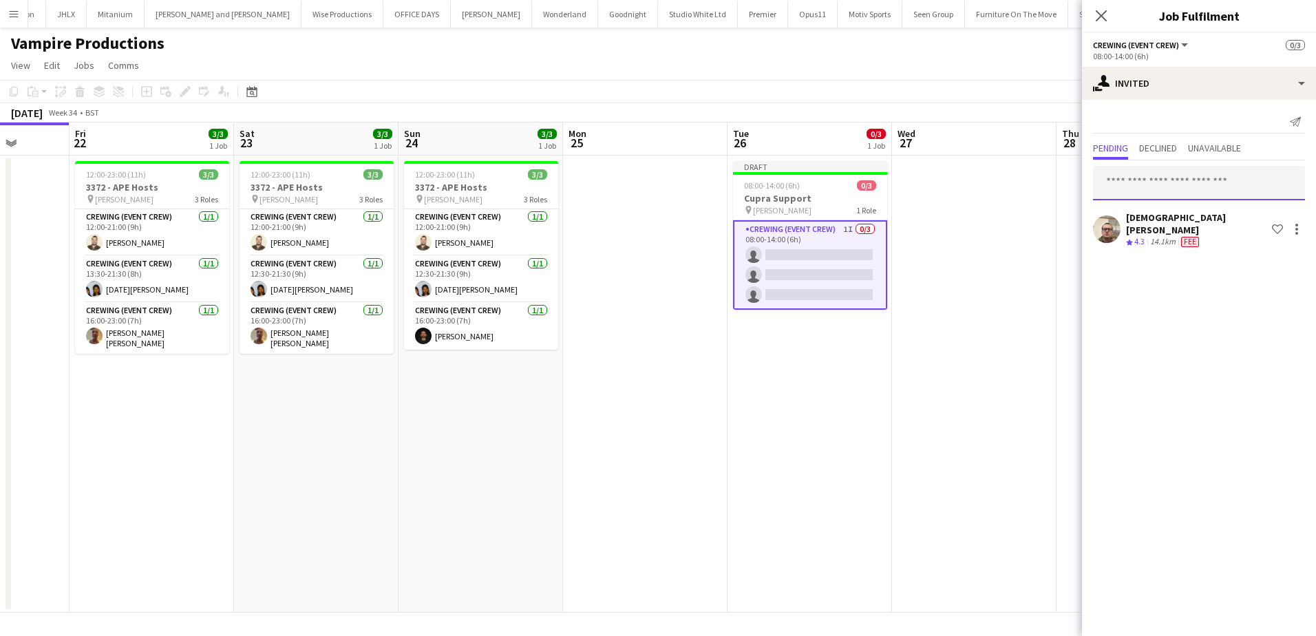
click at [1137, 186] on input "text" at bounding box center [1199, 183] width 212 height 34
type input "*****"
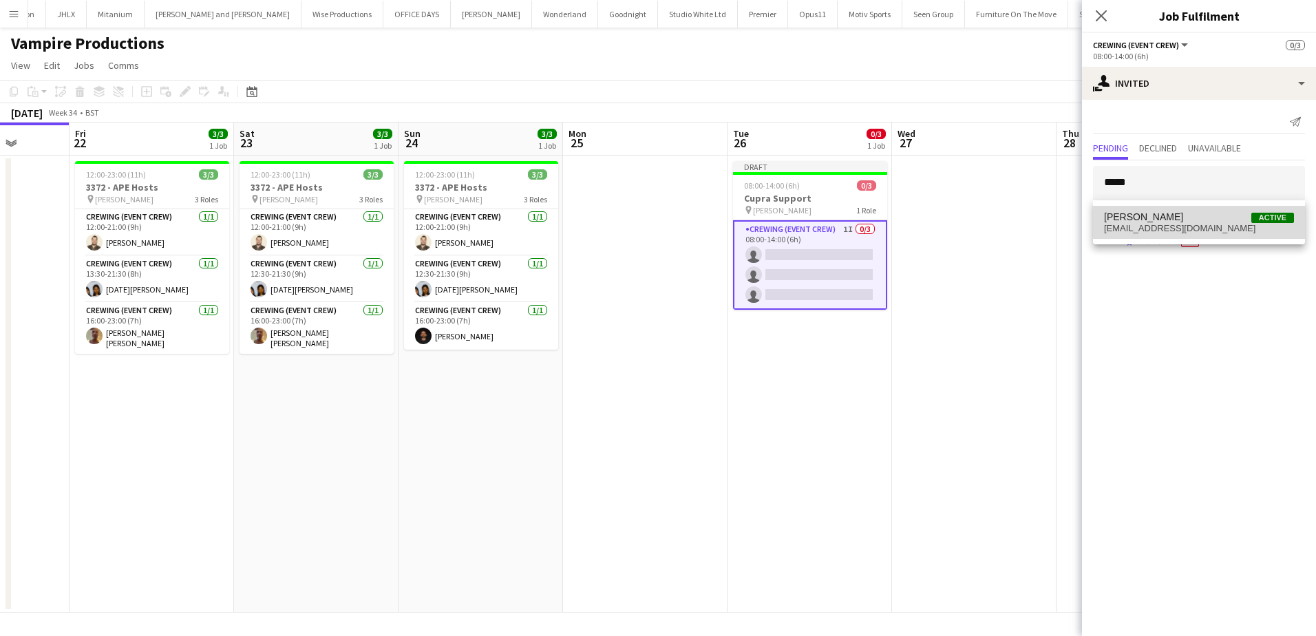
click at [1145, 225] on span "[EMAIL_ADDRESS][DOMAIN_NAME]" at bounding box center [1199, 228] width 190 height 11
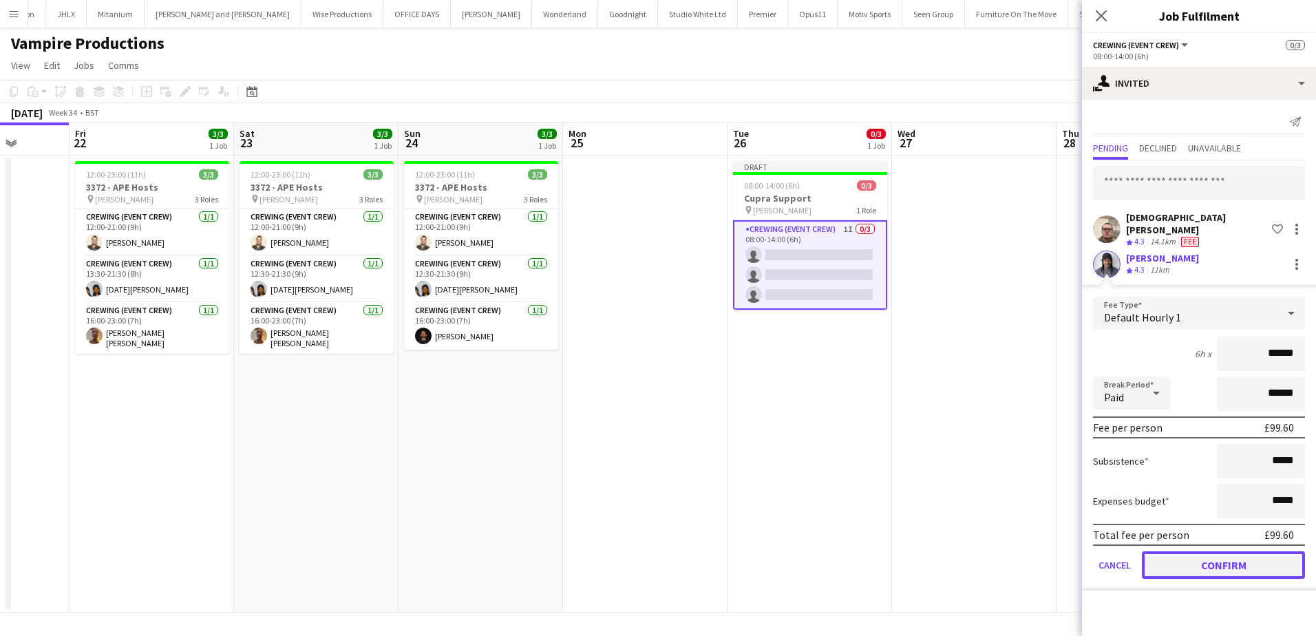
click at [1224, 554] on button "Confirm" at bounding box center [1222, 565] width 163 height 28
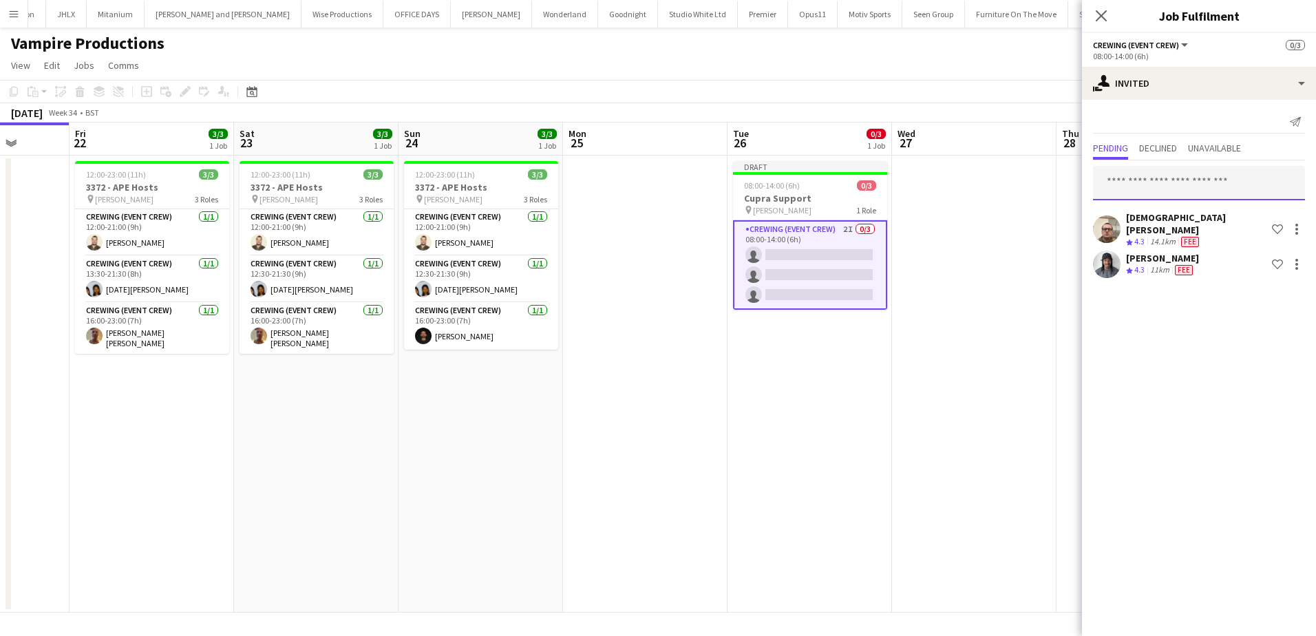
click at [1163, 185] on input "text" at bounding box center [1199, 183] width 212 height 34
type input "****"
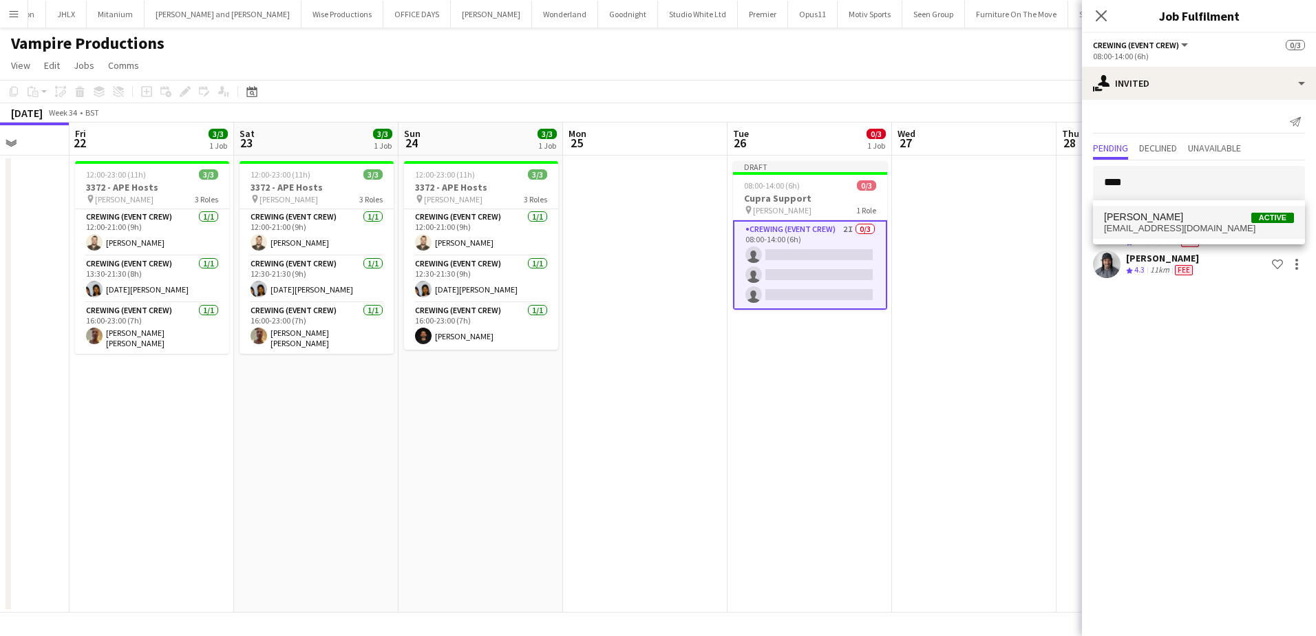
click at [1172, 213] on span "Liam Kinsella Active" at bounding box center [1199, 217] width 190 height 12
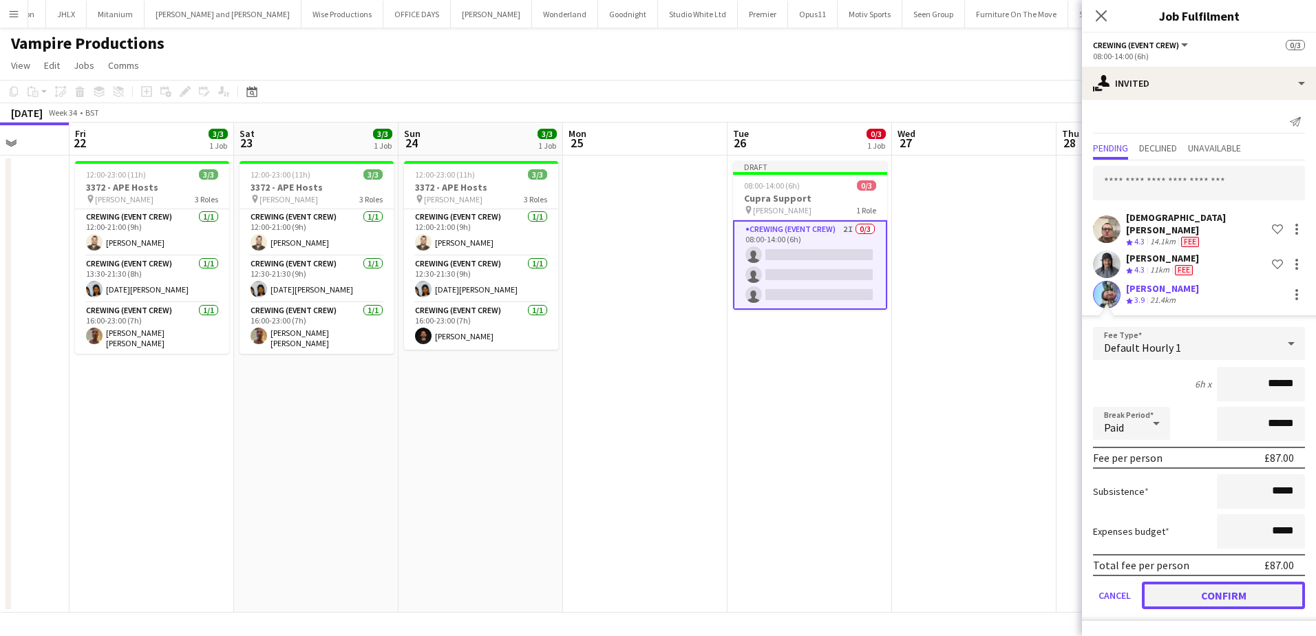
click at [1245, 586] on button "Confirm" at bounding box center [1222, 595] width 163 height 28
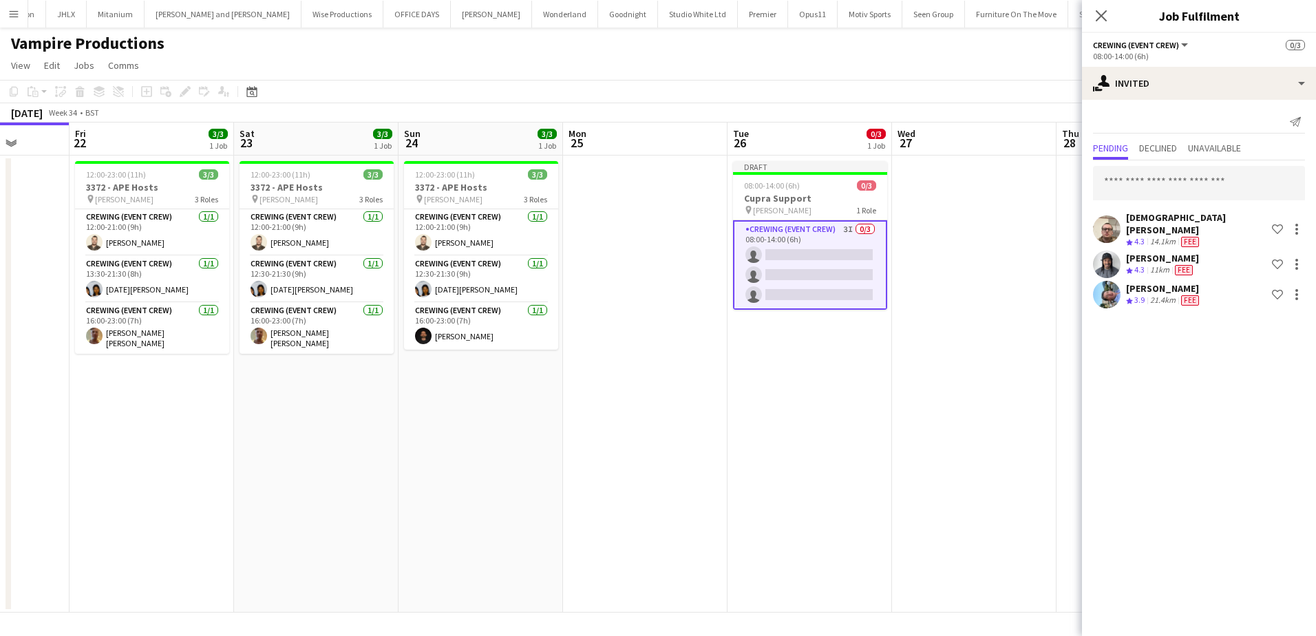
click at [925, 388] on app-date-cell at bounding box center [974, 384] width 164 height 457
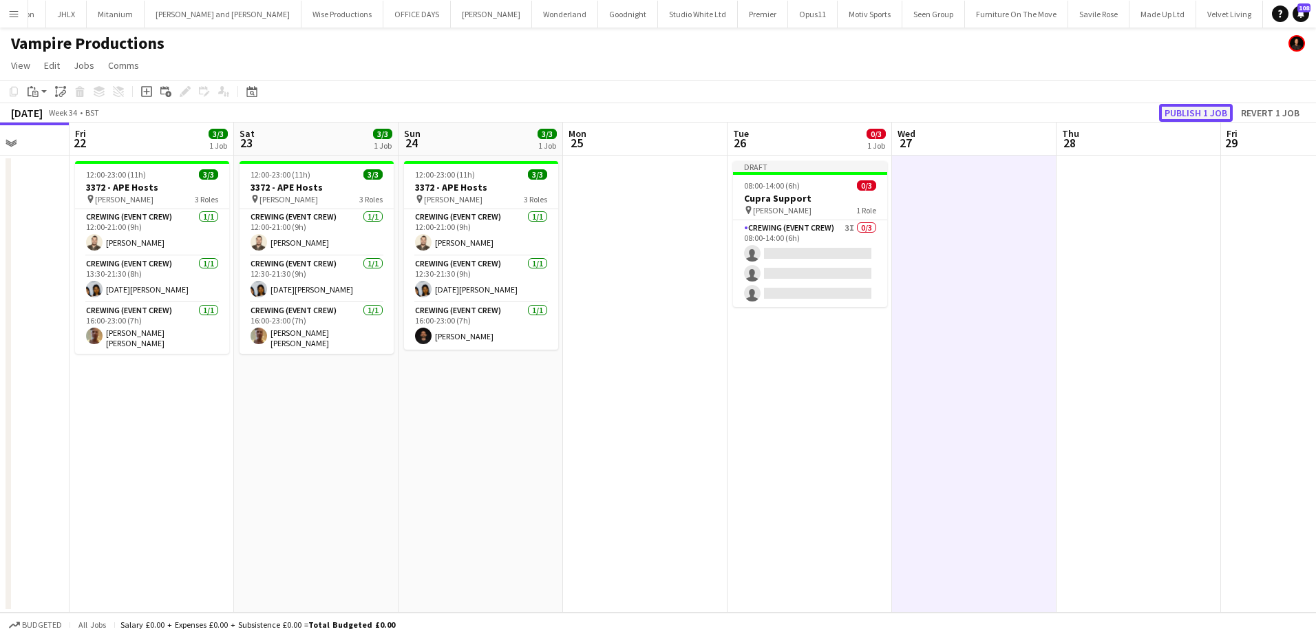
click at [1186, 115] on button "Publish 1 job" at bounding box center [1196, 113] width 74 height 18
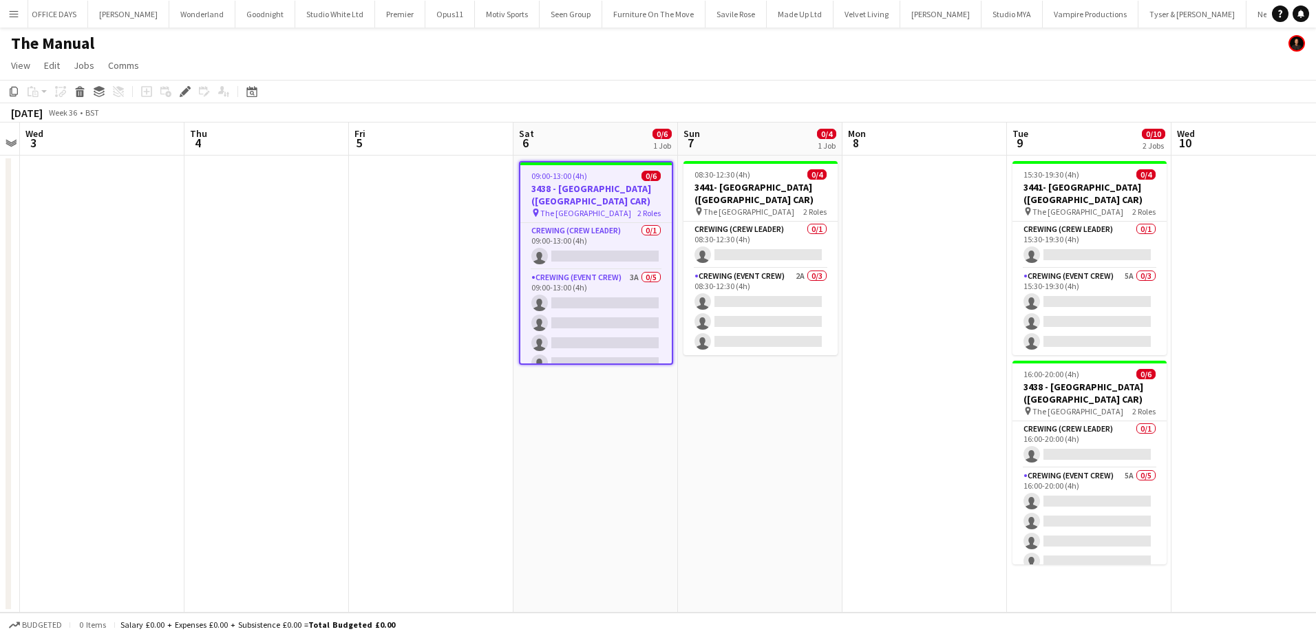
scroll to position [0, 3155]
click at [179, 92] on div "Edit" at bounding box center [185, 91] width 17 height 17
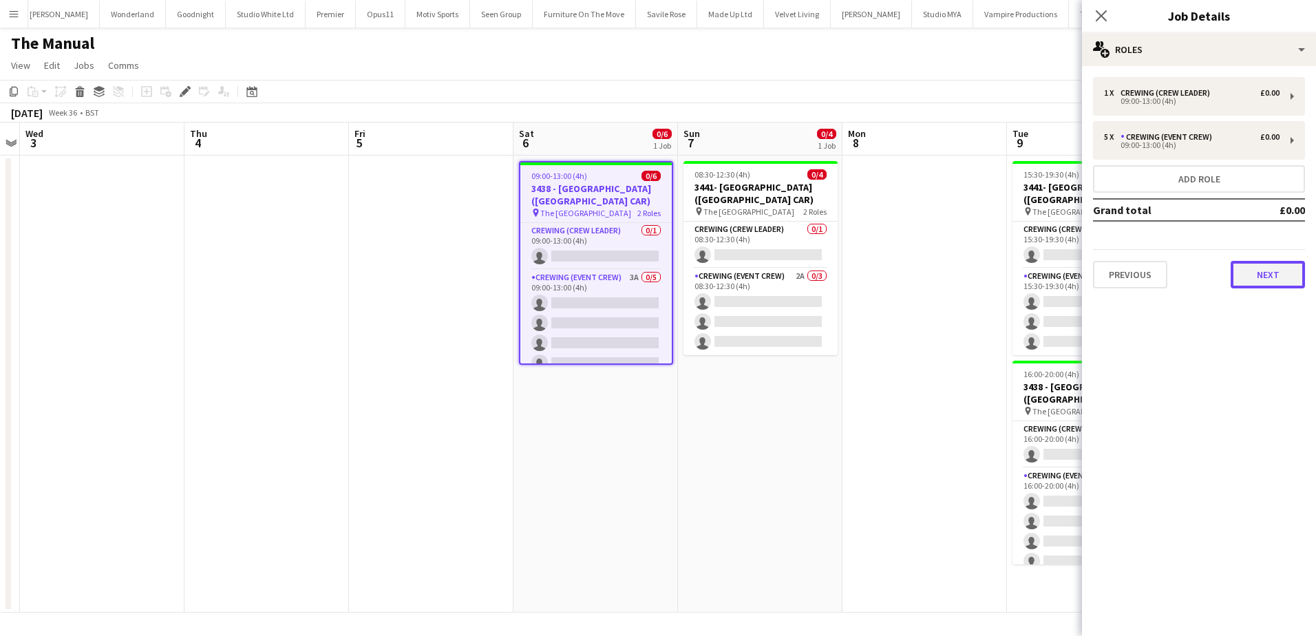
click at [1267, 270] on button "Next" at bounding box center [1267, 275] width 74 height 28
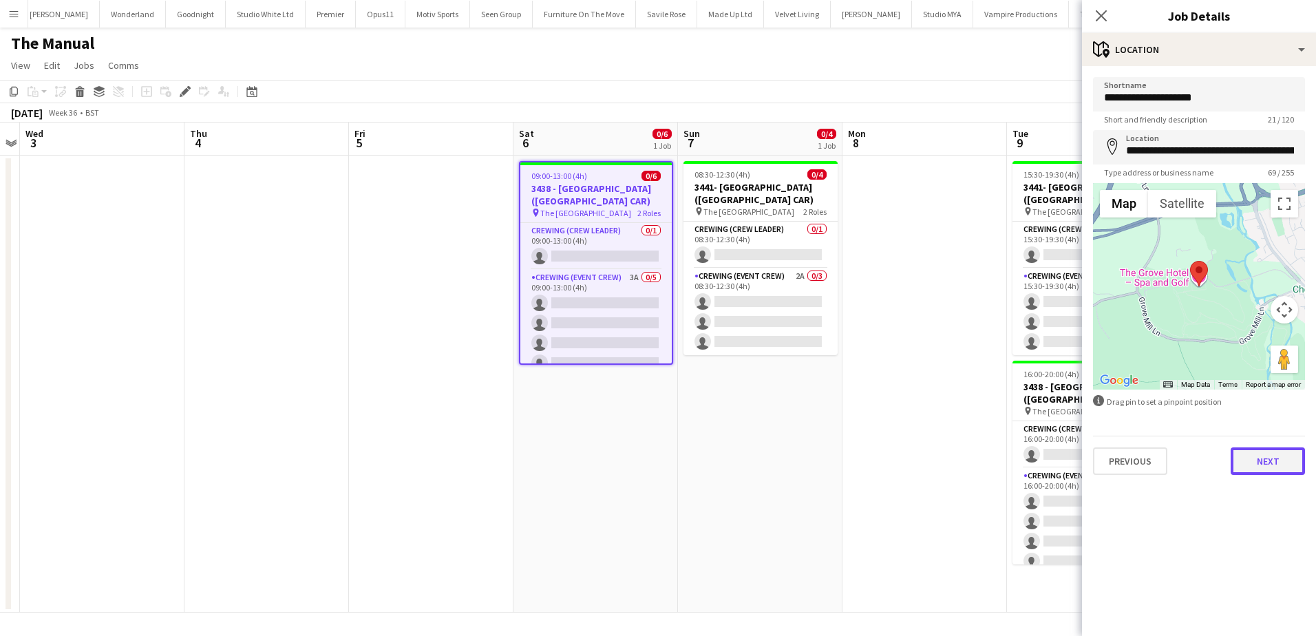
click at [1243, 457] on button "Next" at bounding box center [1267, 461] width 74 height 28
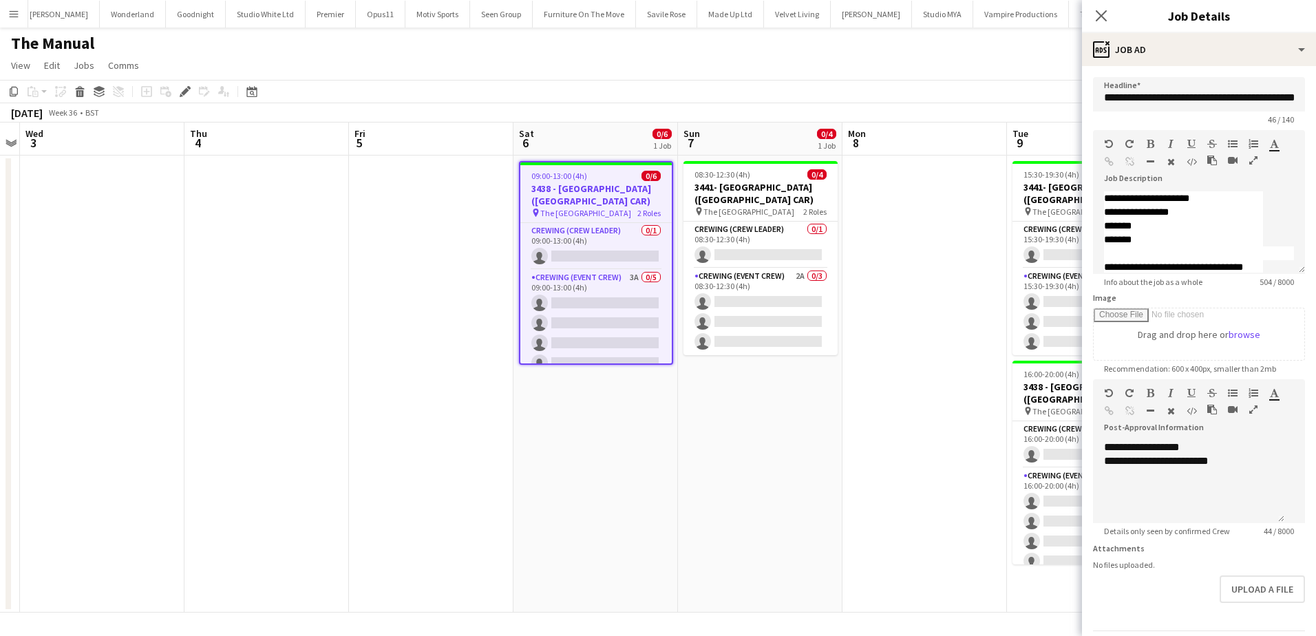
click at [729, 409] on app-date-cell "08:30-12:30 (4h) 0/4 3441- ENQ - Grove Hotel Watford (BREEZY CAR) pin The Grove…" at bounding box center [760, 384] width 164 height 457
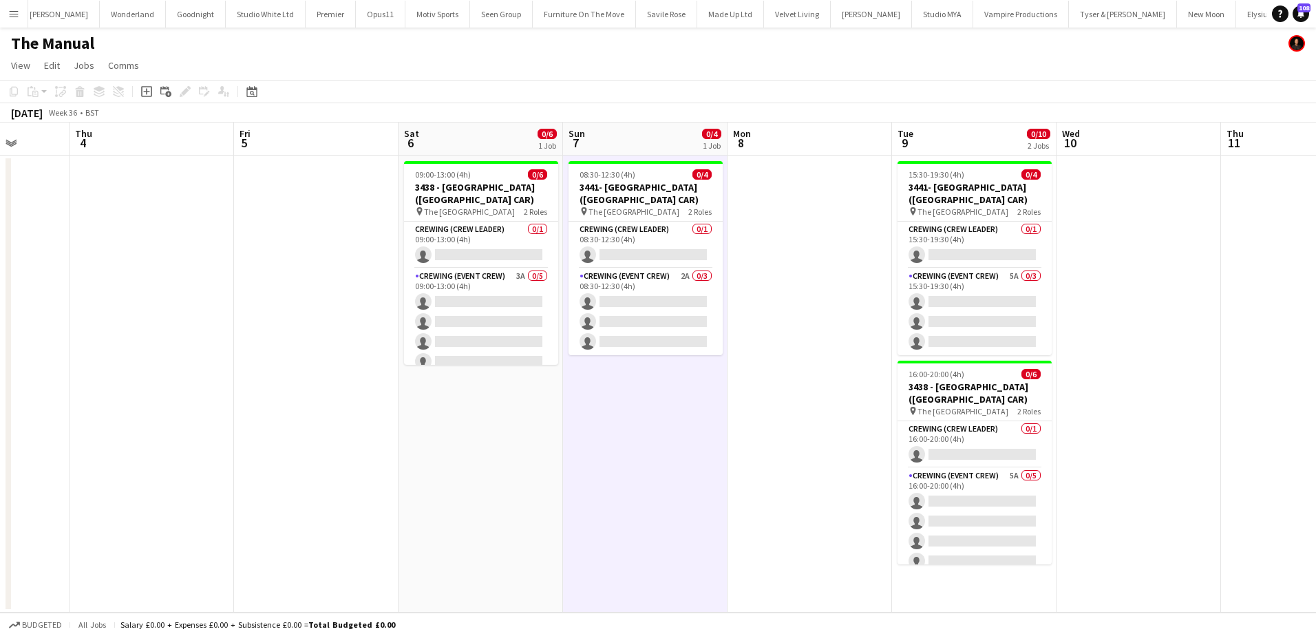
drag, startPoint x: 897, startPoint y: 416, endPoint x: 777, endPoint y: 397, distance: 121.3
click at [780, 397] on app-calendar-viewport "Mon 1 Tue 2 Wed 3 Thu 4 Fri 5 Sat 6 0/6 1 Job Sun 7 0/4 1 Job Mon 8 Tue 9 0/10 …" at bounding box center [658, 367] width 1316 height 490
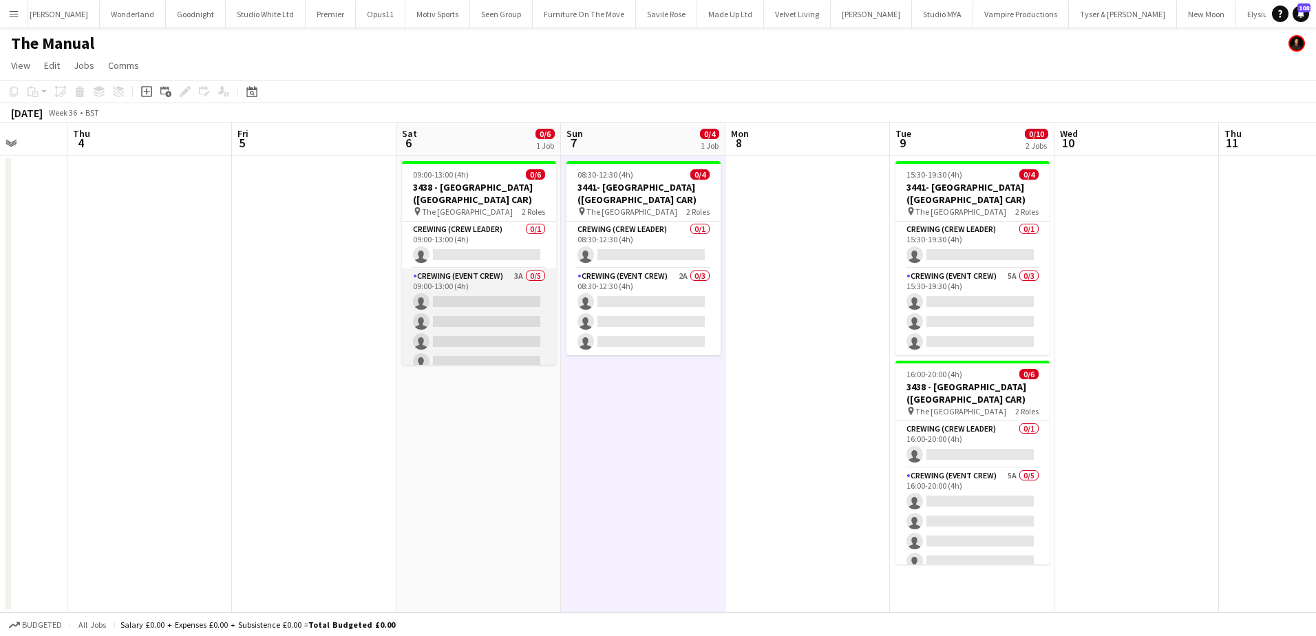
click at [506, 354] on app-card-role "Crewing (Event Crew) 3A 0/5 09:00-13:00 (4h) single-neutral-actions single-neut…" at bounding box center [479, 331] width 154 height 127
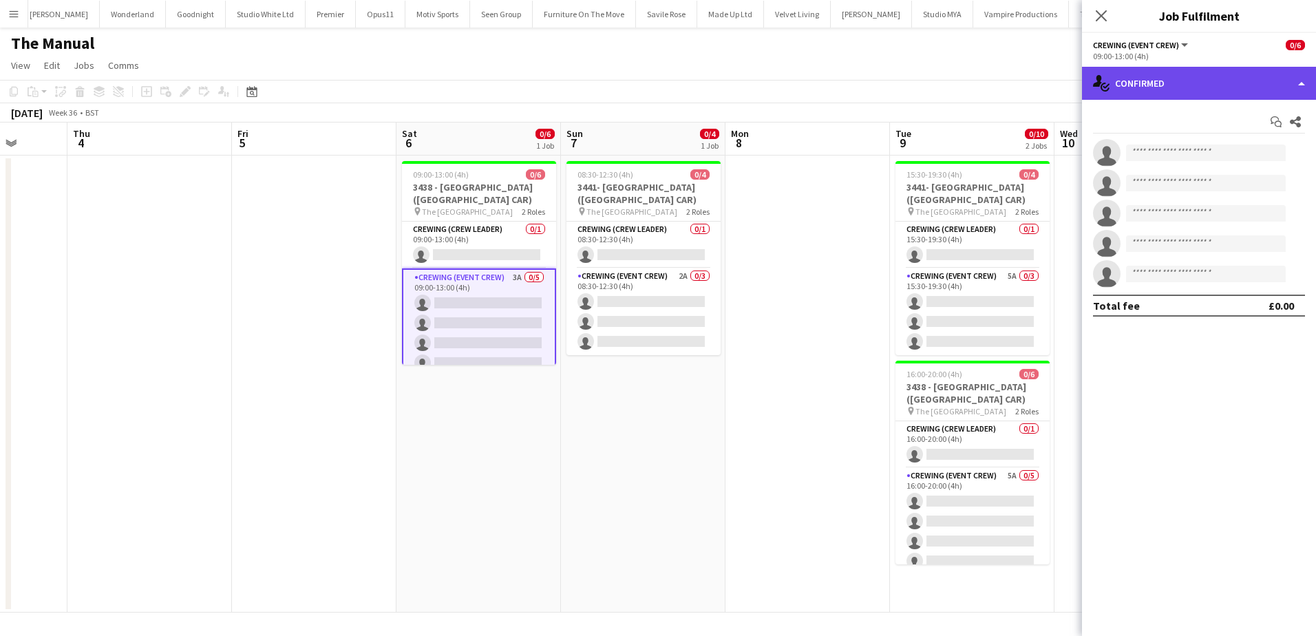
click at [1208, 80] on div "single-neutral-actions-check-2 Confirmed" at bounding box center [1199, 83] width 234 height 33
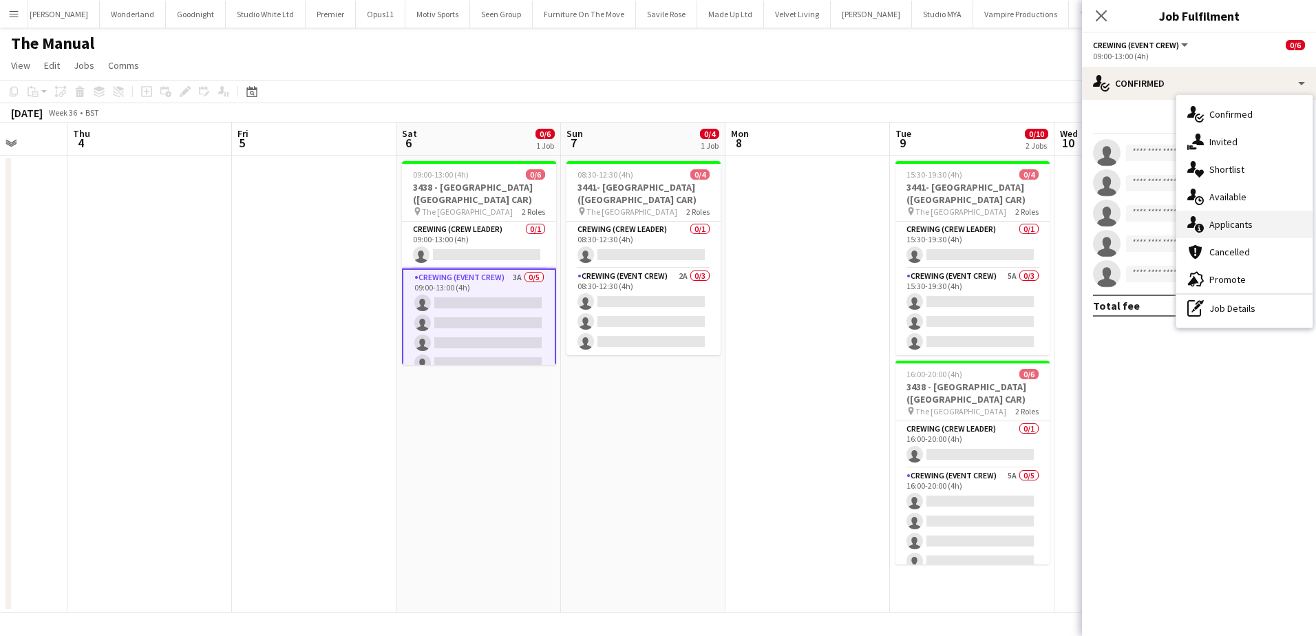
click at [1236, 219] on div "single-neutral-actions-information Applicants" at bounding box center [1244, 225] width 136 height 28
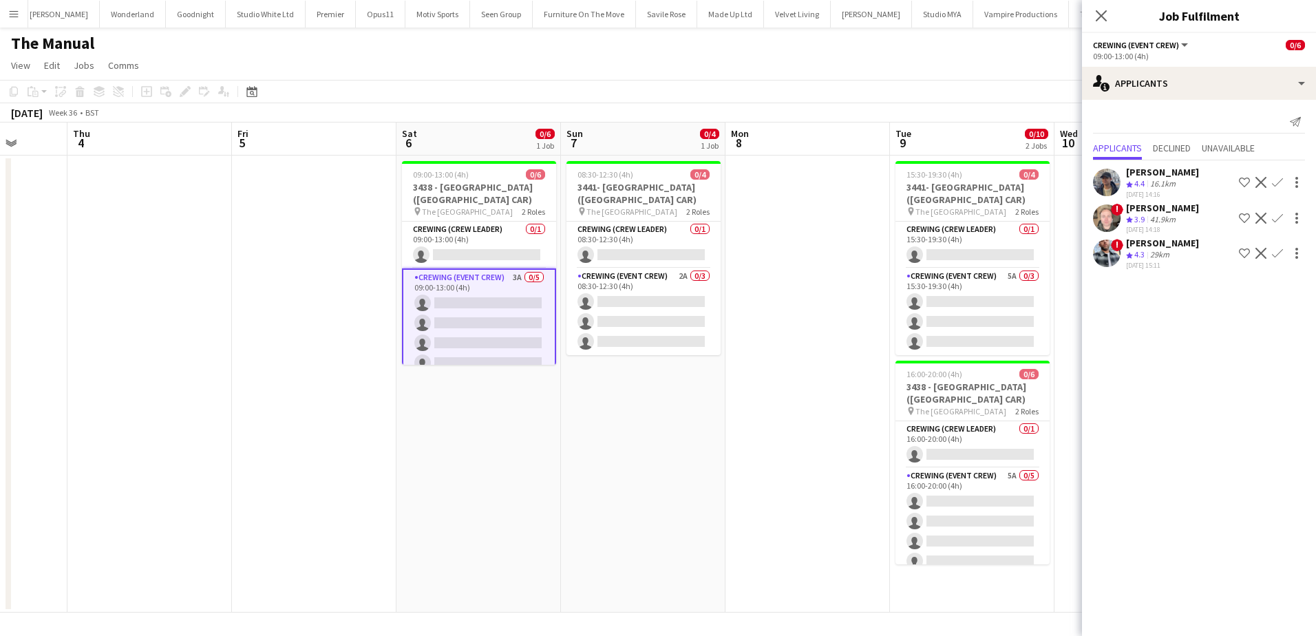
click at [1277, 183] on app-icon "Confirm" at bounding box center [1277, 182] width 11 height 11
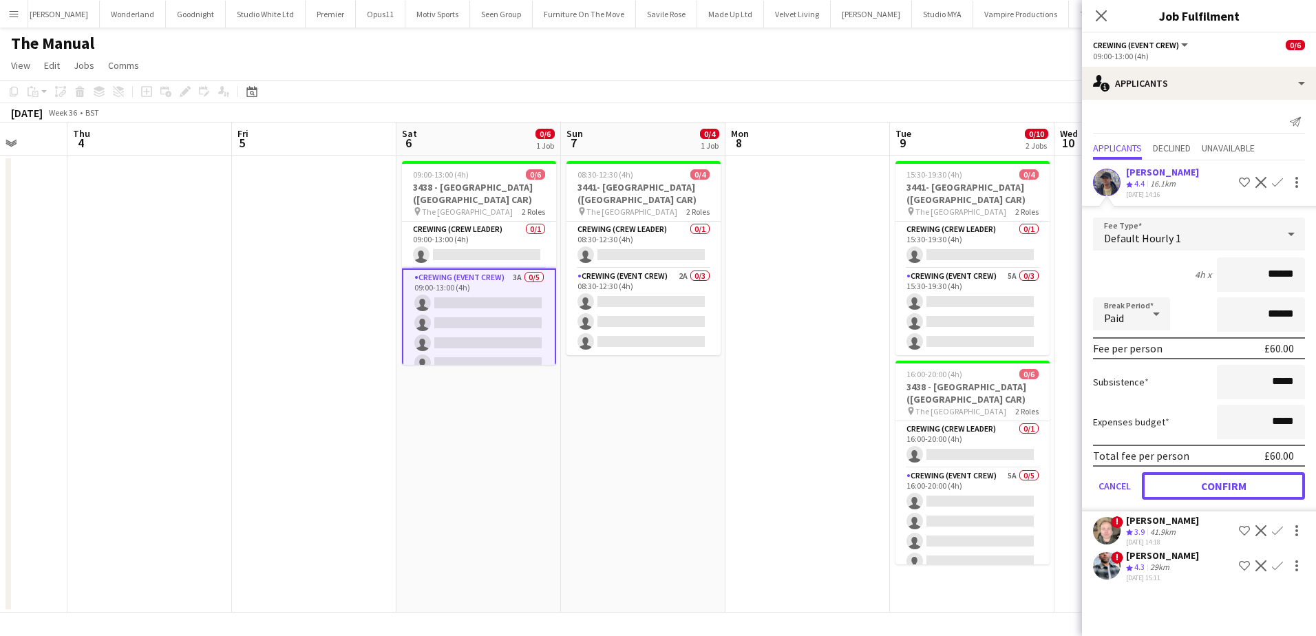
click at [1246, 487] on button "Confirm" at bounding box center [1222, 486] width 163 height 28
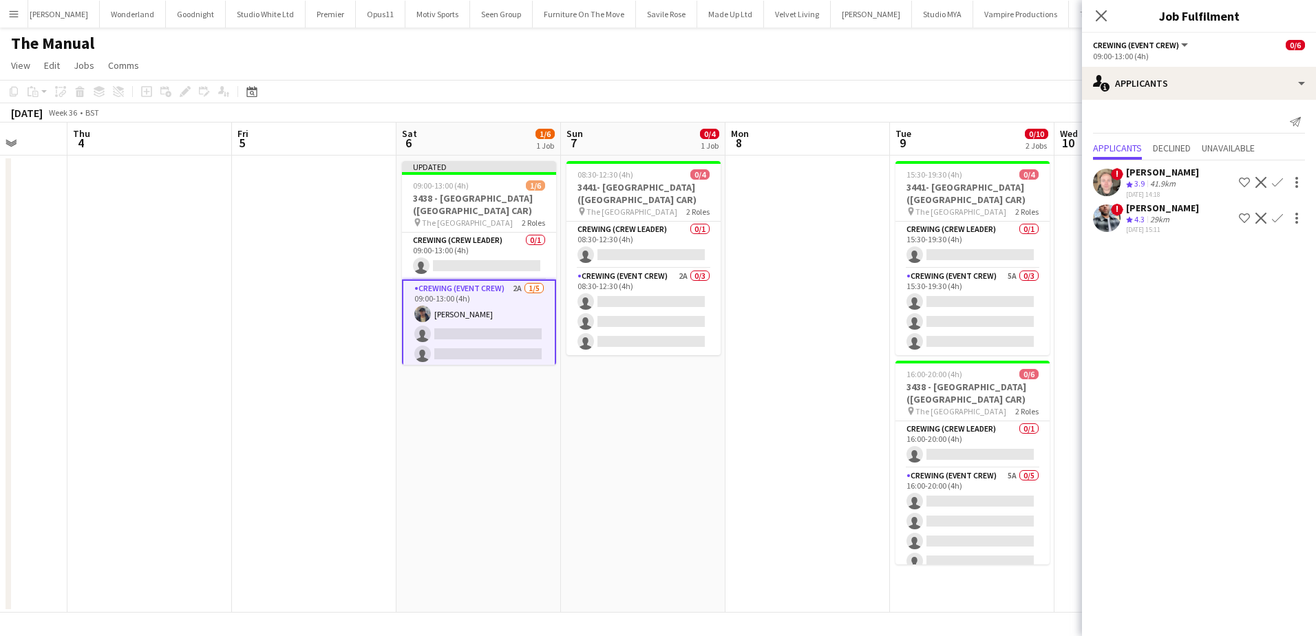
click at [1276, 217] on app-icon "Confirm" at bounding box center [1277, 218] width 11 height 11
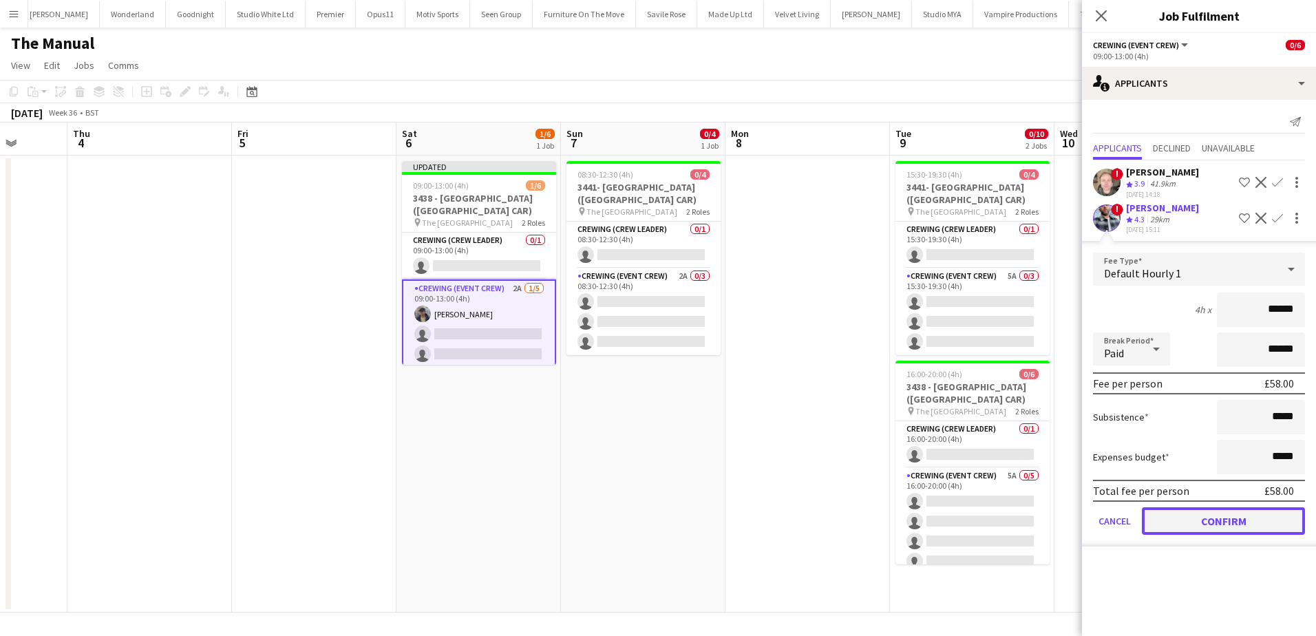
click at [1241, 524] on button "Confirm" at bounding box center [1222, 521] width 163 height 28
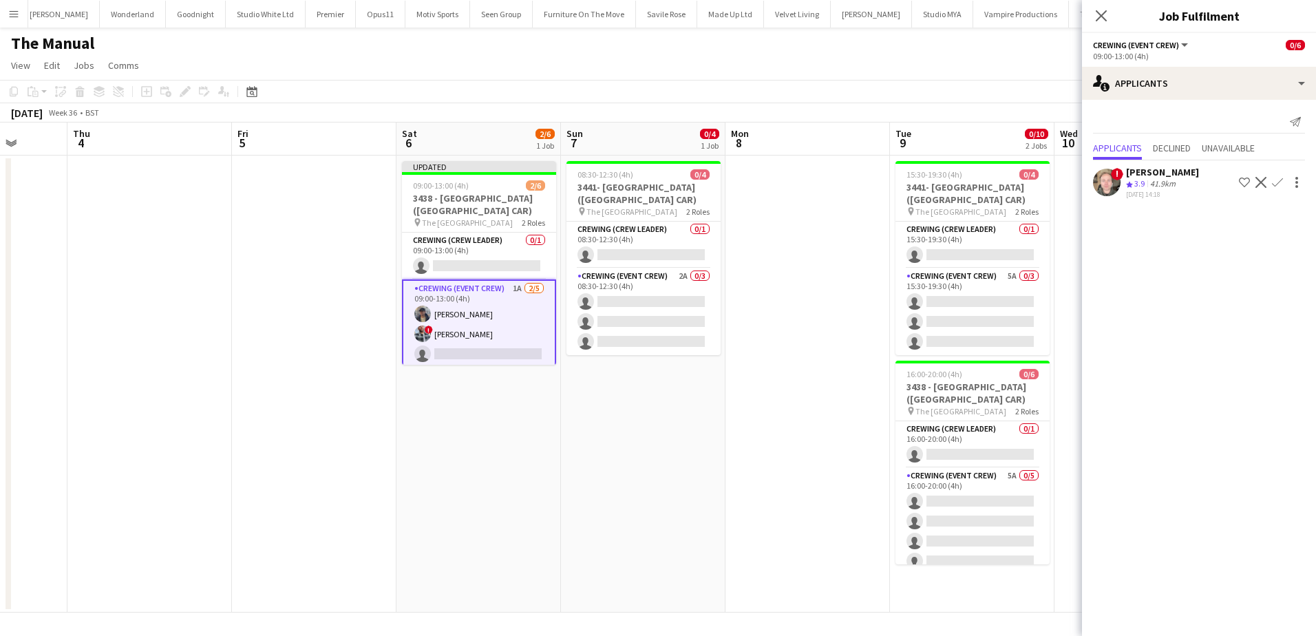
click at [1278, 182] on app-icon "Confirm" at bounding box center [1277, 182] width 11 height 11
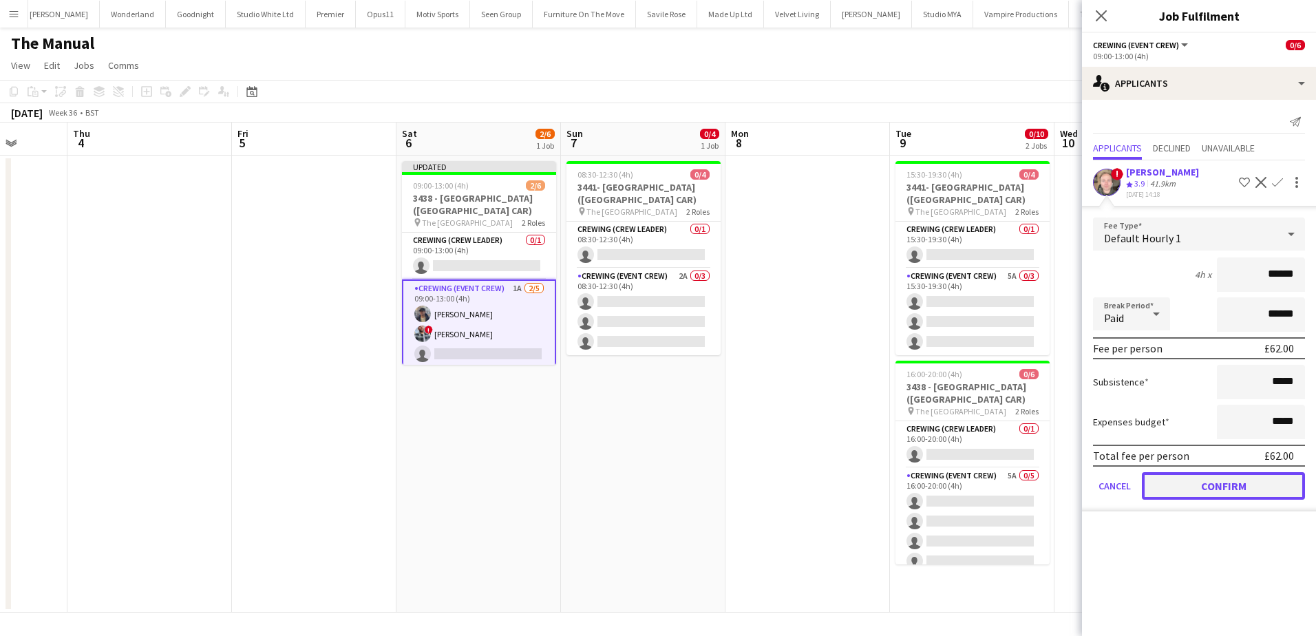
click at [1233, 482] on button "Confirm" at bounding box center [1222, 486] width 163 height 28
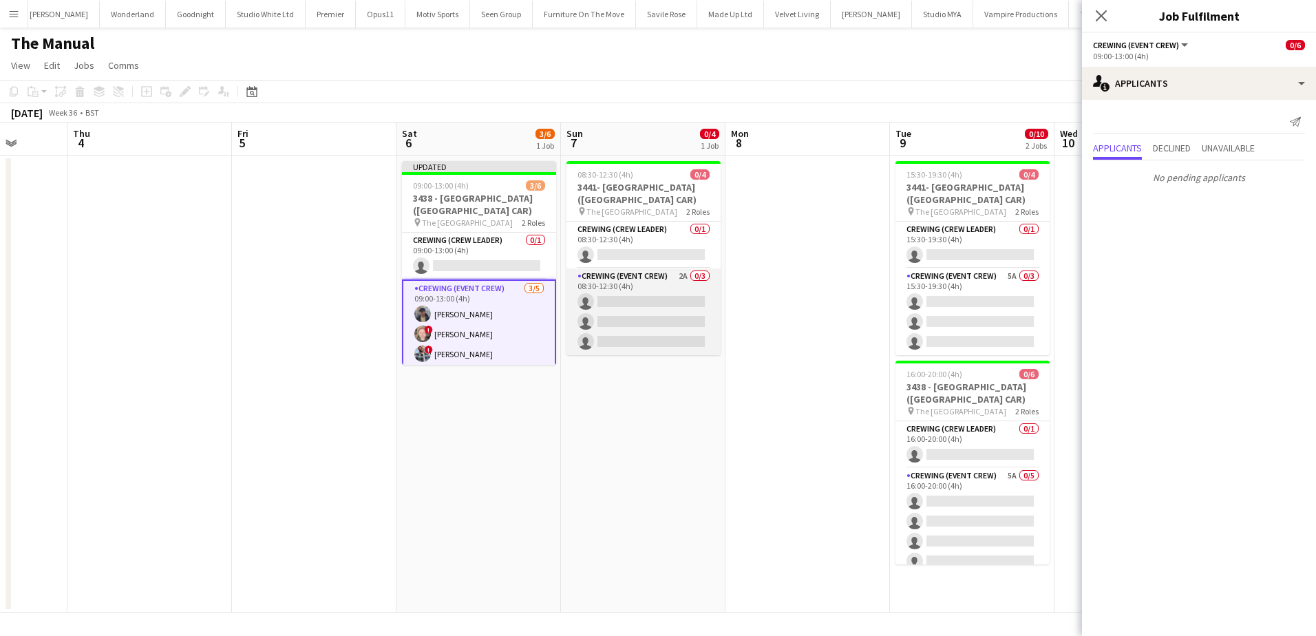
click at [678, 314] on app-card-role "Crewing (Event Crew) 2A 0/3 08:30-12:30 (4h) single-neutral-actions single-neut…" at bounding box center [643, 311] width 154 height 87
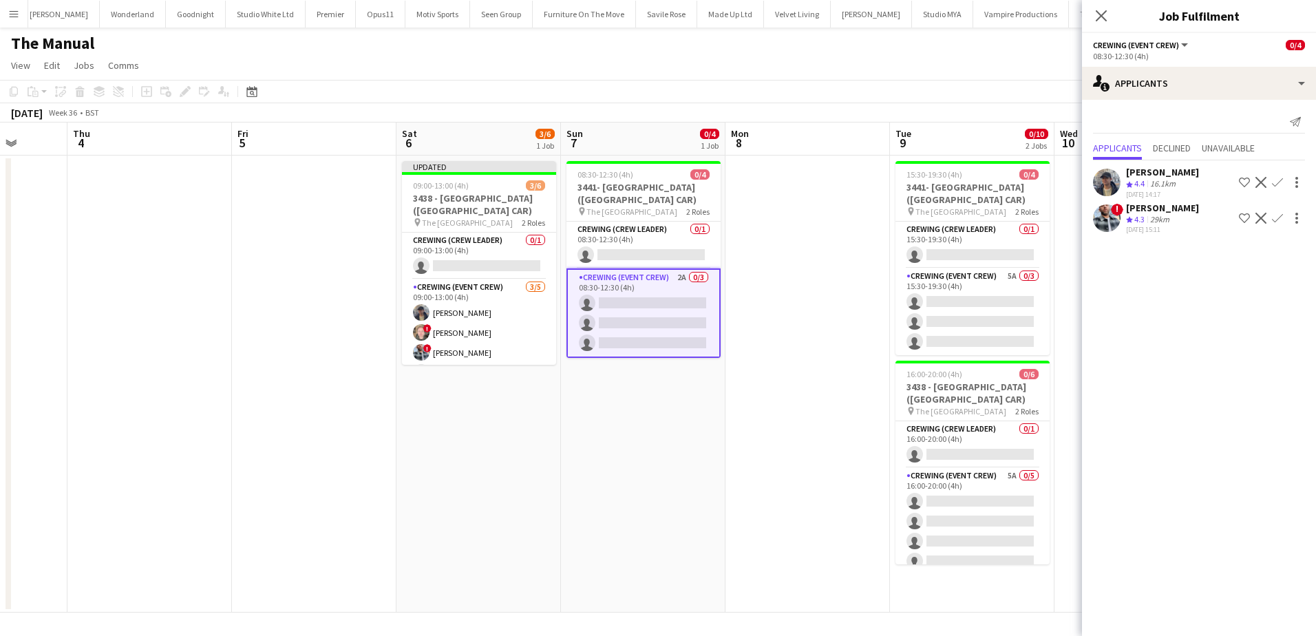
click at [1282, 184] on app-icon "Confirm" at bounding box center [1277, 182] width 11 height 11
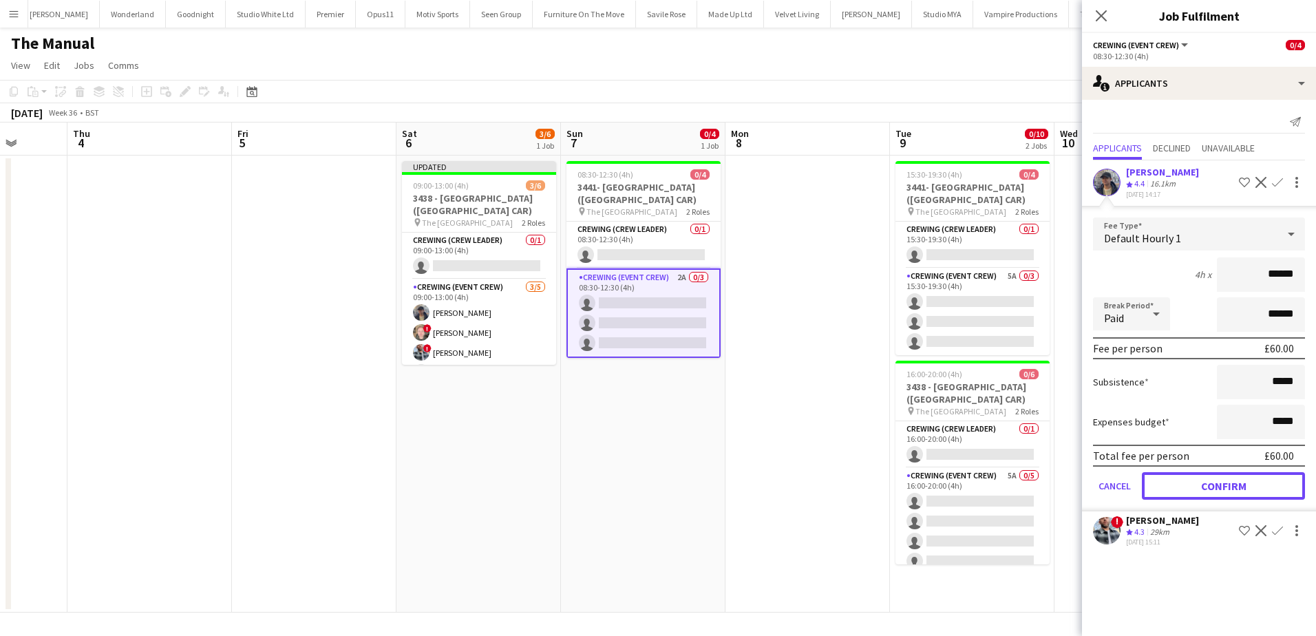
click at [1250, 478] on button "Confirm" at bounding box center [1222, 486] width 163 height 28
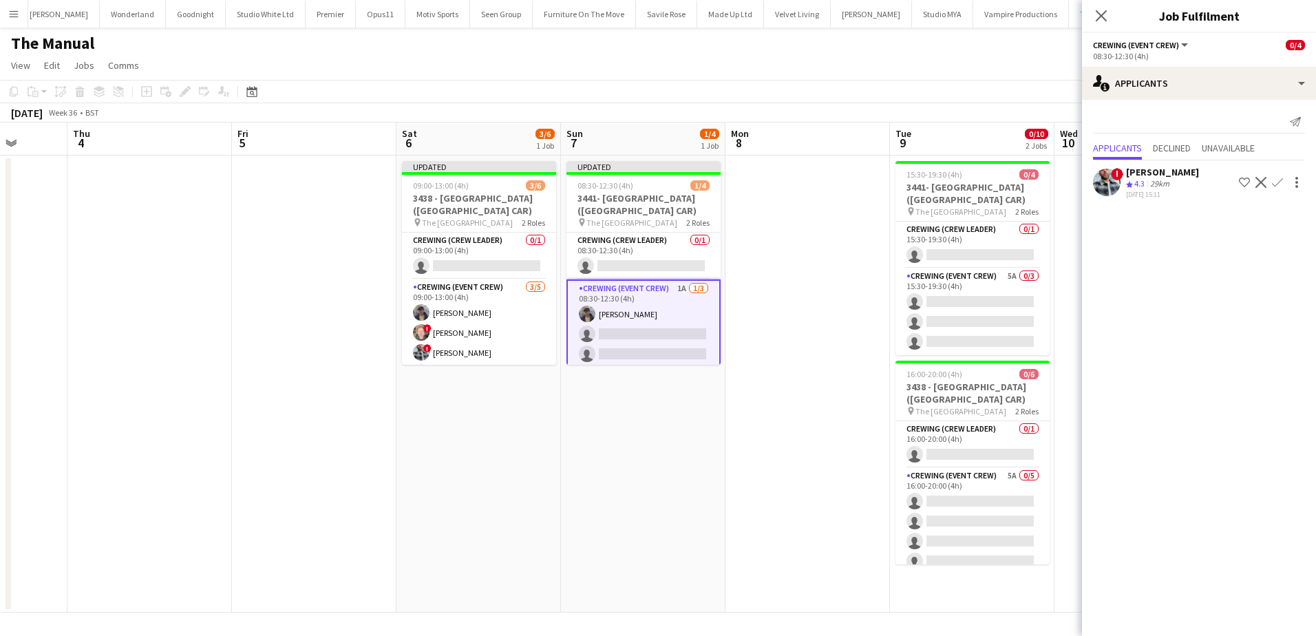
click at [1276, 189] on button "Confirm" at bounding box center [1277, 182] width 17 height 17
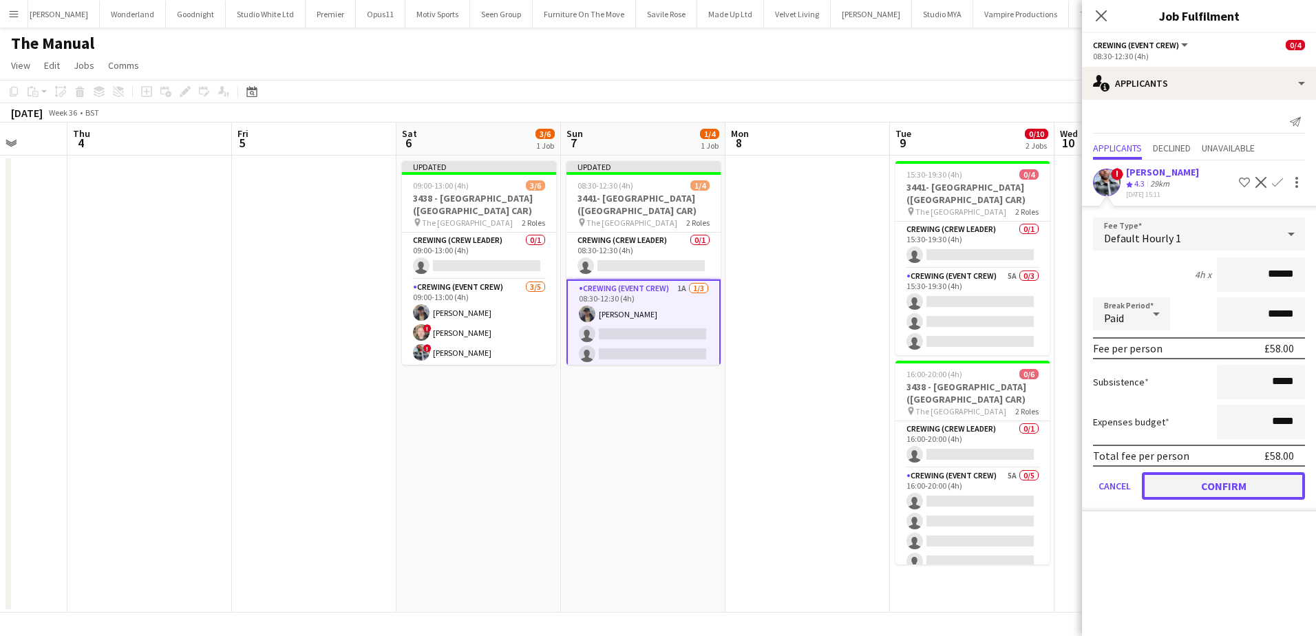
click at [1230, 493] on button "Confirm" at bounding box center [1222, 486] width 163 height 28
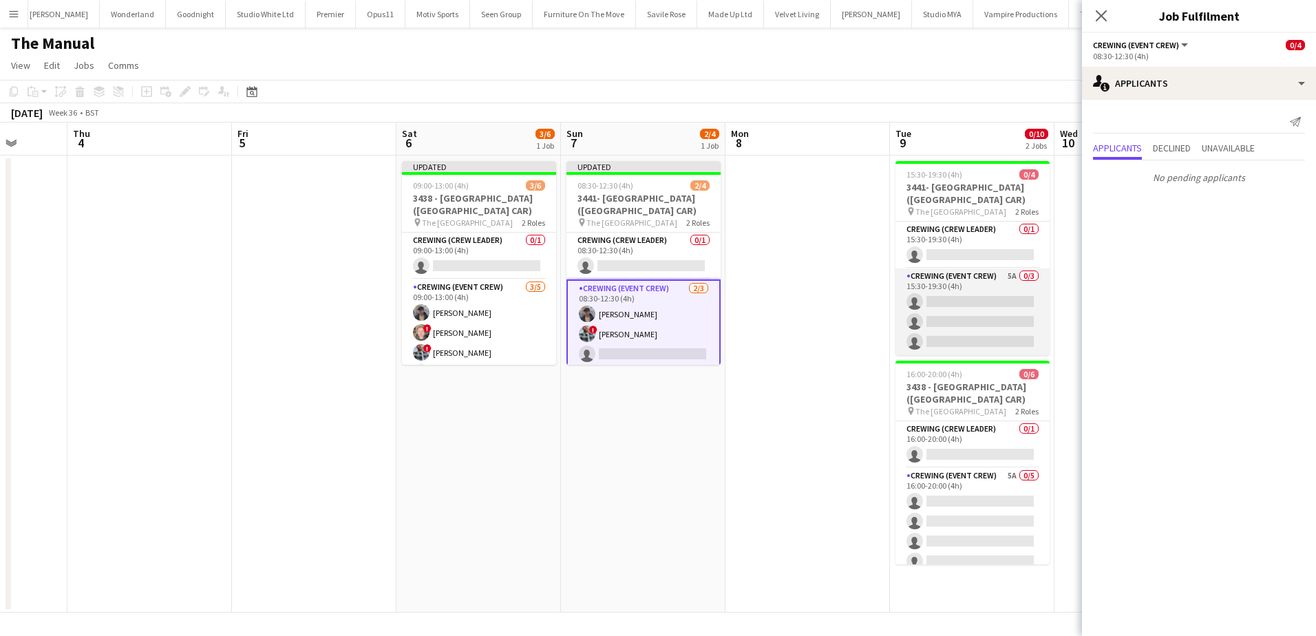
click at [1000, 323] on app-card-role "Crewing (Event Crew) 5A 0/3 15:30-19:30 (4h) single-neutral-actions single-neut…" at bounding box center [972, 311] width 154 height 87
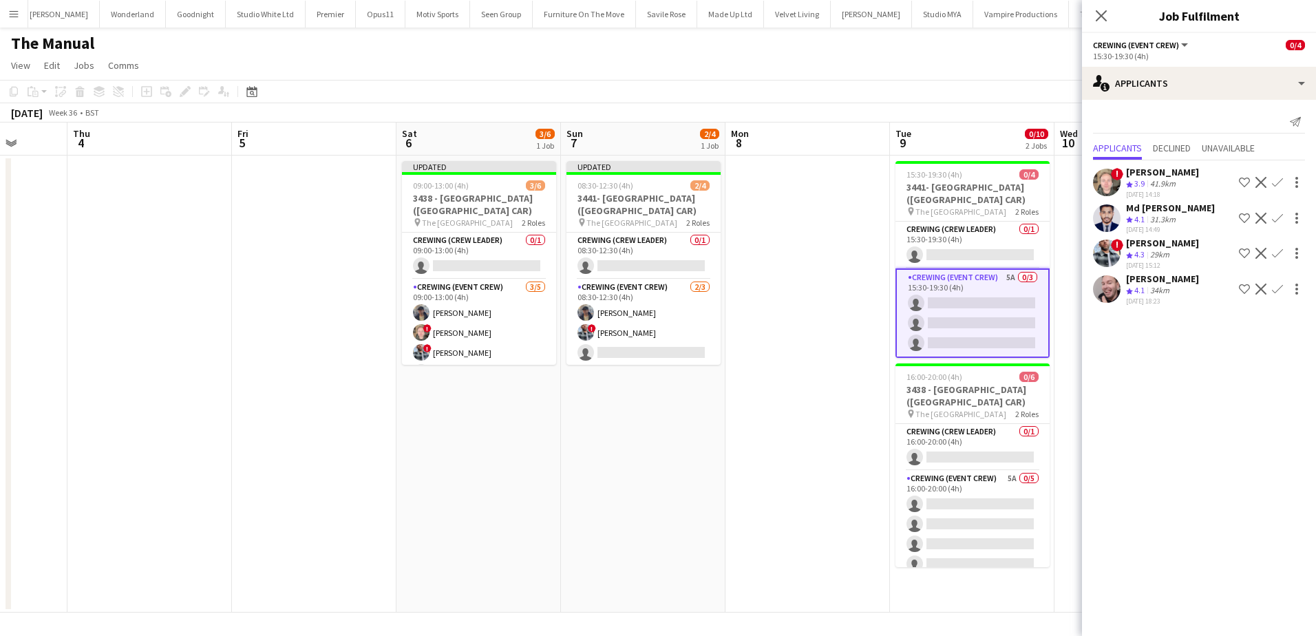
click at [1277, 290] on app-icon "Confirm" at bounding box center [1277, 288] width 11 height 11
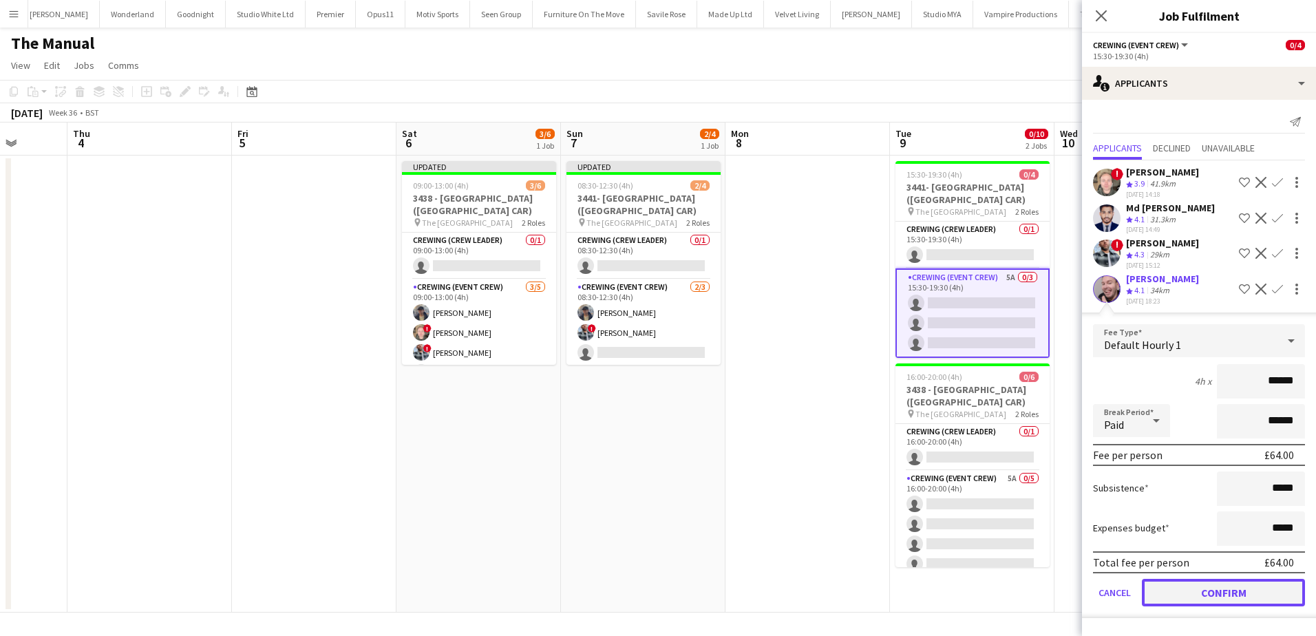
click at [1250, 595] on button "Confirm" at bounding box center [1222, 593] width 163 height 28
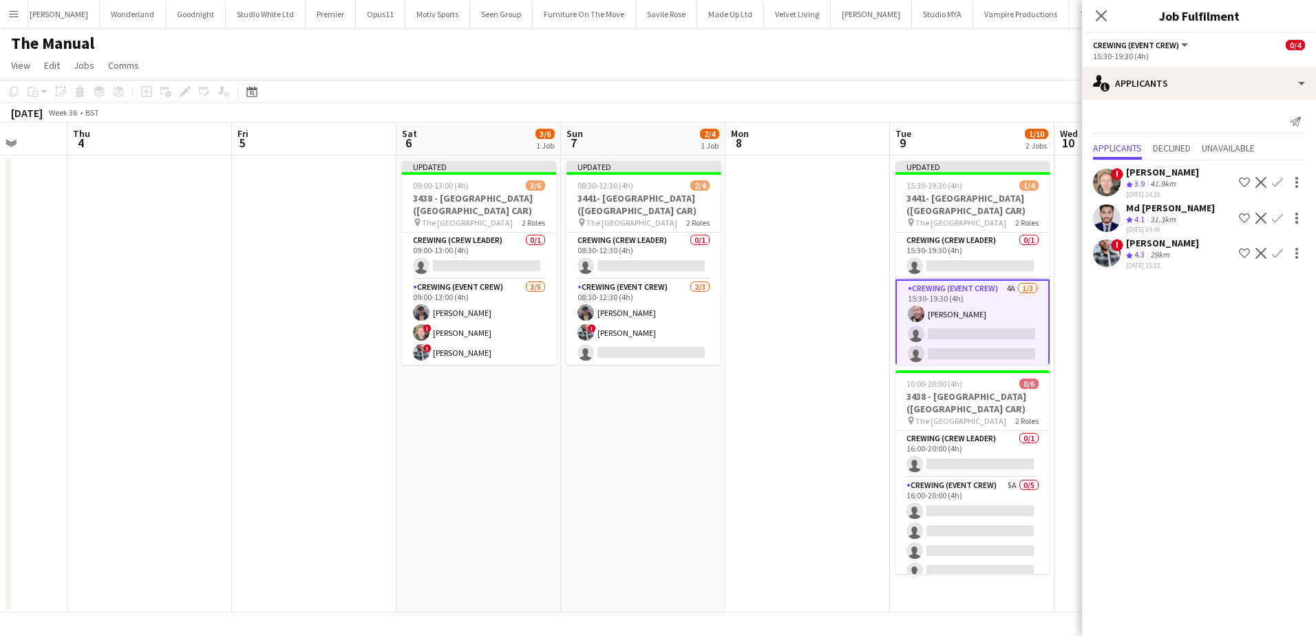
click at [1279, 256] on app-icon "Confirm" at bounding box center [1277, 253] width 11 height 11
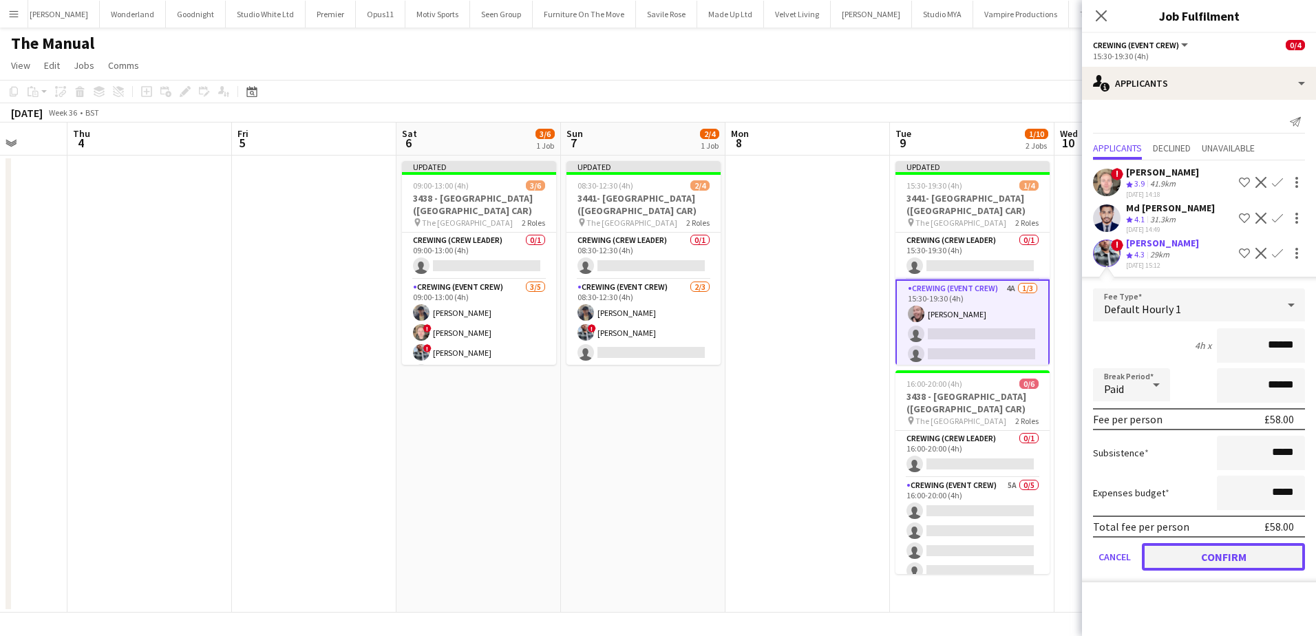
click at [1256, 554] on button "Confirm" at bounding box center [1222, 557] width 163 height 28
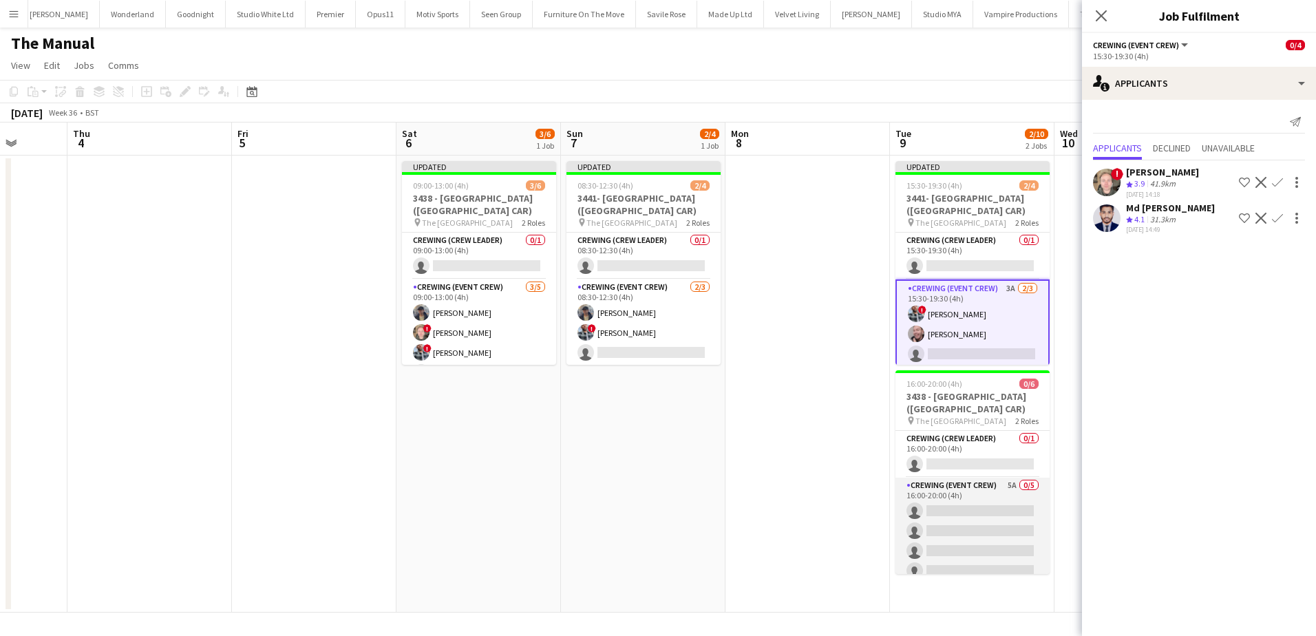
click at [988, 544] on app-card-role "Crewing (Event Crew) 5A 0/5 16:00-20:00 (4h) single-neutral-actions single-neut…" at bounding box center [972, 541] width 154 height 127
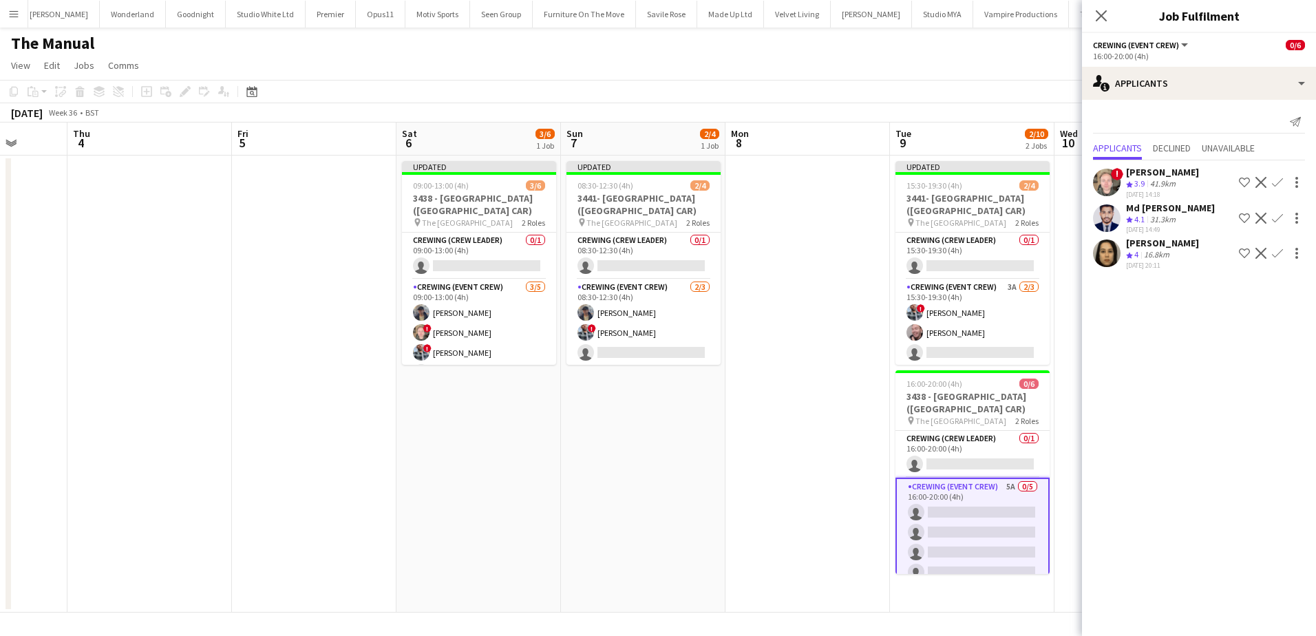
click at [1276, 217] on app-icon "Confirm" at bounding box center [1277, 218] width 11 height 11
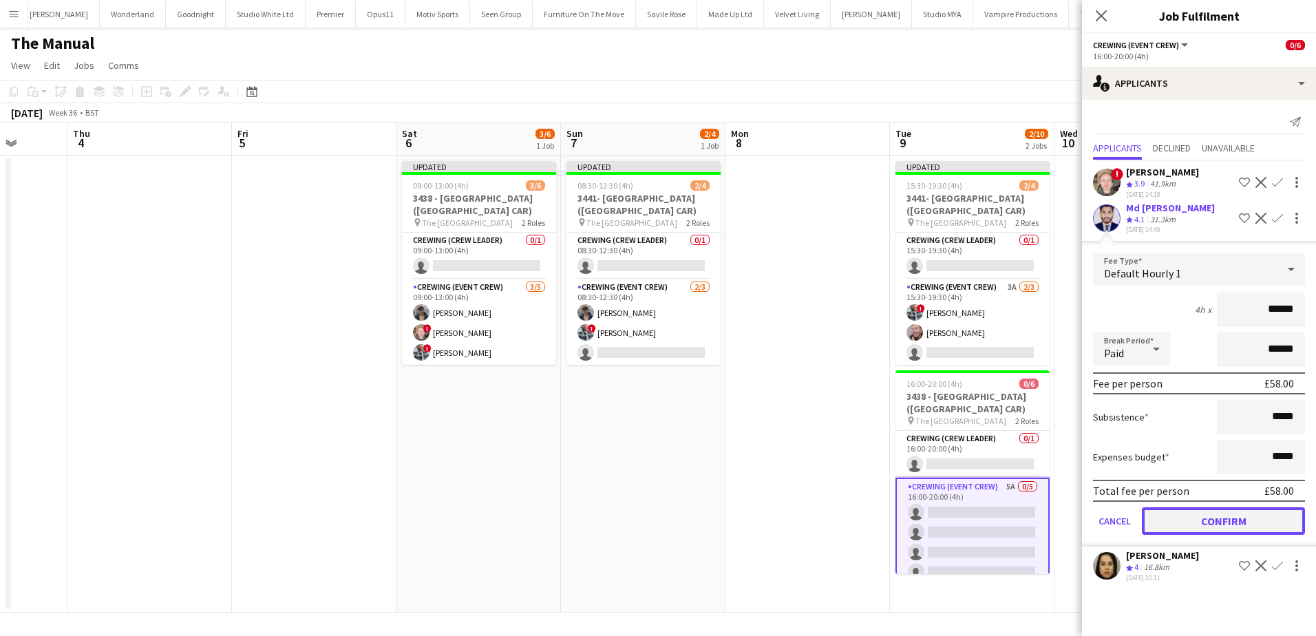
click at [1260, 517] on button "Confirm" at bounding box center [1222, 521] width 163 height 28
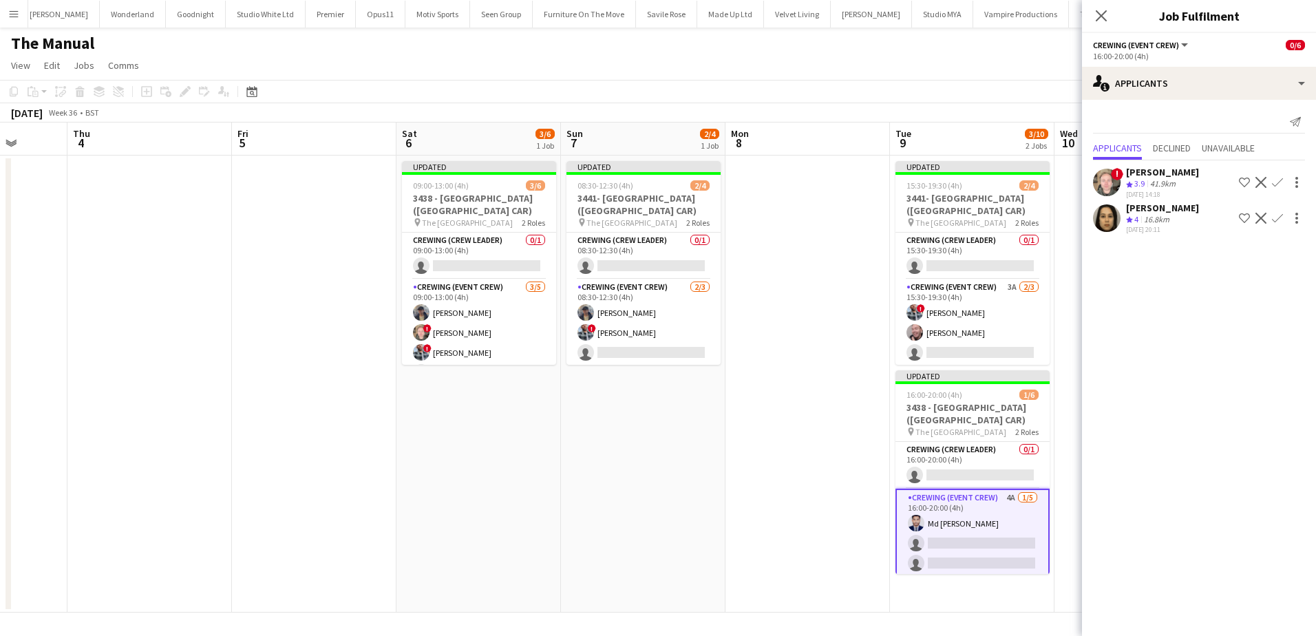
click at [1279, 184] on app-icon "Confirm" at bounding box center [1277, 182] width 11 height 11
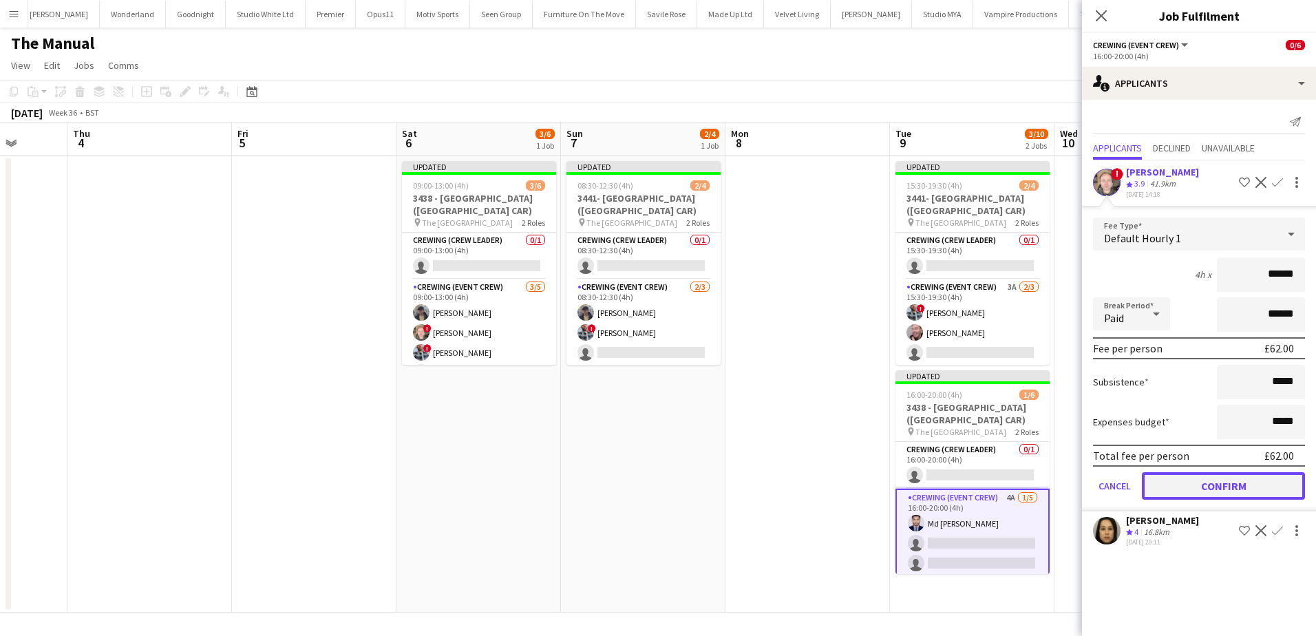
click at [1239, 489] on button "Confirm" at bounding box center [1222, 486] width 163 height 28
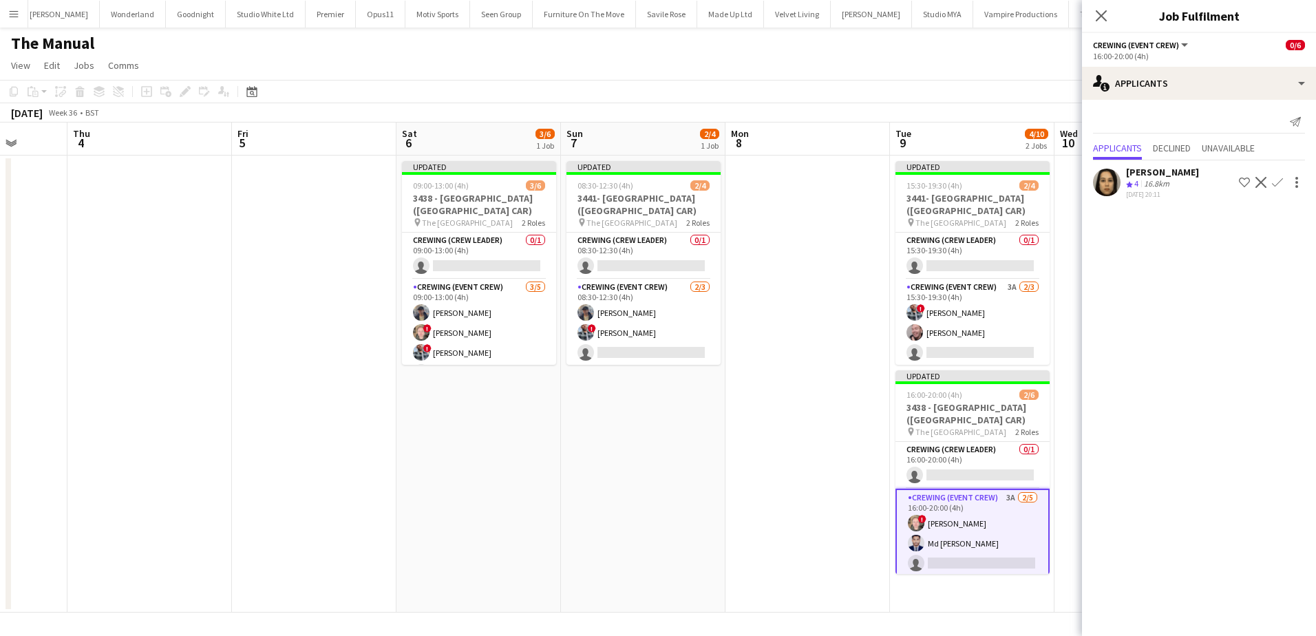
click at [1278, 186] on app-icon "Confirm" at bounding box center [1277, 182] width 11 height 11
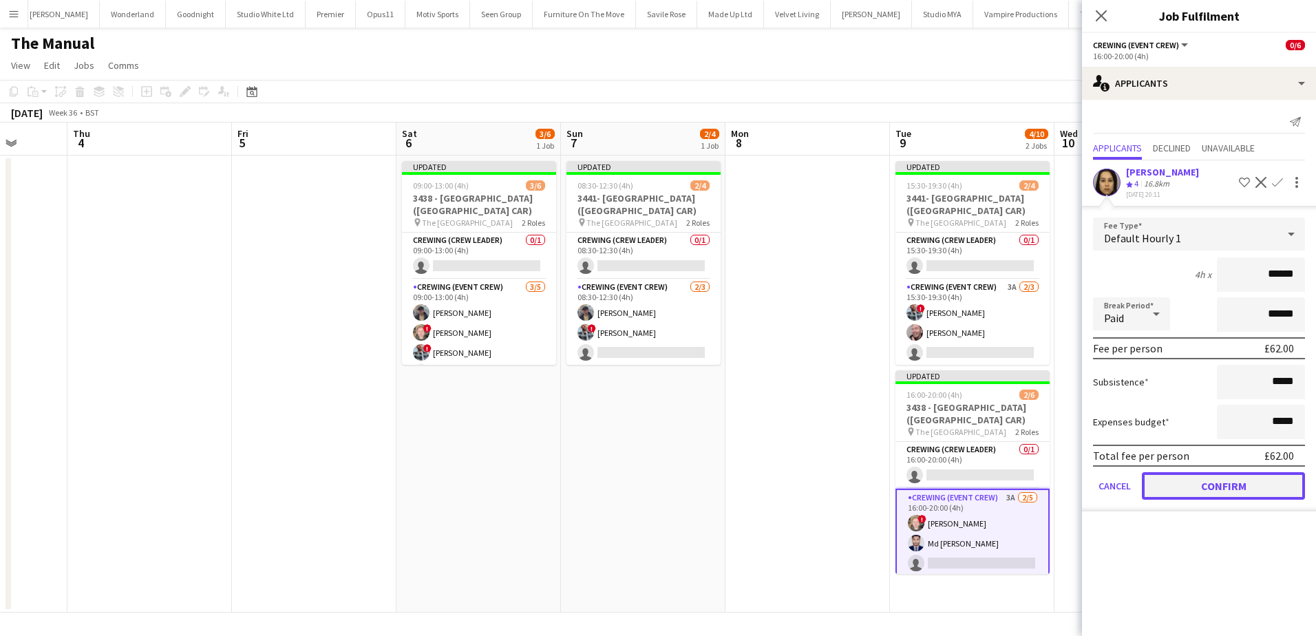
click at [1232, 493] on button "Confirm" at bounding box center [1222, 486] width 163 height 28
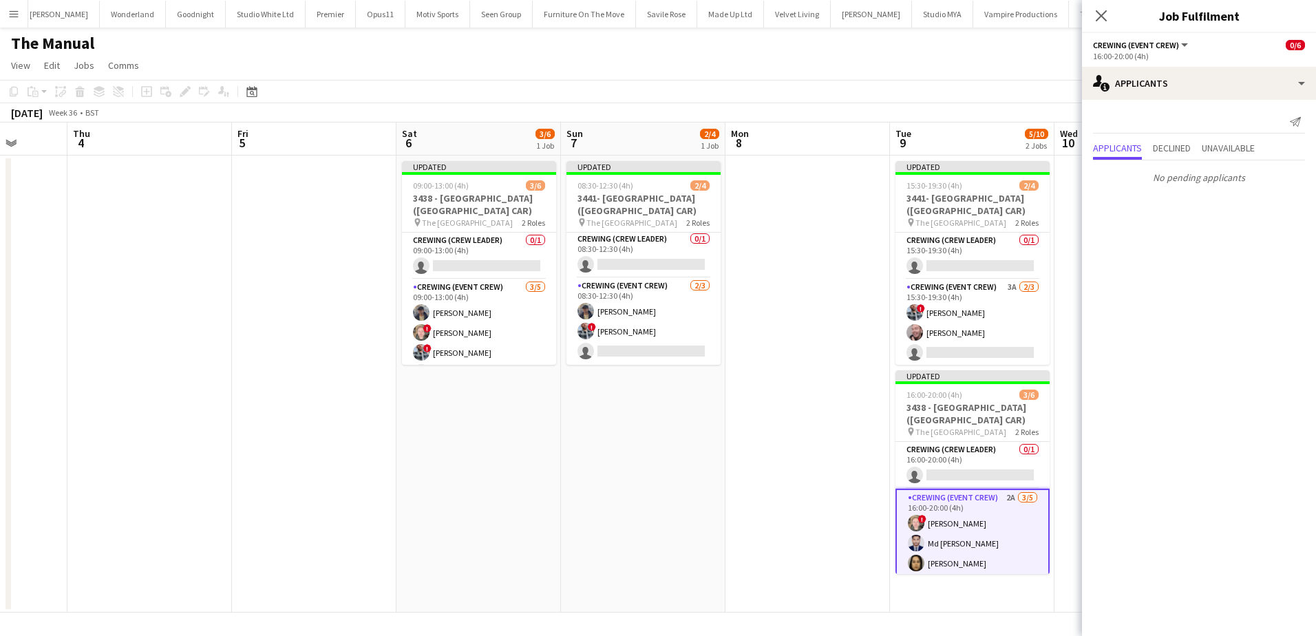
scroll to position [0, 0]
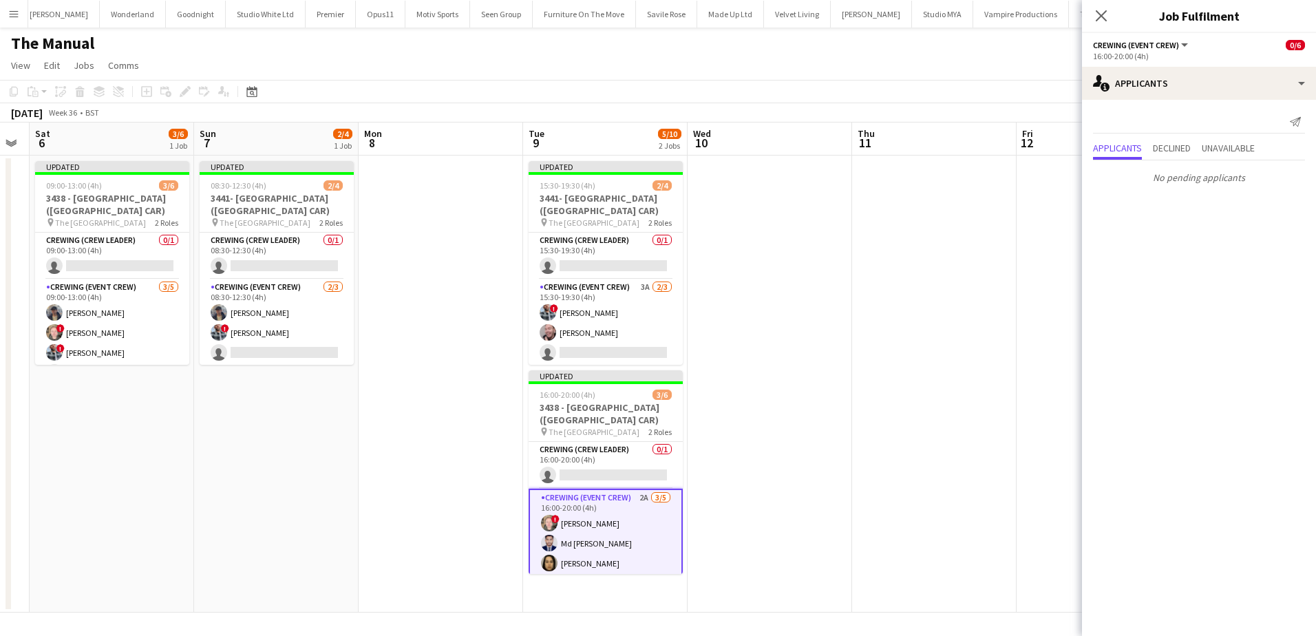
drag, startPoint x: 807, startPoint y: 303, endPoint x: 440, endPoint y: 299, distance: 366.8
click at [442, 299] on app-calendar-viewport "Wed 3 Thu 4 Fri 5 Sat 6 3/6 1 Job Sun 7 2/4 1 Job Mon 8 Tue 9 5/10 2 Jobs Wed 1…" at bounding box center [658, 367] width 1316 height 490
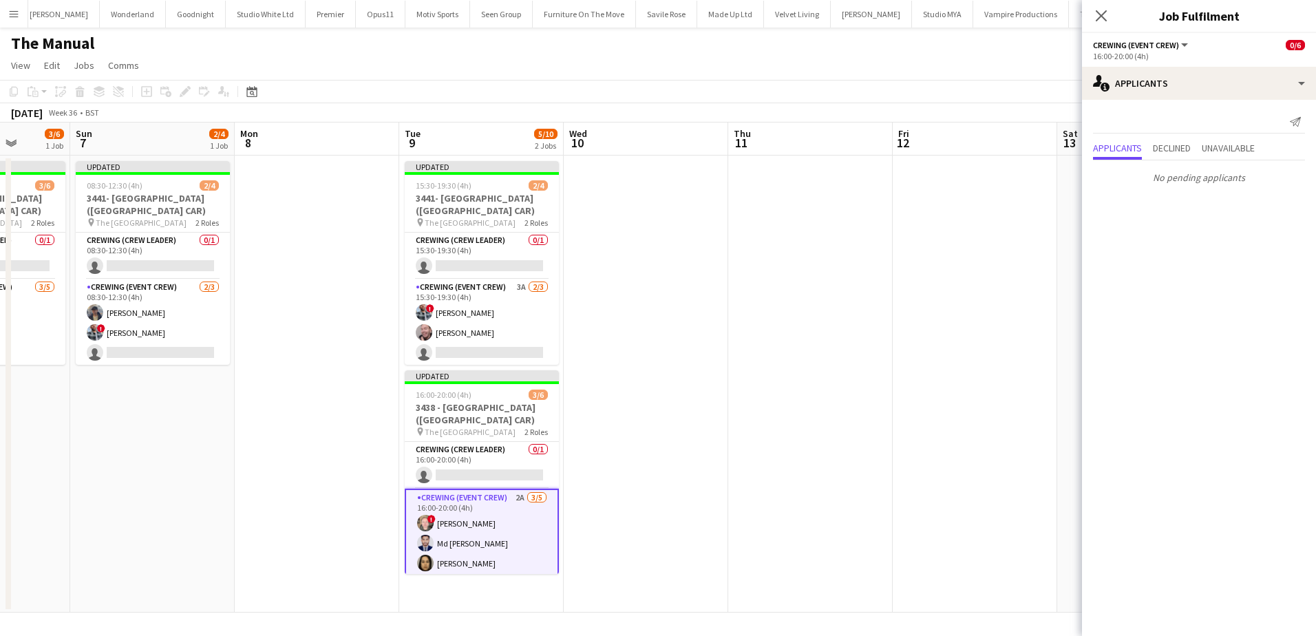
drag, startPoint x: 917, startPoint y: 326, endPoint x: 844, endPoint y: 319, distance: 73.9
click at [844, 319] on app-calendar-viewport "Thu 4 Fri 5 Sat 6 3/6 1 Job Sun 7 2/4 1 Job Mon 8 Tue 9 5/10 2 Jobs Wed 10 Thu …" at bounding box center [658, 367] width 1316 height 490
click at [965, 243] on app-date-cell at bounding box center [974, 384] width 164 height 457
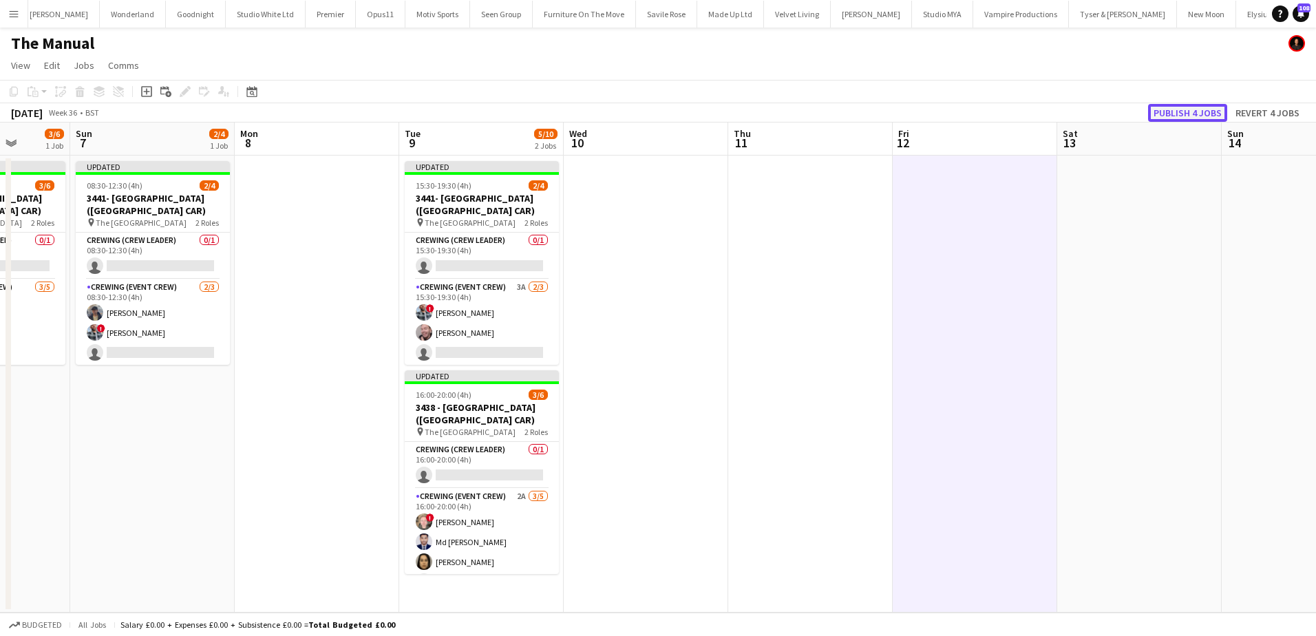
click at [1191, 112] on button "Publish 4 jobs" at bounding box center [1187, 113] width 79 height 18
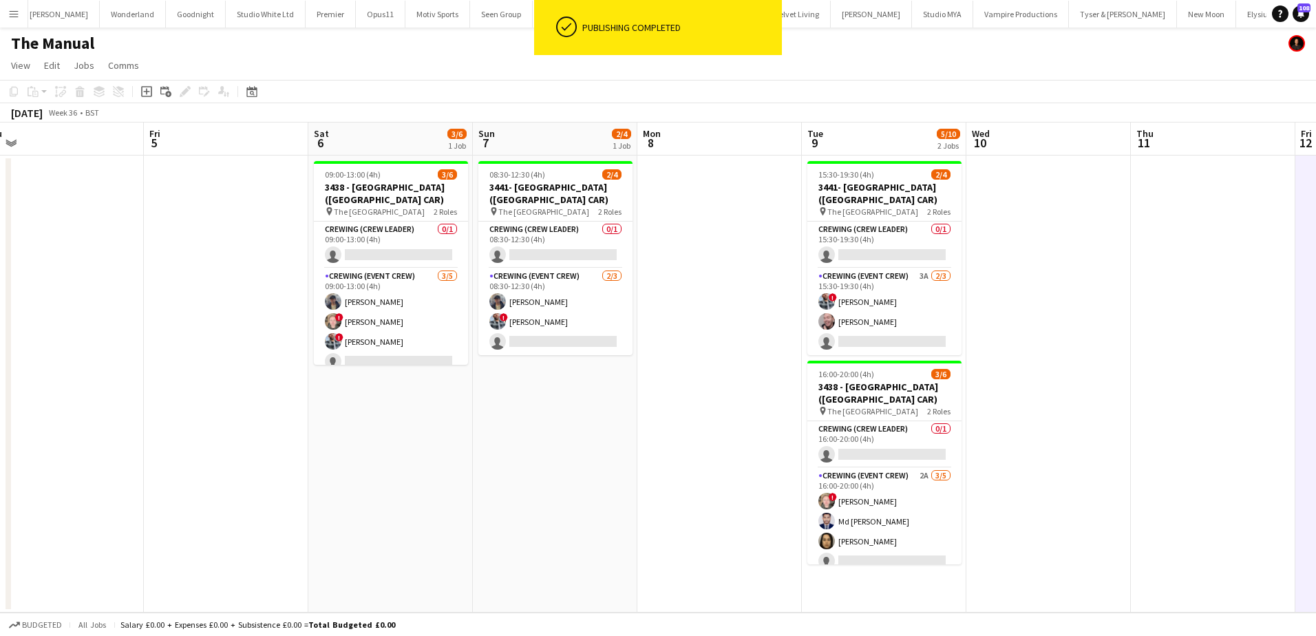
drag, startPoint x: 349, startPoint y: 328, endPoint x: 746, endPoint y: 334, distance: 397.1
click at [744, 334] on app-calendar-viewport "Tue 2 Wed 3 Thu 4 Fri 5 Sat 6 3/6 1 Job Sun 7 2/4 1 Job Mon 8 Tue 9 5/10 2 Jobs…" at bounding box center [658, 367] width 1316 height 490
click at [882, 332] on app-card-role "Crewing (Event Crew) 3A 2/3 15:30-19:30 (4h) ! Kieran Brooks Eldon Taylor singl…" at bounding box center [885, 311] width 154 height 87
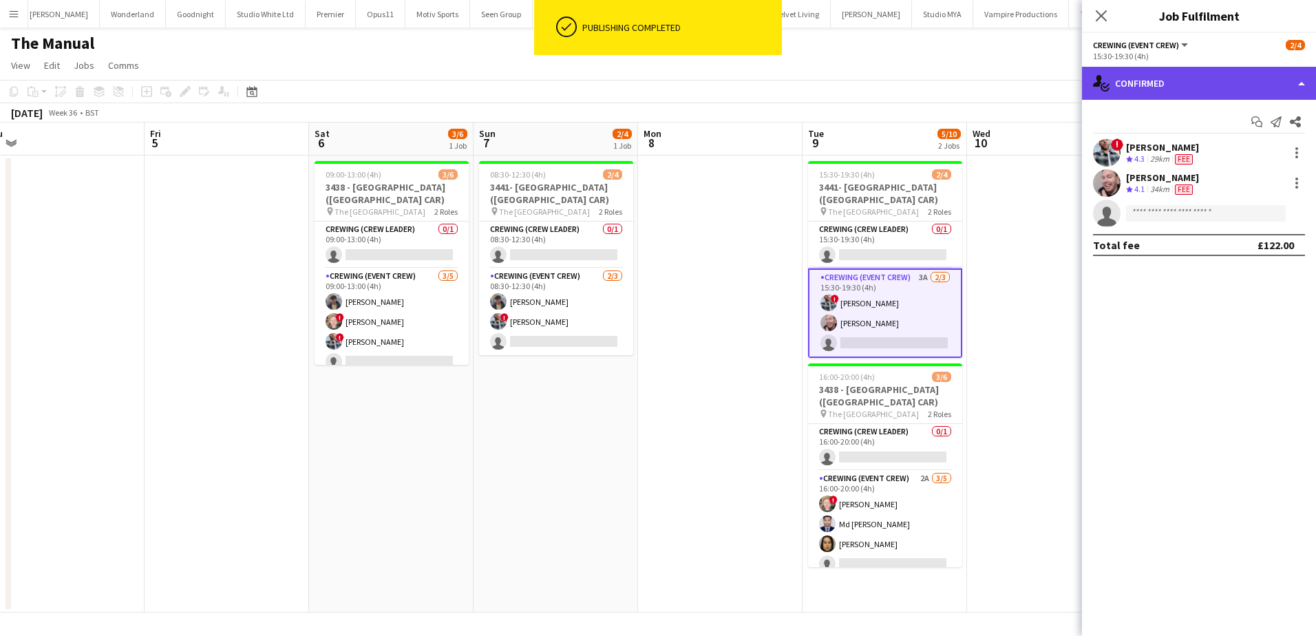
click at [1251, 85] on div "single-neutral-actions-check-2 Confirmed" at bounding box center [1199, 83] width 234 height 33
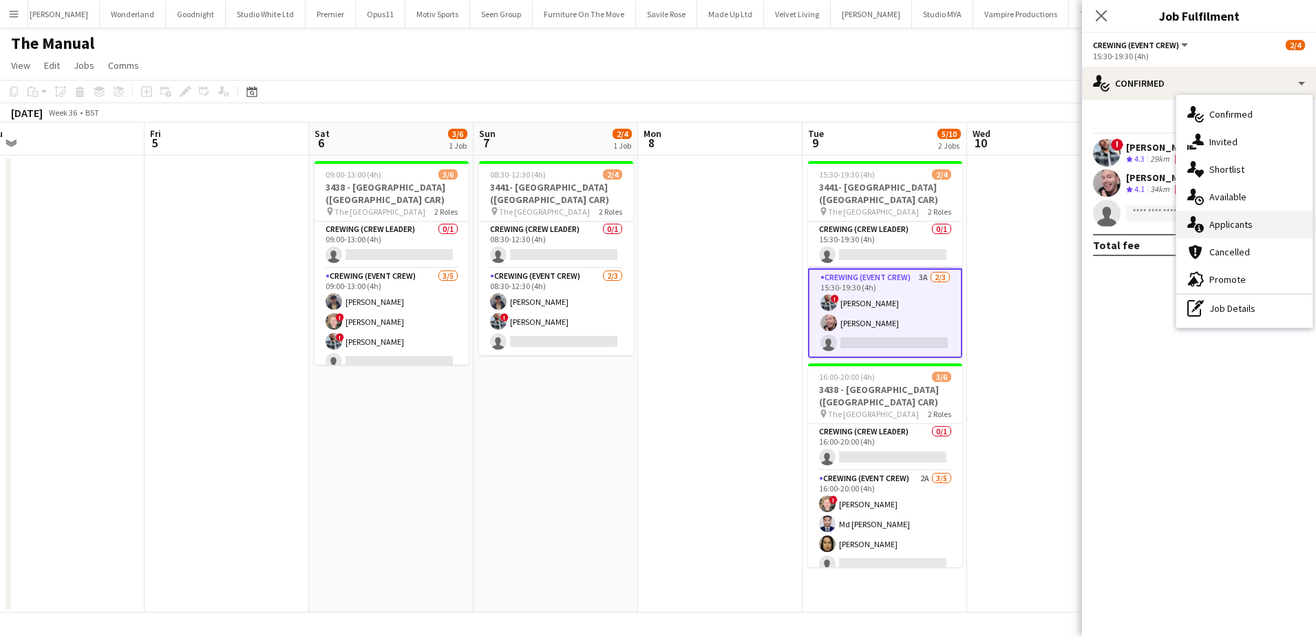
click at [1234, 215] on div "single-neutral-actions-information Applicants" at bounding box center [1244, 225] width 136 height 28
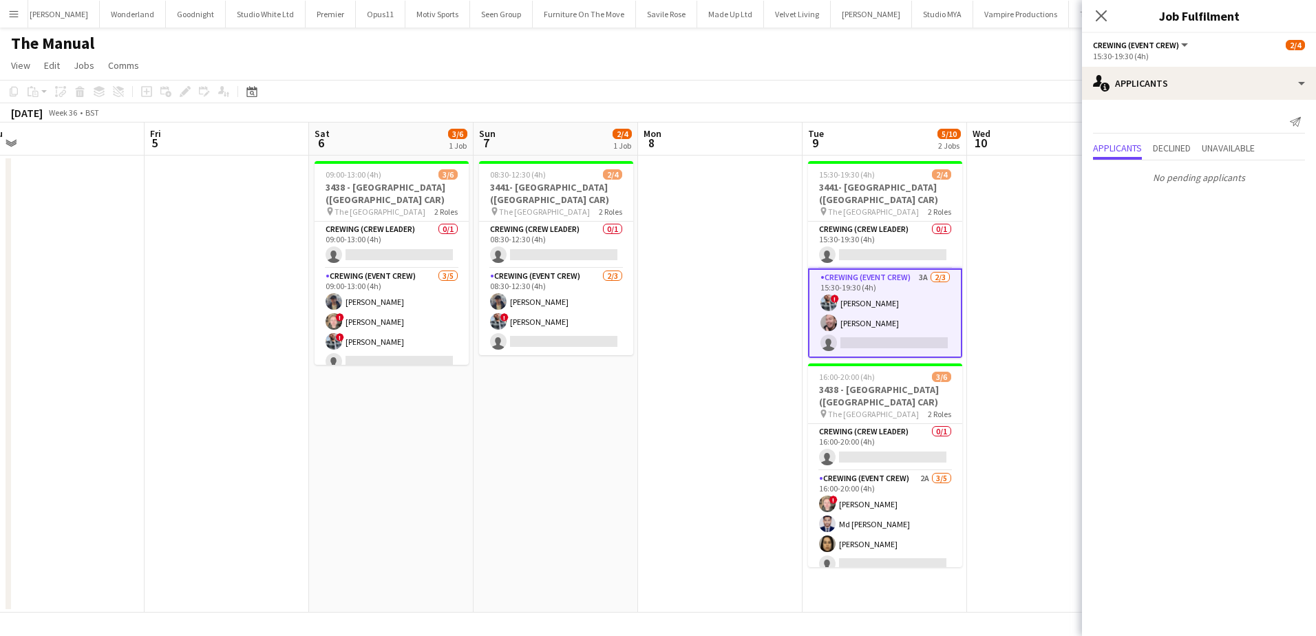
click at [716, 324] on app-date-cell at bounding box center [720, 384] width 164 height 457
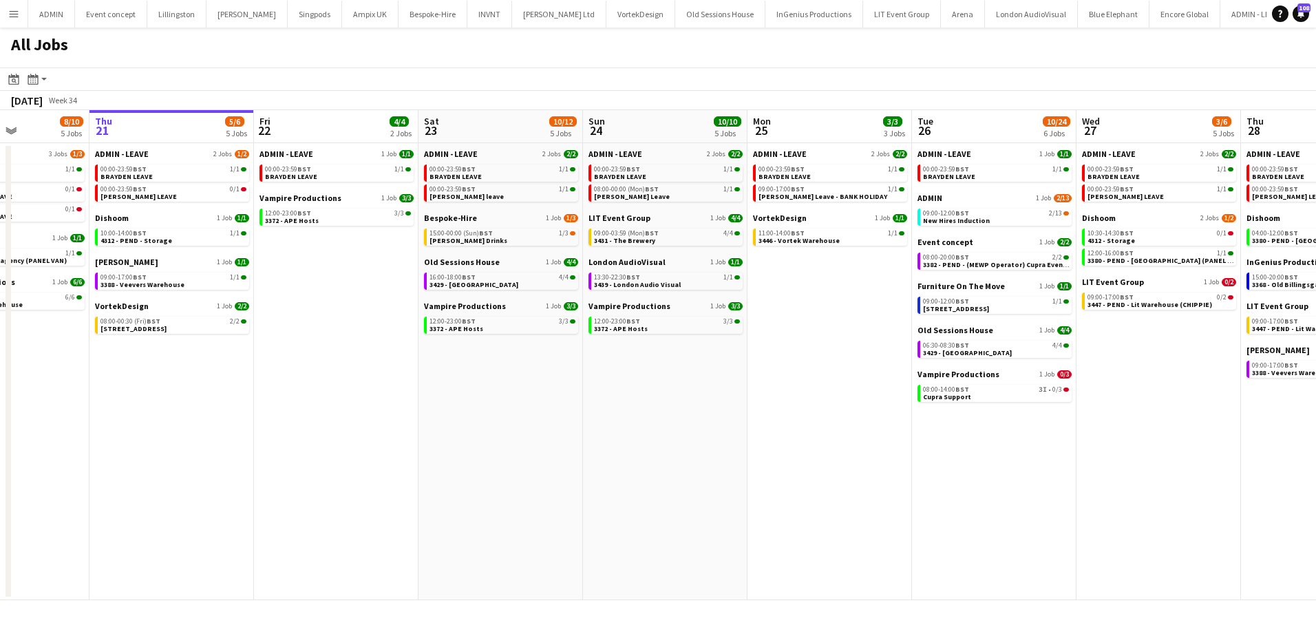
scroll to position [0, 407]
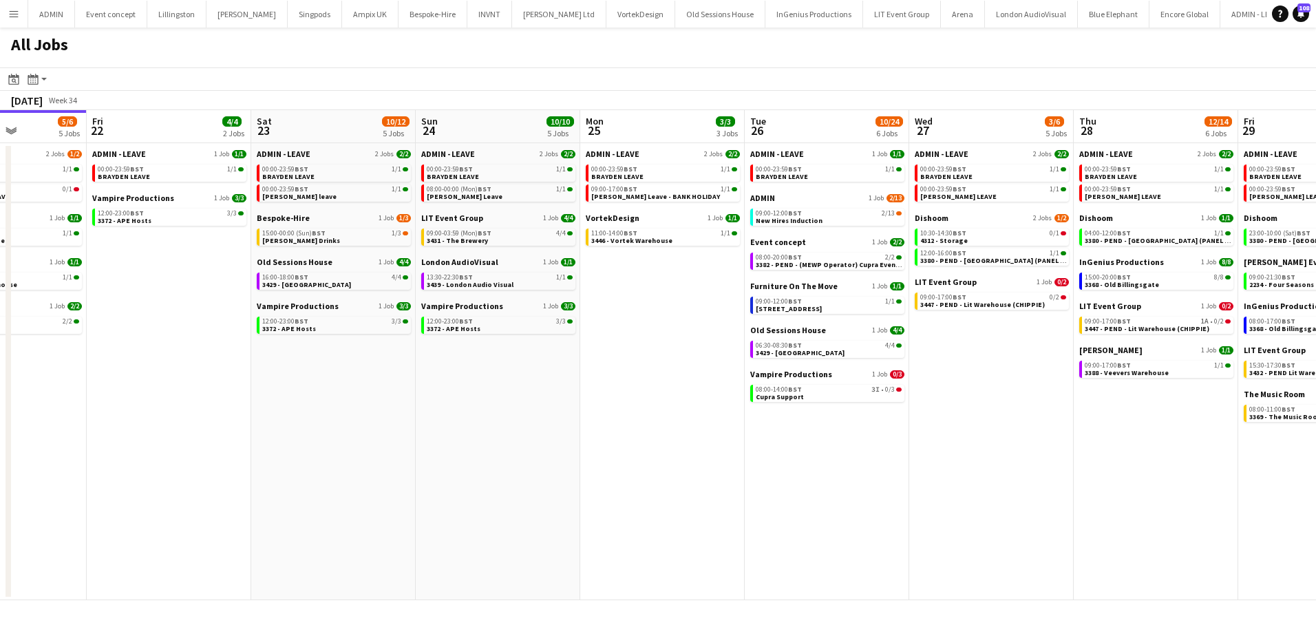
drag, startPoint x: 850, startPoint y: 349, endPoint x: 635, endPoint y: 323, distance: 216.9
click at [635, 323] on app-calendar-viewport "Tue 19 11/12 5 Jobs Wed 20 8/10 5 Jobs Thu 21 5/6 5 Jobs Fri 22 4/4 2 Jobs Sat …" at bounding box center [658, 355] width 1316 height 490
click at [984, 303] on span "3447 - PEND - Lit Warehouse (CHIPPIE)" at bounding box center [982, 304] width 125 height 9
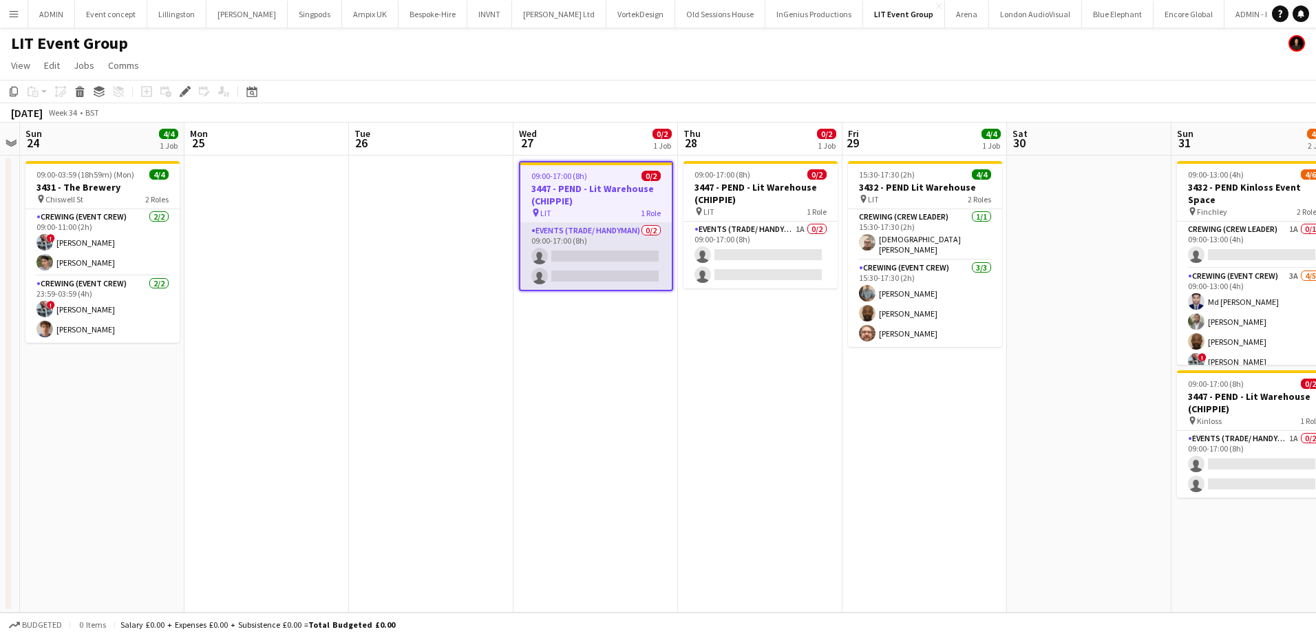
click at [634, 272] on app-card-role "Events (Trade/ Handyman) 0/2 09:00-17:00 (8h) single-neutral-actions single-neu…" at bounding box center [595, 256] width 151 height 67
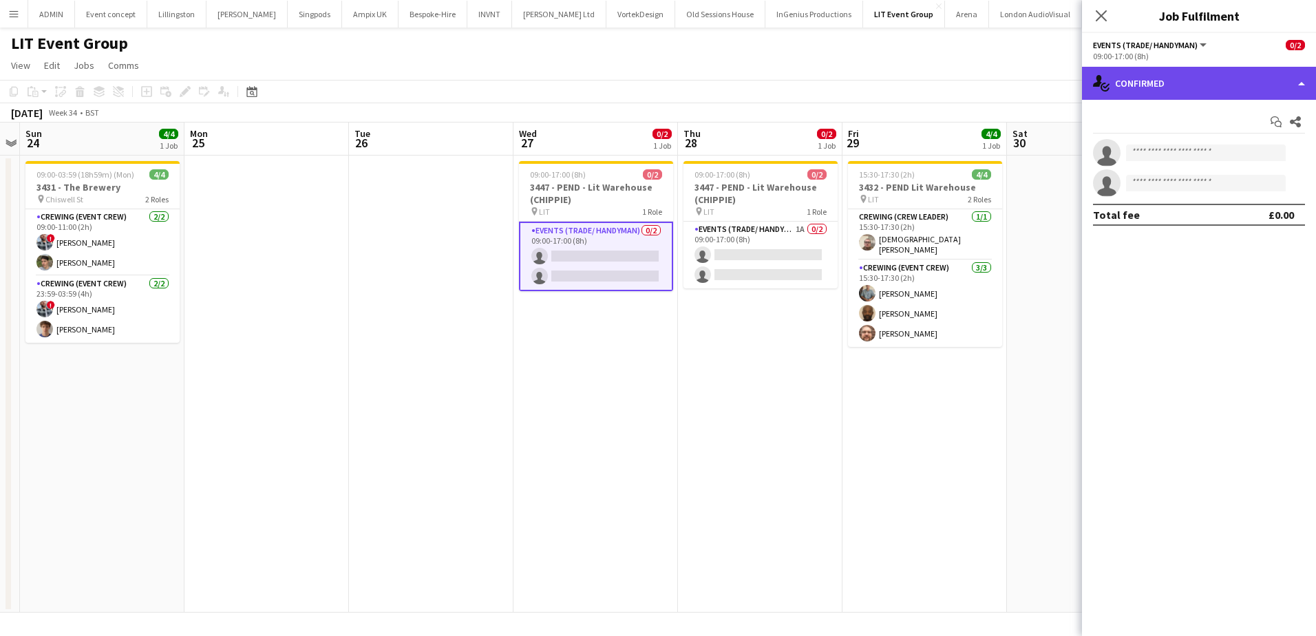
click at [1265, 89] on div "single-neutral-actions-check-2 Confirmed" at bounding box center [1199, 83] width 234 height 33
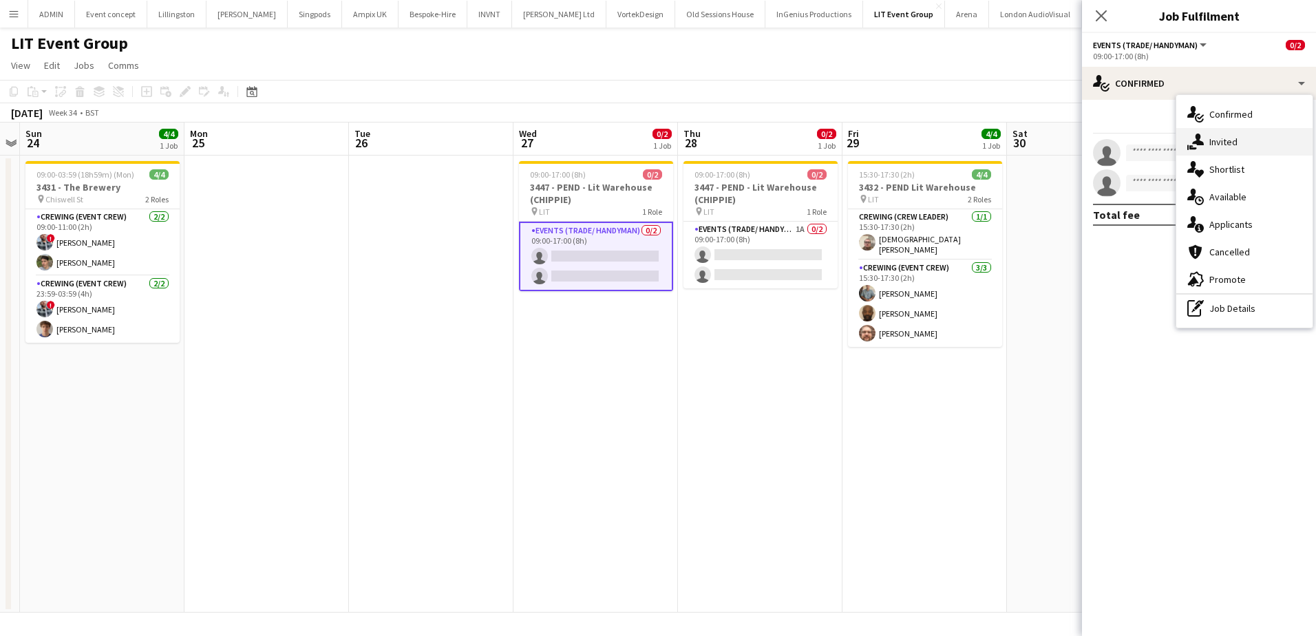
click at [1237, 138] on div "single-neutral-actions-share-1 Invited" at bounding box center [1244, 142] width 136 height 28
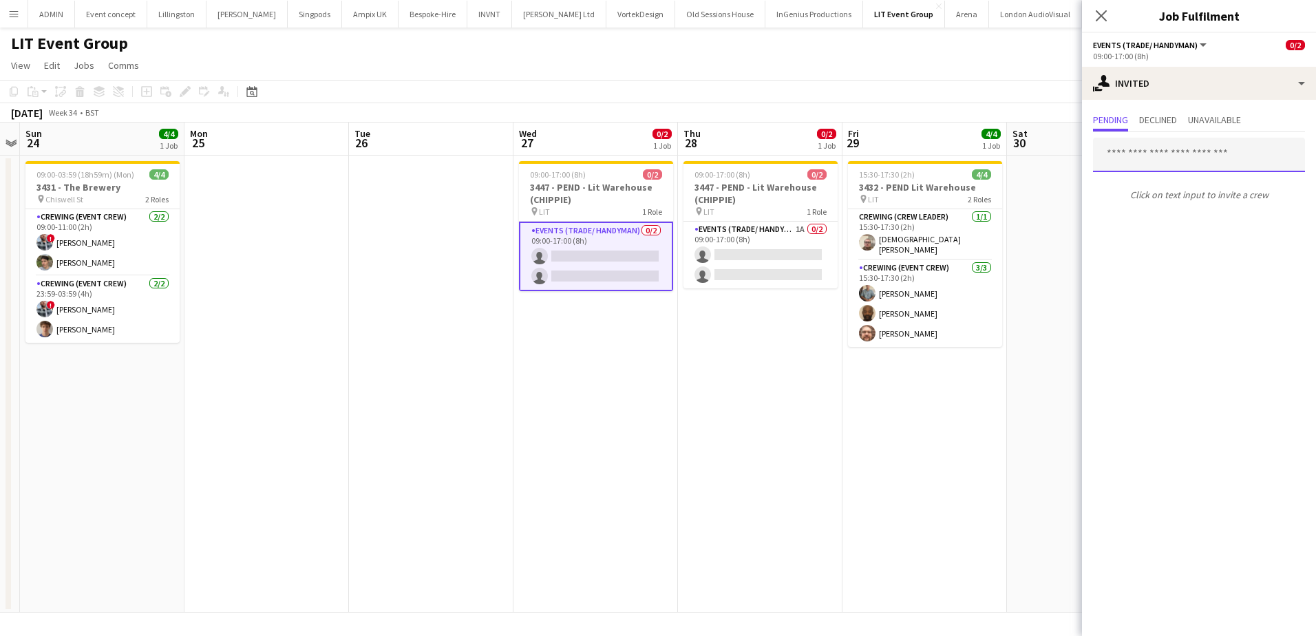
click at [1163, 155] on input "text" at bounding box center [1199, 155] width 212 height 34
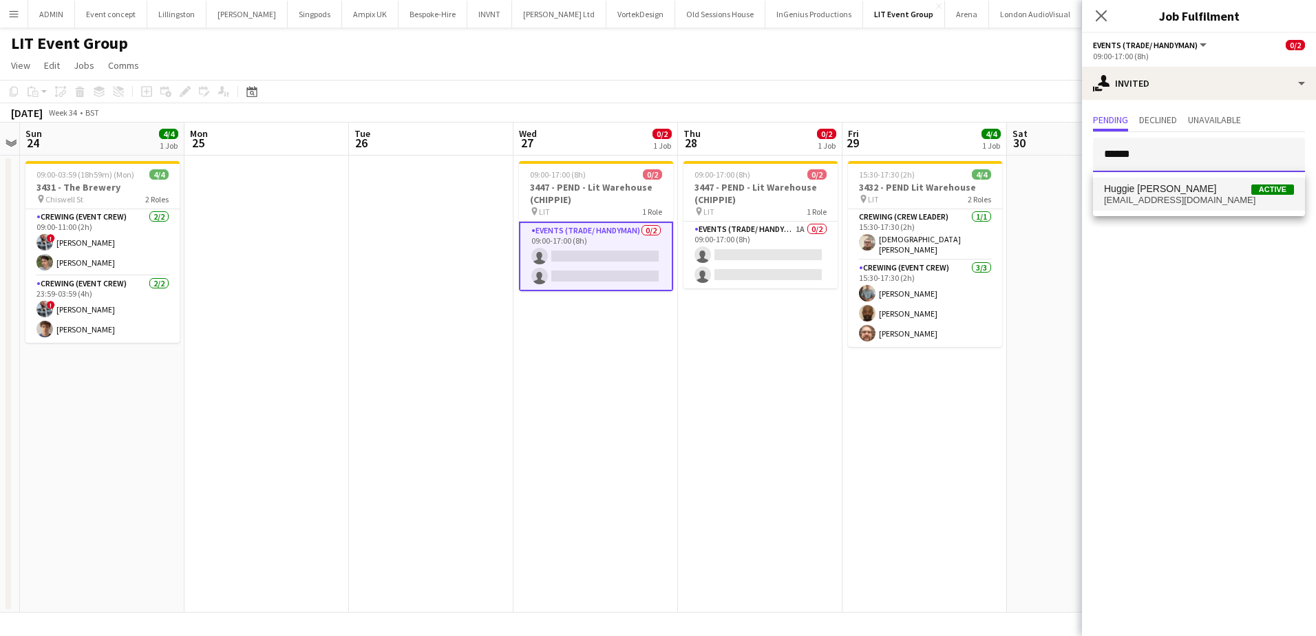
type input "******"
click at [1170, 181] on mat-option "Huggie [PERSON_NAME] Active [EMAIL_ADDRESS][DOMAIN_NAME]" at bounding box center [1199, 194] width 212 height 33
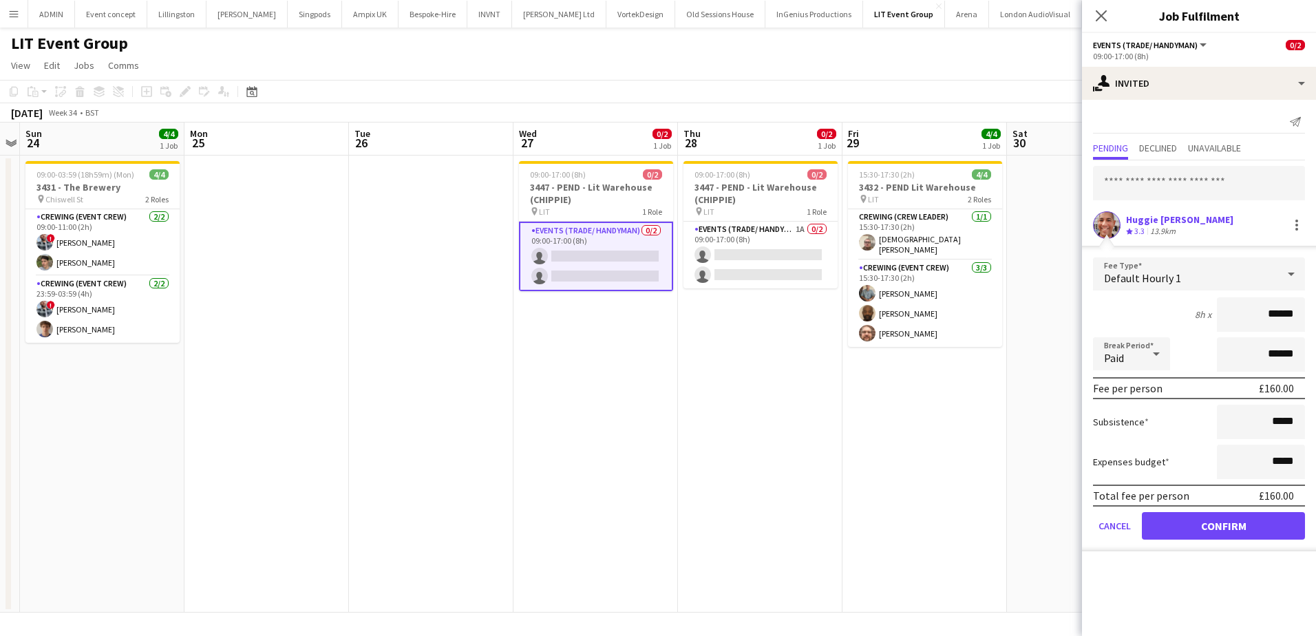
drag, startPoint x: 1254, startPoint y: 317, endPoint x: 1280, endPoint y: 321, distance: 27.1
click at [1280, 321] on input "******" at bounding box center [1260, 314] width 88 height 34
click at [1199, 525] on button "Confirm" at bounding box center [1222, 526] width 163 height 28
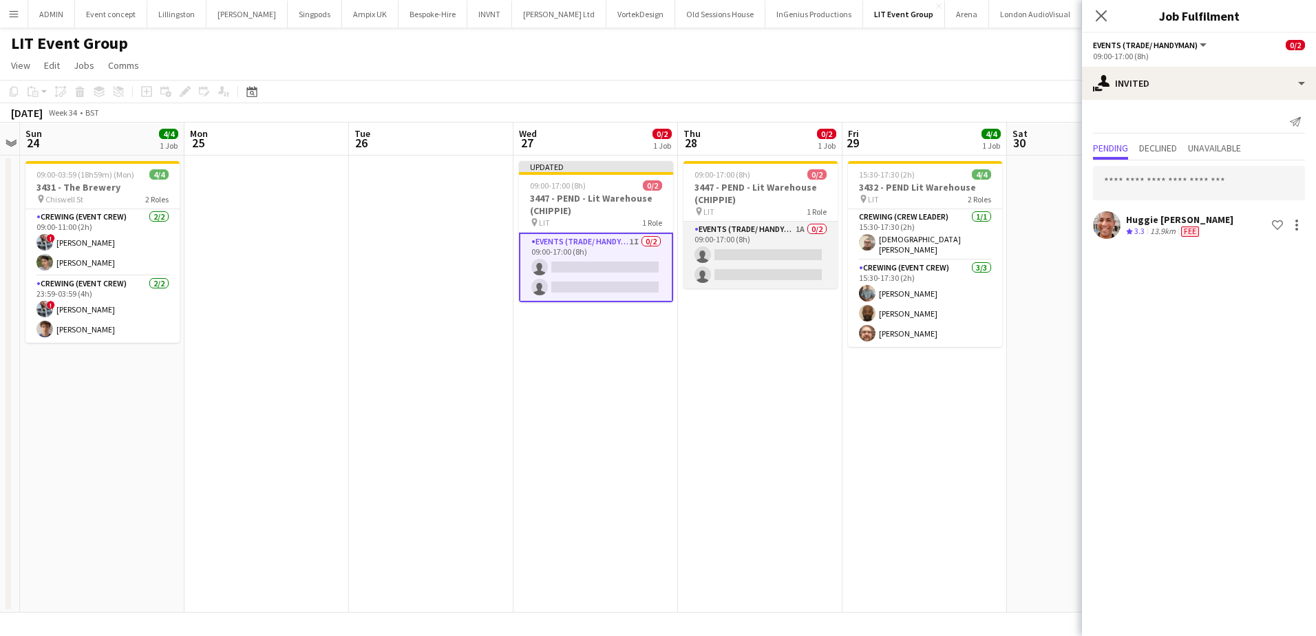
click at [793, 256] on app-card-role "Events (Trade/ Handyman) 1A 0/2 09:00-17:00 (8h) single-neutral-actions single-…" at bounding box center [760, 255] width 154 height 67
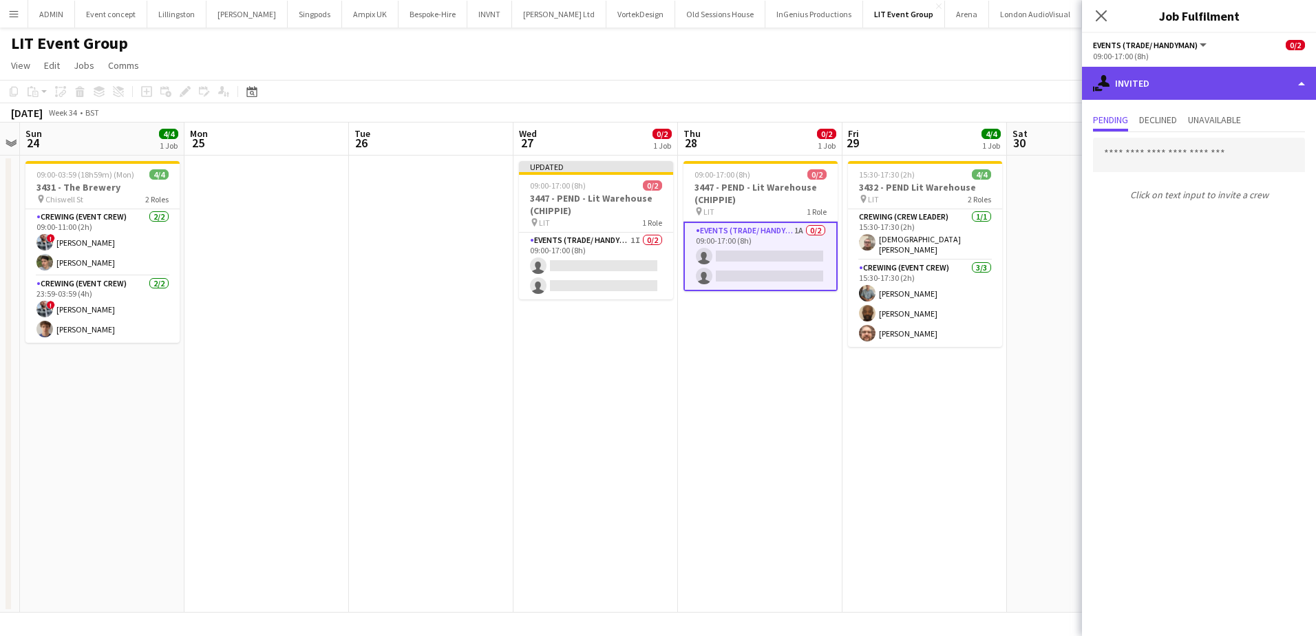
click at [1203, 81] on div "single-neutral-actions-share-1 Invited" at bounding box center [1199, 83] width 234 height 33
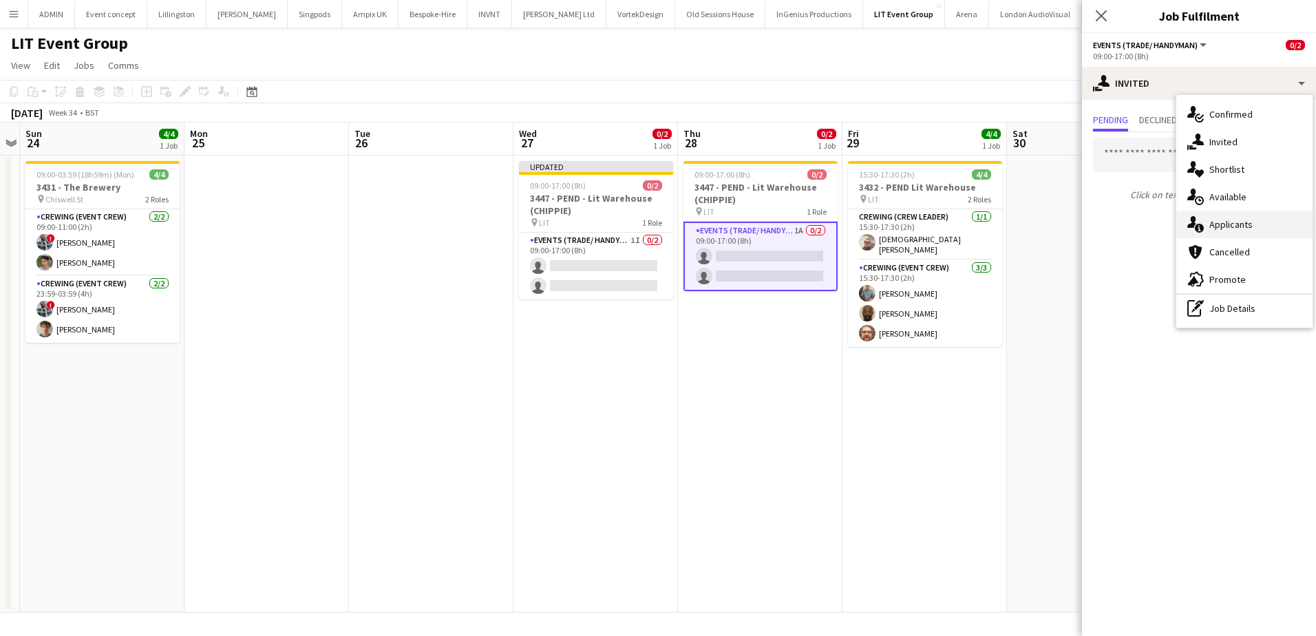
click at [1242, 220] on div "single-neutral-actions-information Applicants" at bounding box center [1244, 225] width 136 height 28
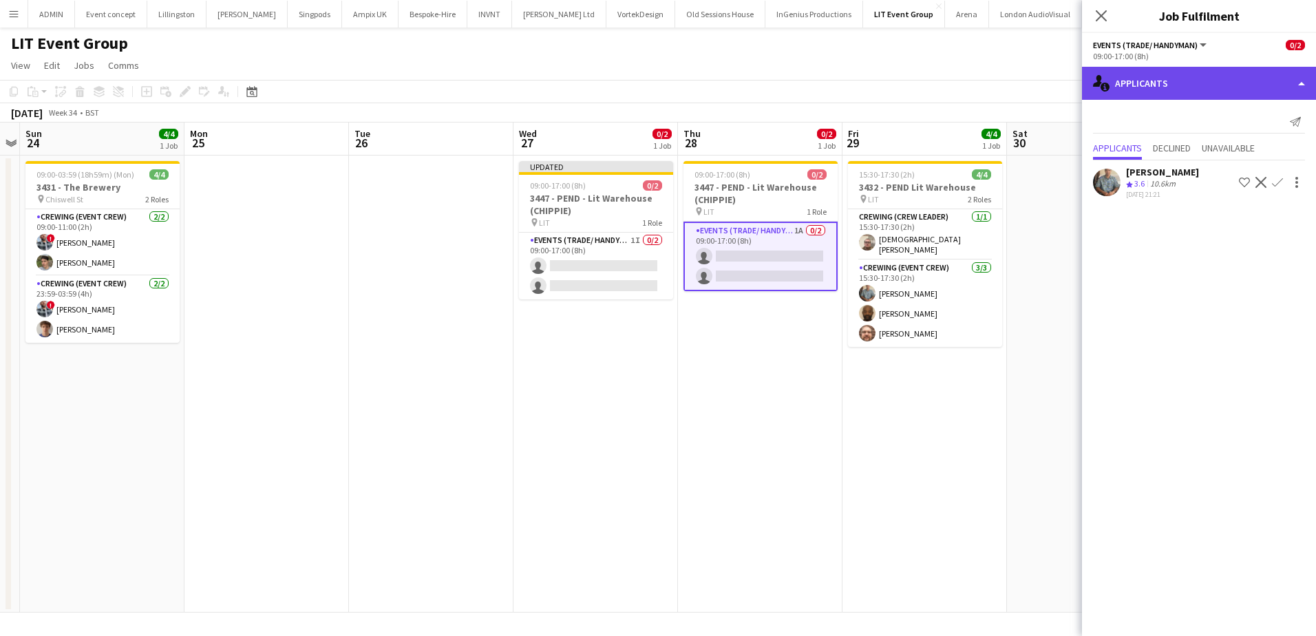
click at [1221, 80] on div "single-neutral-actions-information Applicants" at bounding box center [1199, 83] width 234 height 33
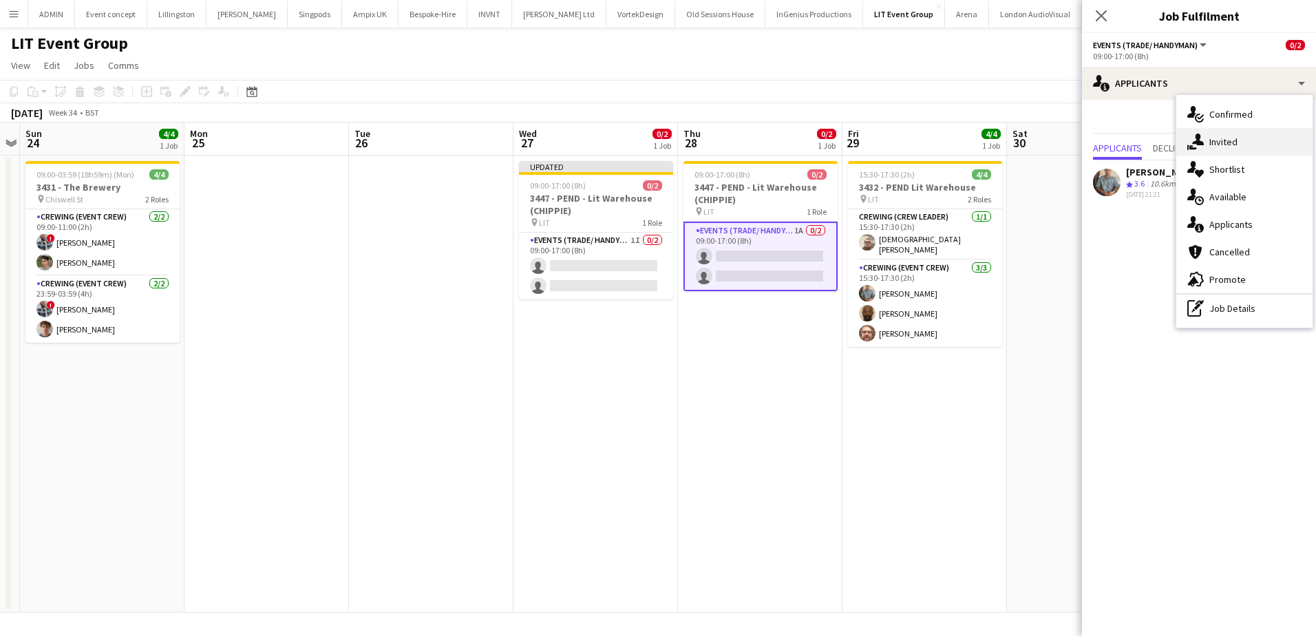
click at [1232, 149] on div "single-neutral-actions-share-1 Invited" at bounding box center [1244, 142] width 136 height 28
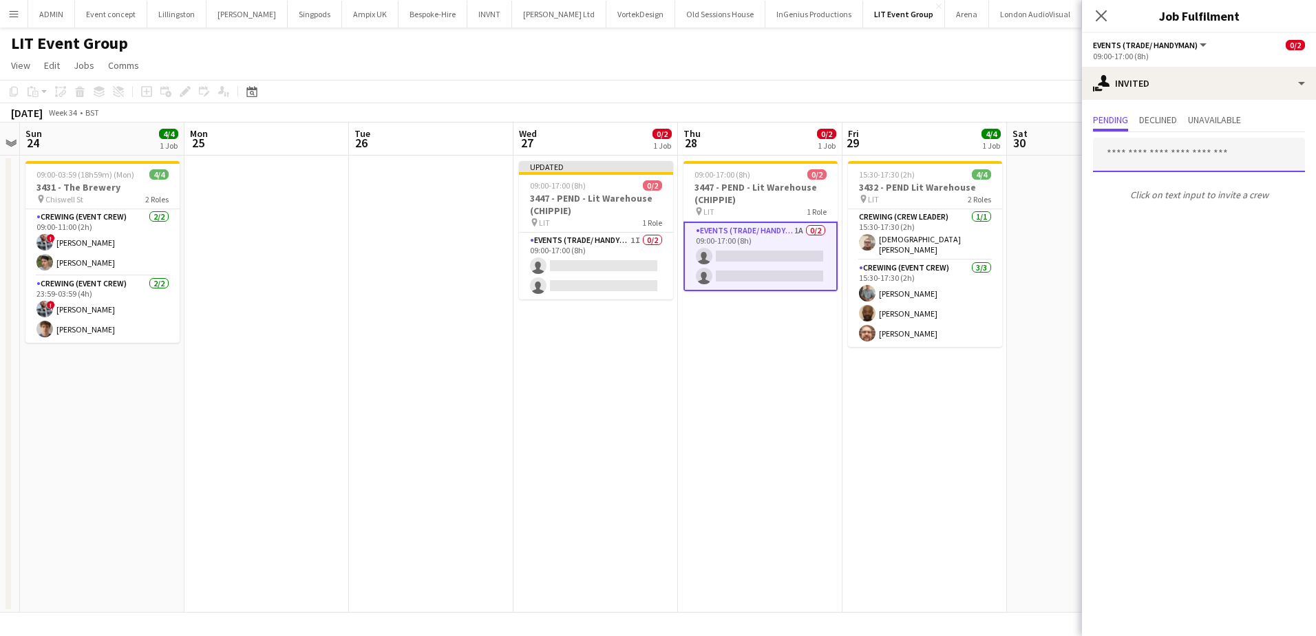
click at [1134, 155] on input "text" at bounding box center [1199, 155] width 212 height 34
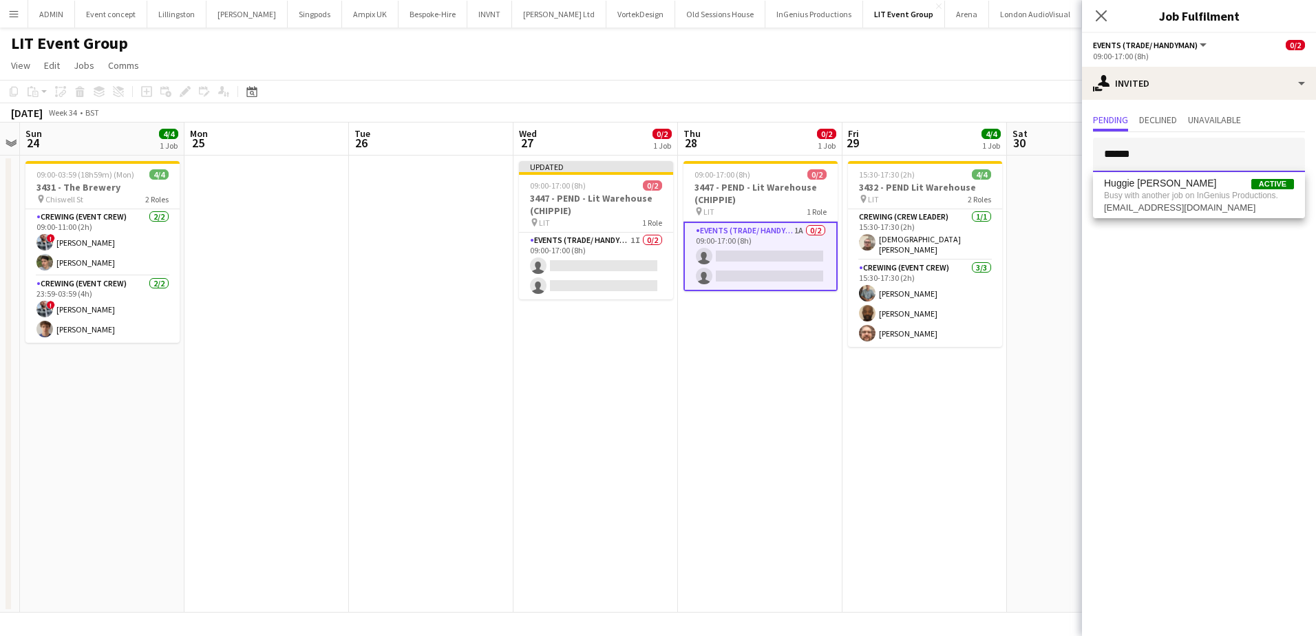
type input "******"
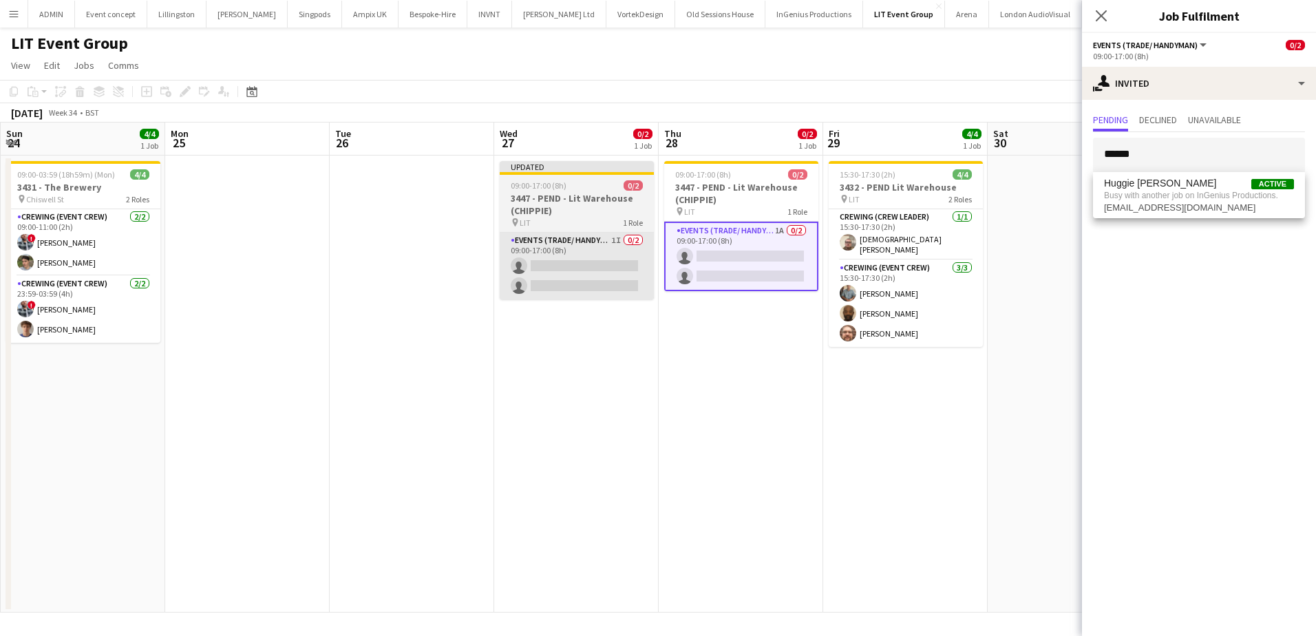
drag, startPoint x: 707, startPoint y: 384, endPoint x: 616, endPoint y: 288, distance: 132.4
click at [669, 354] on app-calendar-viewport "Thu 21 Fri 22 Sat 23 Sun 24 4/4 1 Job Mon 25 Tue 26 Wed 27 0/2 1 Job Thu 28 0/2…" at bounding box center [658, 367] width 1316 height 490
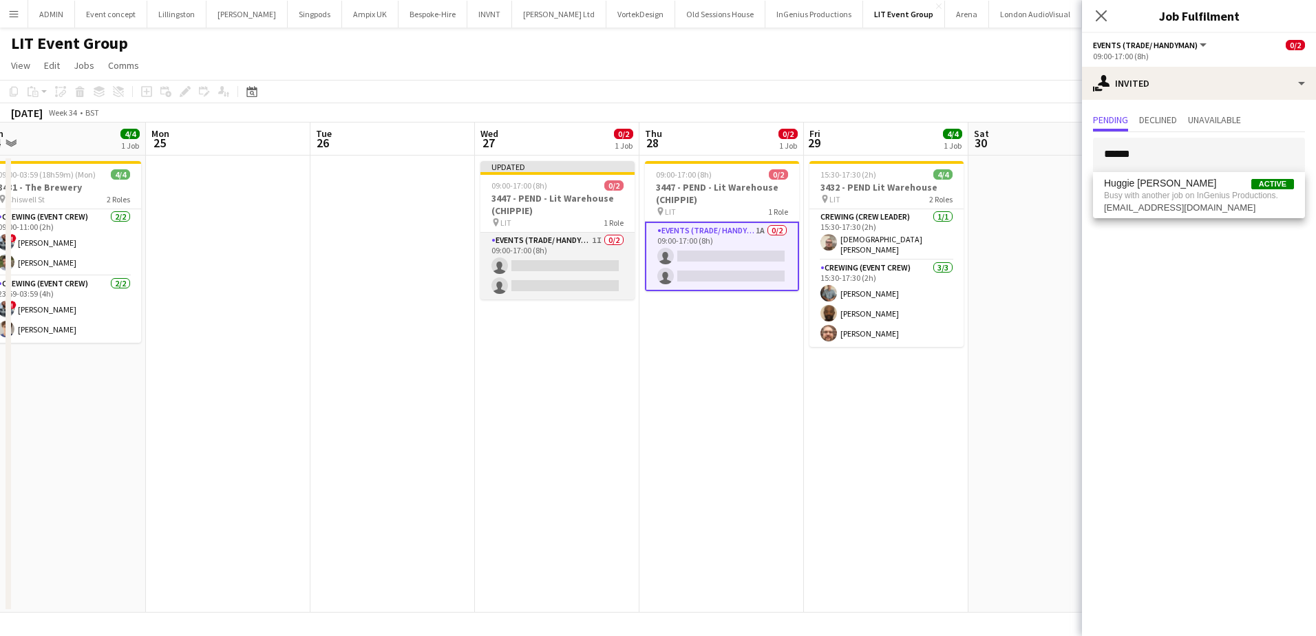
click at [570, 258] on app-card-role "Events (Trade/ Handyman) 1I 0/2 09:00-17:00 (8h) single-neutral-actions single-…" at bounding box center [557, 266] width 154 height 67
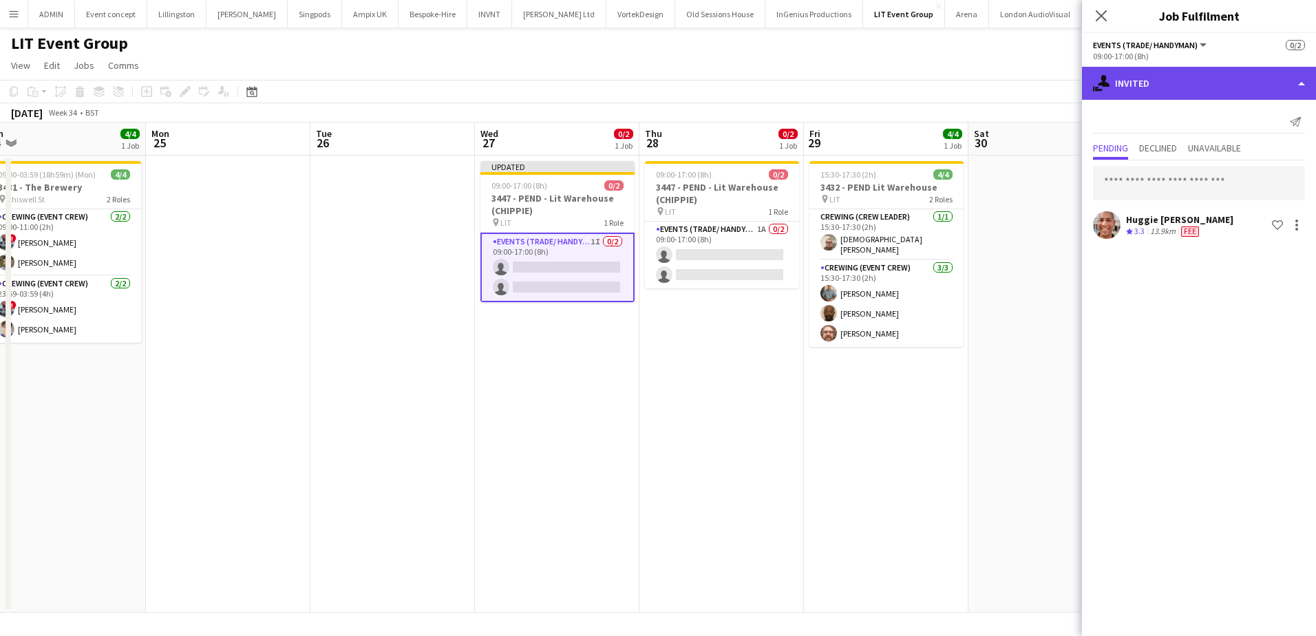
click at [1212, 92] on div "single-neutral-actions-share-1 Invited" at bounding box center [1199, 83] width 234 height 33
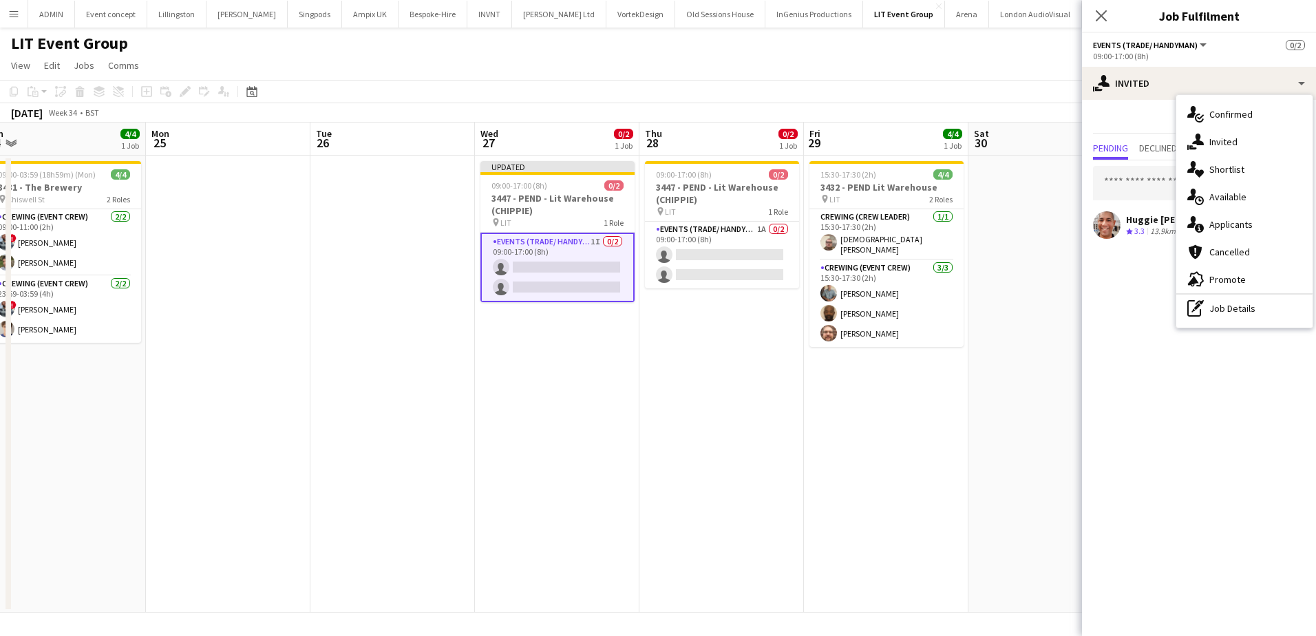
click at [1124, 278] on mat-expansion-panel "user-plus Invited Send notification Pending Declined Unavailable Huggie [PERSON…" at bounding box center [1199, 368] width 234 height 536
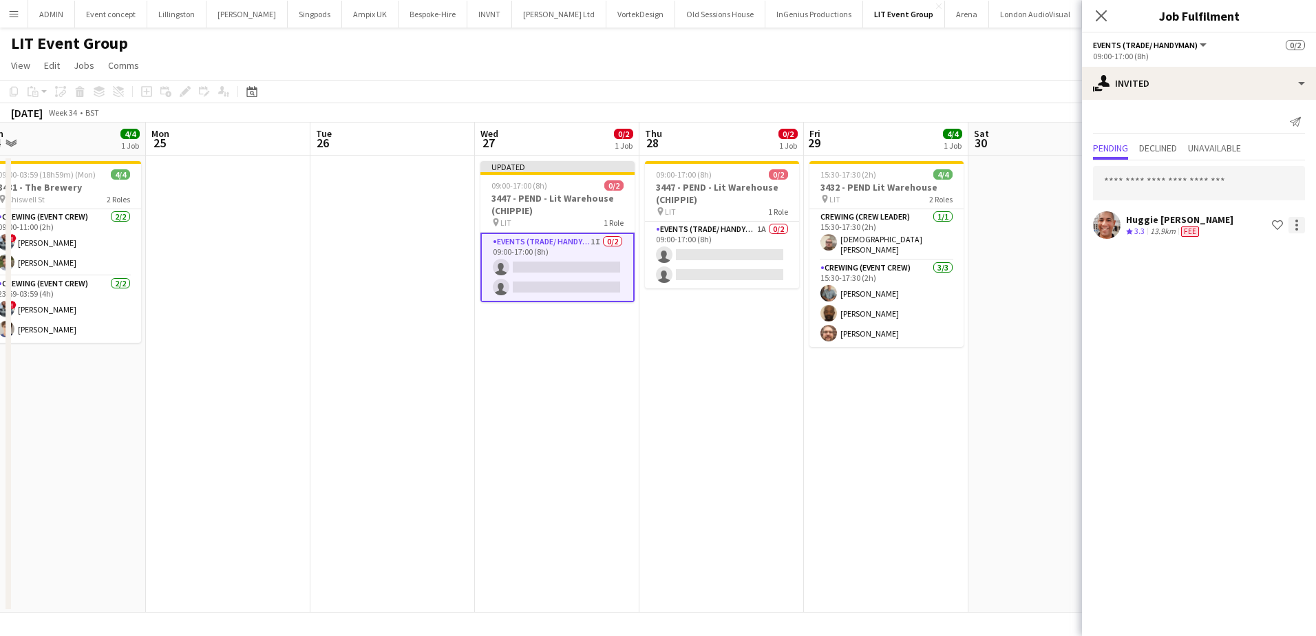
click at [1298, 225] on div at bounding box center [1296, 225] width 17 height 17
click at [1261, 346] on span "Cancel invitation" at bounding box center [1252, 349] width 81 height 12
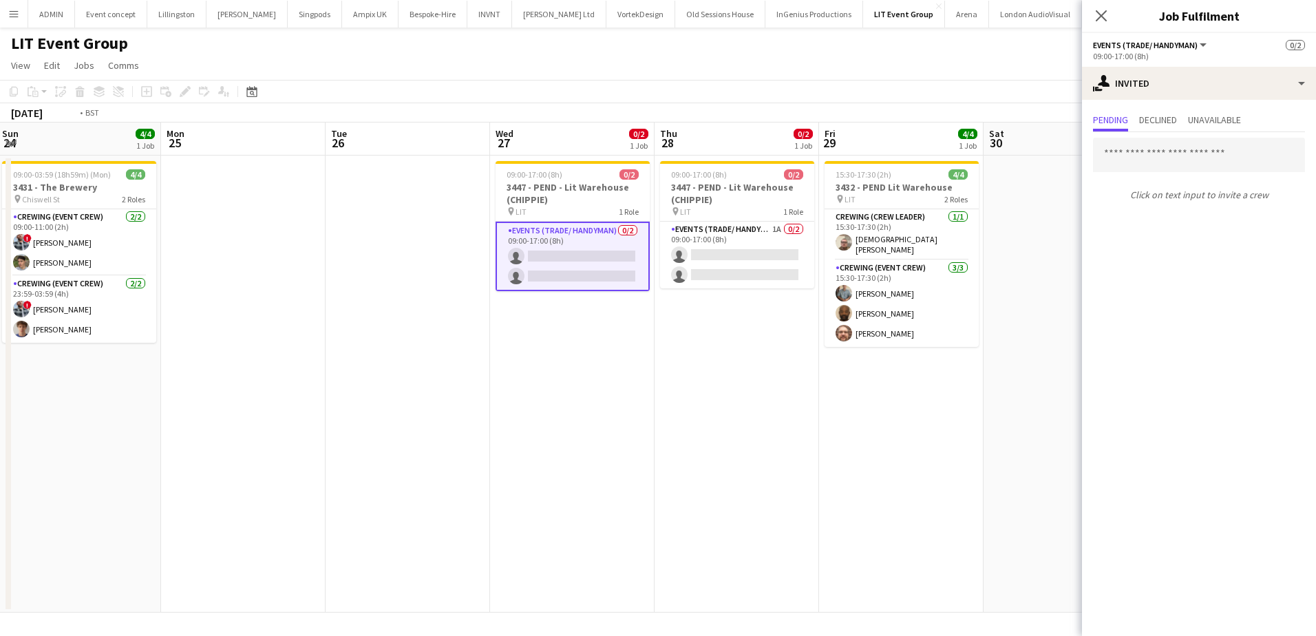
drag, startPoint x: 871, startPoint y: 398, endPoint x: 739, endPoint y: 374, distance: 134.3
click at [739, 374] on app-calendar-viewport "Thu 21 Fri 22 Sat 23 Sun 24 4/4 1 Job Mon 25 Tue 26 Wed 27 0/2 1 Job Thu 28 0/2…" at bounding box center [658, 367] width 1316 height 490
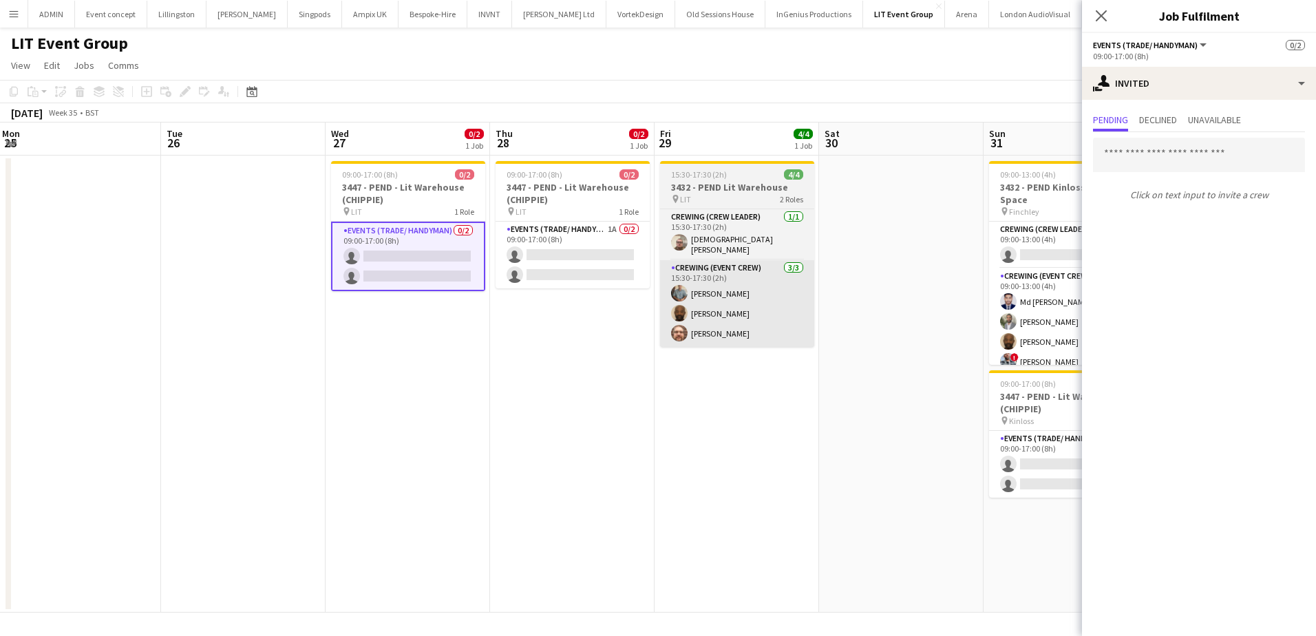
scroll to position [0, 497]
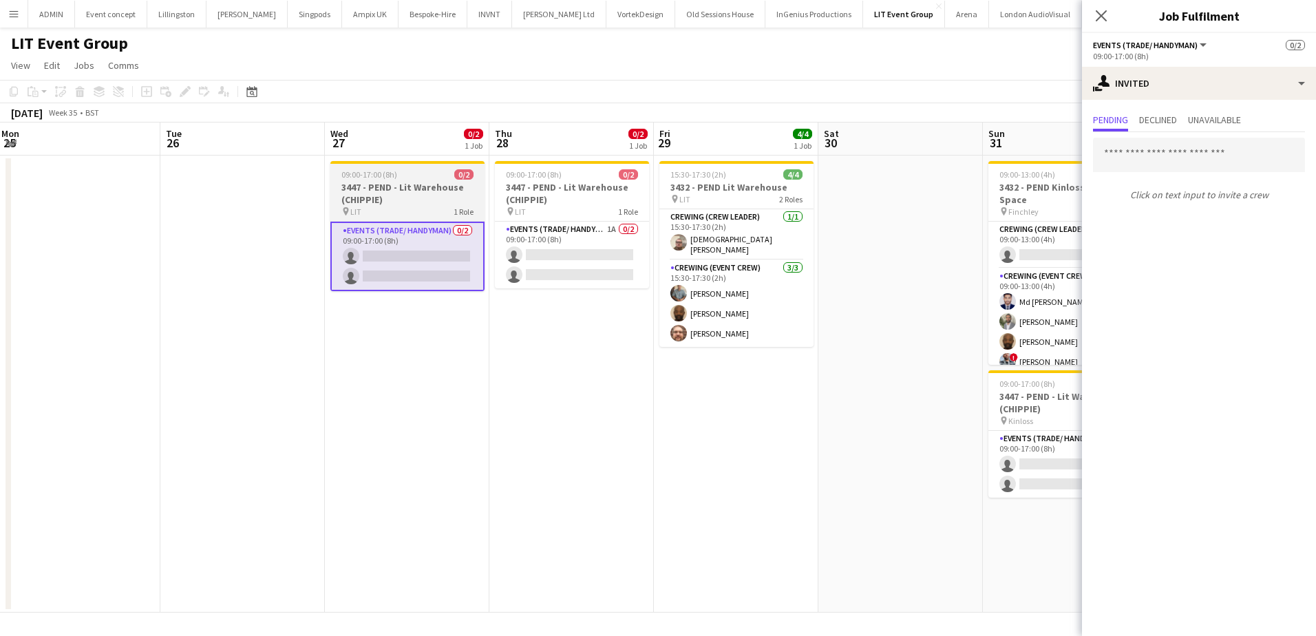
click at [383, 172] on span "09:00-17:00 (8h)" at bounding box center [369, 174] width 56 height 10
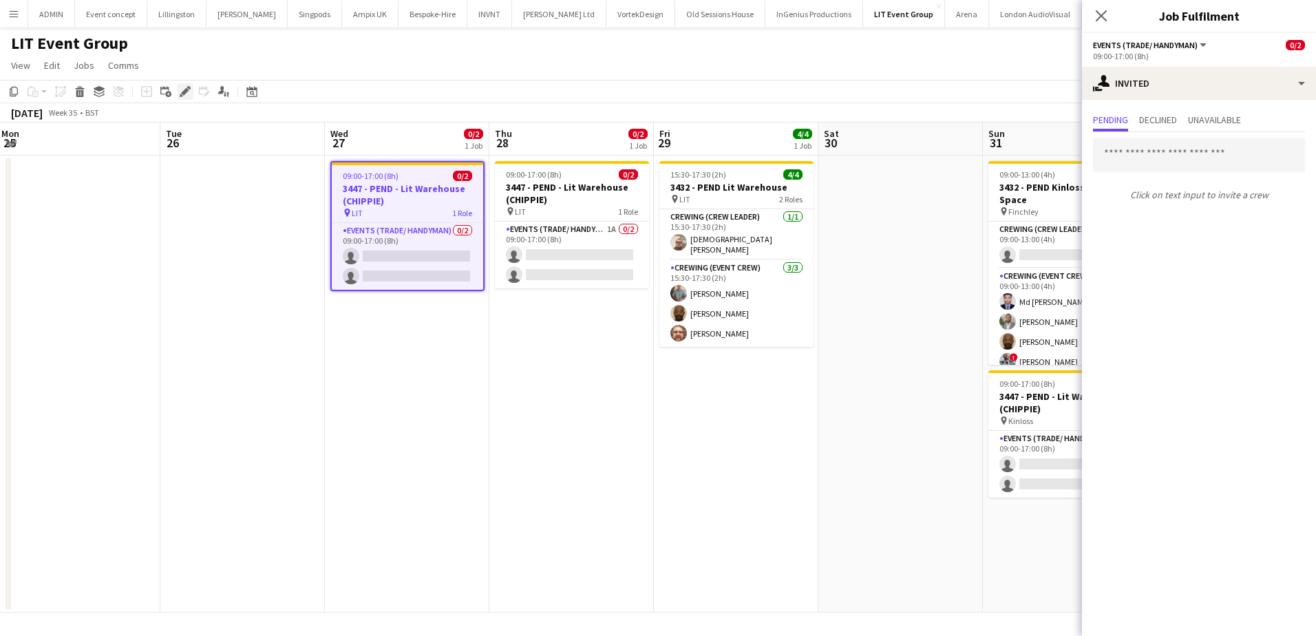
click at [186, 89] on icon at bounding box center [185, 92] width 8 height 8
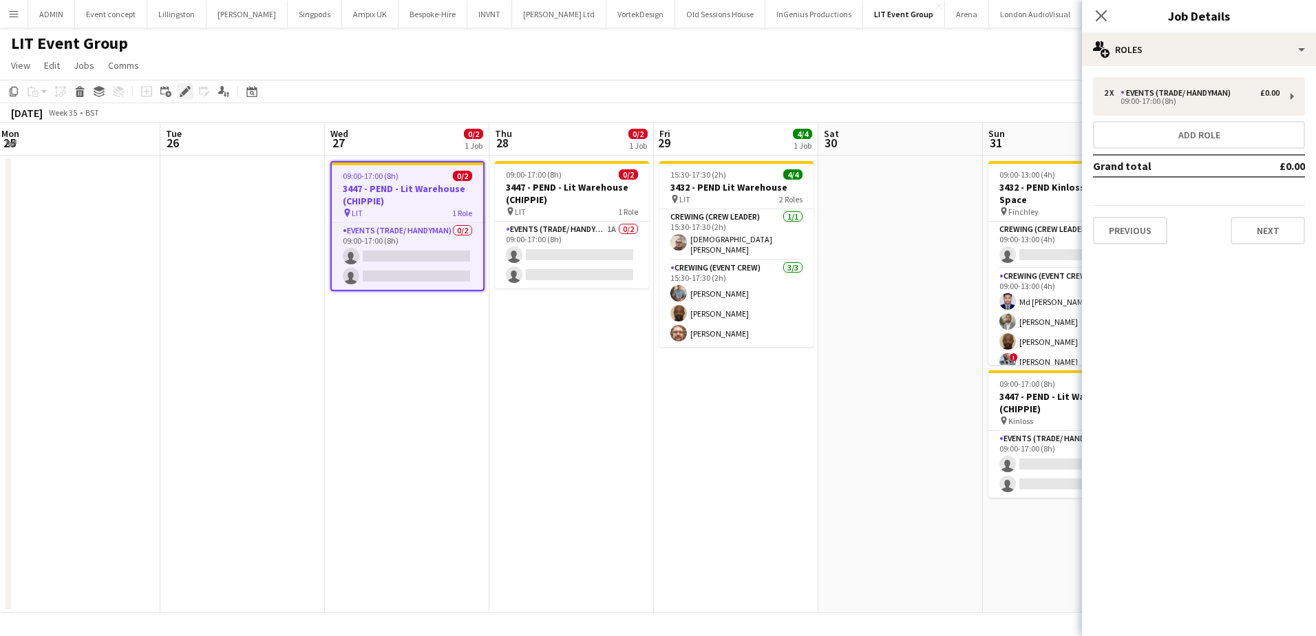
click at [186, 96] on icon "Edit" at bounding box center [185, 91] width 11 height 11
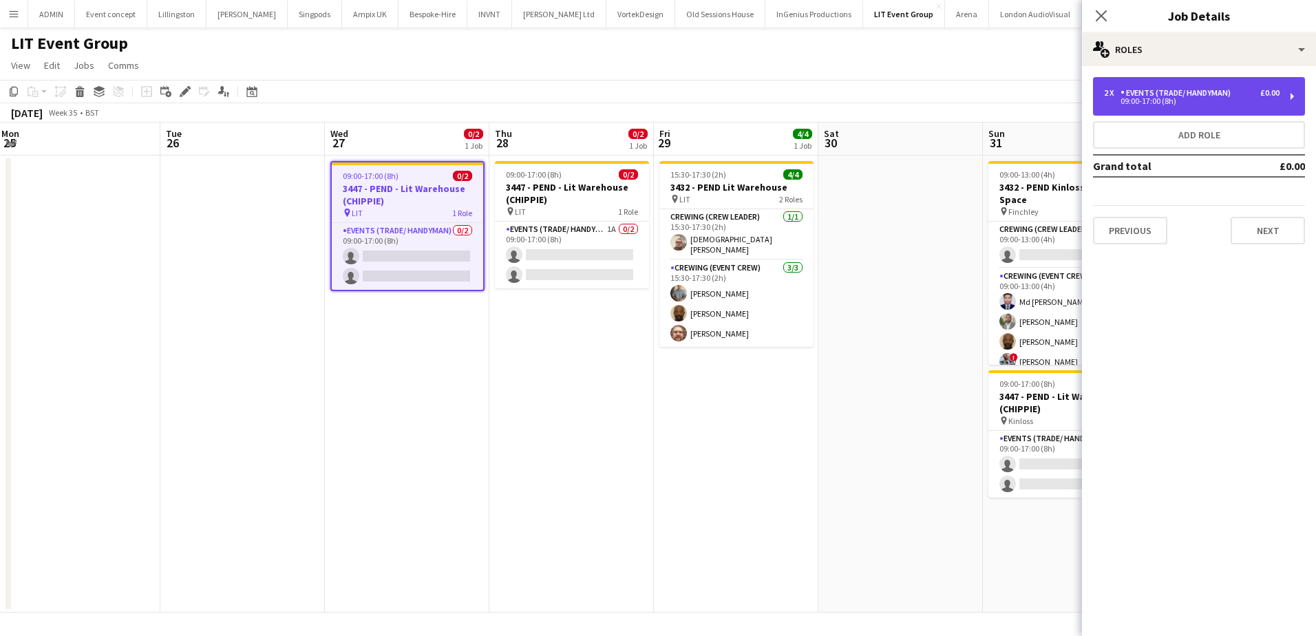
click at [1172, 102] on div "09:00-17:00 (8h)" at bounding box center [1191, 101] width 175 height 7
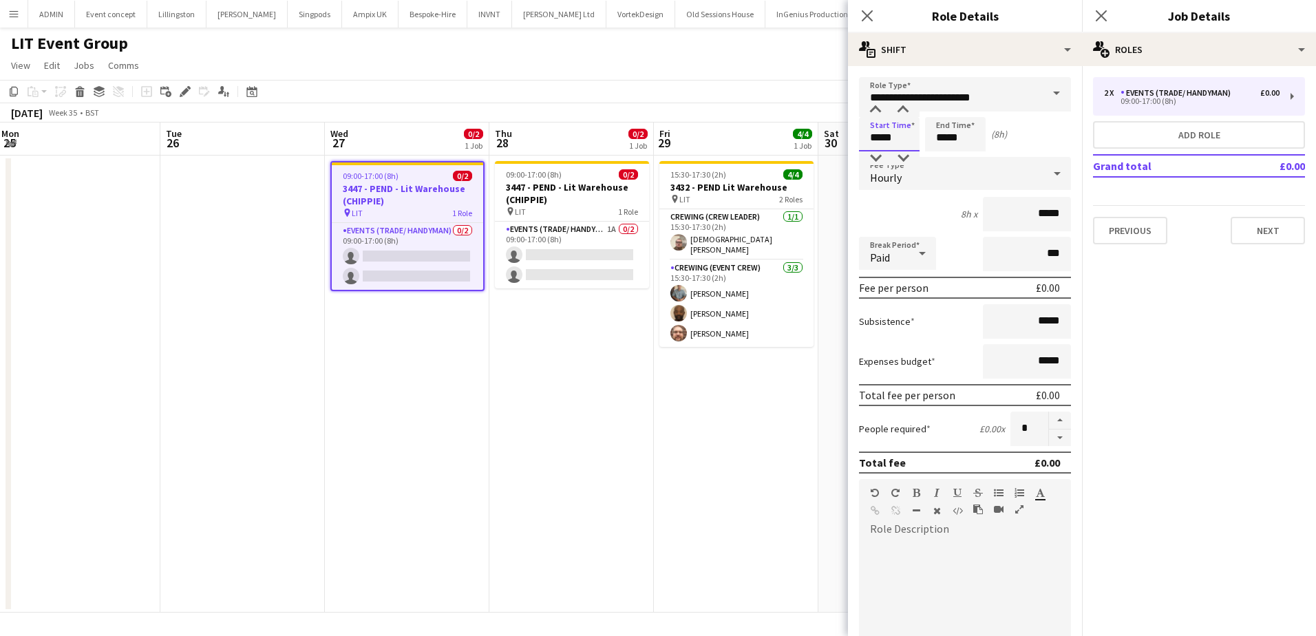
click at [870, 136] on input "*****" at bounding box center [889, 134] width 61 height 34
type input "*****"
click at [878, 114] on div at bounding box center [875, 110] width 28 height 14
click at [943, 140] on input "*****" at bounding box center [955, 134] width 61 height 34
type input "*****"
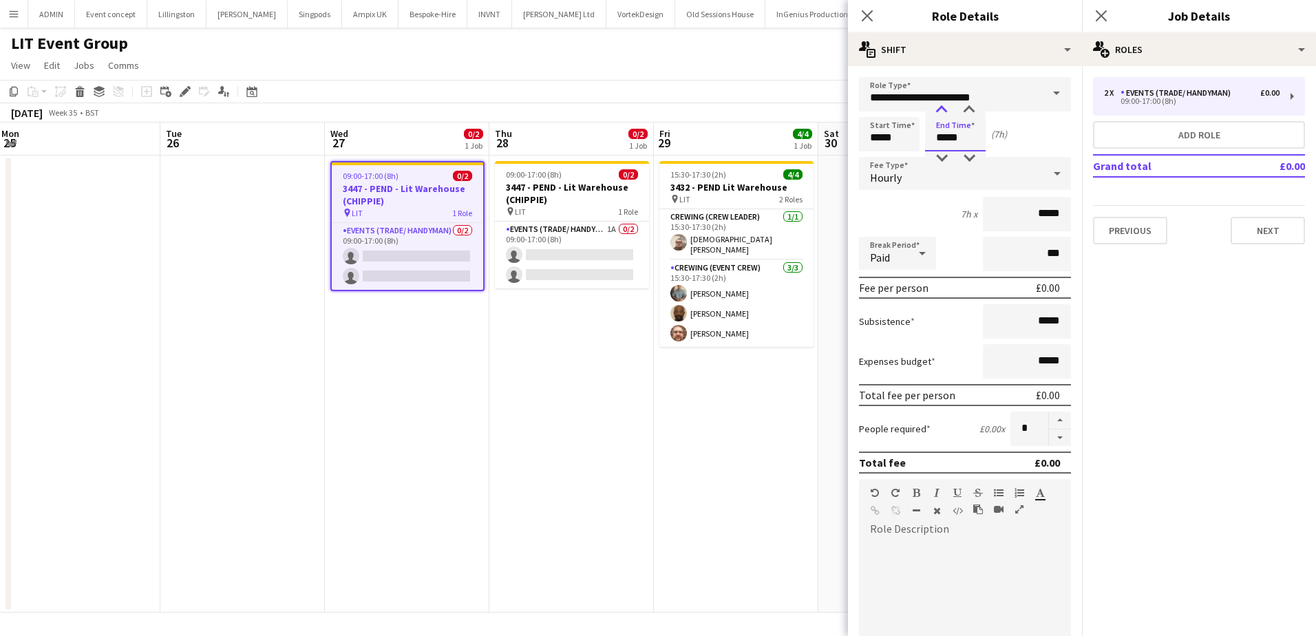
click at [945, 109] on div at bounding box center [941, 110] width 28 height 14
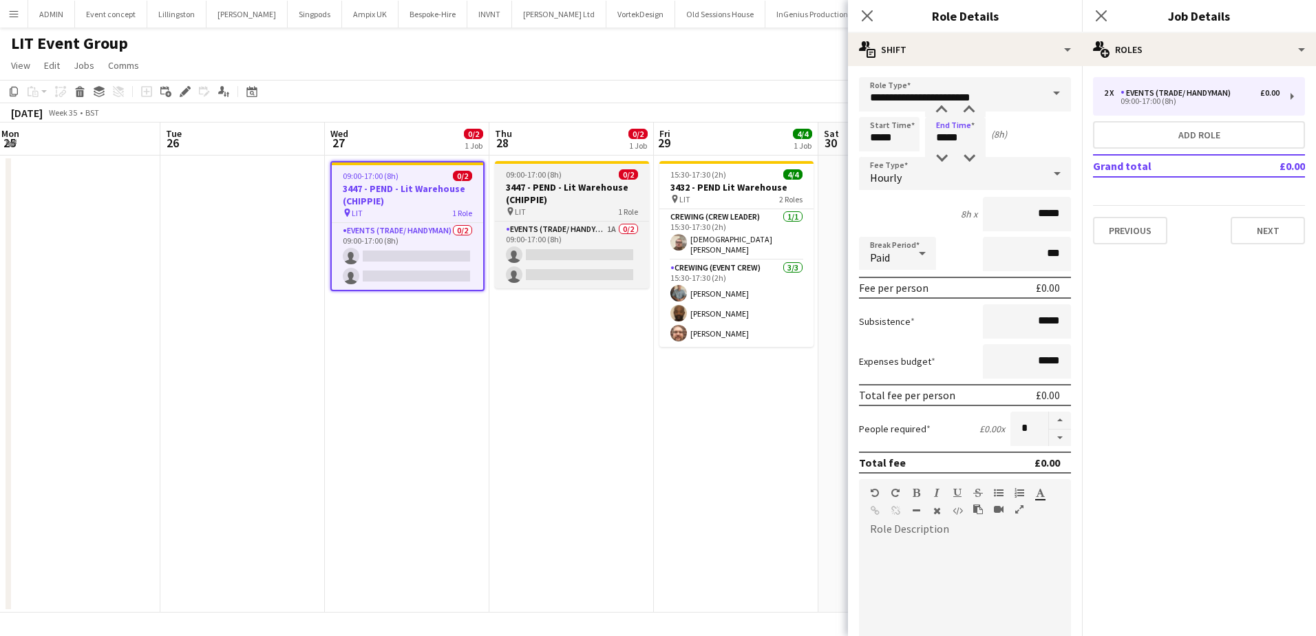
click at [557, 189] on h3 "3447 - PEND - Lit Warehouse (CHIPPIE)" at bounding box center [572, 193] width 154 height 25
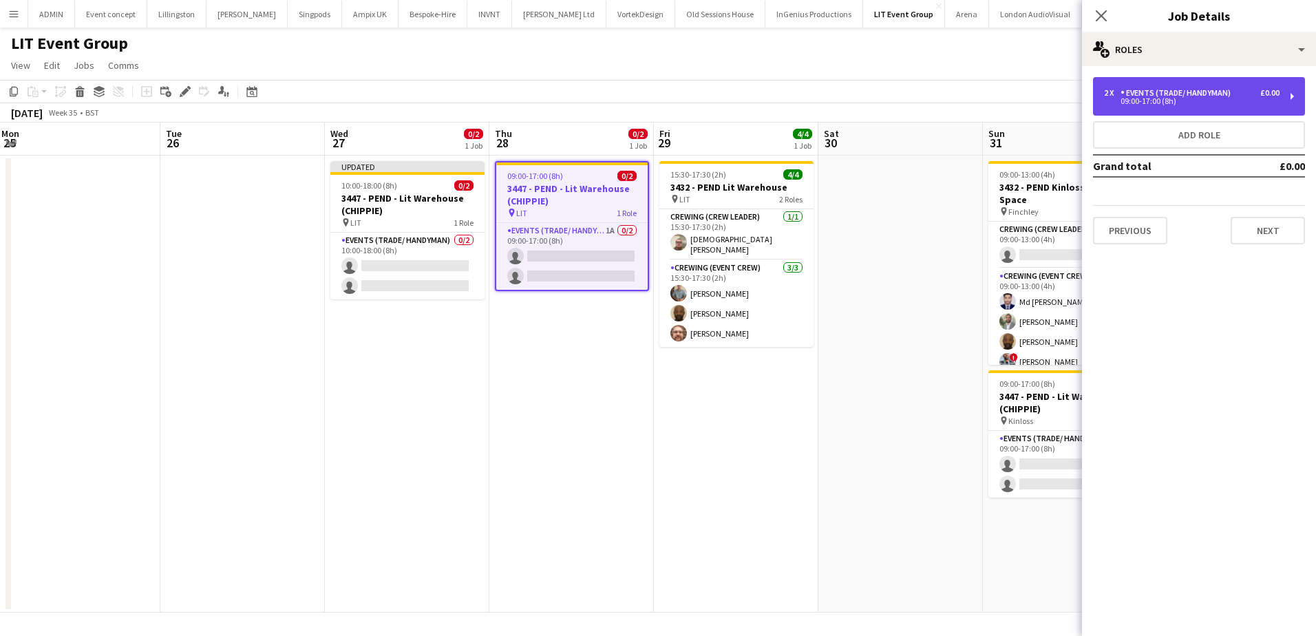
click at [1148, 100] on div "09:00-17:00 (8h)" at bounding box center [1191, 101] width 175 height 7
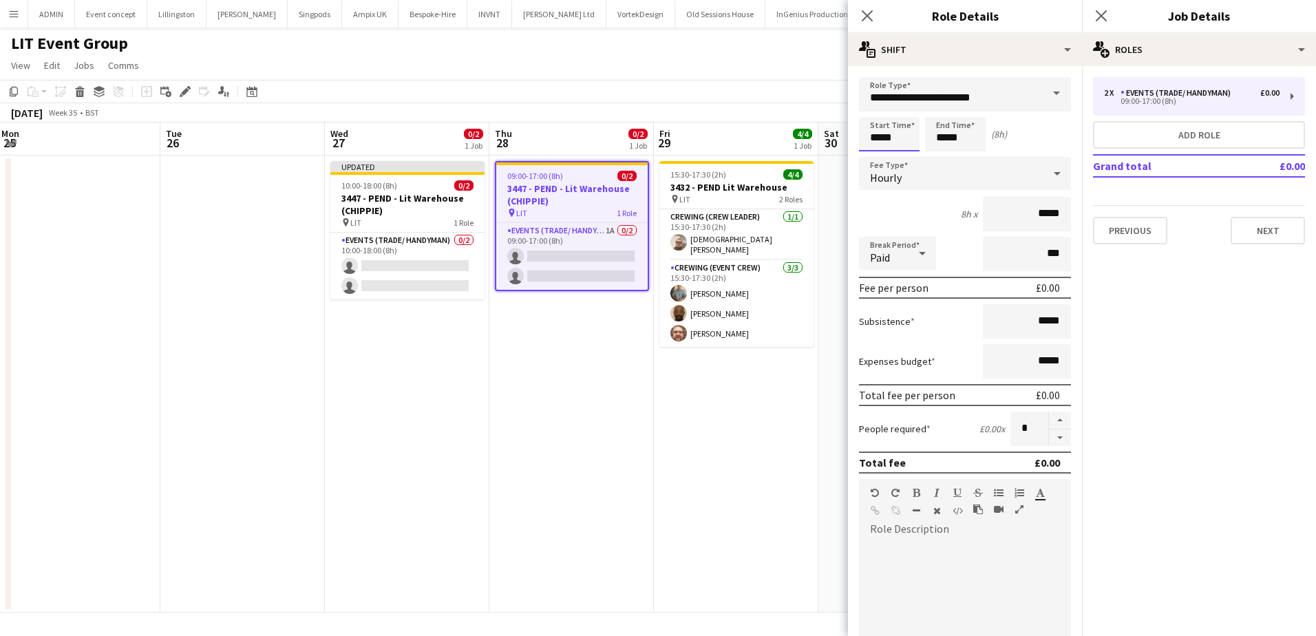
click at [880, 134] on input "*****" at bounding box center [889, 134] width 61 height 34
type input "*****"
click at [877, 111] on div at bounding box center [875, 110] width 28 height 14
click at [940, 136] on input "*****" at bounding box center [955, 134] width 61 height 34
type input "*****"
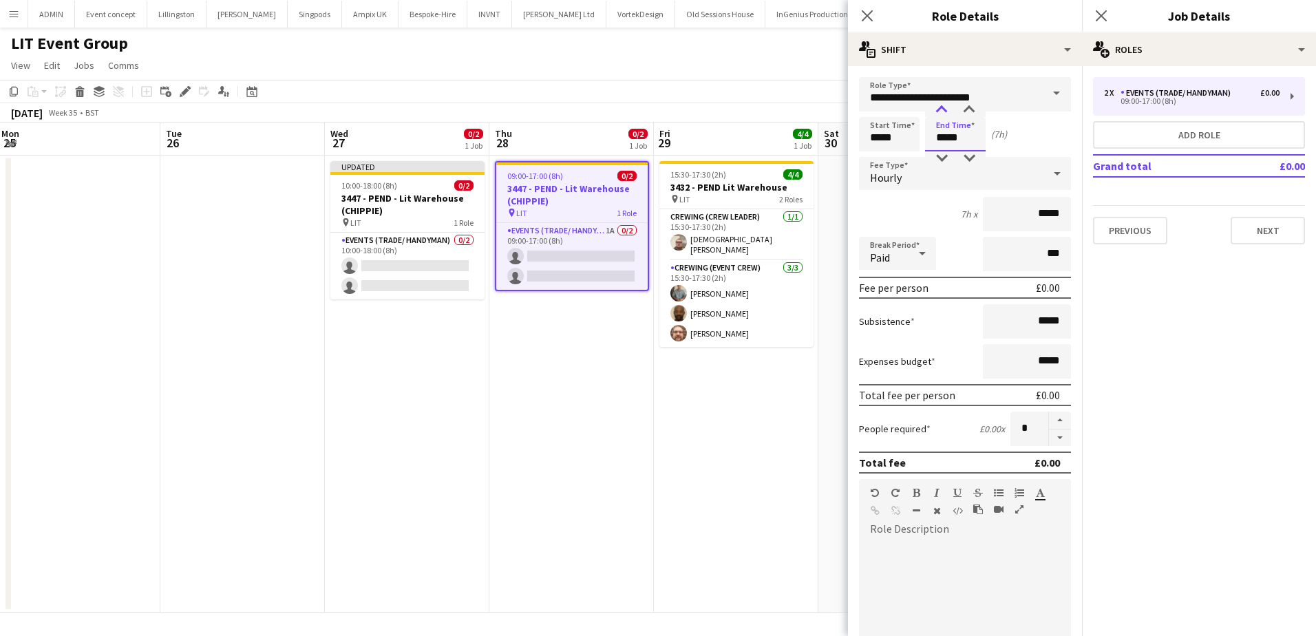
click at [943, 112] on div at bounding box center [941, 110] width 28 height 14
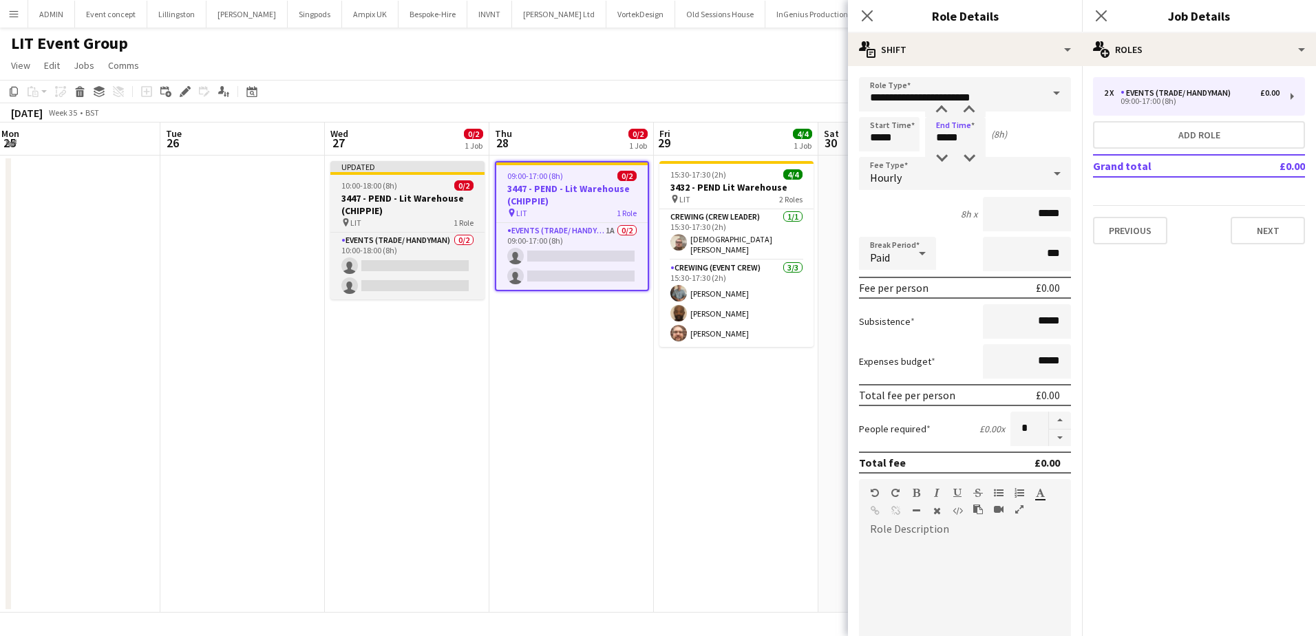
click at [385, 192] on h3 "3447 - PEND - Lit Warehouse (CHIPPIE)" at bounding box center [407, 204] width 154 height 25
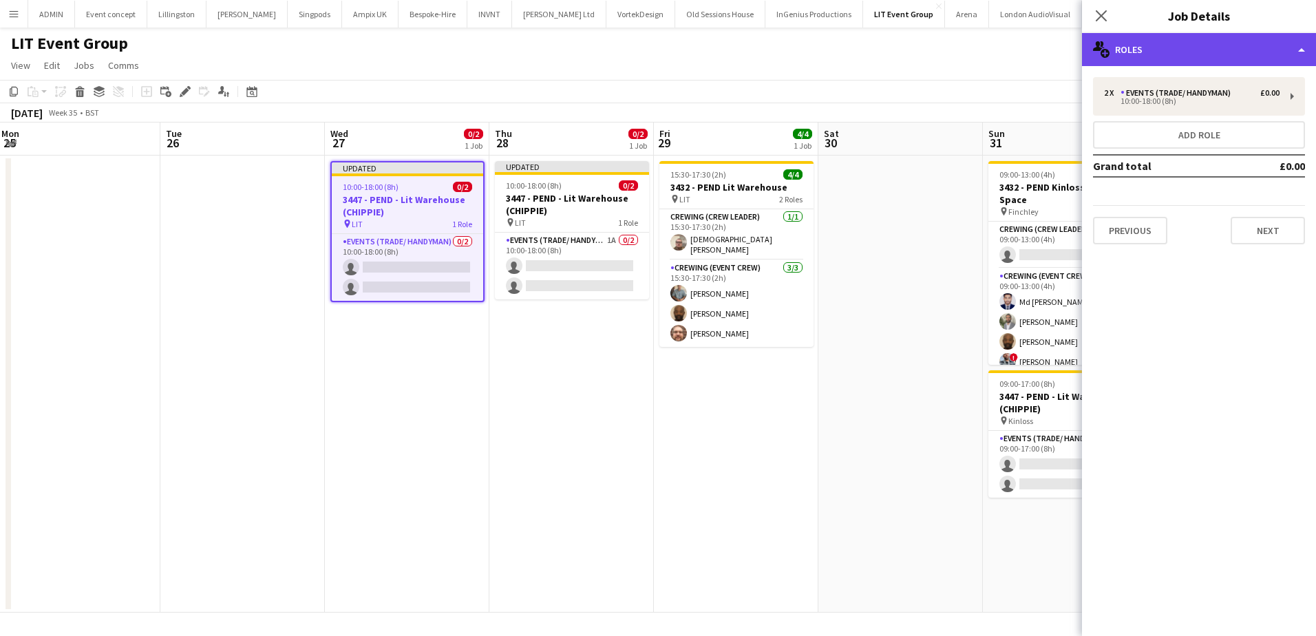
click at [1168, 52] on div "multiple-users-add Roles" at bounding box center [1199, 49] width 234 height 33
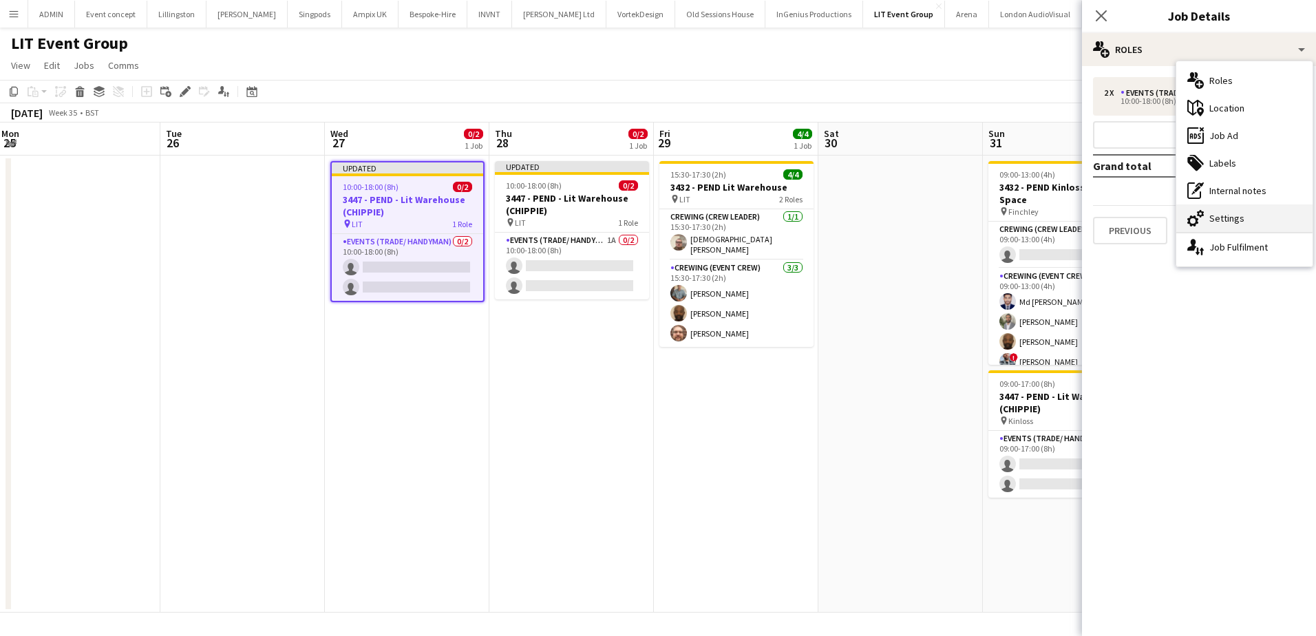
click at [1216, 216] on div "cog-double-3 Settings" at bounding box center [1244, 218] width 136 height 28
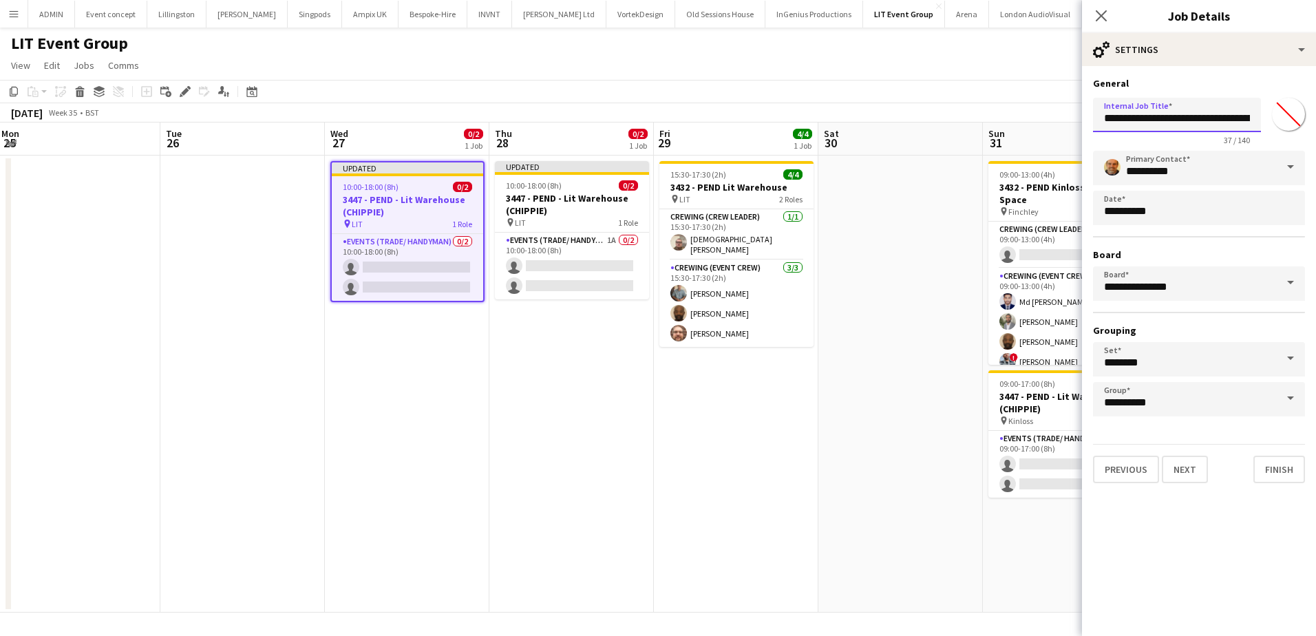
click at [1152, 123] on input "**********" at bounding box center [1177, 115] width 168 height 34
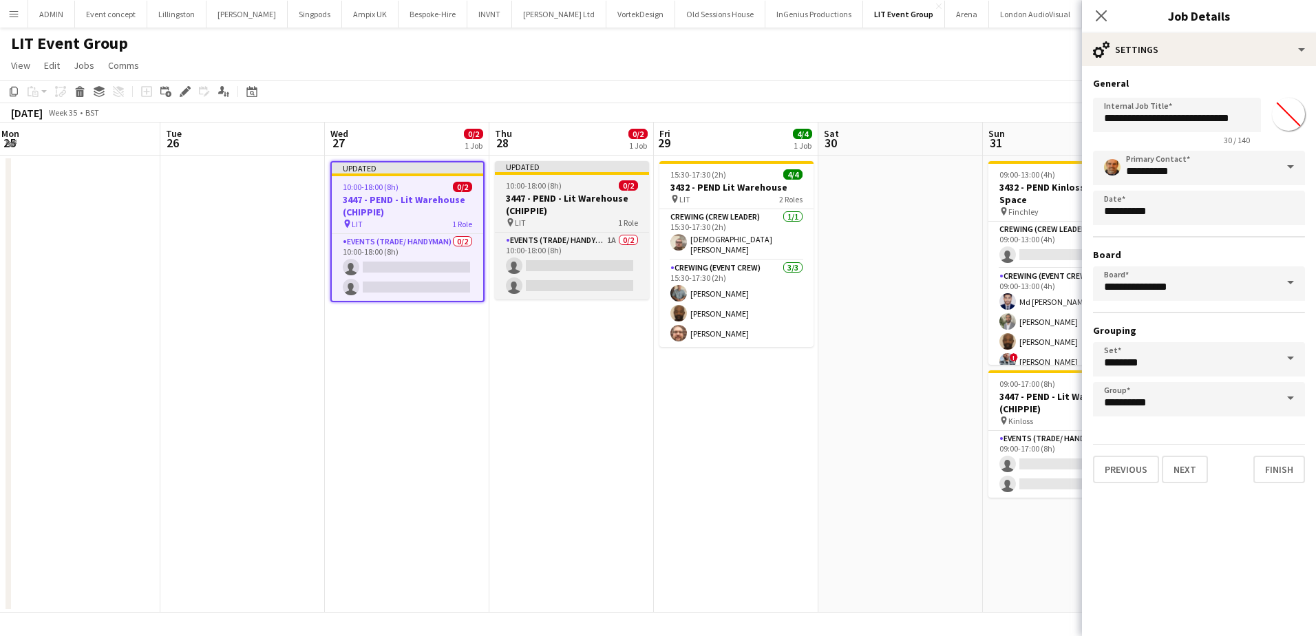
click at [567, 200] on h3 "3447 - PEND - Lit Warehouse (CHIPPIE)" at bounding box center [572, 204] width 154 height 25
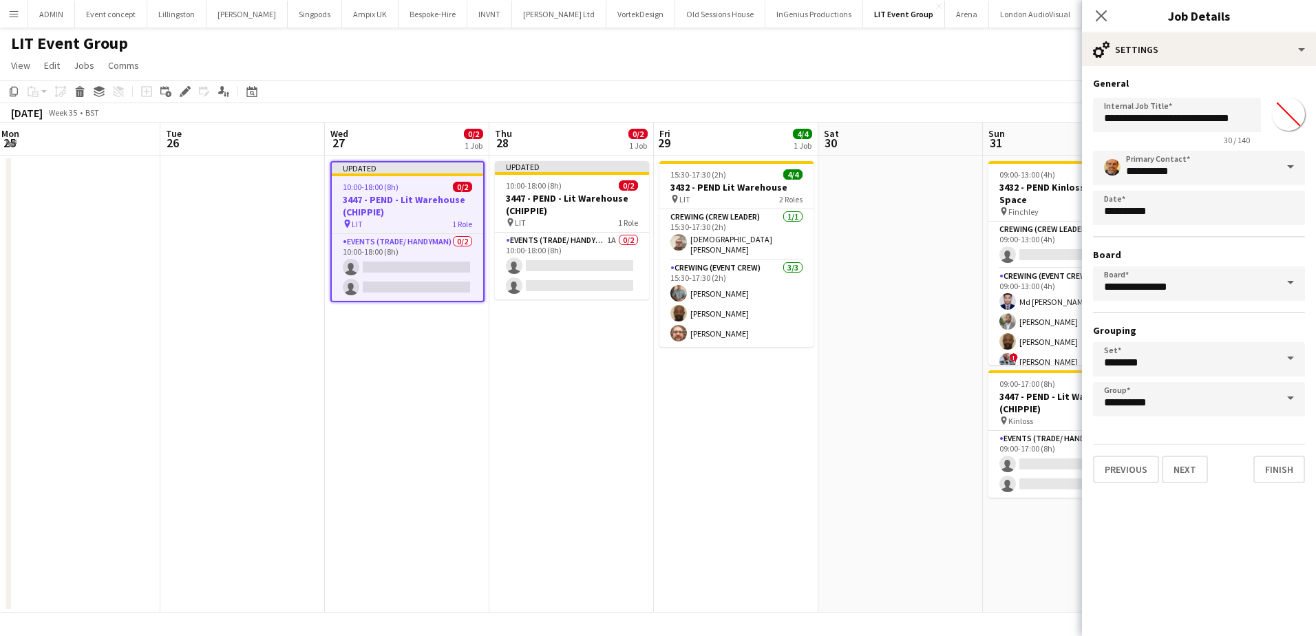
type input "**********"
type input "*******"
type input "**********"
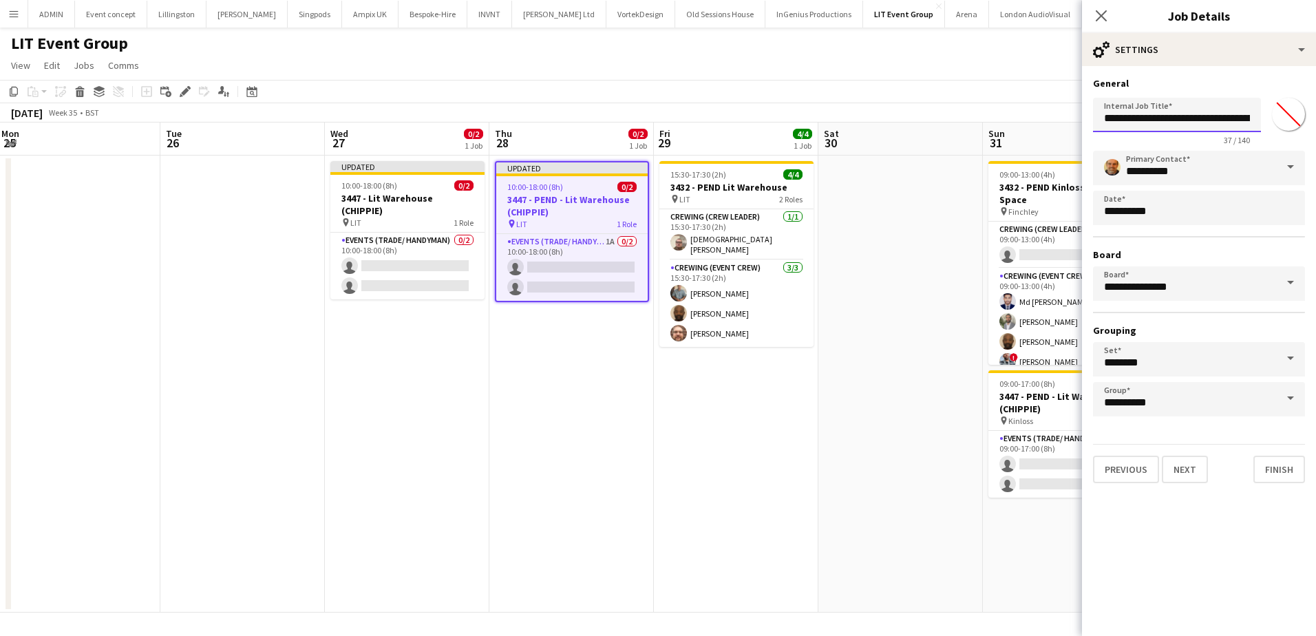
click at [1150, 116] on input "**********" at bounding box center [1177, 115] width 168 height 34
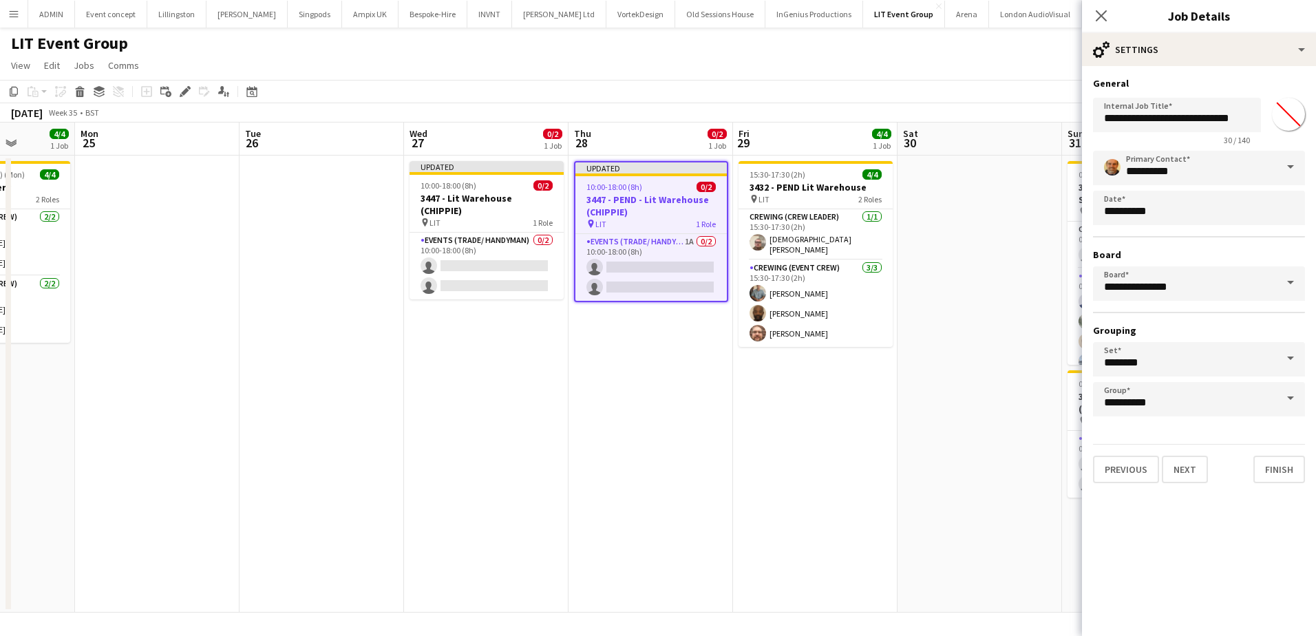
scroll to position [0, 425]
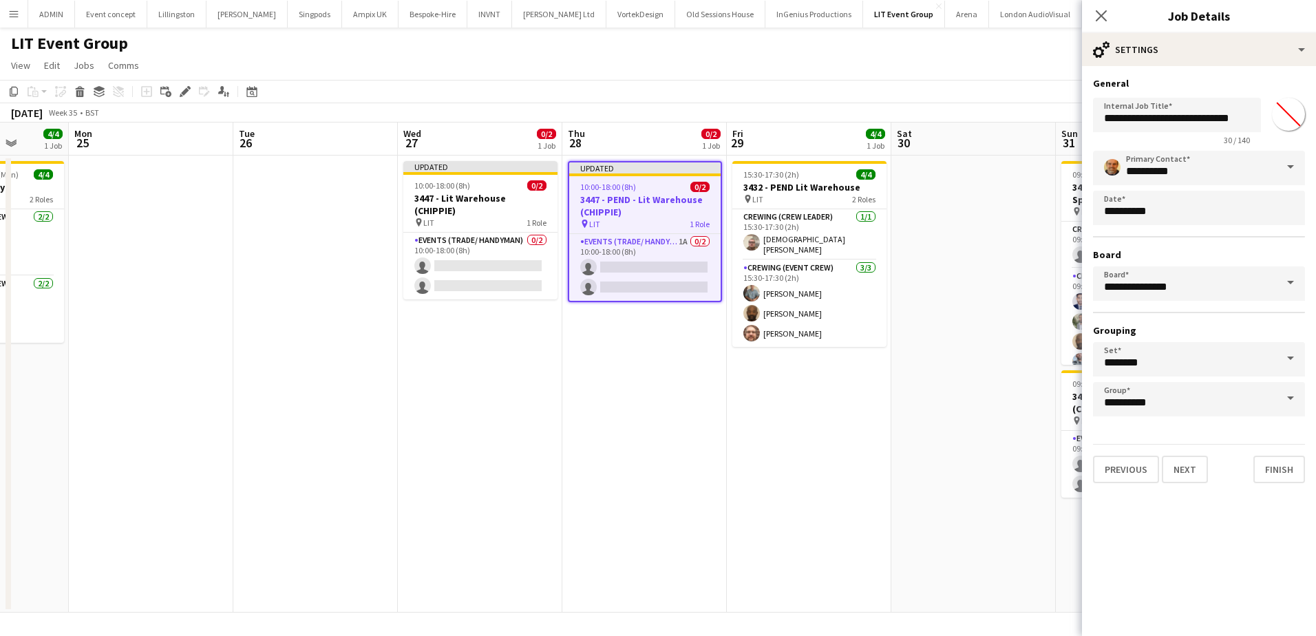
drag, startPoint x: 883, startPoint y: 214, endPoint x: 806, endPoint y: 213, distance: 77.1
click at [806, 213] on app-calendar-viewport "Fri 22 Sat 23 Sun 24 4/4 1 Job Mon 25 Tue 26 Wed 27 0/2 1 Job Thu 28 0/2 1 Job …" at bounding box center [658, 367] width 1316 height 490
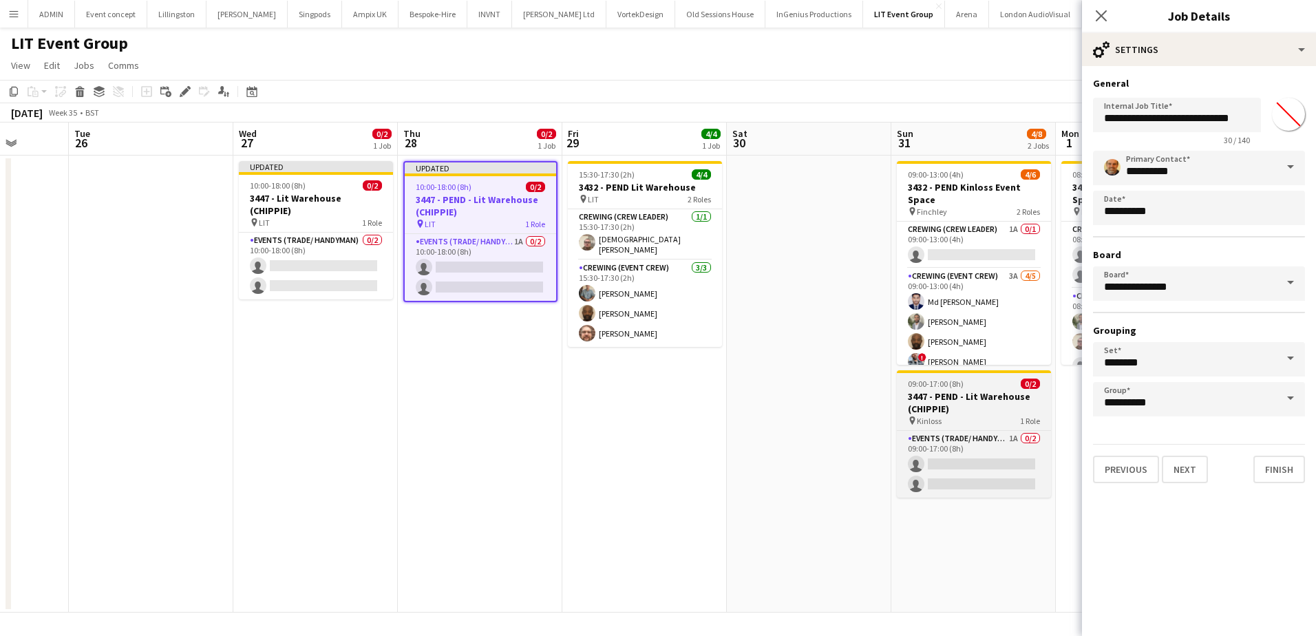
click at [967, 398] on h3 "3447 - PEND - Lit Warehouse (CHIPPIE)" at bounding box center [974, 402] width 154 height 25
type input "**********"
type input "*******"
type input "**********"
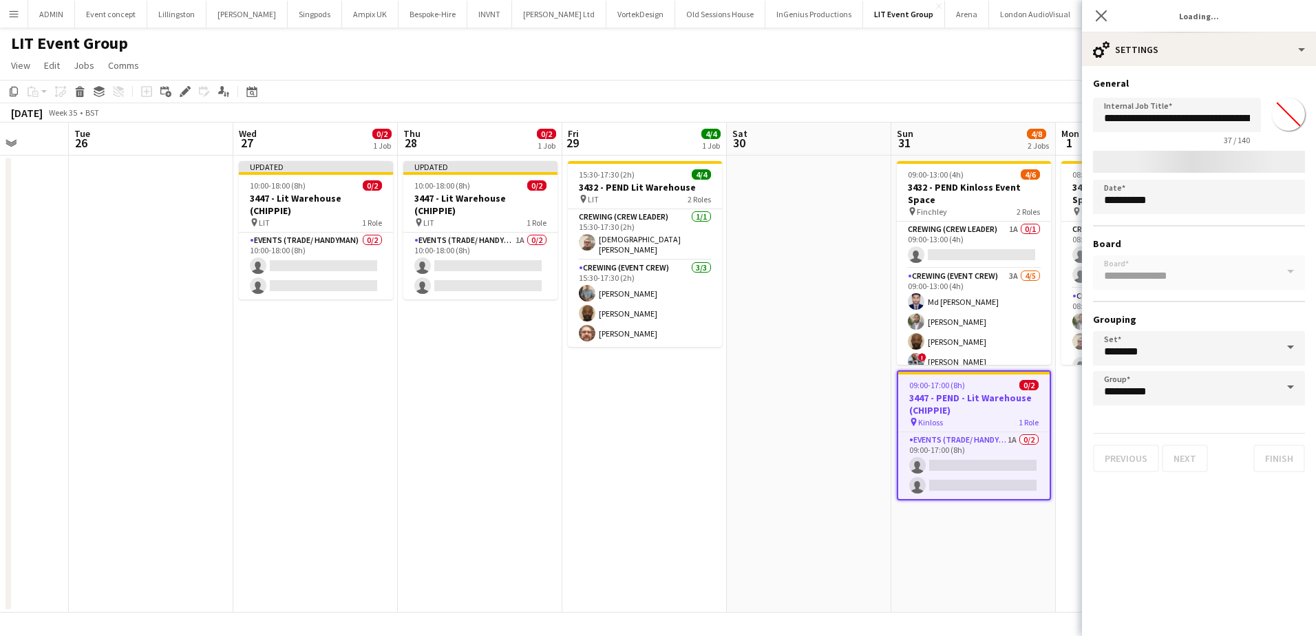
type input "*******"
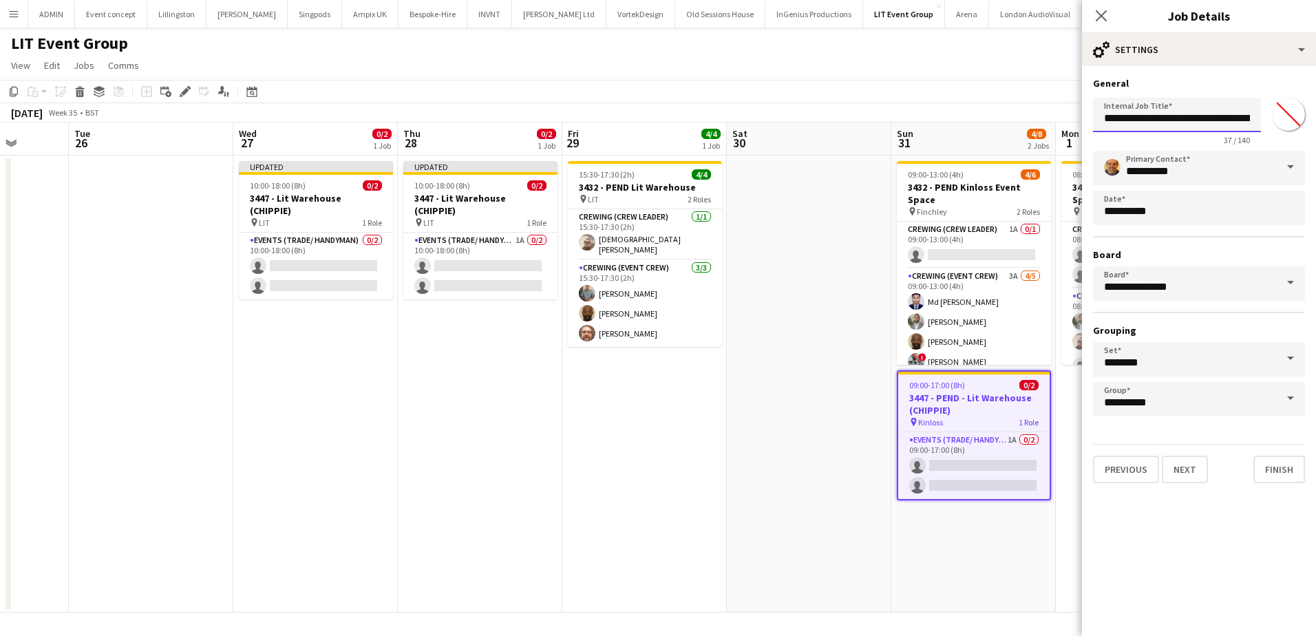
click at [1152, 122] on input "**********" at bounding box center [1177, 115] width 168 height 34
type input "**********"
click at [819, 295] on app-date-cell at bounding box center [809, 384] width 164 height 457
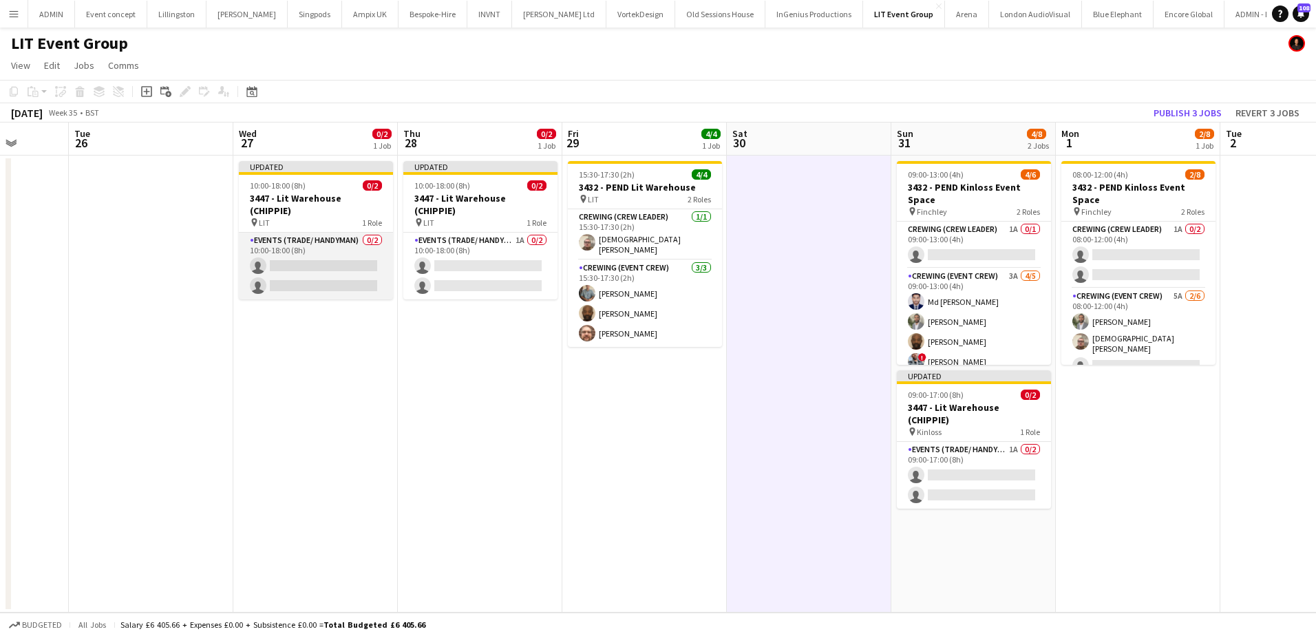
click at [273, 257] on app-card-role "Events (Trade/ Handyman) 0/2 10:00-18:00 (8h) single-neutral-actions single-neu…" at bounding box center [316, 266] width 154 height 67
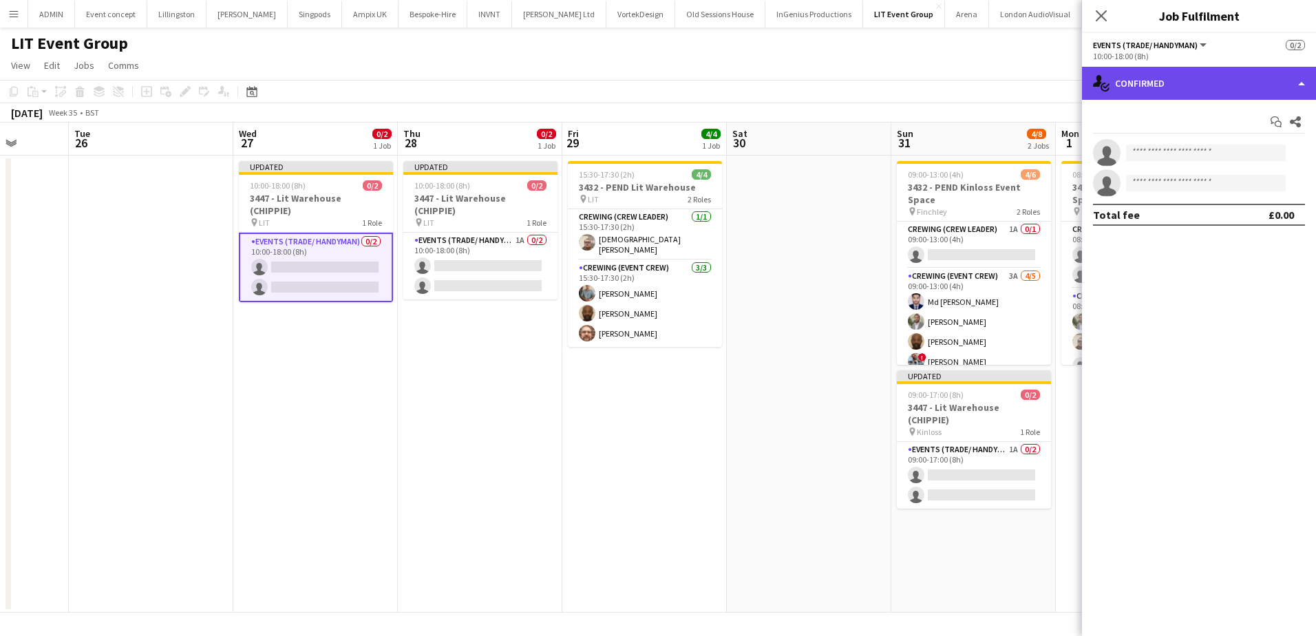
click at [1183, 70] on div "single-neutral-actions-check-2 Confirmed" at bounding box center [1199, 83] width 234 height 33
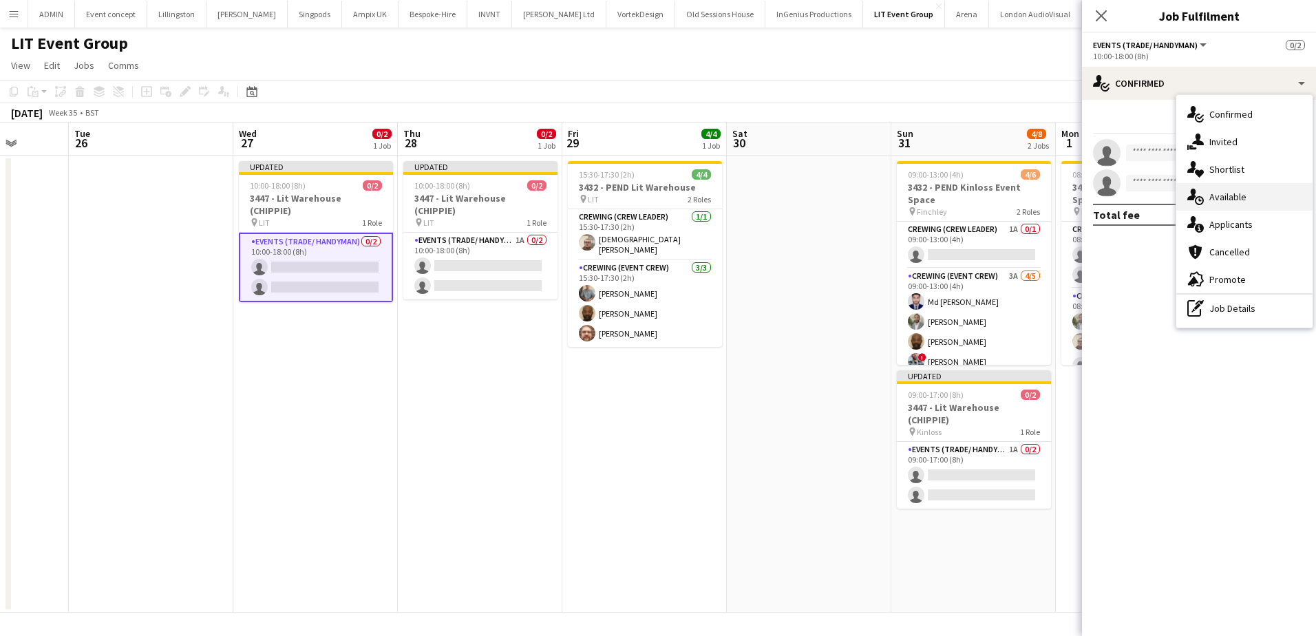
click at [1259, 201] on div "single-neutral-actions-upload Available" at bounding box center [1244, 197] width 136 height 28
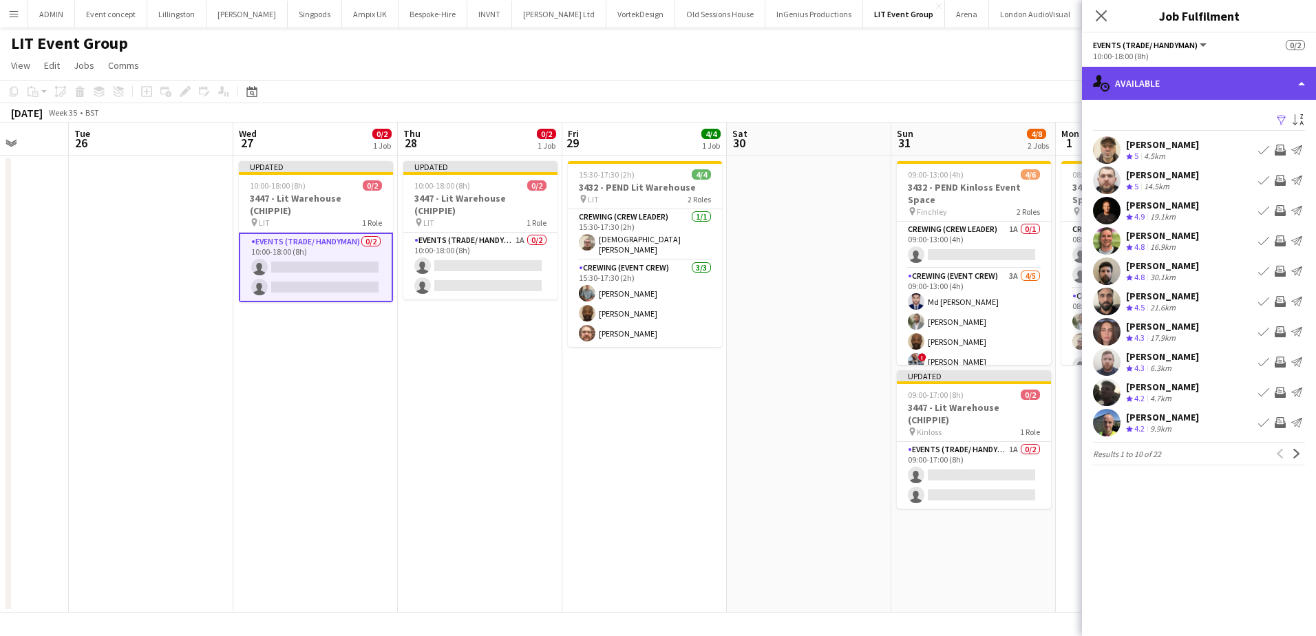
click at [1241, 85] on div "single-neutral-actions-upload Available" at bounding box center [1199, 83] width 234 height 33
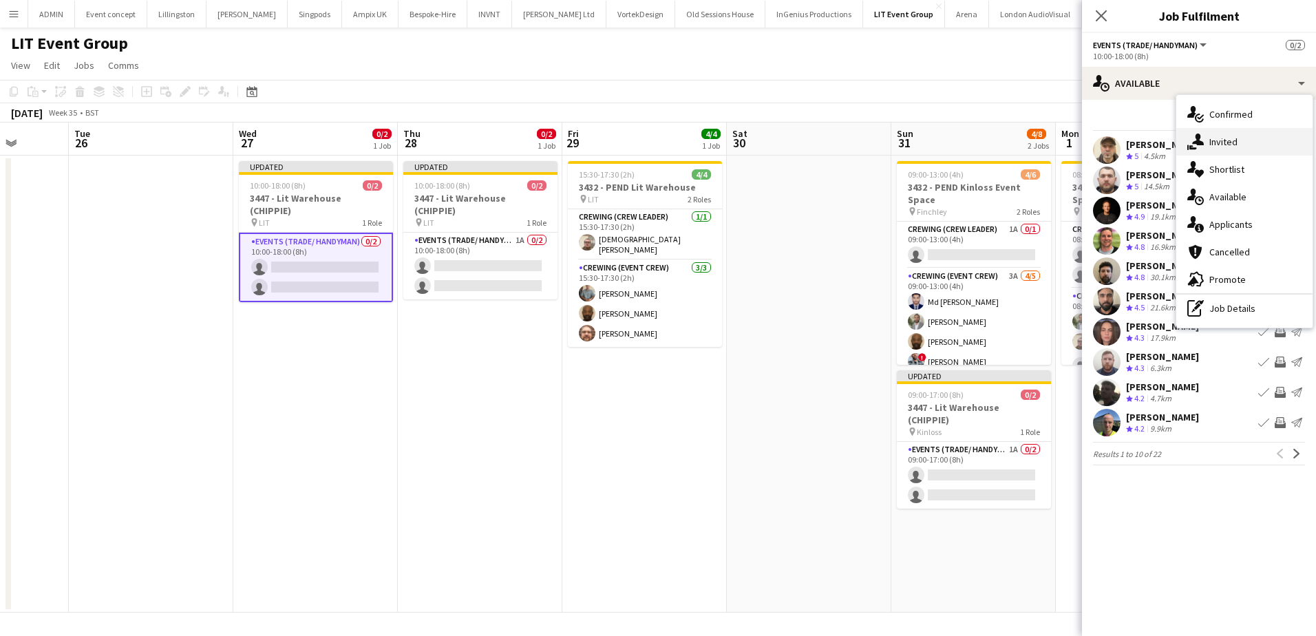
click at [1221, 136] on div "single-neutral-actions-share-1 Invited" at bounding box center [1244, 142] width 136 height 28
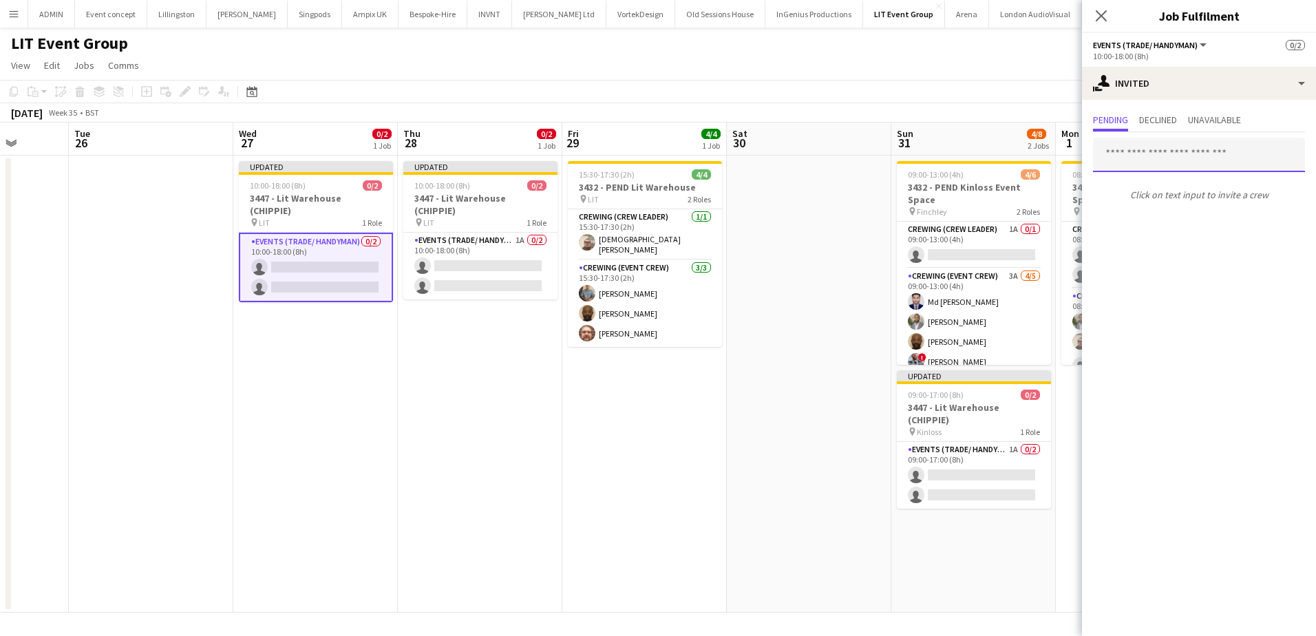
click at [1129, 153] on input "text" at bounding box center [1199, 155] width 212 height 34
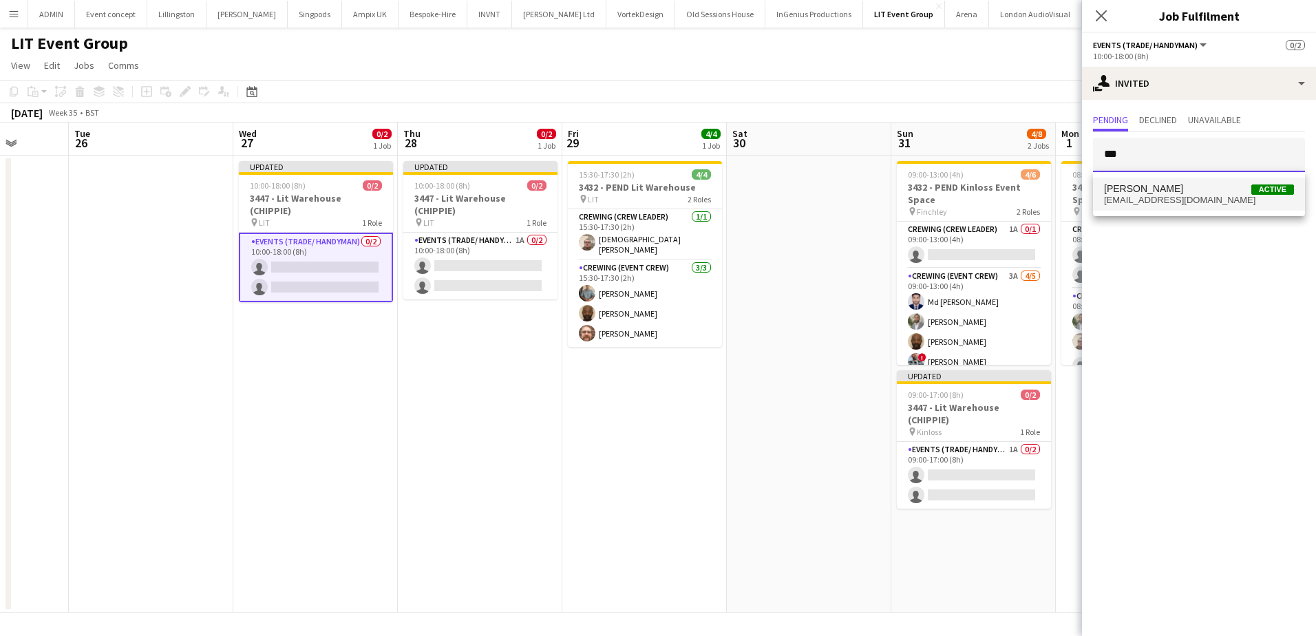
type input "***"
click at [1186, 187] on span "[PERSON_NAME] Active" at bounding box center [1199, 189] width 190 height 12
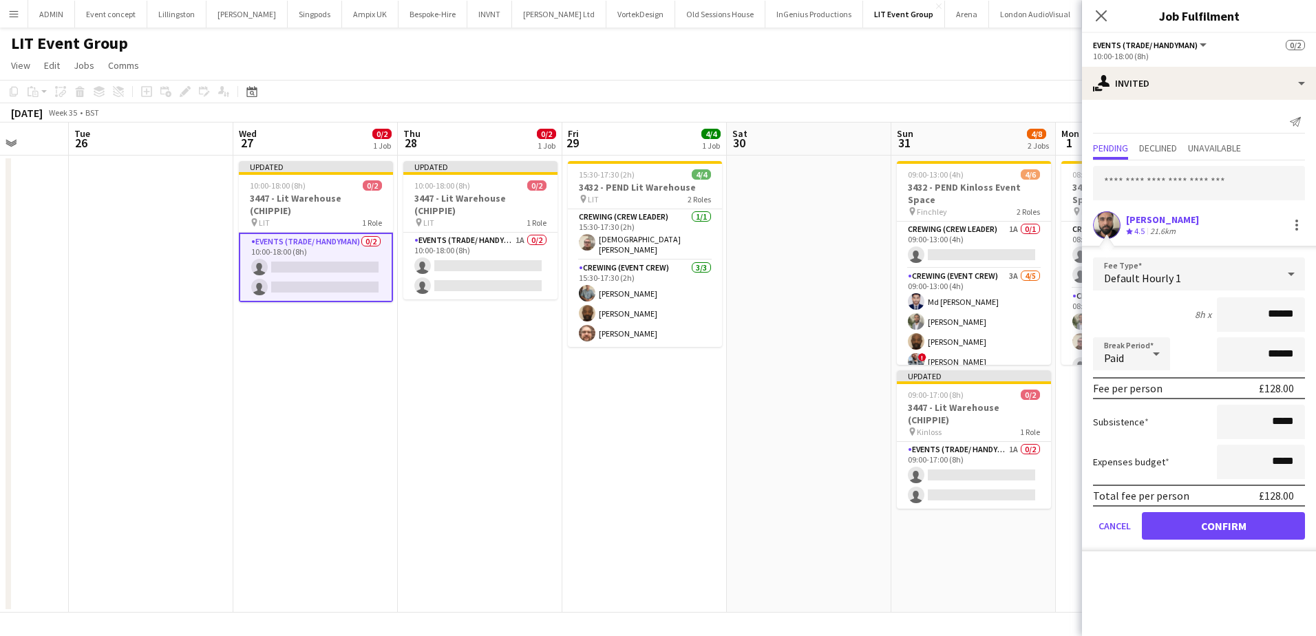
drag, startPoint x: 1276, startPoint y: 329, endPoint x: 1320, endPoint y: 328, distance: 44.7
click at [1315, 328] on html "Menu Boards Boards Boards All jobs Status Workforce Workforce My Workforce Recr…" at bounding box center [658, 318] width 1316 height 636
type input "***"
click at [1190, 524] on button "Confirm" at bounding box center [1222, 526] width 163 height 28
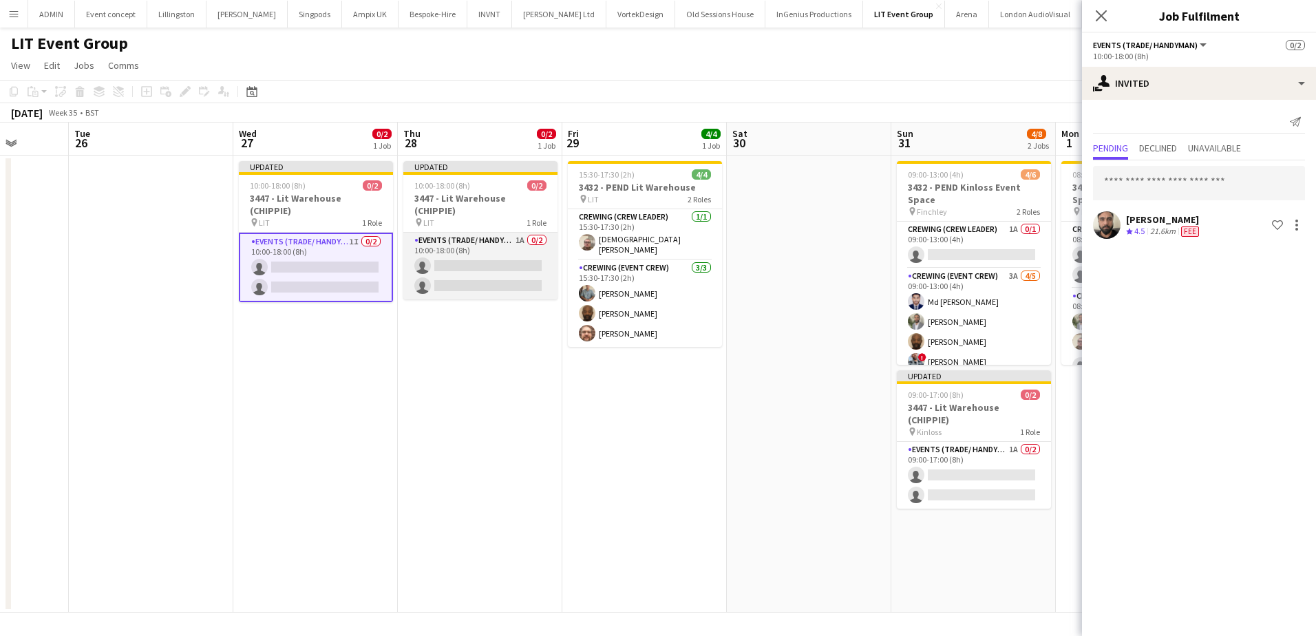
click at [465, 244] on app-card-role "Events (Trade/ Handyman) 1A 0/2 10:00-18:00 (8h) single-neutral-actions single-…" at bounding box center [480, 266] width 154 height 67
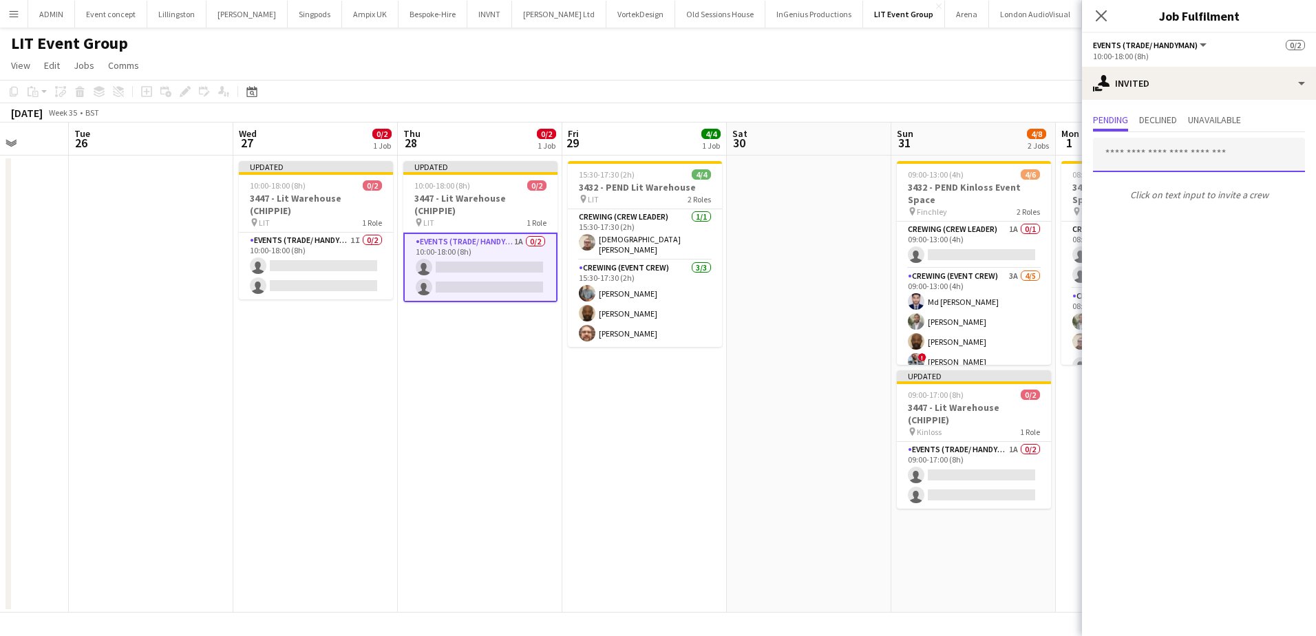
click at [1139, 153] on input "text" at bounding box center [1199, 155] width 212 height 34
type input "***"
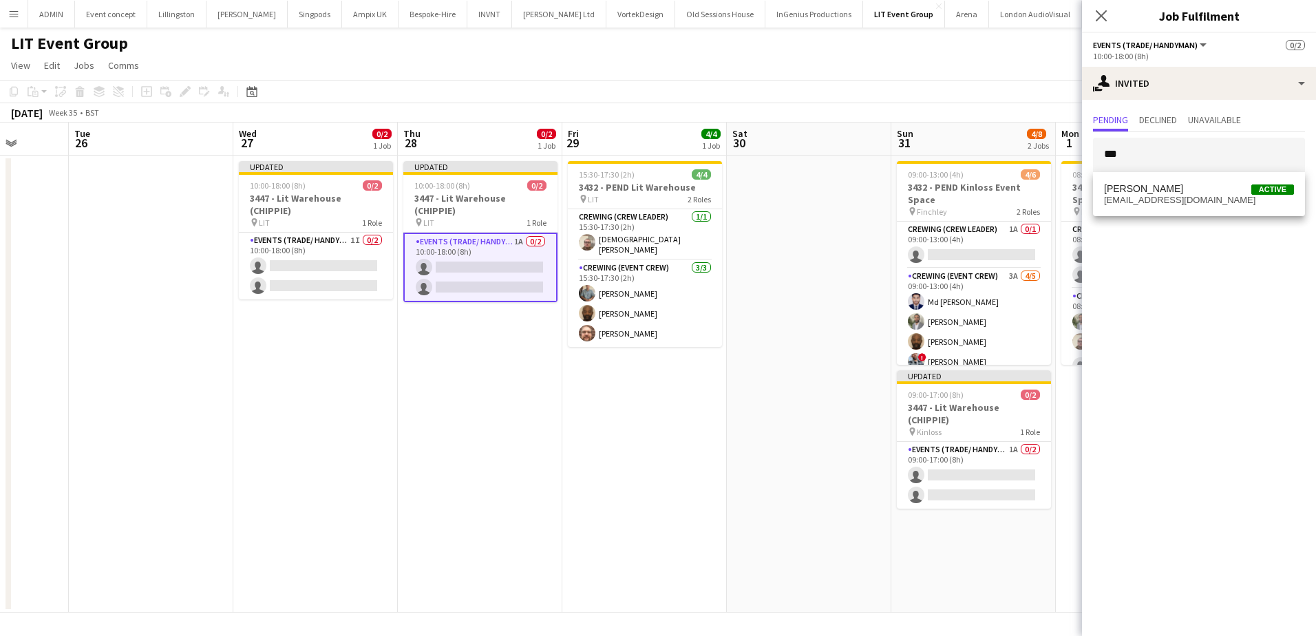
click at [1139, 175] on div "[PERSON_NAME] Active [EMAIL_ADDRESS][DOMAIN_NAME]" at bounding box center [1199, 194] width 212 height 44
click at [1138, 180] on mat-option "[PERSON_NAME] Active [EMAIL_ADDRESS][DOMAIN_NAME]" at bounding box center [1199, 194] width 212 height 33
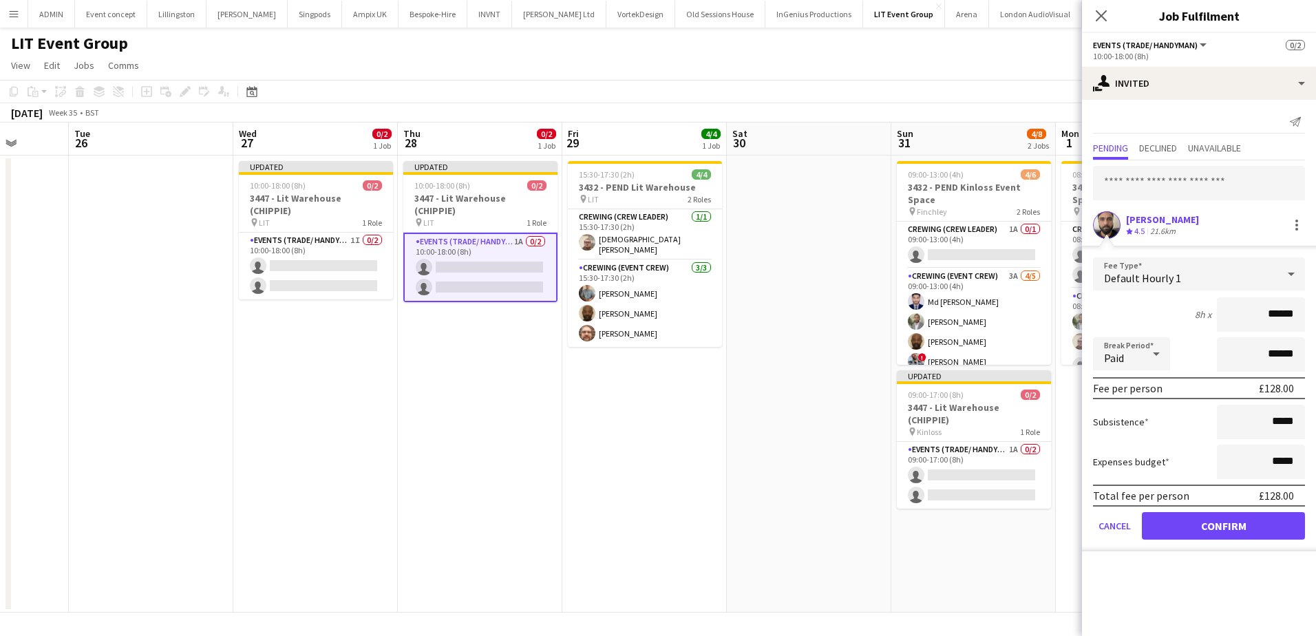
drag, startPoint x: 1272, startPoint y: 316, endPoint x: 1313, endPoint y: 316, distance: 40.6
click at [1313, 316] on form "Fee Type Default Hourly 1 8h x ****** Break Period Paid ****** Fee per person £…" at bounding box center [1199, 404] width 234 height 294
type input "***"
click at [1272, 520] on button "Confirm" at bounding box center [1222, 526] width 163 height 28
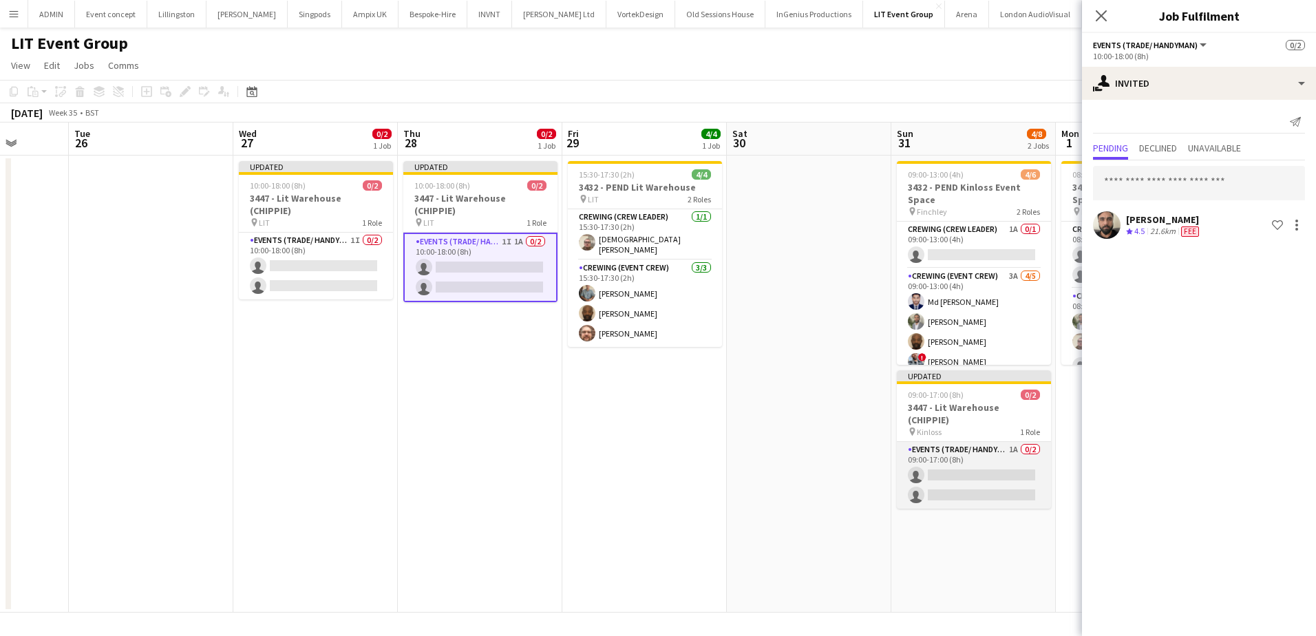
click at [970, 466] on app-card-role "Events (Trade/ Handyman) 1A 0/2 09:00-17:00 (8h) single-neutral-actions single-…" at bounding box center [974, 475] width 154 height 67
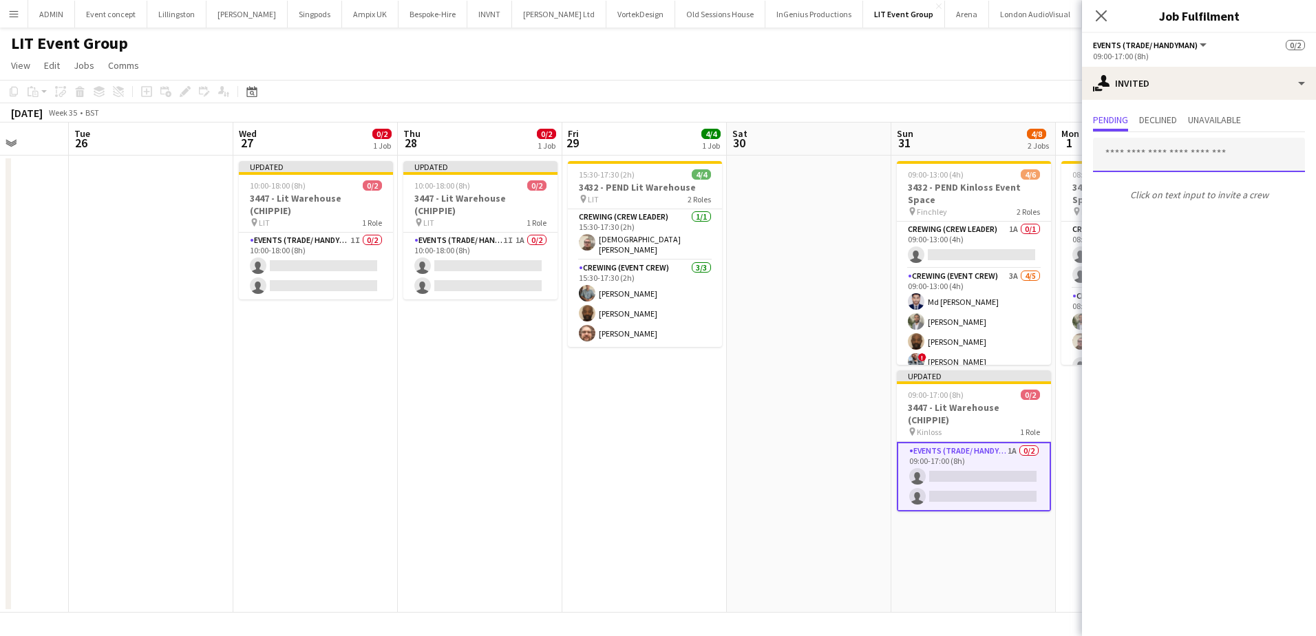
click at [1152, 164] on input "text" at bounding box center [1199, 155] width 212 height 34
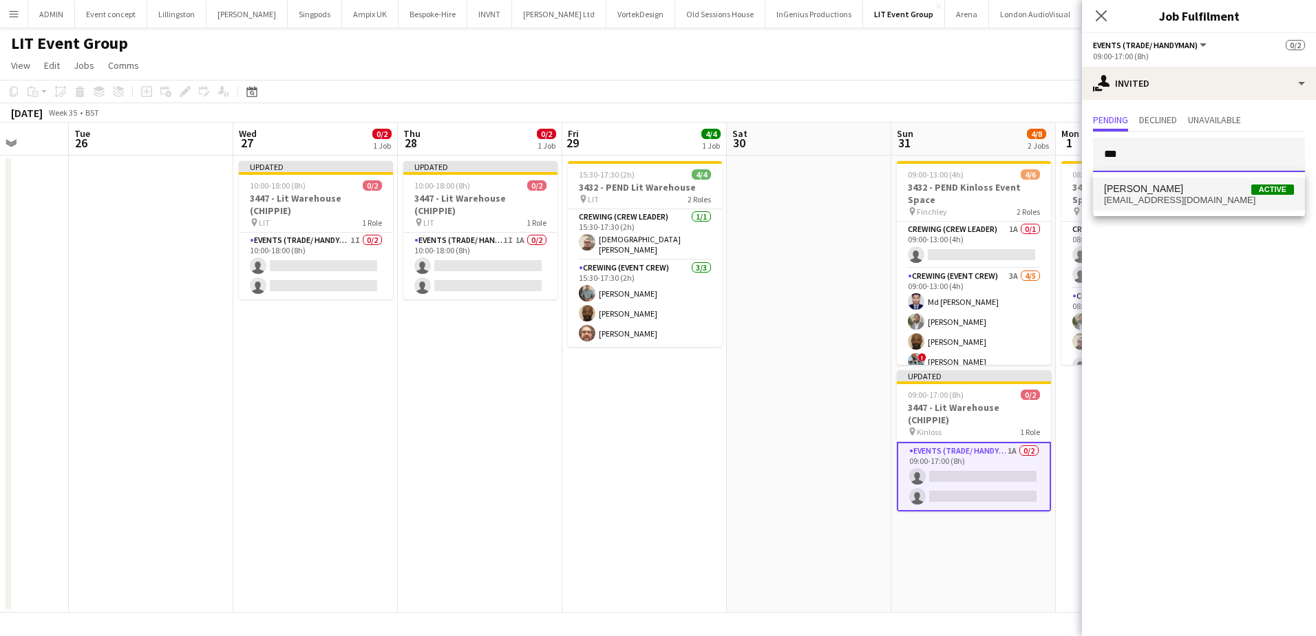
type input "***"
click at [1168, 191] on span "[PERSON_NAME] Active" at bounding box center [1199, 189] width 190 height 12
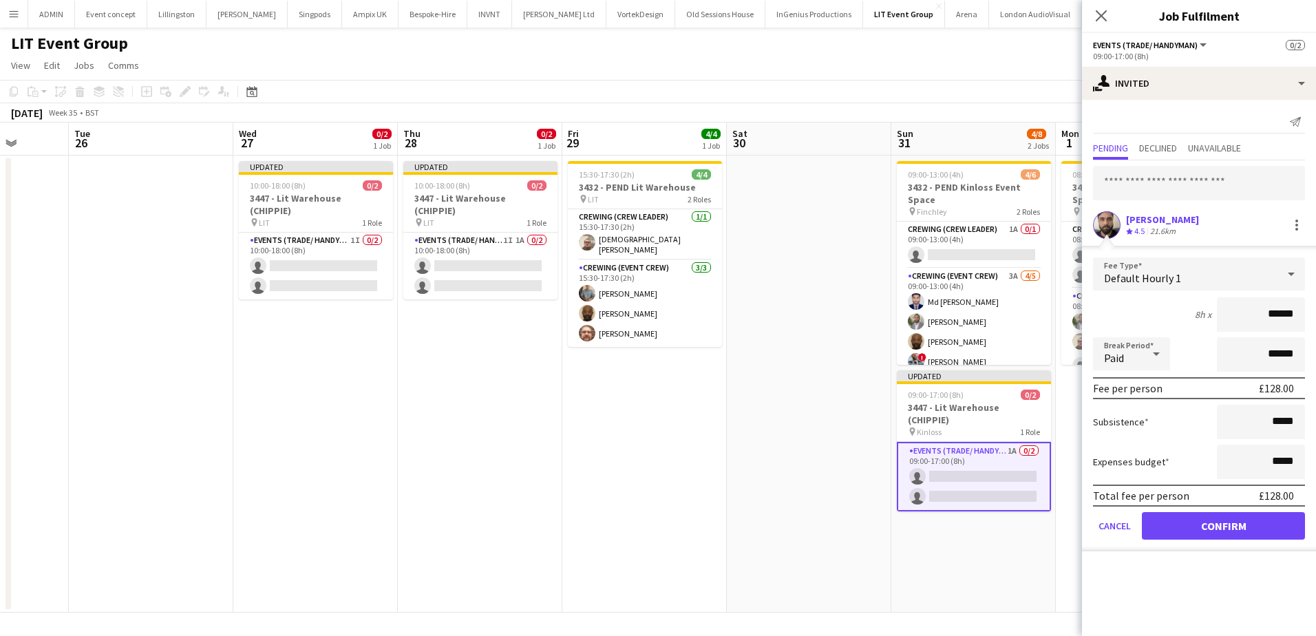
drag, startPoint x: 1266, startPoint y: 310, endPoint x: 1315, endPoint y: 312, distance: 48.9
click at [1315, 312] on html "Menu Boards Boards Boards All jobs Status Workforce Workforce My Workforce Recr…" at bounding box center [658, 318] width 1316 height 636
type input "***"
click at [1294, 519] on button "Confirm" at bounding box center [1222, 526] width 163 height 28
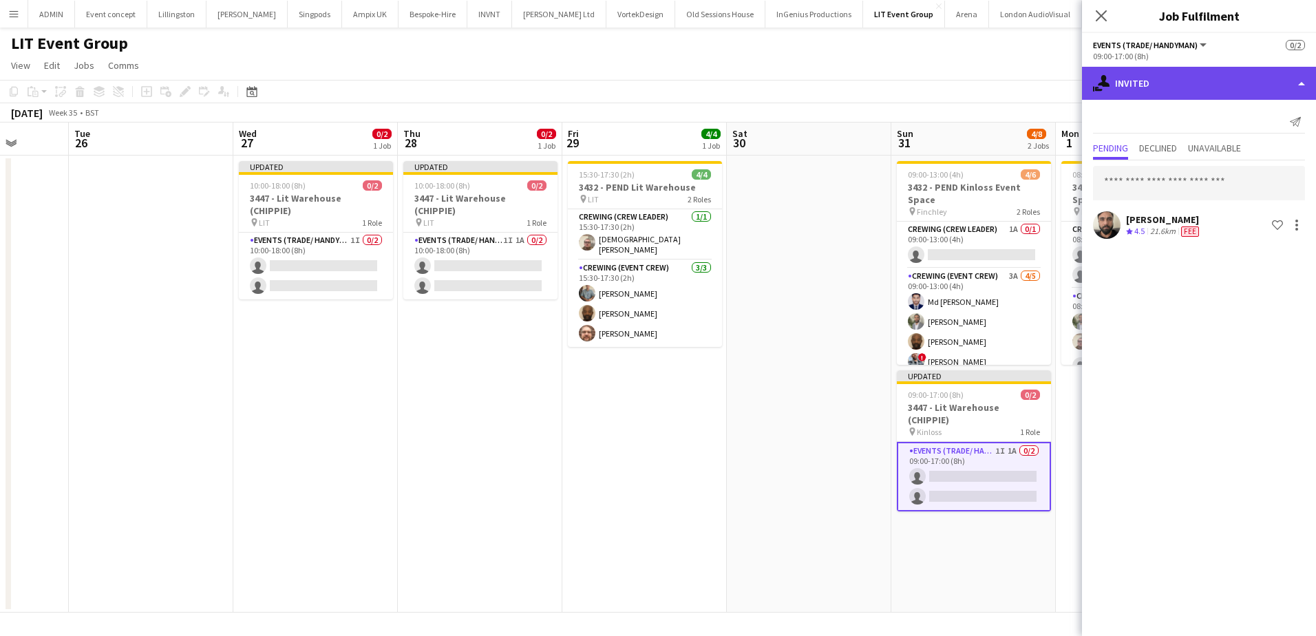
click at [1183, 92] on div "single-neutral-actions-share-1 Invited" at bounding box center [1199, 83] width 234 height 33
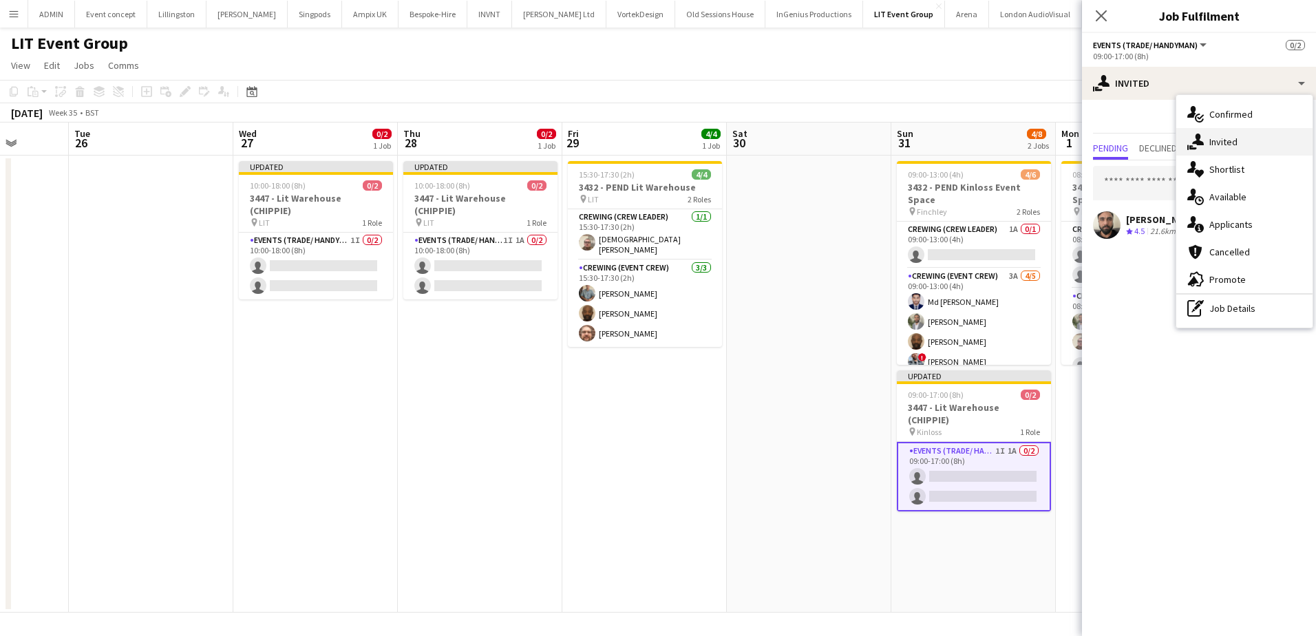
click at [1242, 151] on div "single-neutral-actions-share-1 Invited" at bounding box center [1244, 142] width 136 height 28
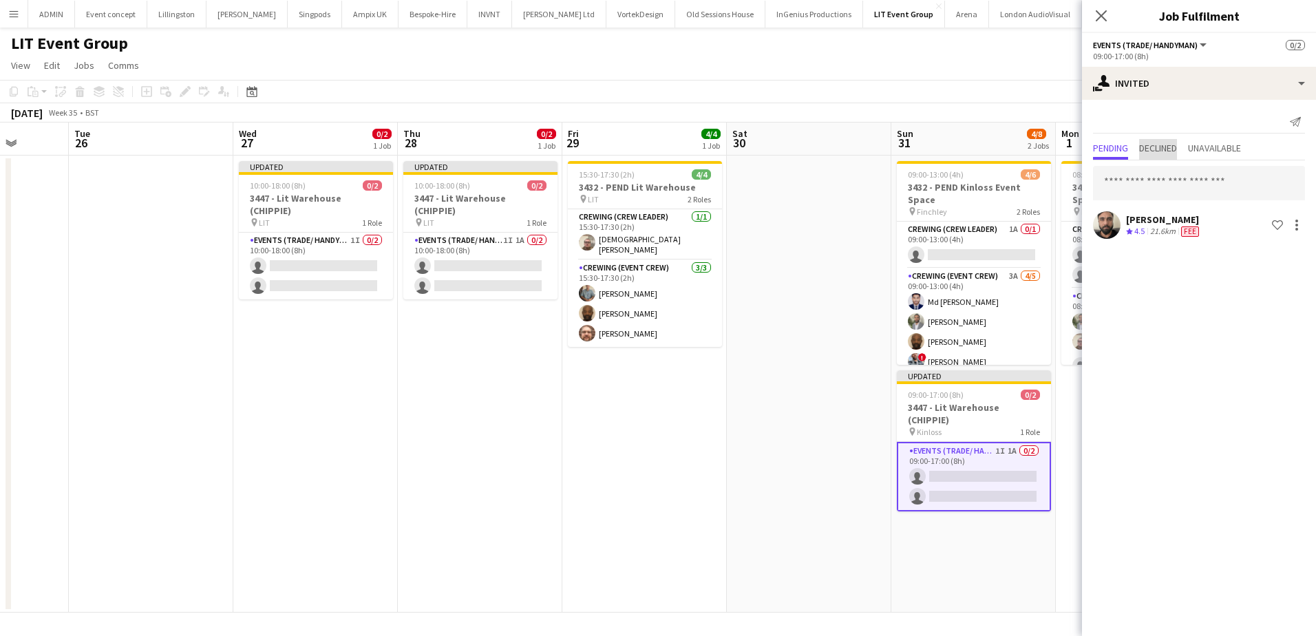
click at [1174, 149] on span "Declined" at bounding box center [1158, 148] width 38 height 10
click at [1124, 145] on span "Pending" at bounding box center [1110, 148] width 35 height 10
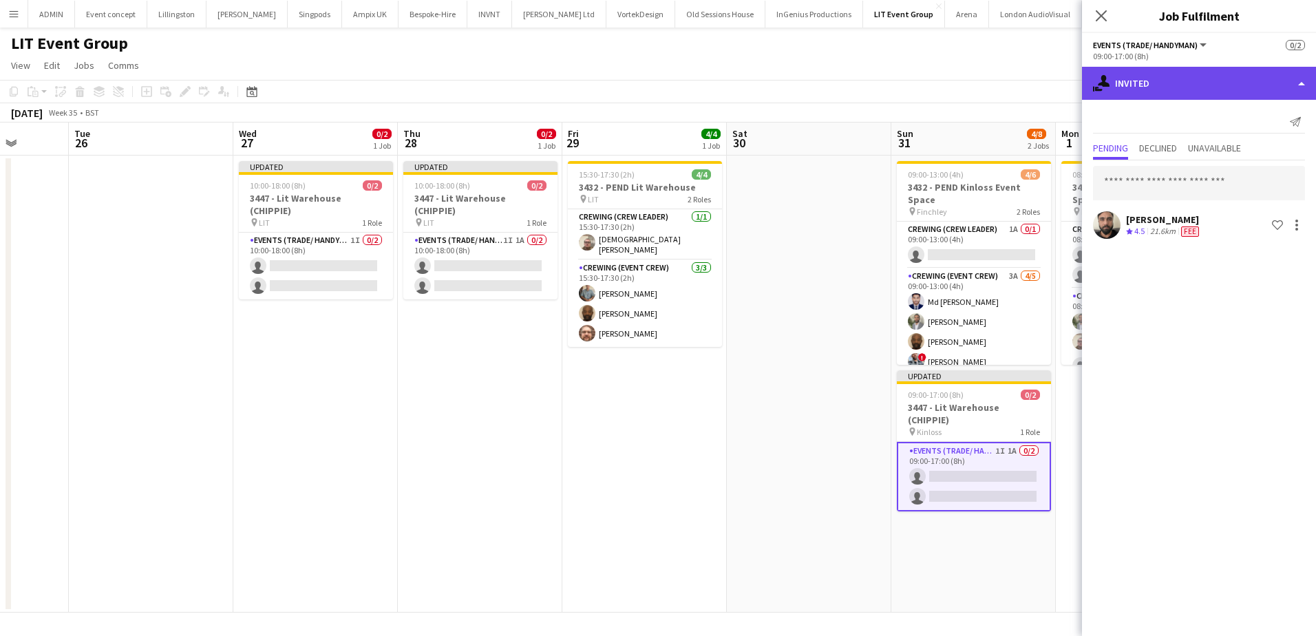
click at [1178, 95] on div "single-neutral-actions-share-1 Invited" at bounding box center [1199, 83] width 234 height 33
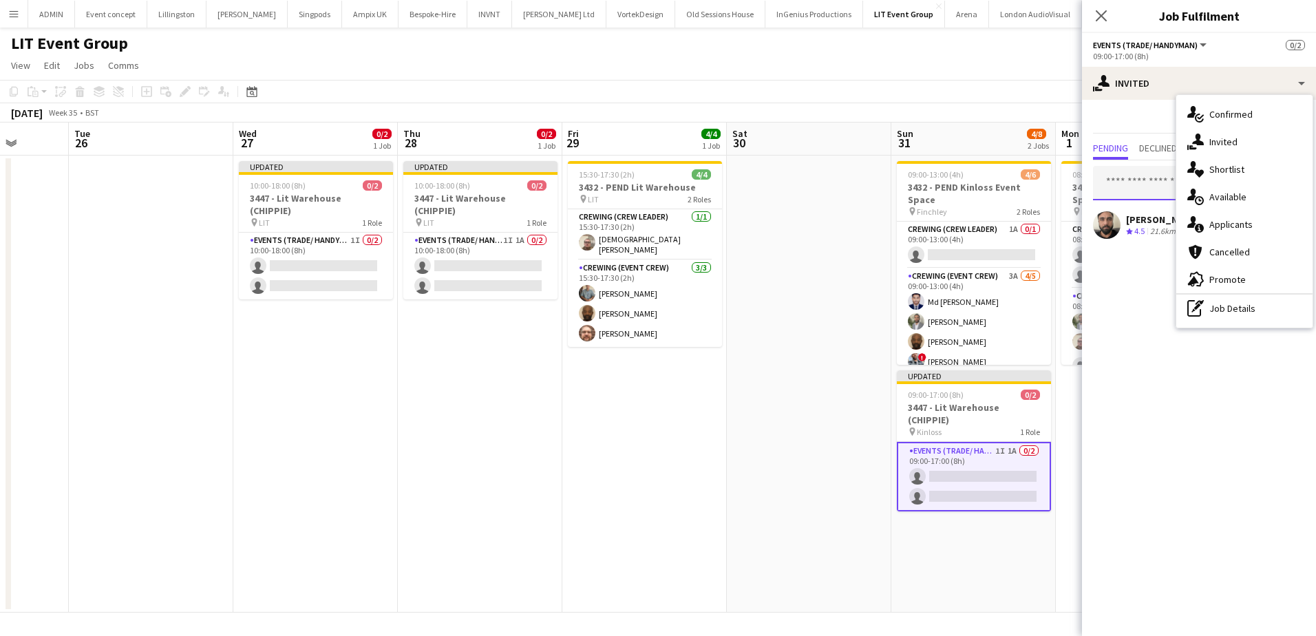
click at [1132, 180] on input "text" at bounding box center [1199, 183] width 212 height 34
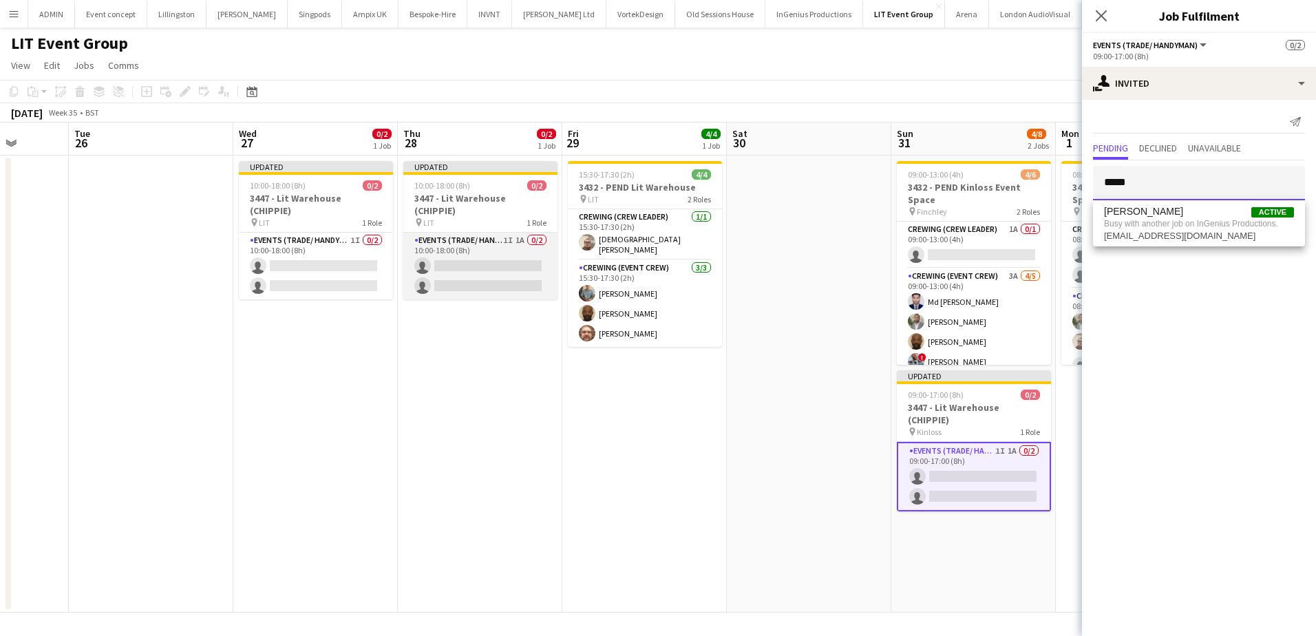
type input "*****"
click at [507, 264] on app-card-role "Events (Trade/ Handyman) 1I 1A 0/2 10:00-18:00 (8h) single-neutral-actions sing…" at bounding box center [480, 266] width 154 height 67
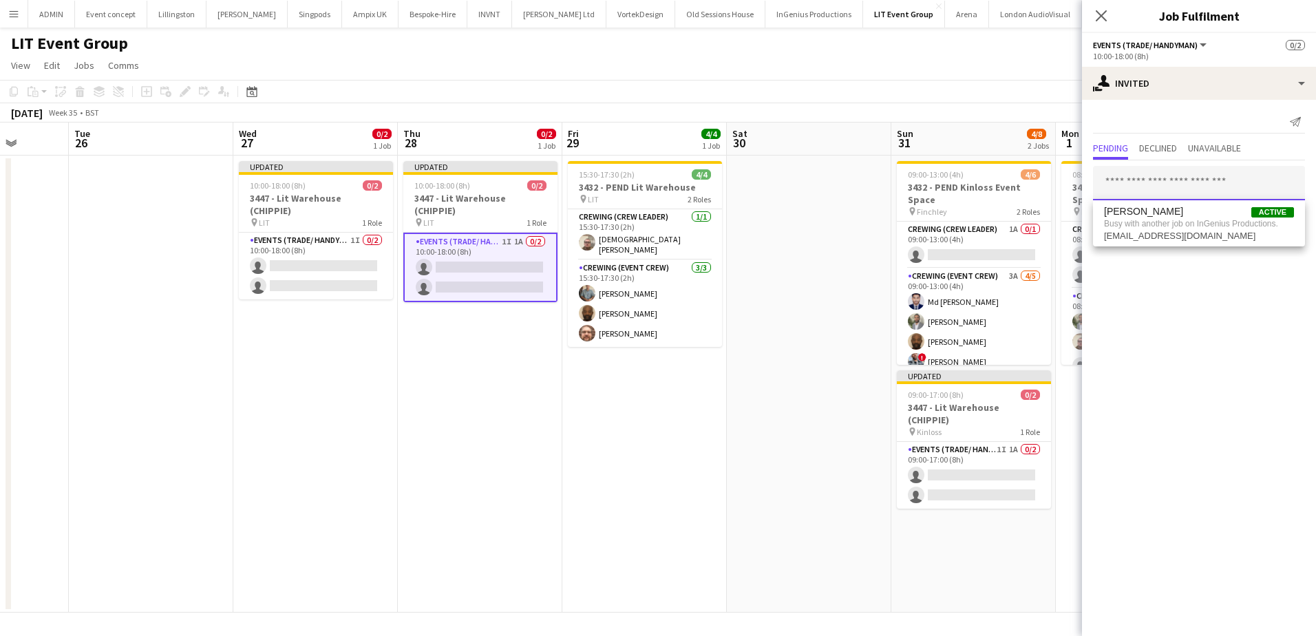
click at [1152, 183] on input "text" at bounding box center [1199, 183] width 212 height 34
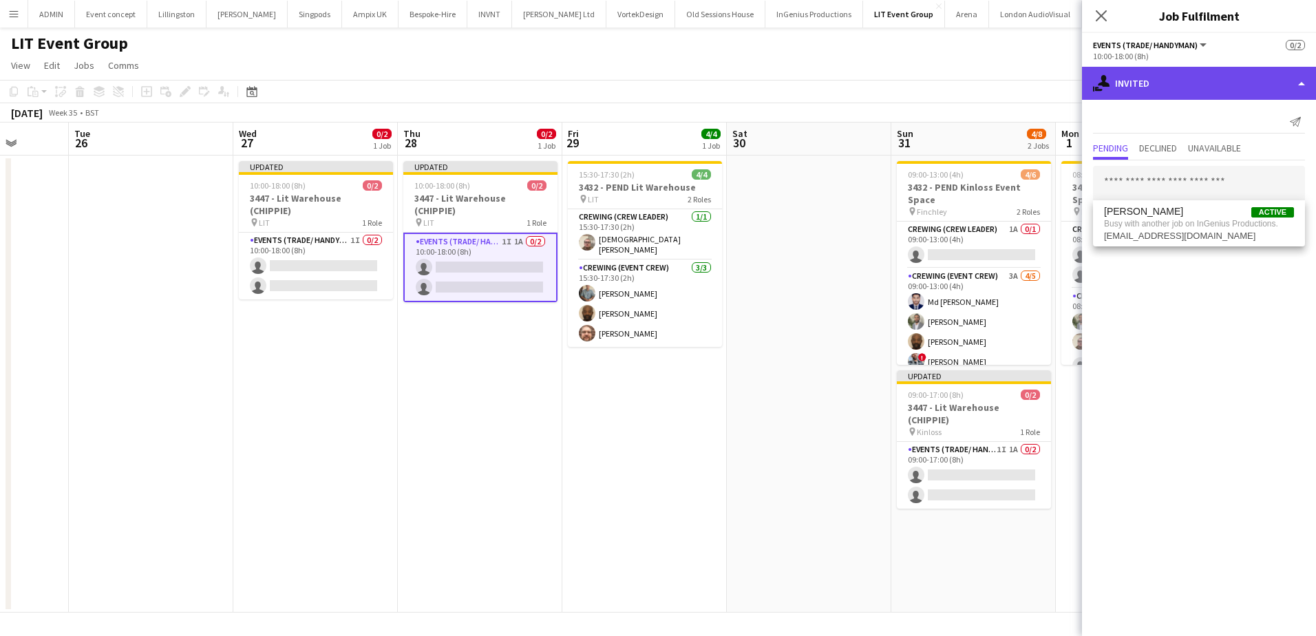
click at [1168, 92] on div "single-neutral-actions-share-1 Invited" at bounding box center [1199, 83] width 234 height 33
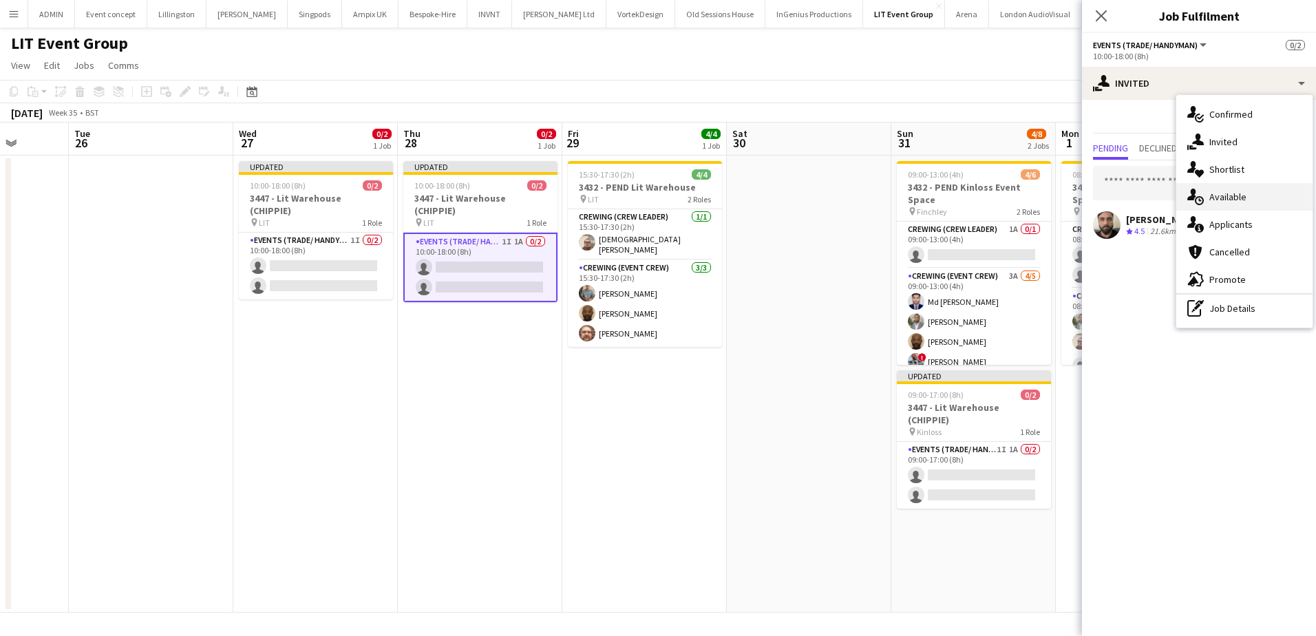
click at [1243, 202] on div "single-neutral-actions-upload Available" at bounding box center [1244, 197] width 136 height 28
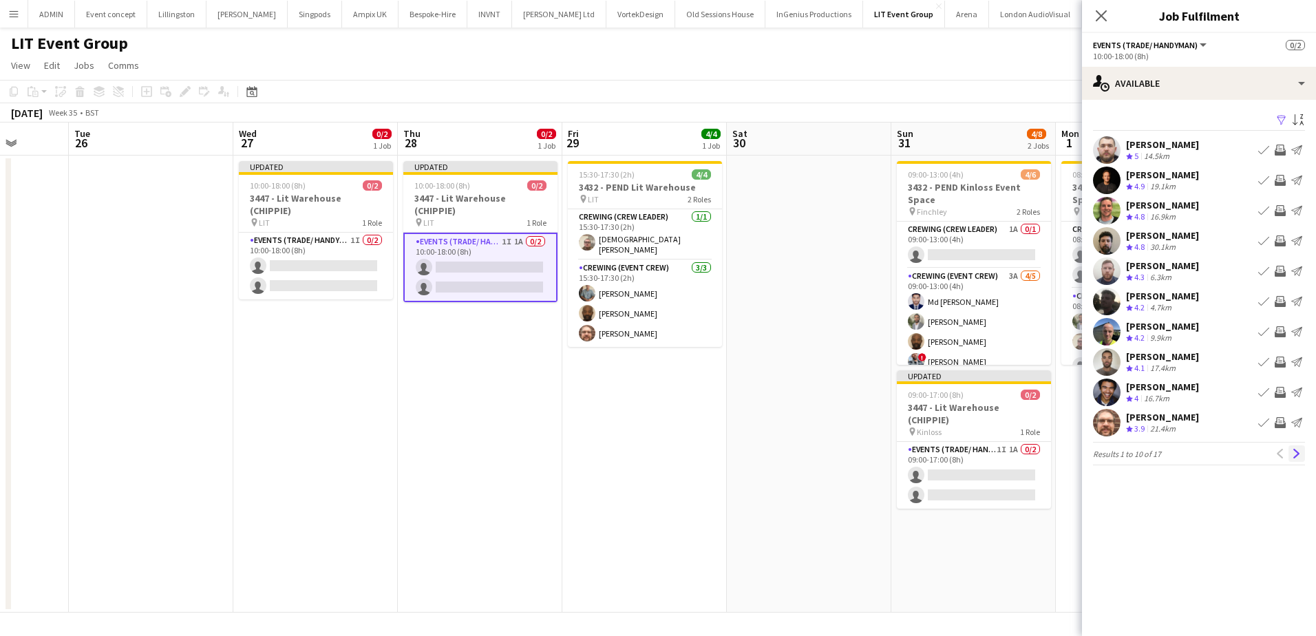
click at [1291, 451] on button "Next" at bounding box center [1296, 453] width 17 height 17
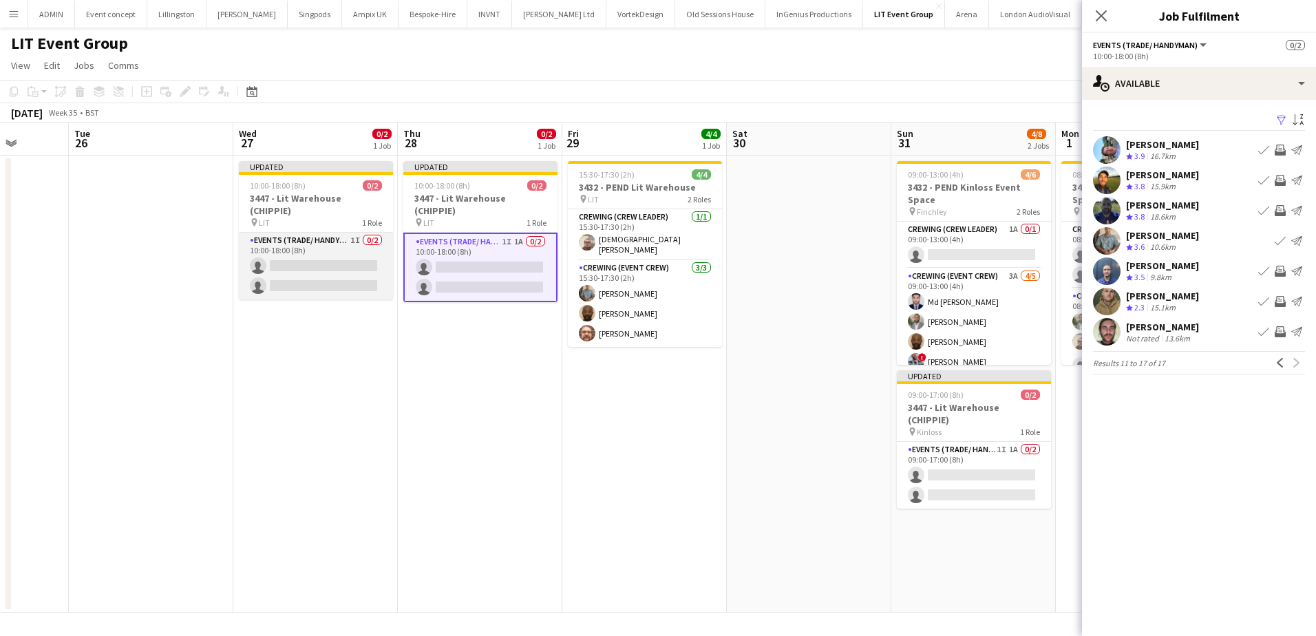
click at [356, 257] on app-card-role "Events (Trade/ Handyman) 1I 0/2 10:00-18:00 (8h) single-neutral-actions single-…" at bounding box center [316, 266] width 154 height 67
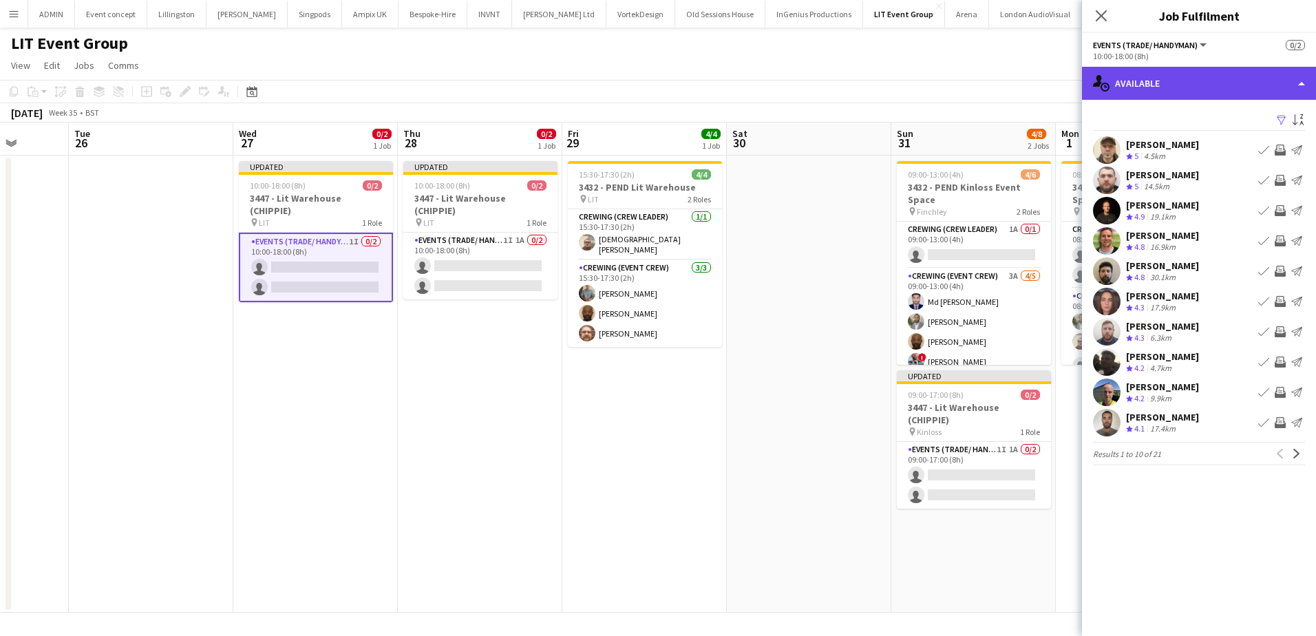
click at [1192, 92] on div "single-neutral-actions-upload Available" at bounding box center [1199, 83] width 234 height 33
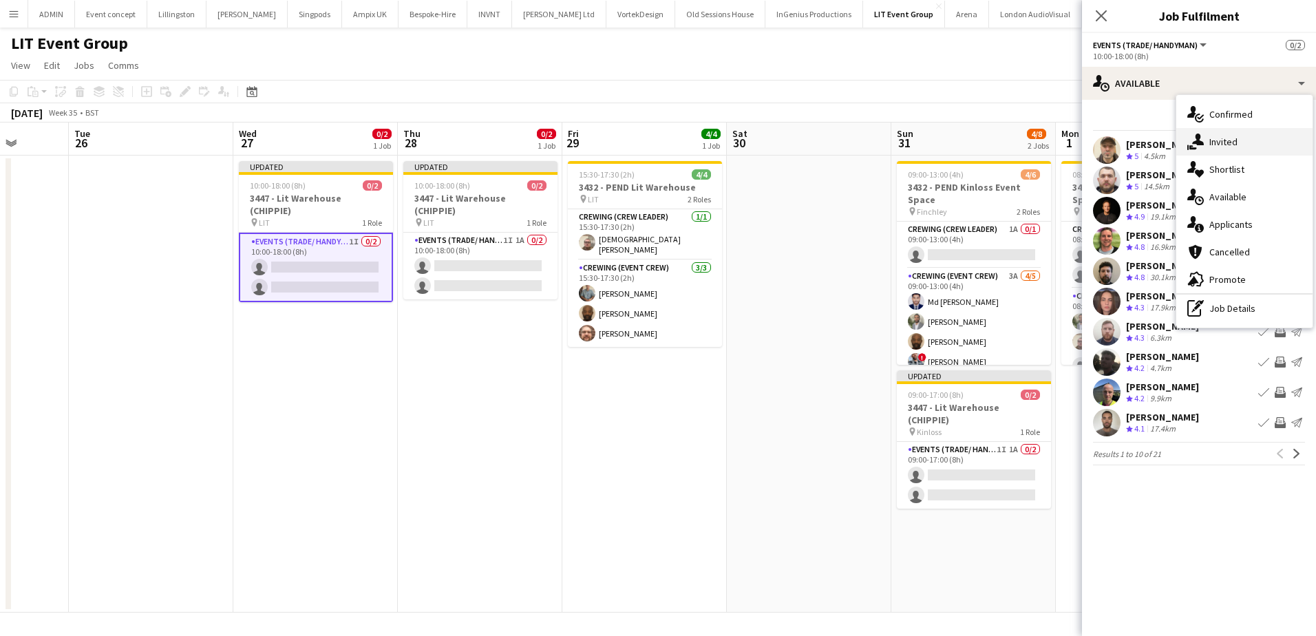
click at [1219, 142] on div "single-neutral-actions-share-1 Invited" at bounding box center [1244, 142] width 136 height 28
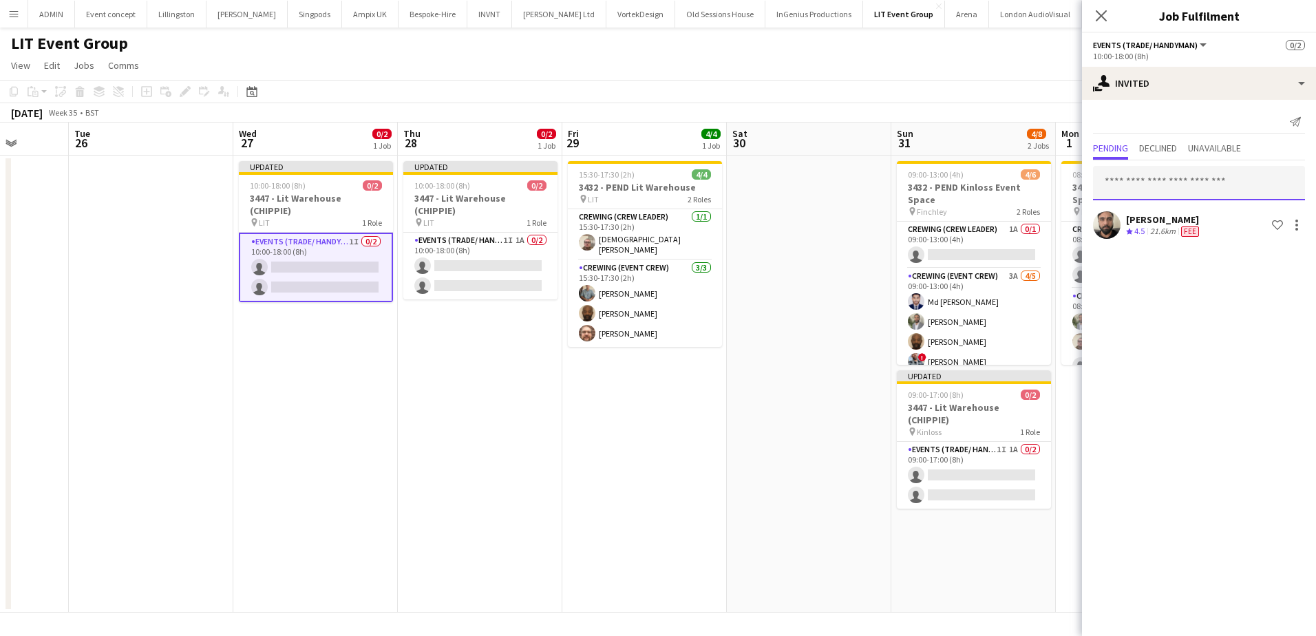
click at [1146, 182] on input "text" at bounding box center [1199, 183] width 212 height 34
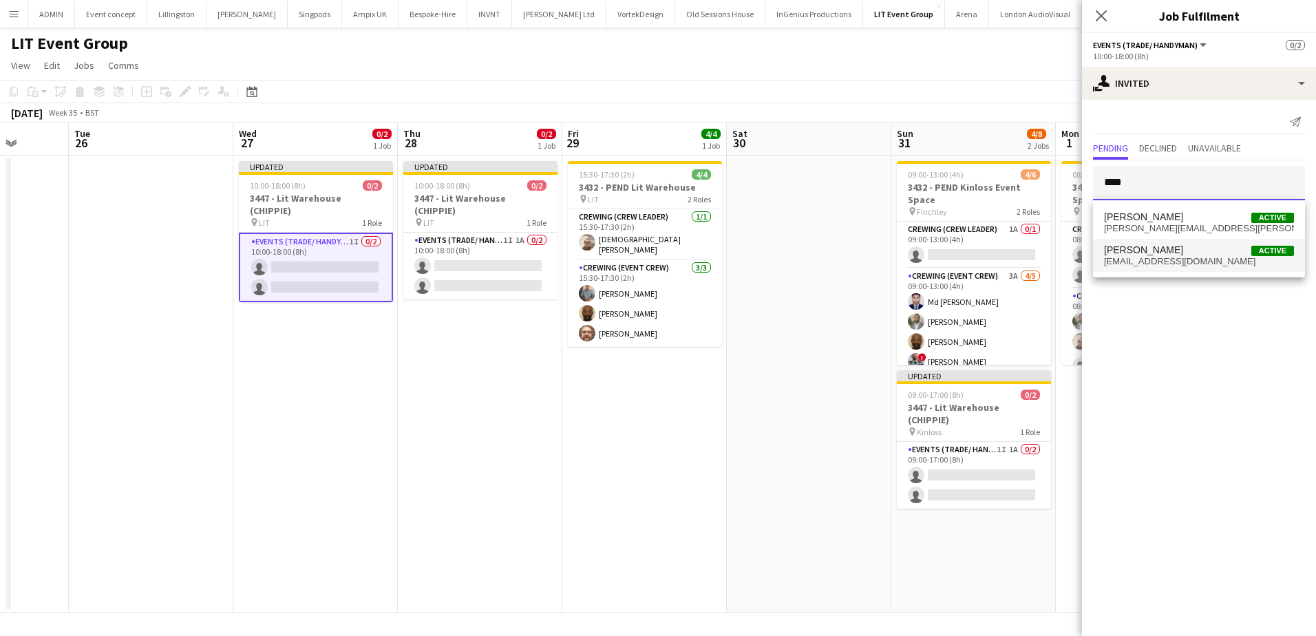
type input "****"
click at [1147, 262] on span "[EMAIL_ADDRESS][DOMAIN_NAME]" at bounding box center [1199, 261] width 190 height 11
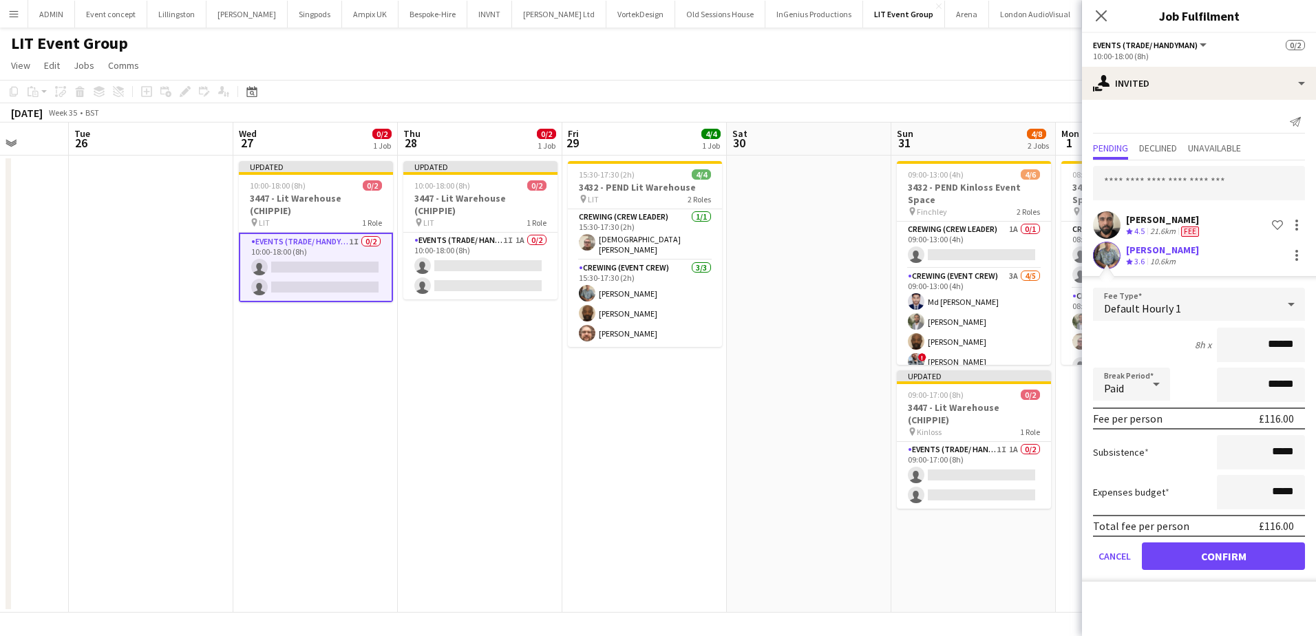
drag, startPoint x: 1264, startPoint y: 350, endPoint x: 1309, endPoint y: 345, distance: 45.7
click at [1309, 345] on form "Fee Type Default Hourly 1 8h x ****** Break Period Paid ****** Fee per person £…" at bounding box center [1199, 435] width 234 height 294
type input "***"
click at [1242, 553] on button "Confirm" at bounding box center [1222, 556] width 163 height 28
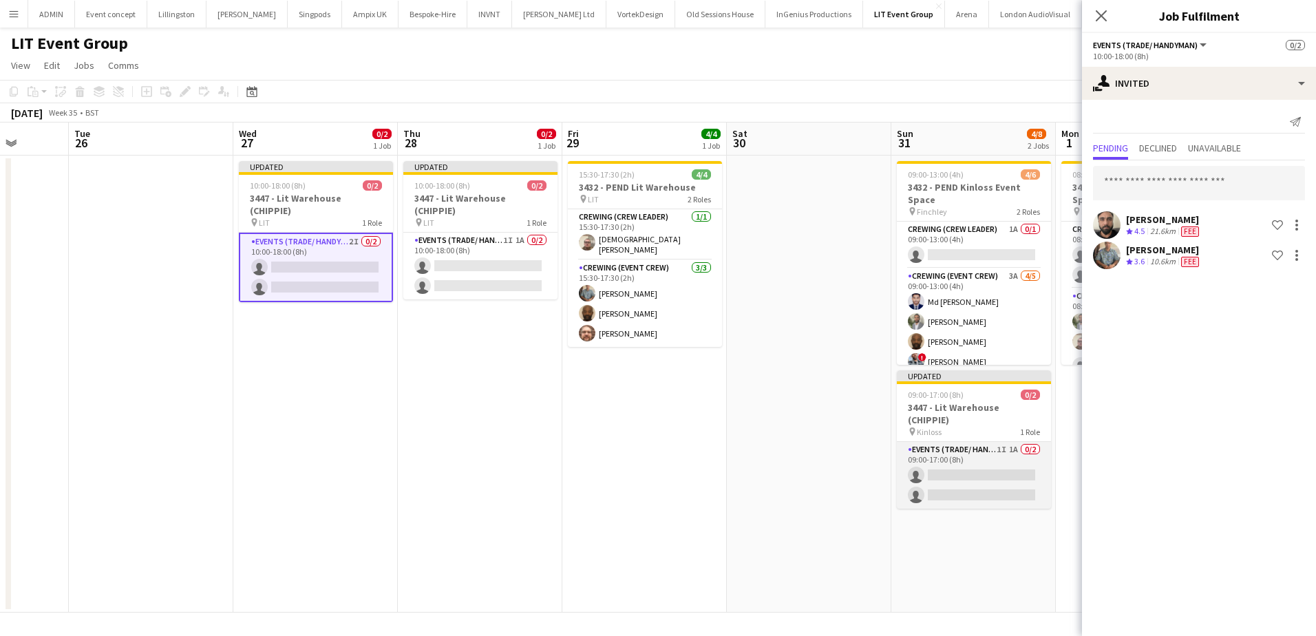
click at [1007, 463] on app-card-role "Events (Trade/ Handyman) 1I 1A 0/2 09:00-17:00 (8h) single-neutral-actions sing…" at bounding box center [974, 475] width 154 height 67
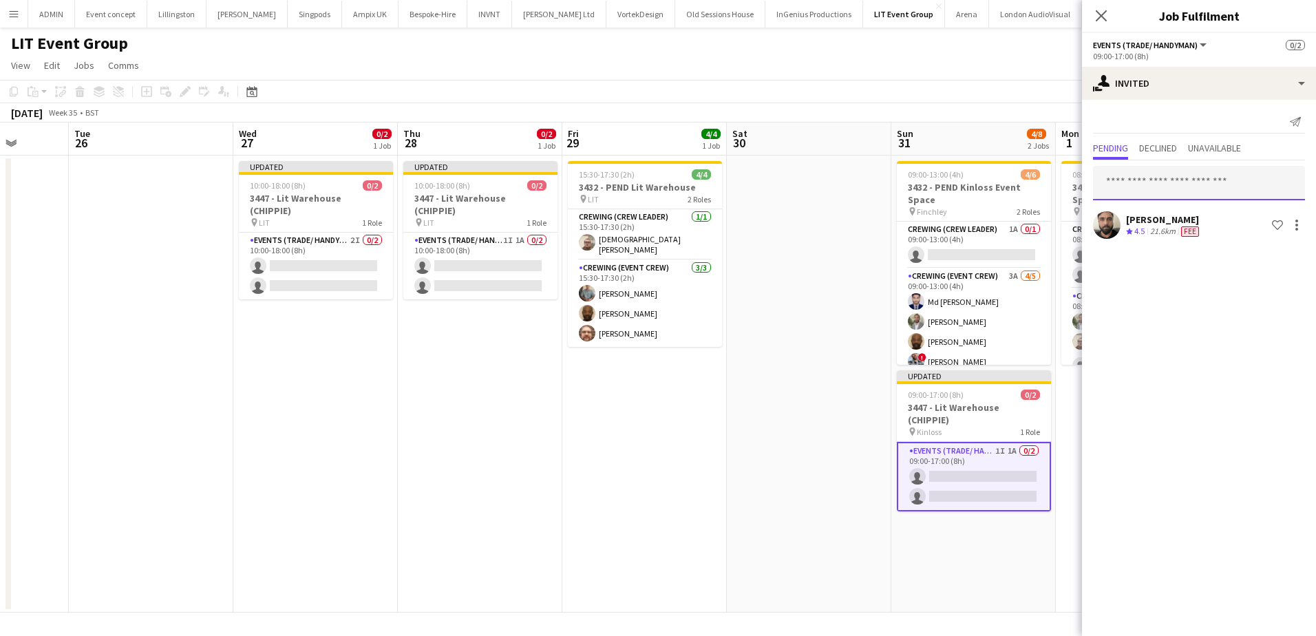
click at [1164, 192] on input "text" at bounding box center [1199, 183] width 212 height 34
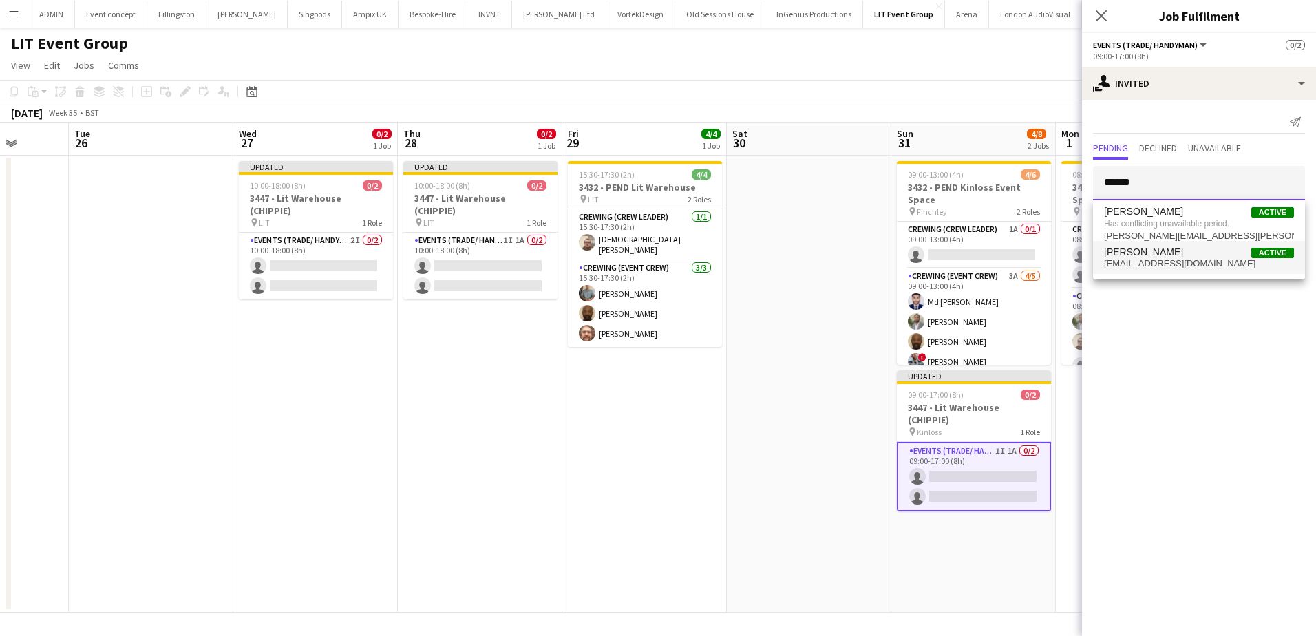
type input "******"
click at [1161, 246] on span "[PERSON_NAME] Active" at bounding box center [1199, 252] width 190 height 12
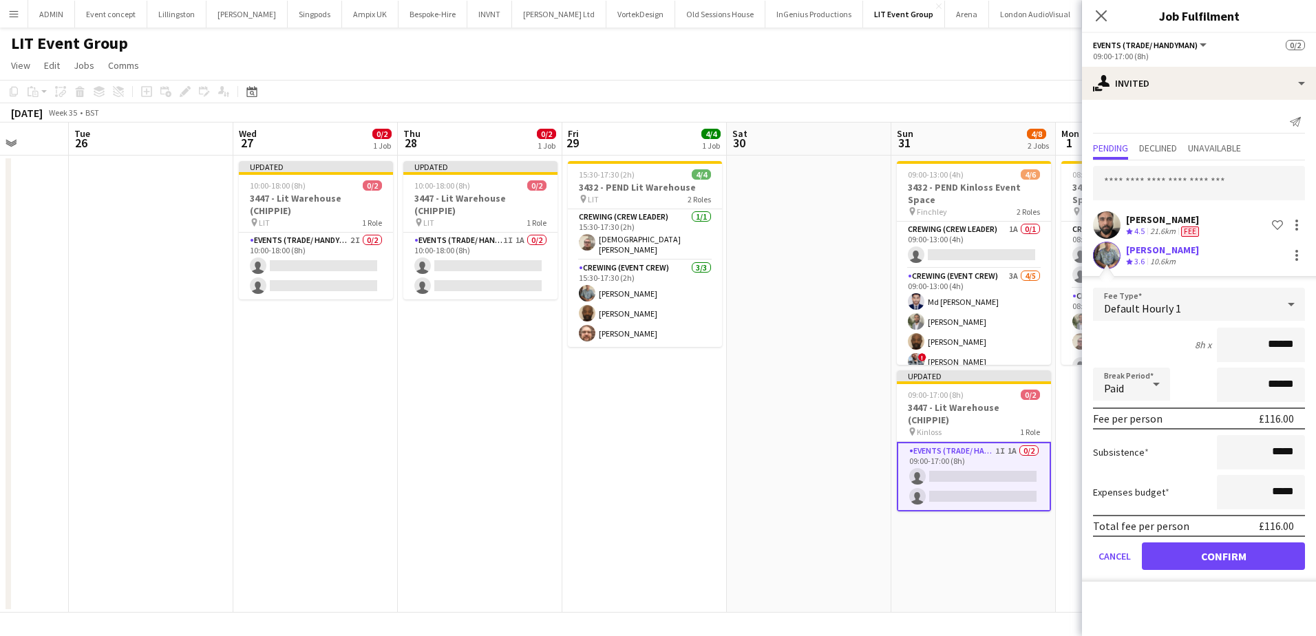
drag, startPoint x: 1255, startPoint y: 345, endPoint x: 1300, endPoint y: 345, distance: 45.4
click at [1300, 345] on input "******" at bounding box center [1260, 345] width 88 height 34
type input "**"
type input "***"
click at [1248, 558] on button "Confirm" at bounding box center [1222, 556] width 163 height 28
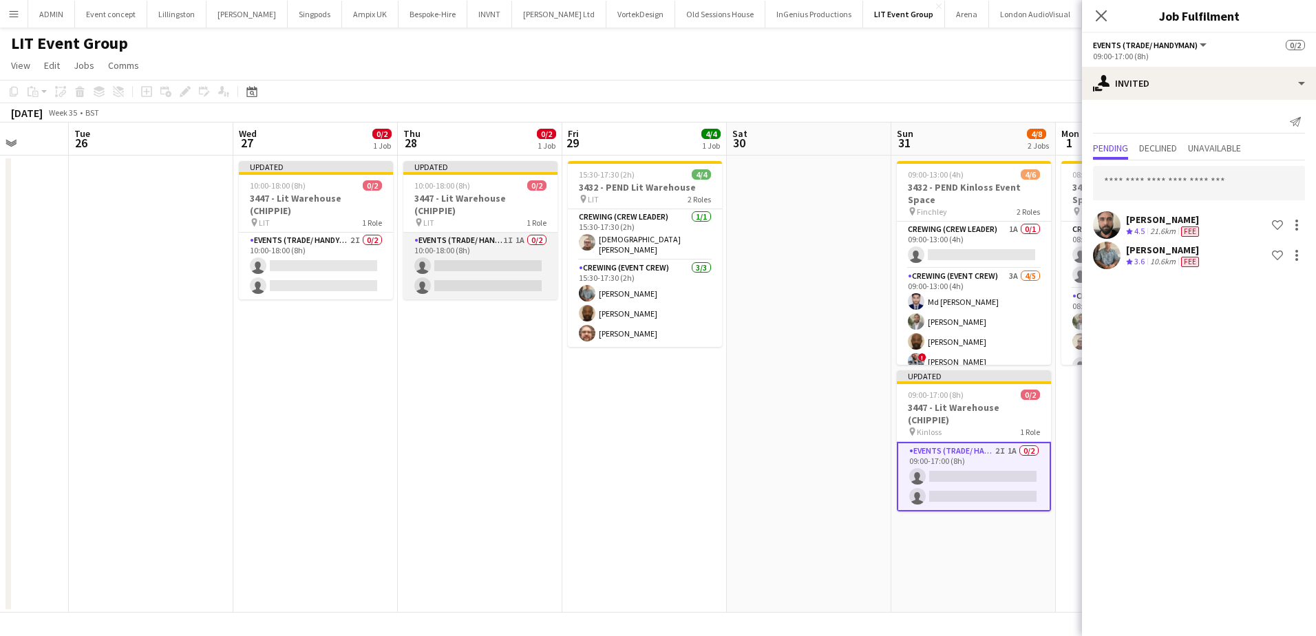
click at [529, 252] on app-card-role "Events (Trade/ Handyman) 1I 1A 0/2 10:00-18:00 (8h) single-neutral-actions sing…" at bounding box center [480, 266] width 154 height 67
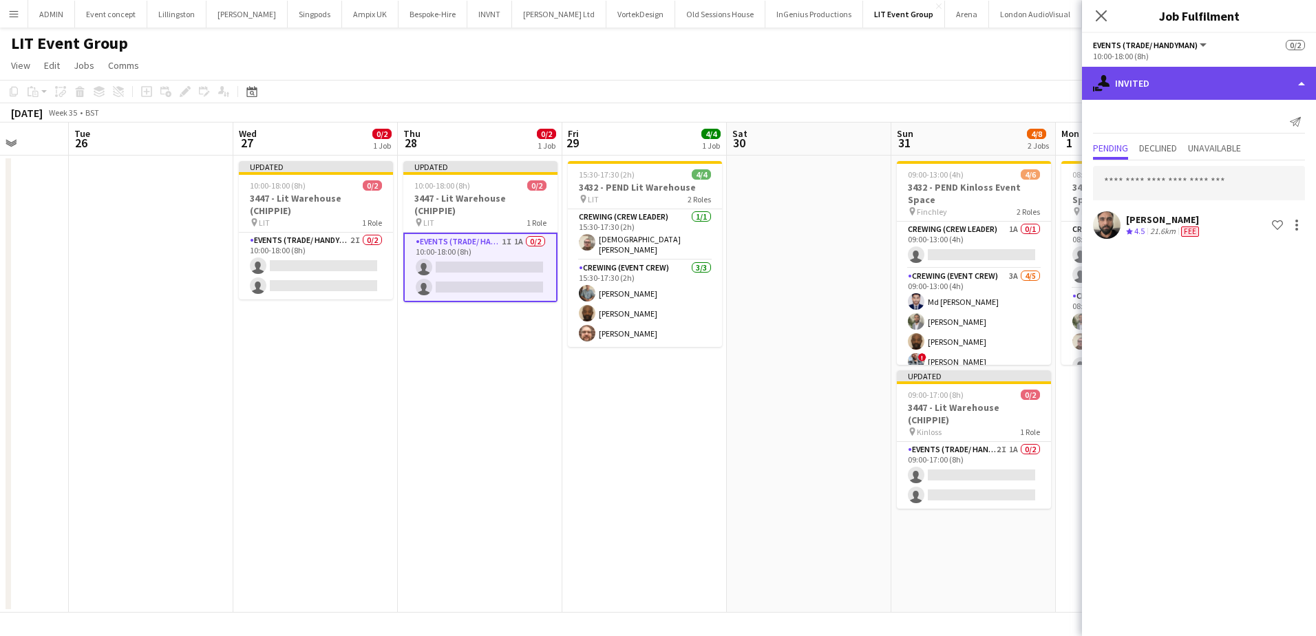
click at [1232, 85] on div "single-neutral-actions-share-1 Invited" at bounding box center [1199, 83] width 234 height 33
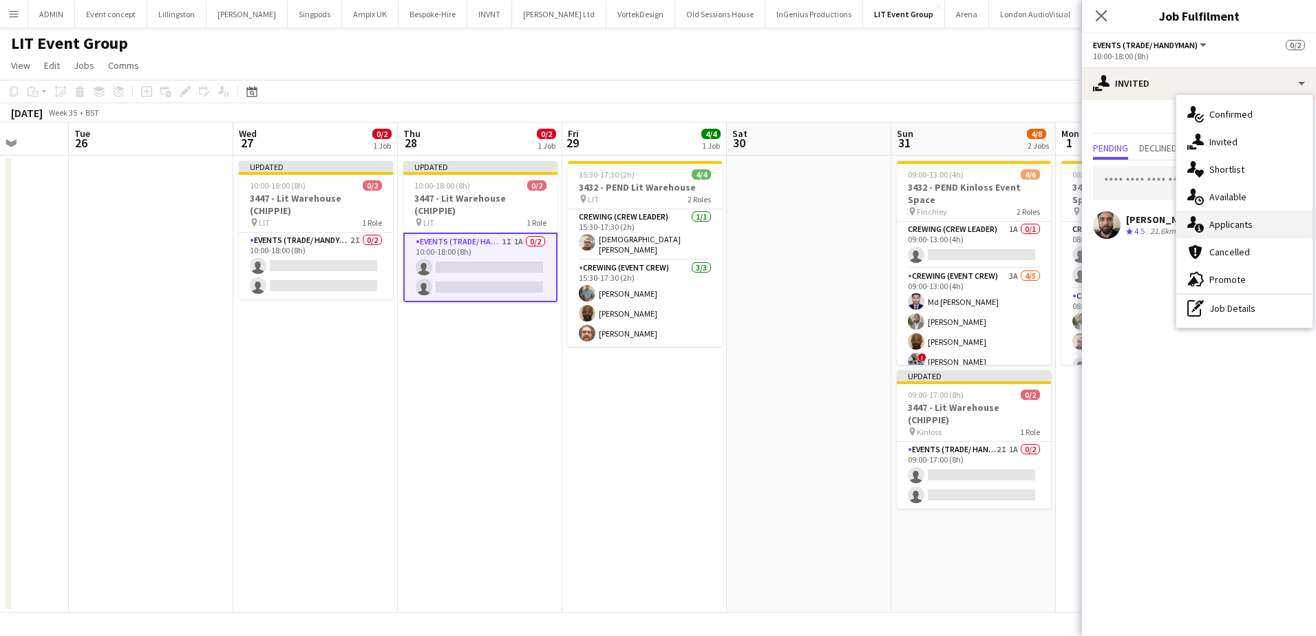
click at [1255, 224] on div "single-neutral-actions-information Applicants" at bounding box center [1244, 225] width 136 height 28
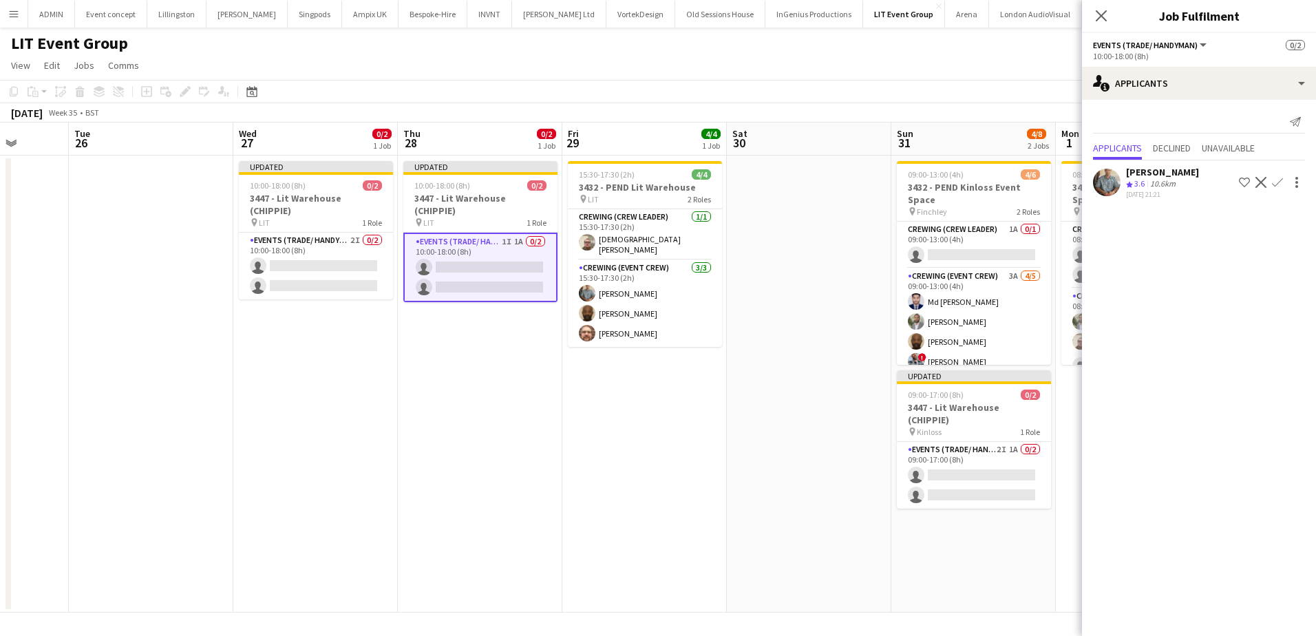
click at [1276, 182] on app-icon "Confirm" at bounding box center [1277, 182] width 11 height 11
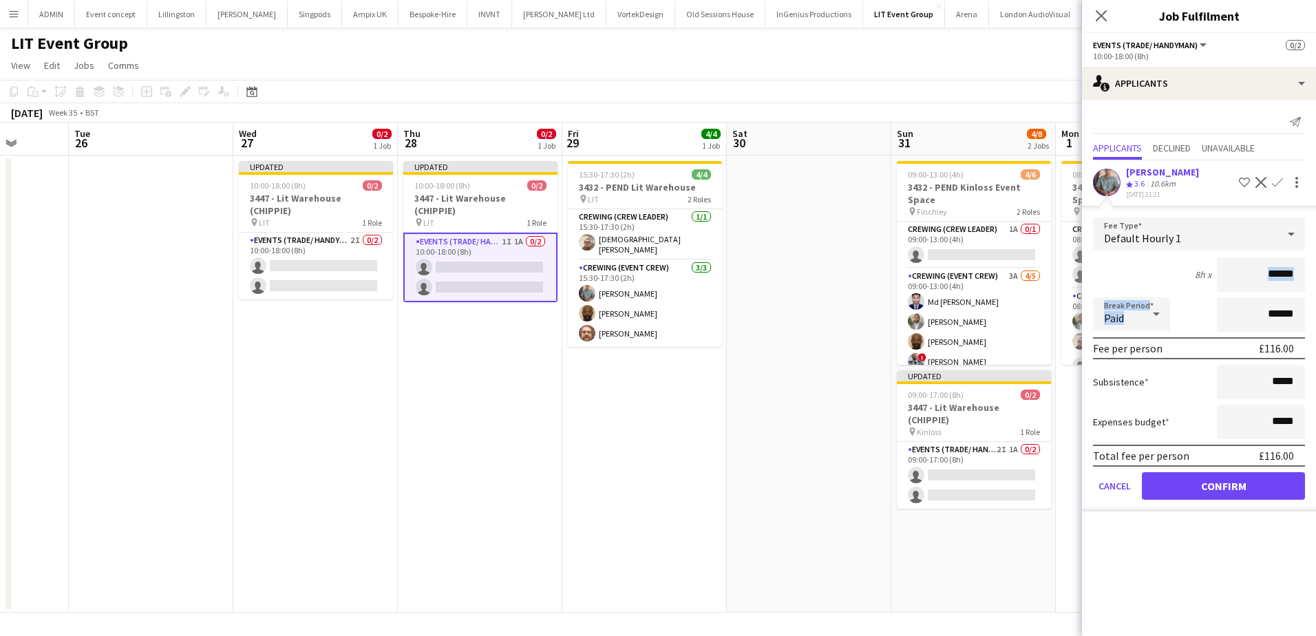
drag, startPoint x: 1246, startPoint y: 293, endPoint x: 1283, endPoint y: 290, distance: 37.3
click at [1283, 290] on form "Fee Type Default Hourly 1 8h x ****** Break Period Paid ****** Fee per person £…" at bounding box center [1199, 364] width 234 height 294
click at [1274, 281] on input "******" at bounding box center [1260, 274] width 88 height 34
drag, startPoint x: 1269, startPoint y: 279, endPoint x: 1321, endPoint y: 275, distance: 51.7
click at [1315, 275] on html "Menu Boards Boards Boards All jobs Status Workforce Workforce My Workforce Recr…" at bounding box center [658, 318] width 1316 height 636
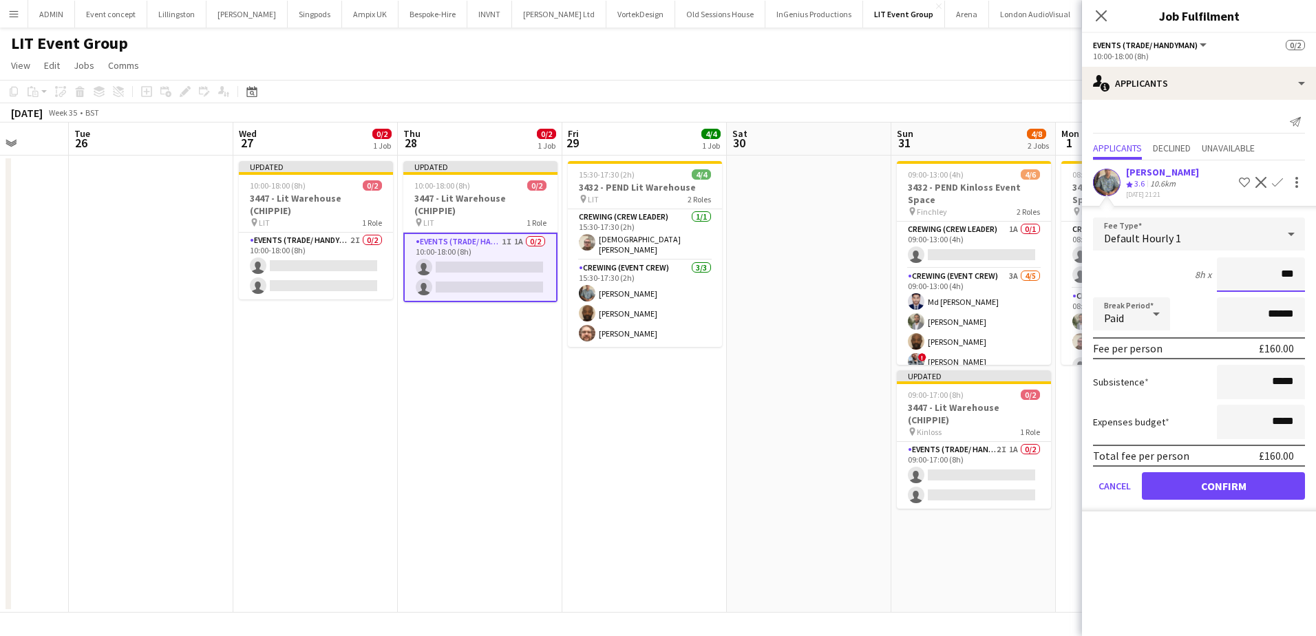
type input "***"
click at [1238, 489] on button "Confirm" at bounding box center [1222, 486] width 163 height 28
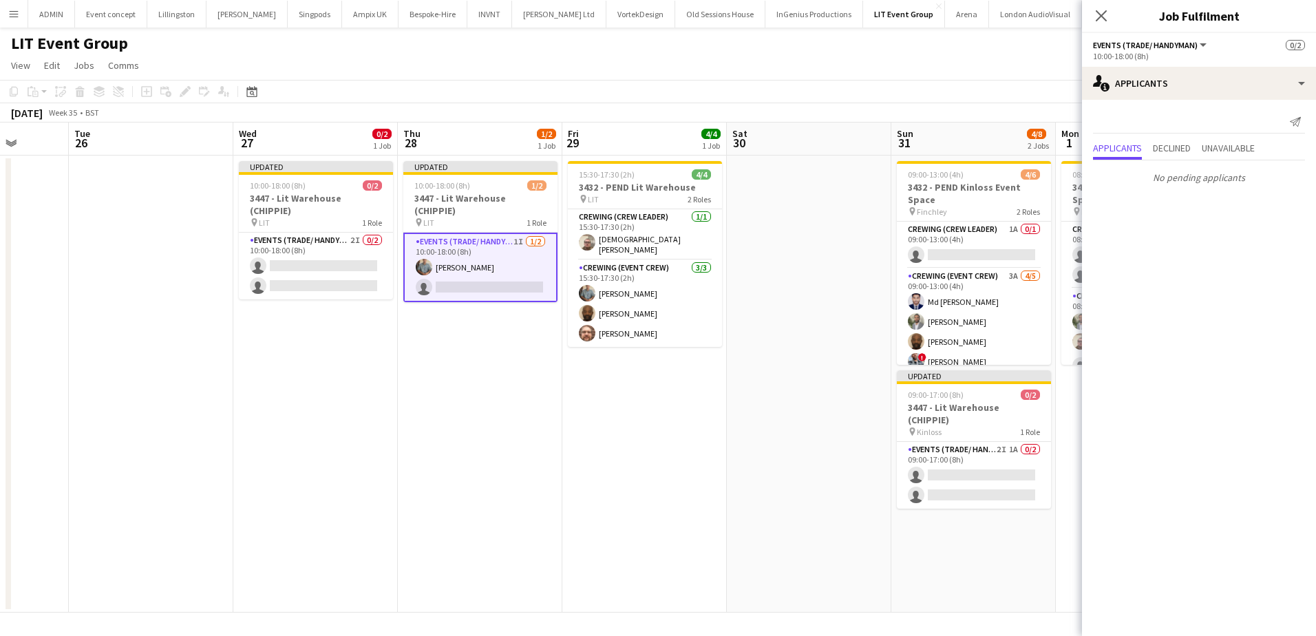
click at [678, 385] on app-date-cell "15:30-17:30 (2h) 4/4 3432 - PEND Lit Warehouse pin LIT 2 Roles Crewing (Crew Le…" at bounding box center [644, 384] width 164 height 457
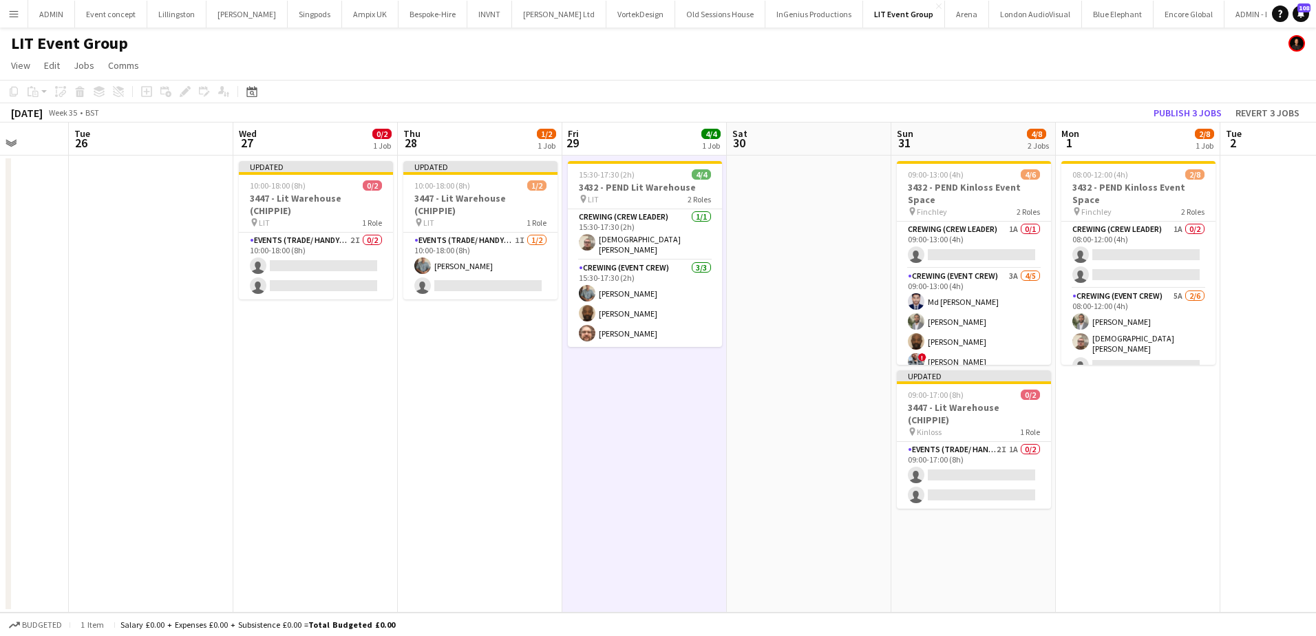
scroll to position [0, 425]
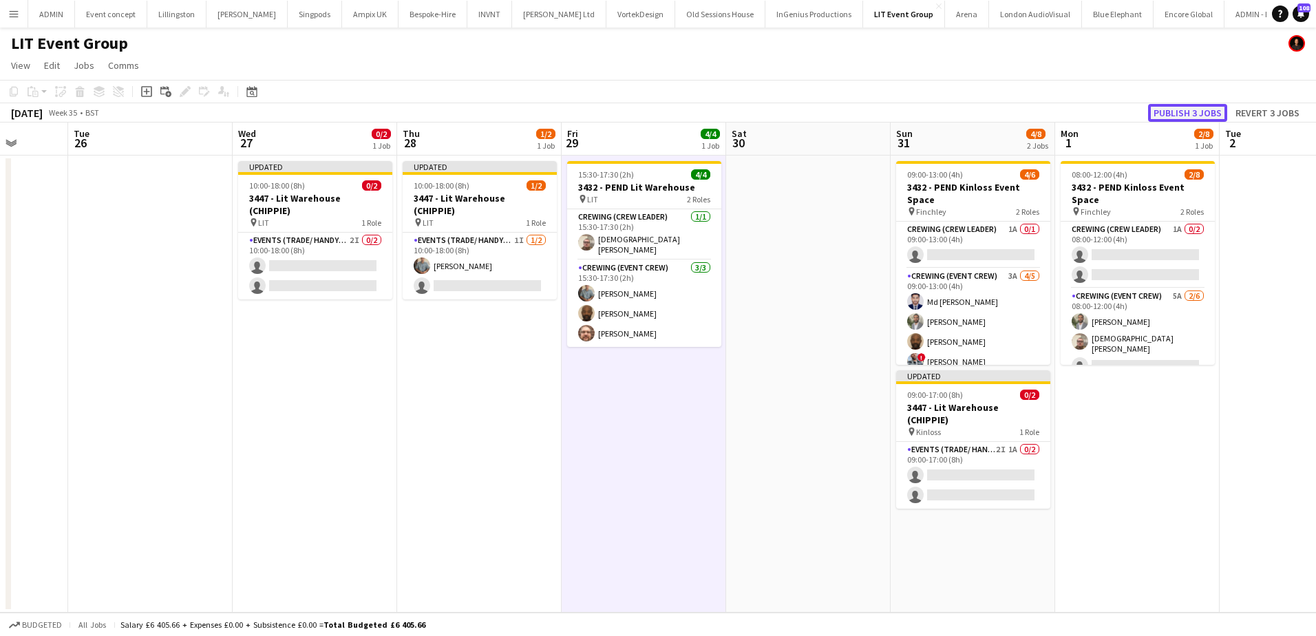
click at [1173, 116] on button "Publish 3 jobs" at bounding box center [1187, 113] width 79 height 18
